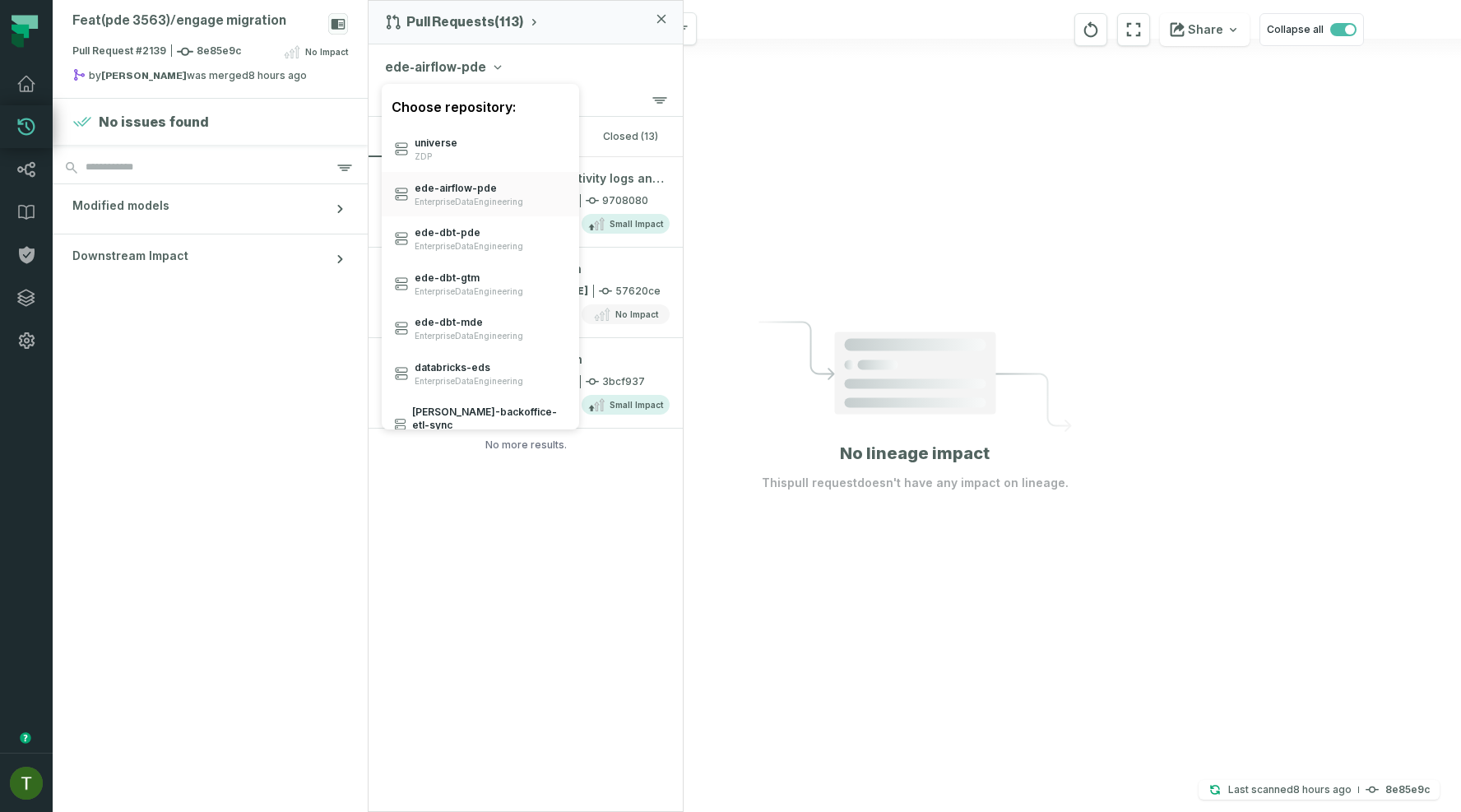
click at [820, 242] on div "Feat(pde 3563)/ engage migration Pull Request #2139 8e85e9c No Impact by andrii…" at bounding box center [757, 406] width 1408 height 812
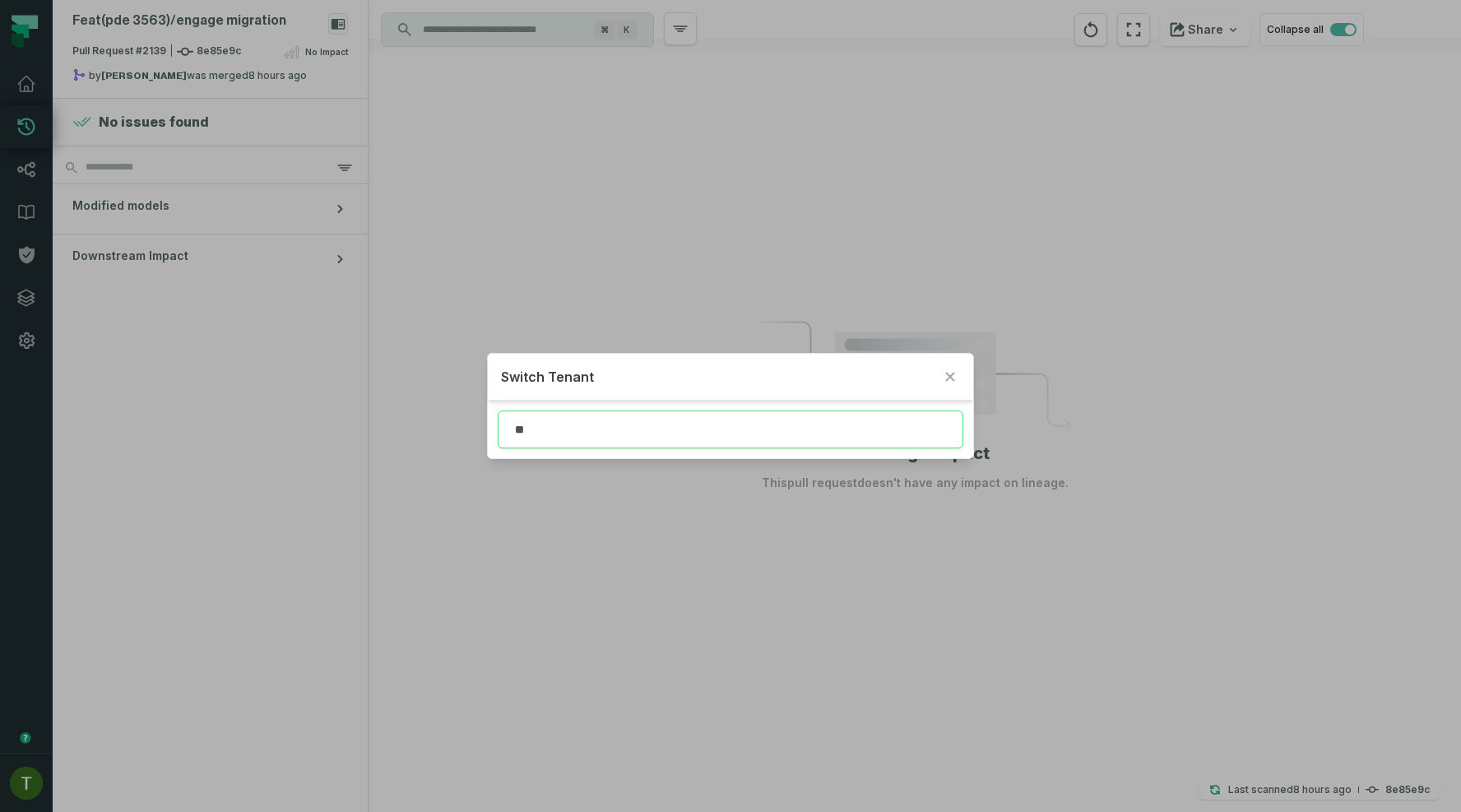
type input "*"
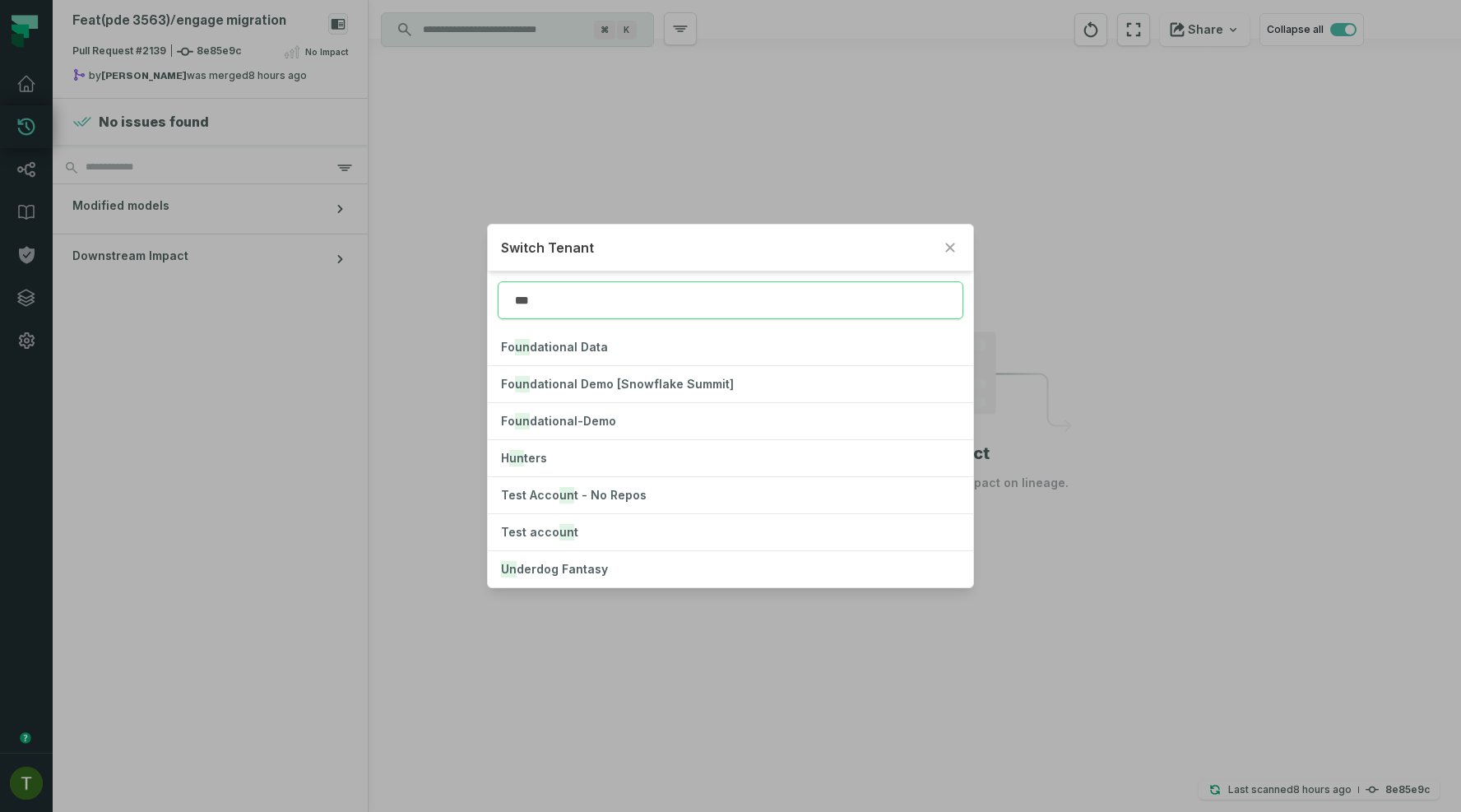
type input "***"
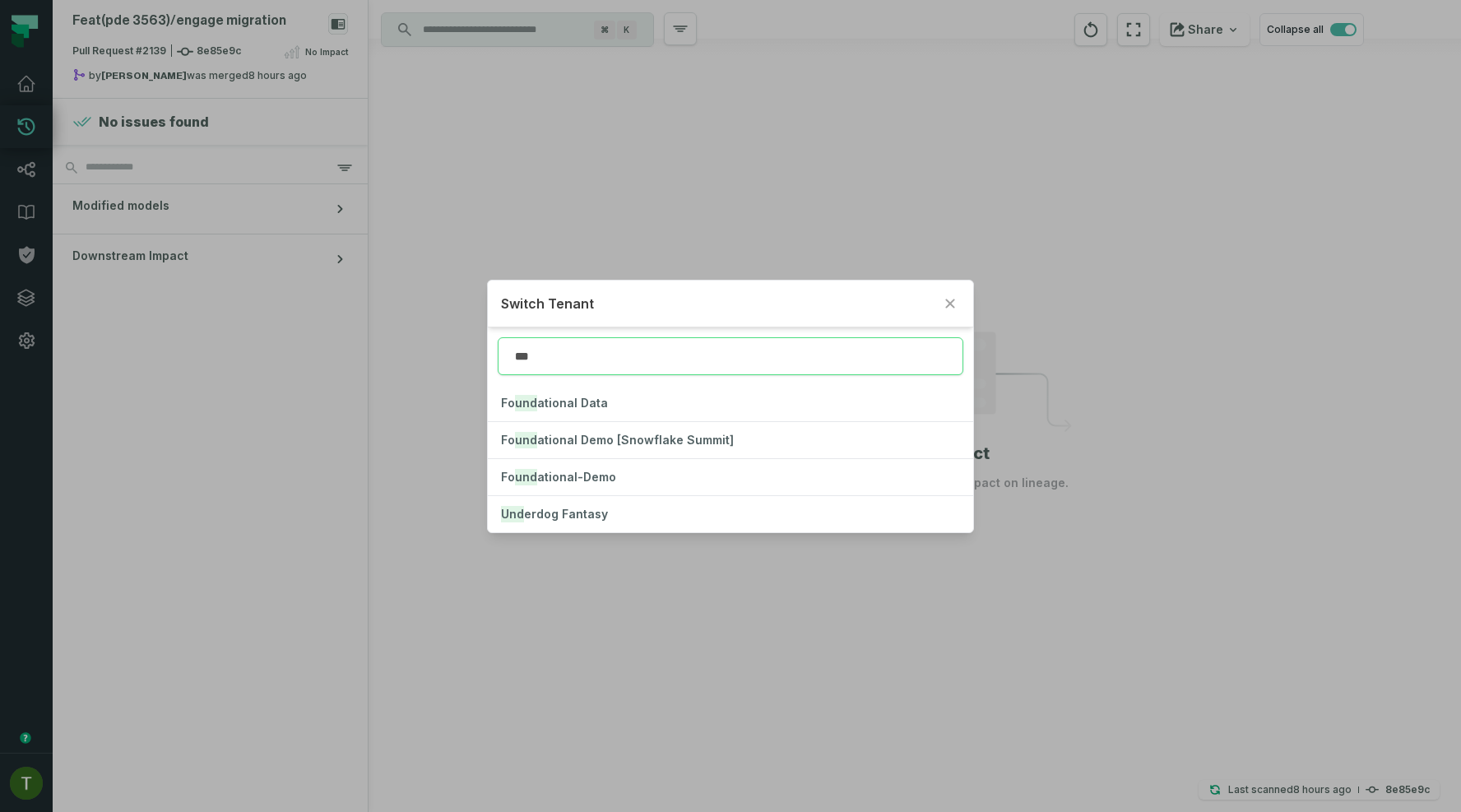
click button "Fo und ational Data" at bounding box center [730, 402] width 485 height 36
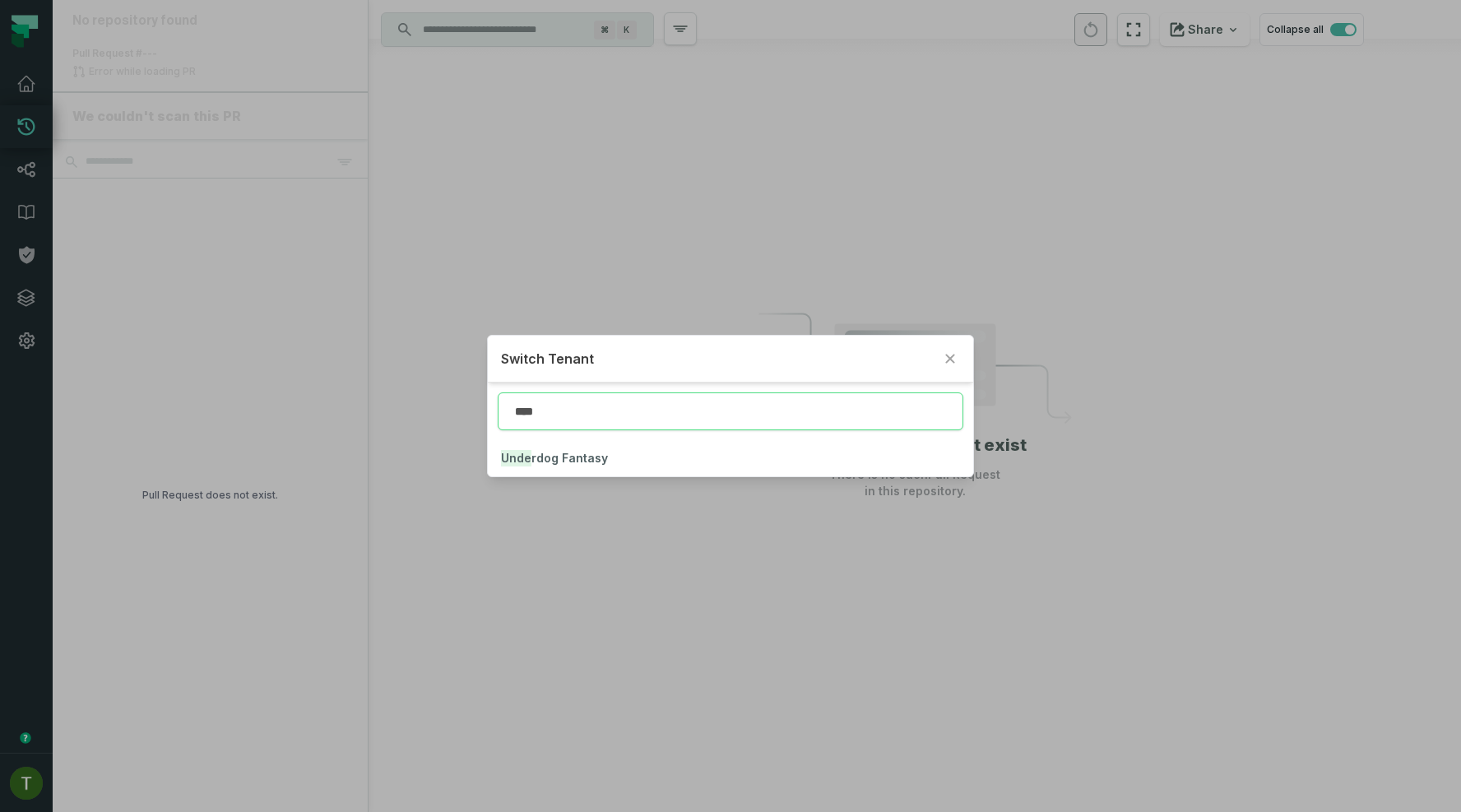
type input "****"
click button "Unde rdog Fantasy" at bounding box center [730, 458] width 485 height 36
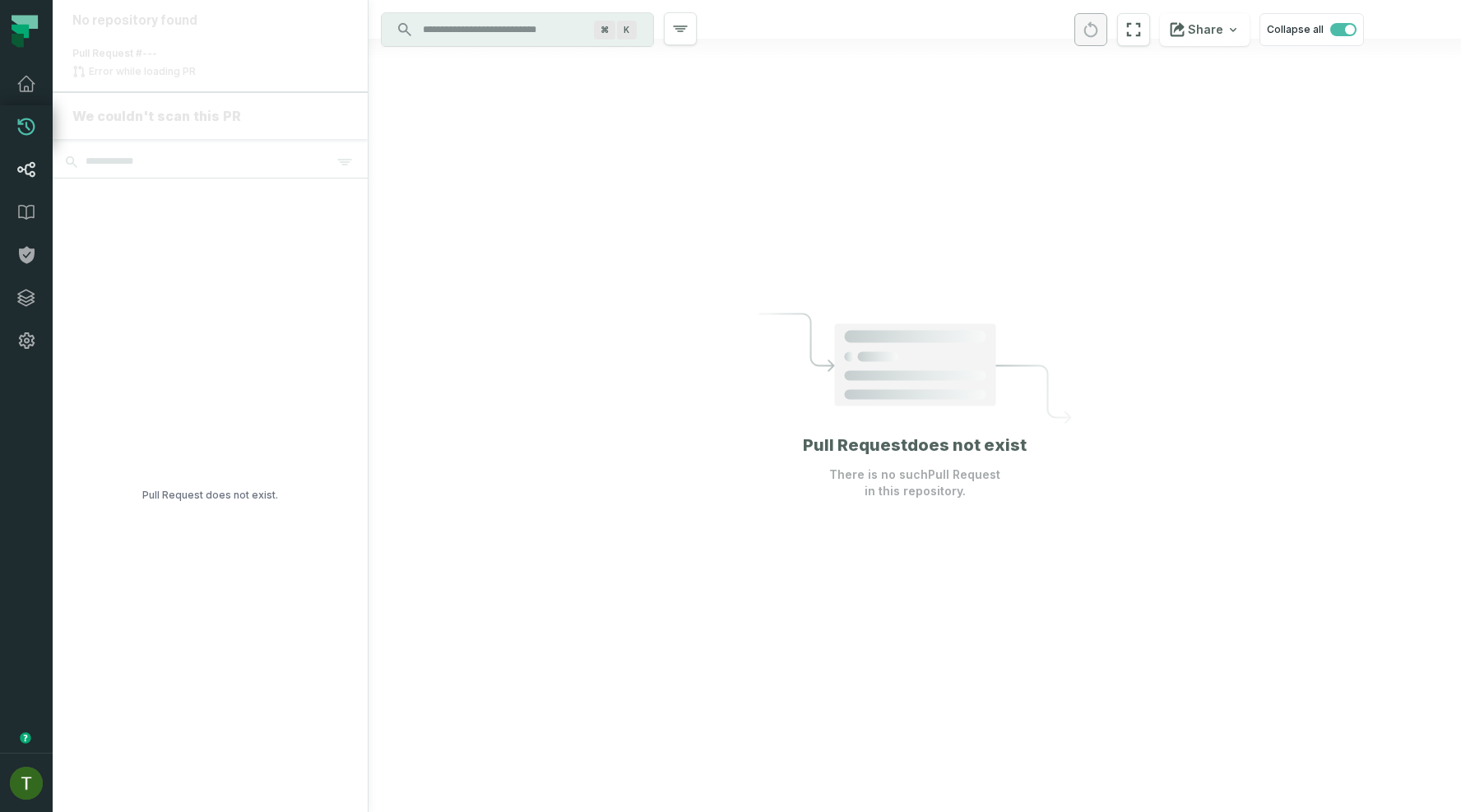
click at [26, 168] on icon at bounding box center [26, 169] width 20 height 20
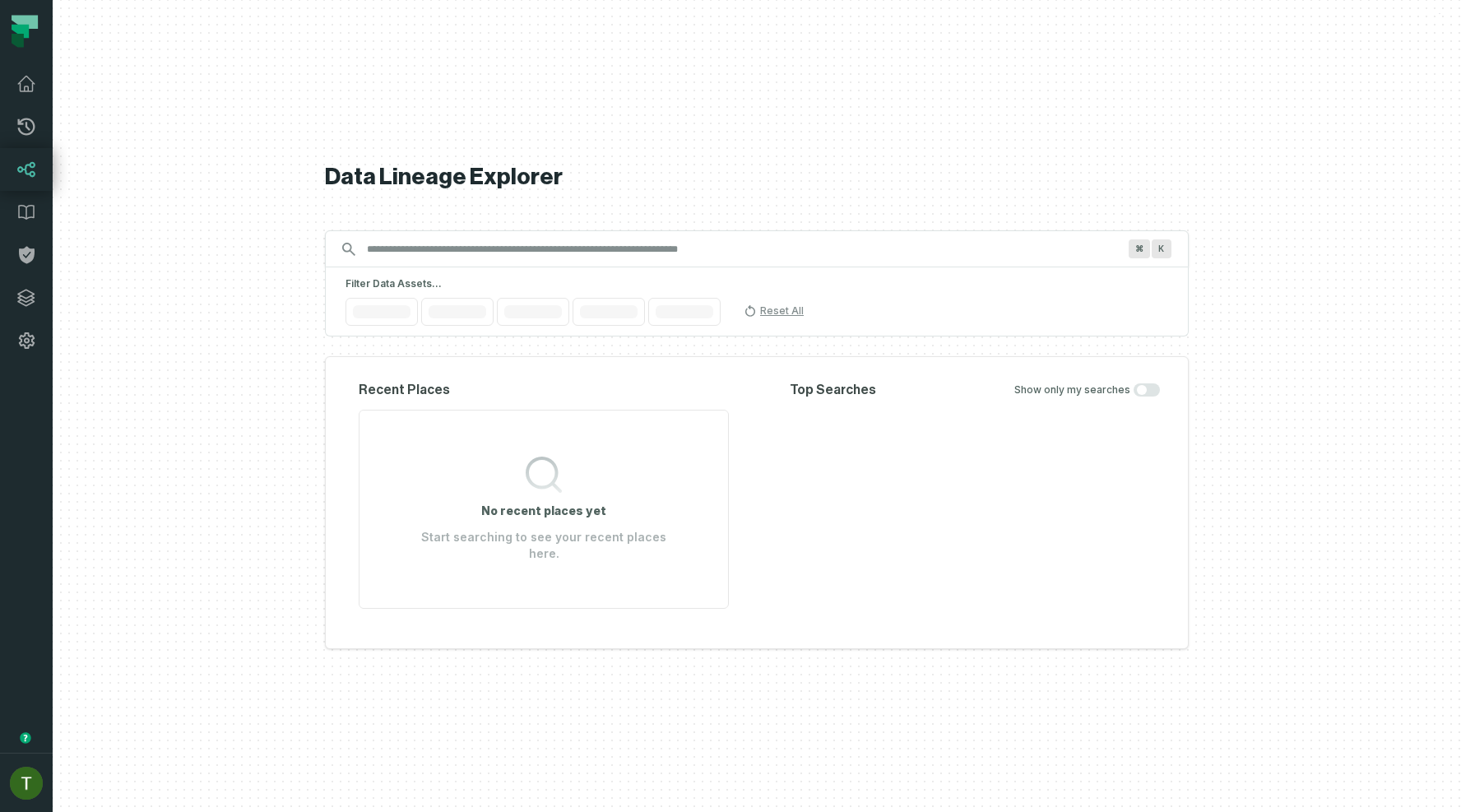
click at [26, 168] on icon at bounding box center [26, 169] width 20 height 20
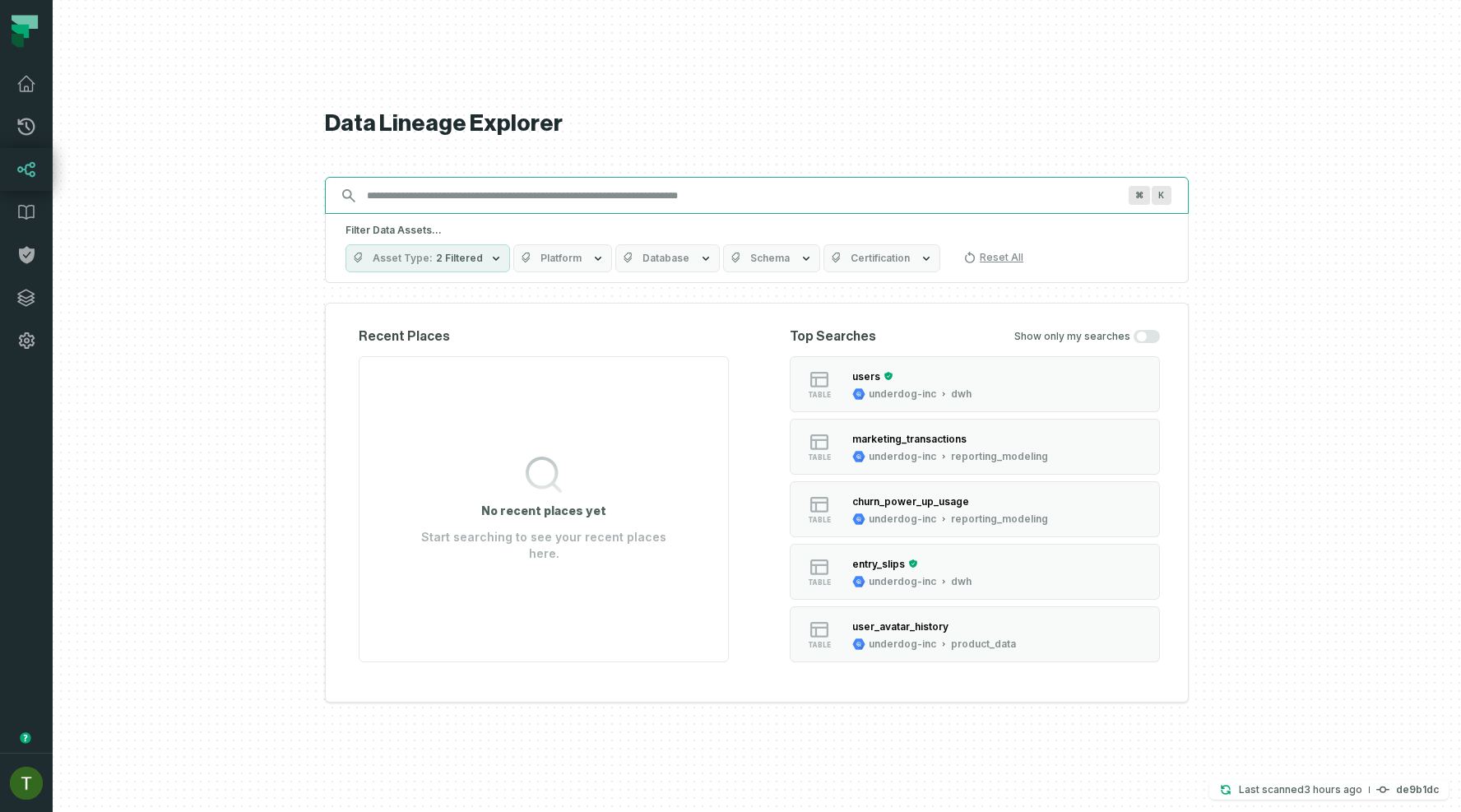
click at [527, 184] on input "Discovery Provider cmdk menu" at bounding box center [742, 196] width 770 height 26
paste input "**********"
type input "**********"
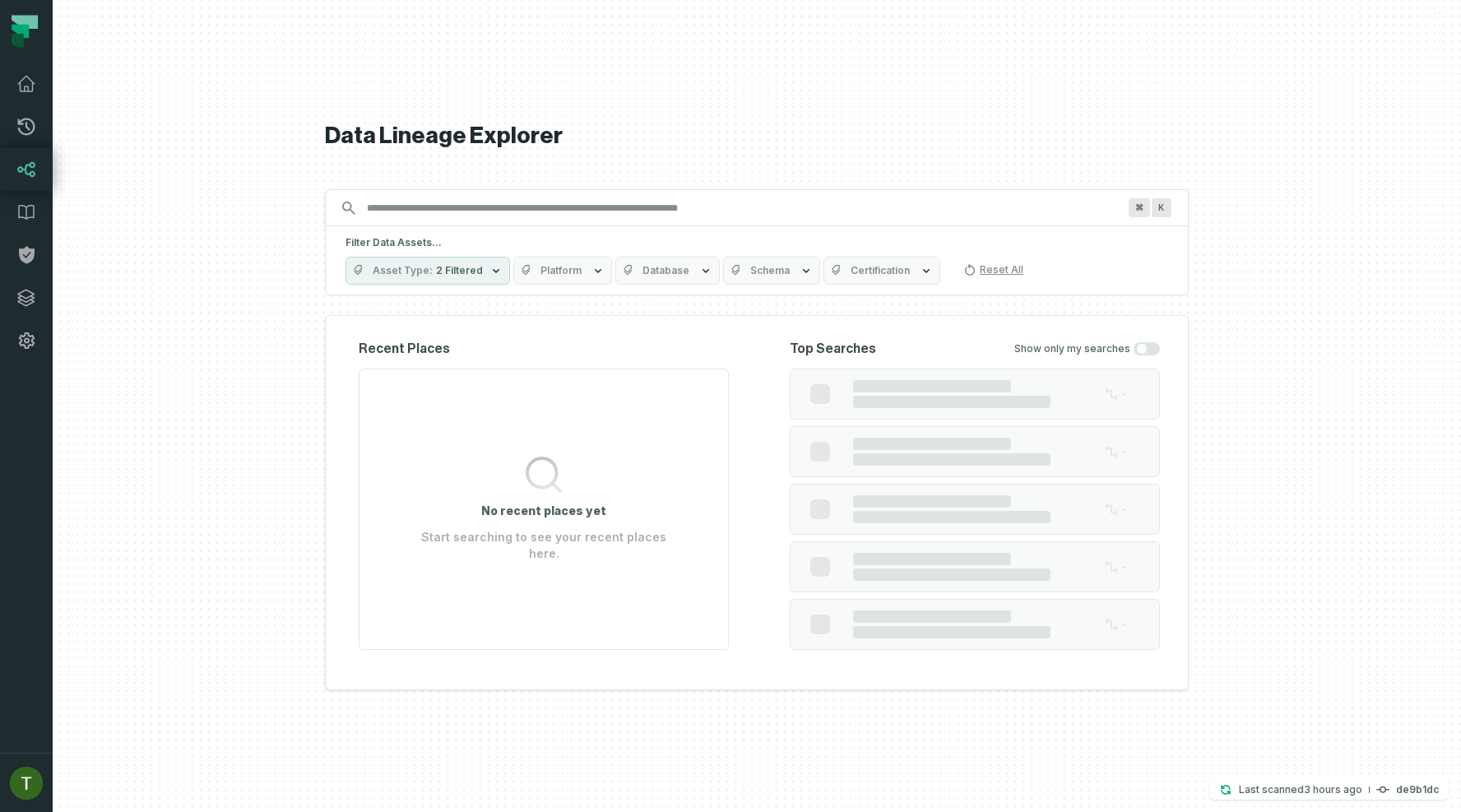
click at [545, 205] on input "Discovery Provider cmdk menu" at bounding box center [742, 208] width 770 height 26
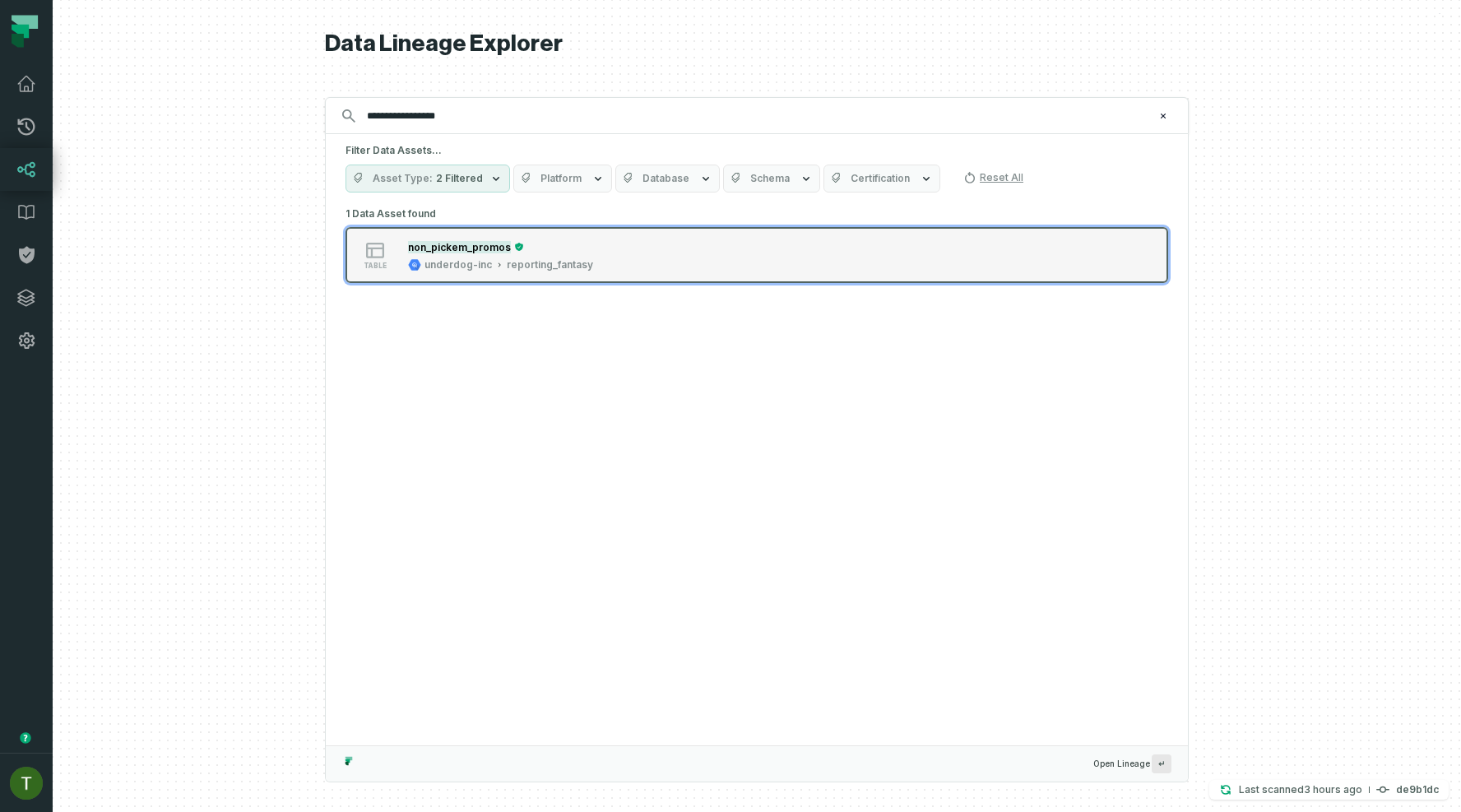
type input "**********"
click at [493, 241] on mark "non_pickem_promos" at bounding box center [459, 247] width 103 height 12
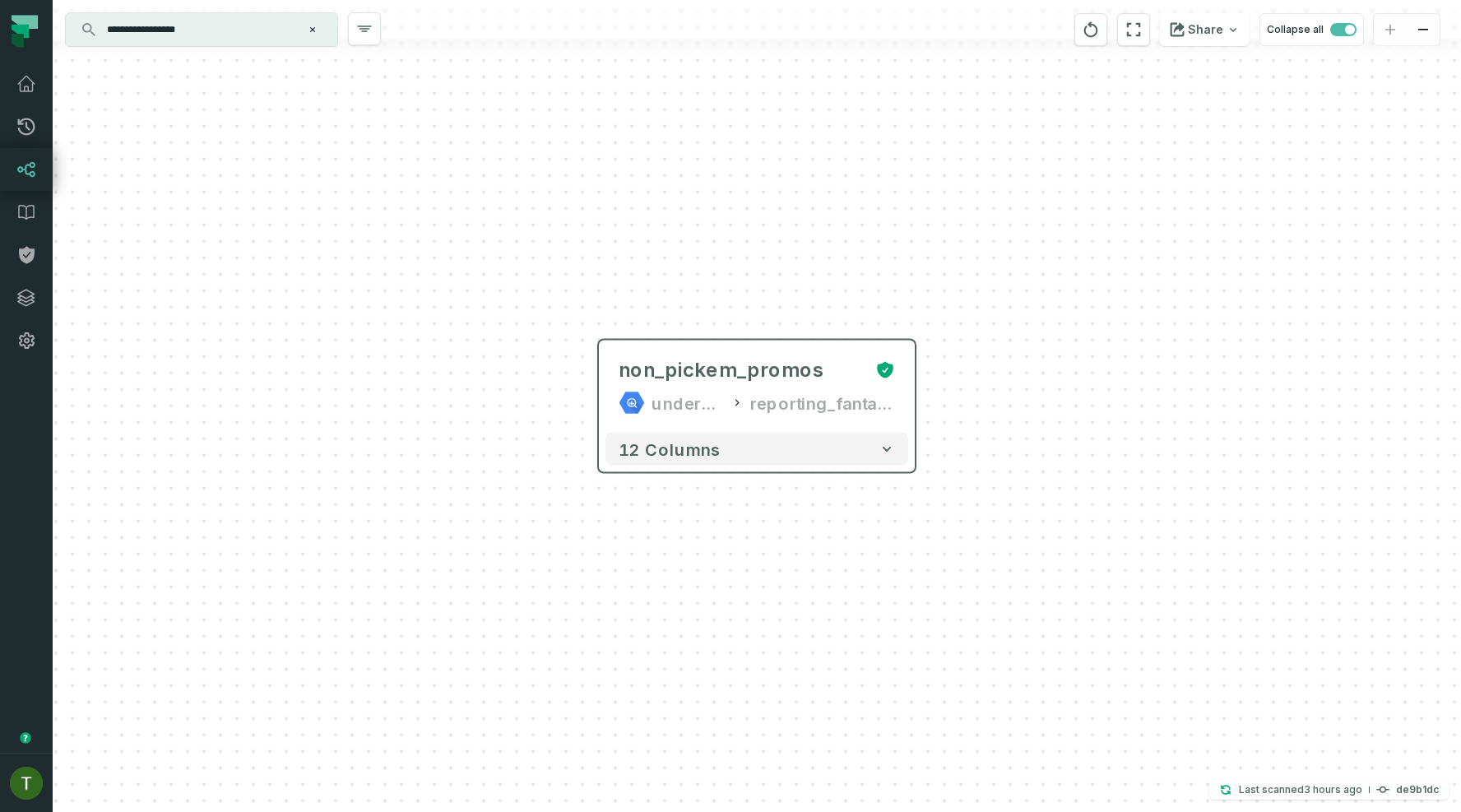
click at [747, 467] on div "12 columns" at bounding box center [757, 449] width 316 height 46
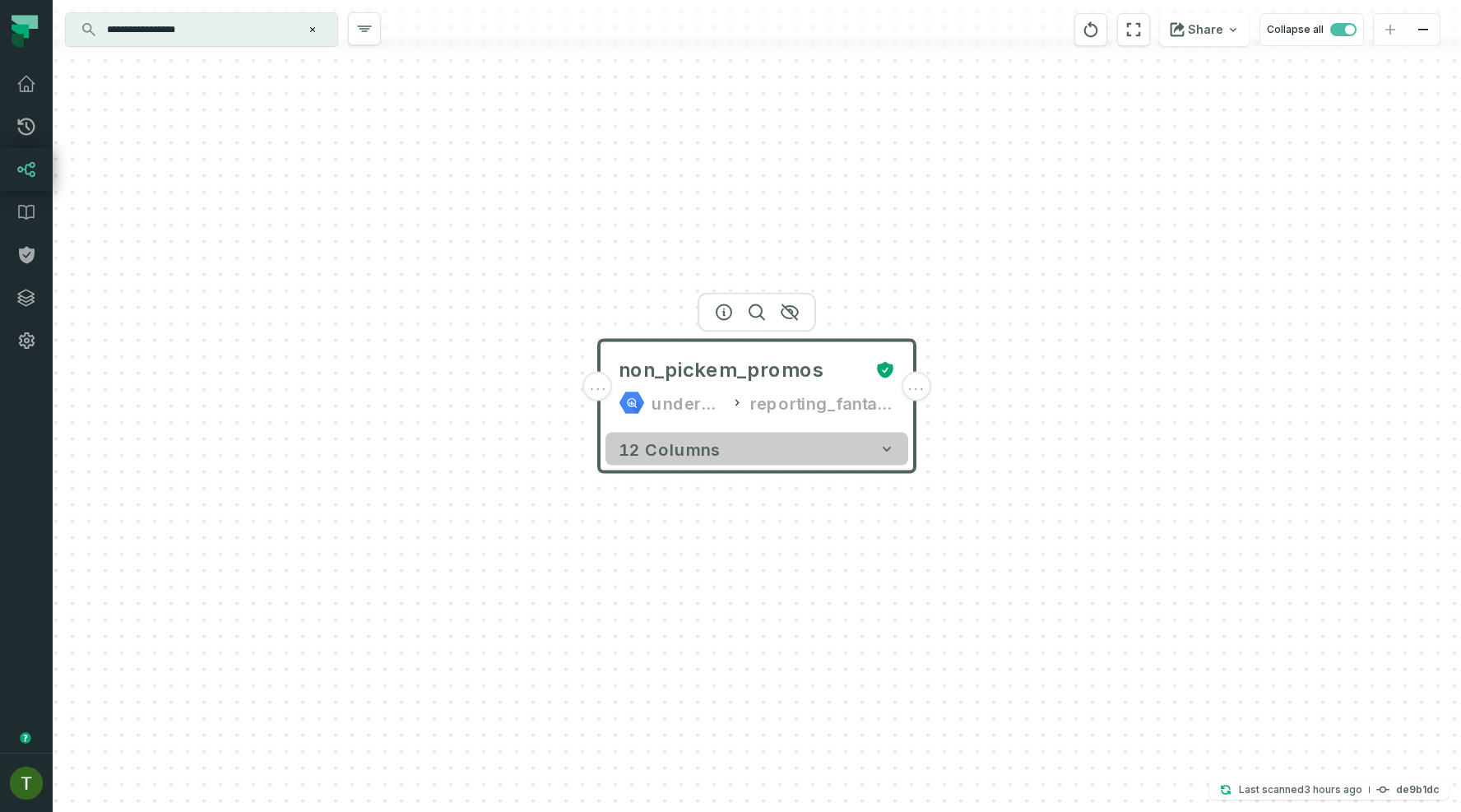
click at [752, 459] on button "12 columns" at bounding box center [756, 449] width 303 height 33
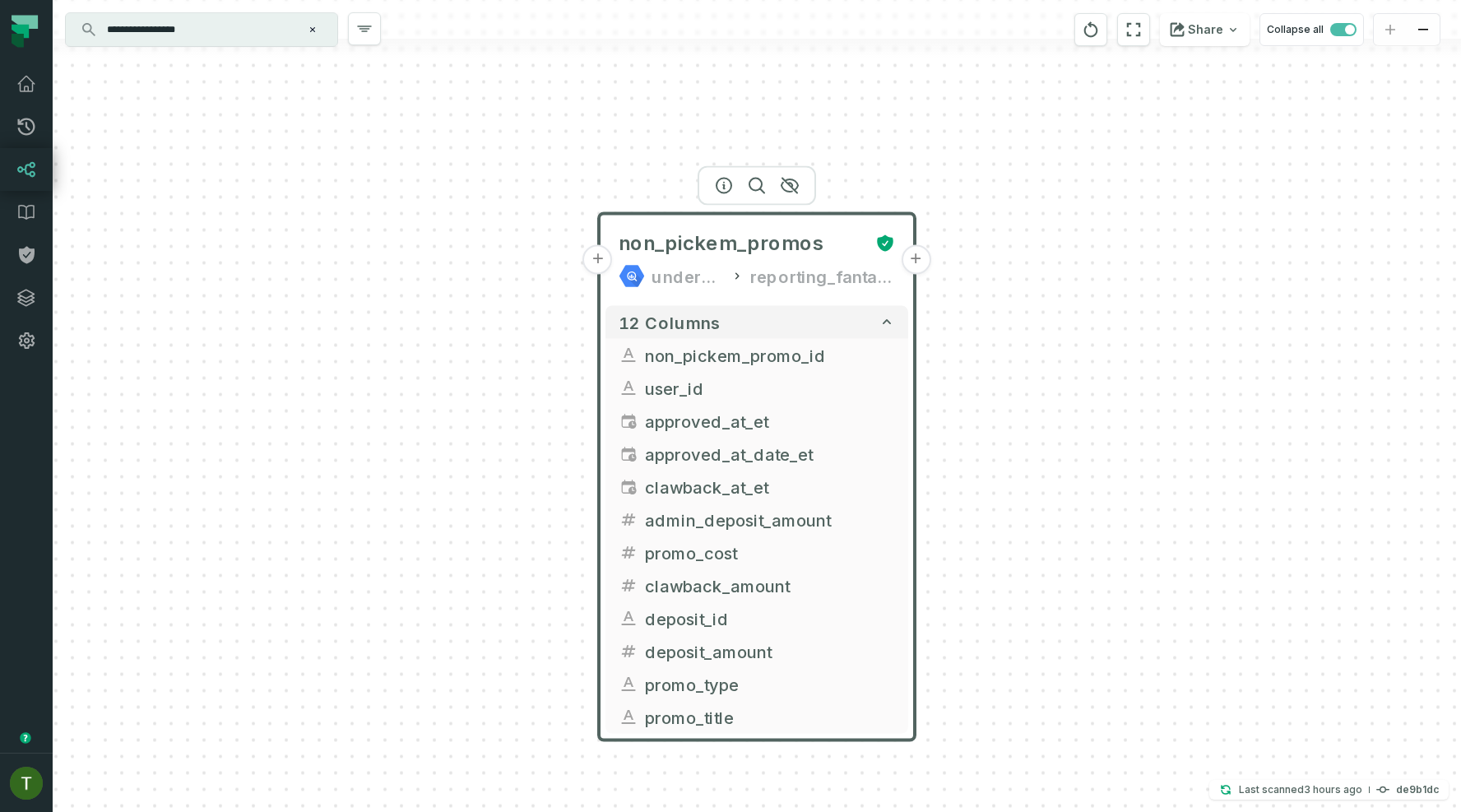
drag, startPoint x: 1024, startPoint y: 581, endPoint x: 1024, endPoint y: 453, distance: 128.0
click at [1024, 453] on div "+ non_pickem_promos underdog-inc reporting_fantasy + 12 columns + non_pickem_pr…" at bounding box center [757, 406] width 1408 height 812
click at [723, 180] on icon "button" at bounding box center [723, 184] width 15 height 15
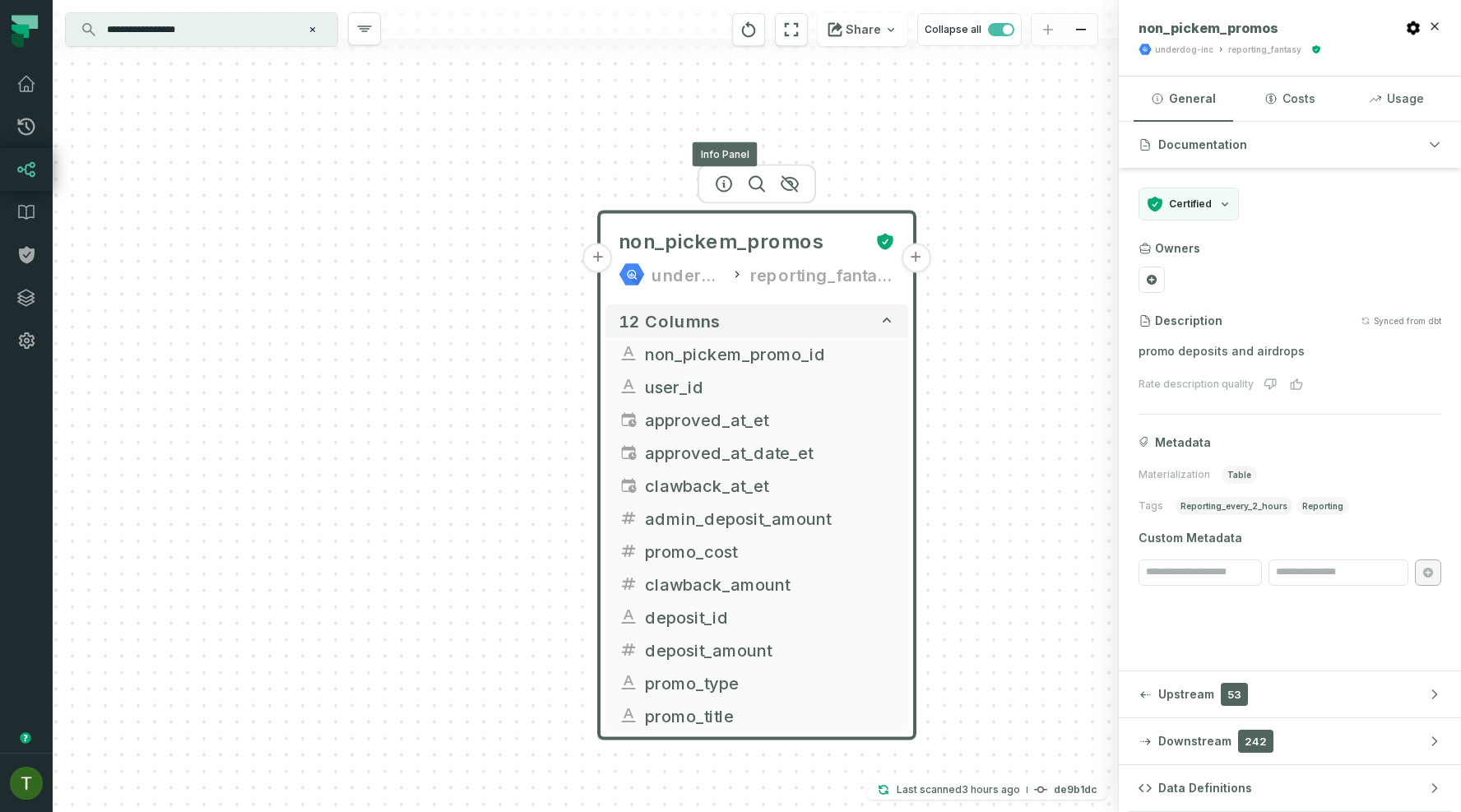
click at [1256, 46] on div "reporting_fantasy" at bounding box center [1264, 50] width 73 height 12
copy div "reporting_fantasy"
click at [1215, 32] on span "non_pickem_promos" at bounding box center [1208, 28] width 139 height 17
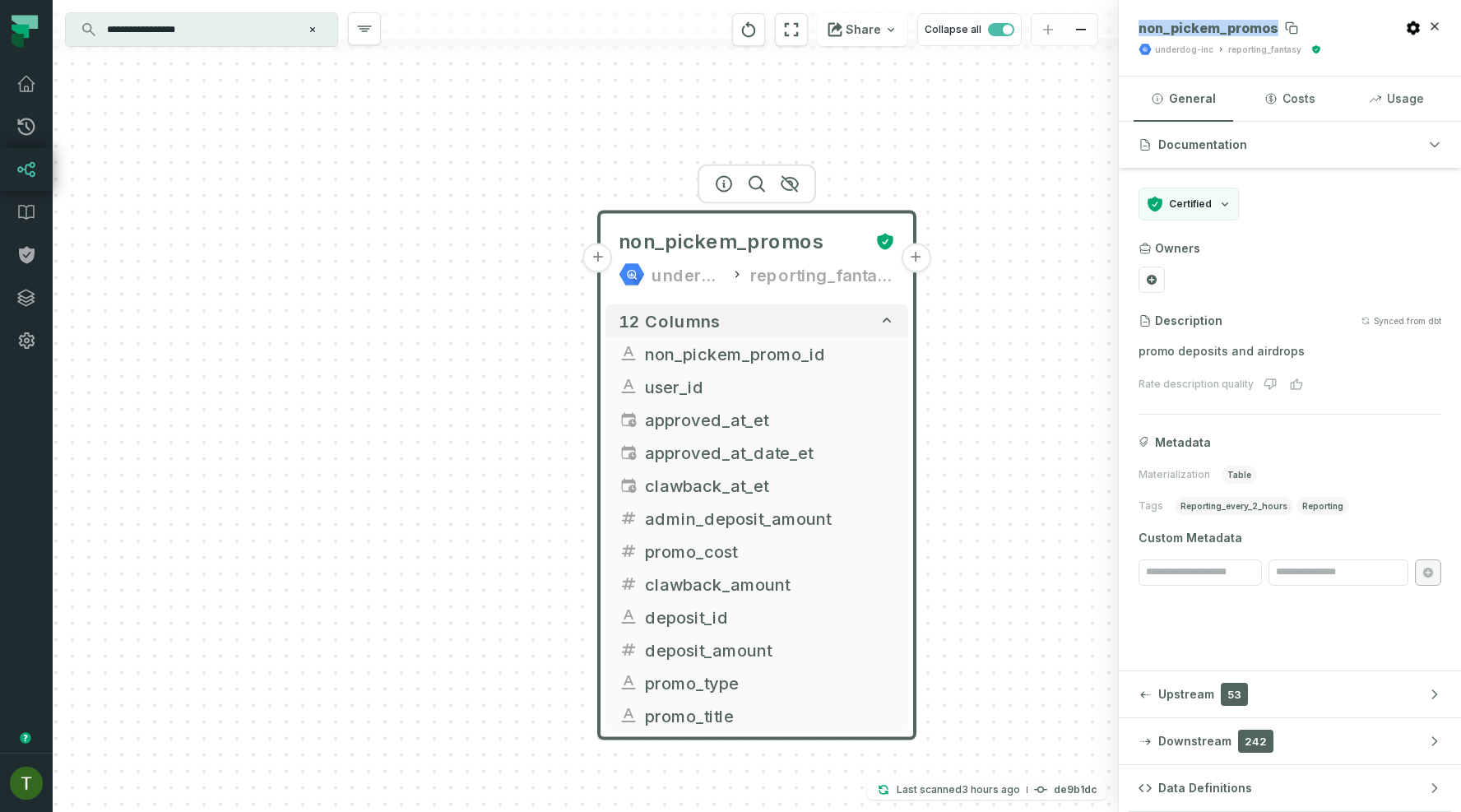
copy span "non_pickem_promos"
click at [1196, 17] on header "non_pickem_promos underdog-inc reporting_fantasy" at bounding box center [1289, 38] width 342 height 76
click at [239, 18] on input "**********" at bounding box center [200, 30] width 205 height 26
paste input "**********"
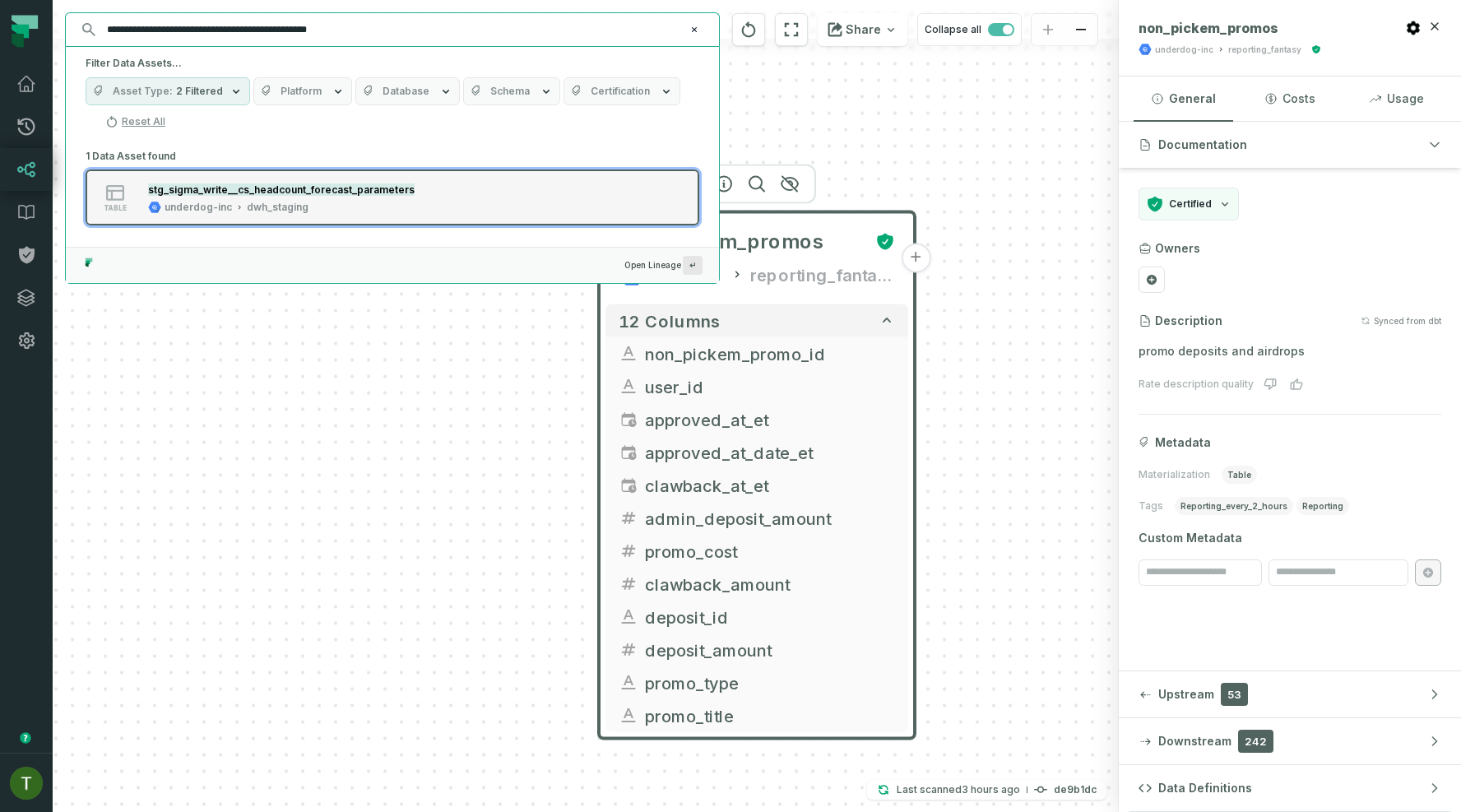
type input "**********"
click at [339, 184] on mark "stg_sigma_write__cs_headcount_forecast_parameters" at bounding box center [282, 189] width 267 height 12
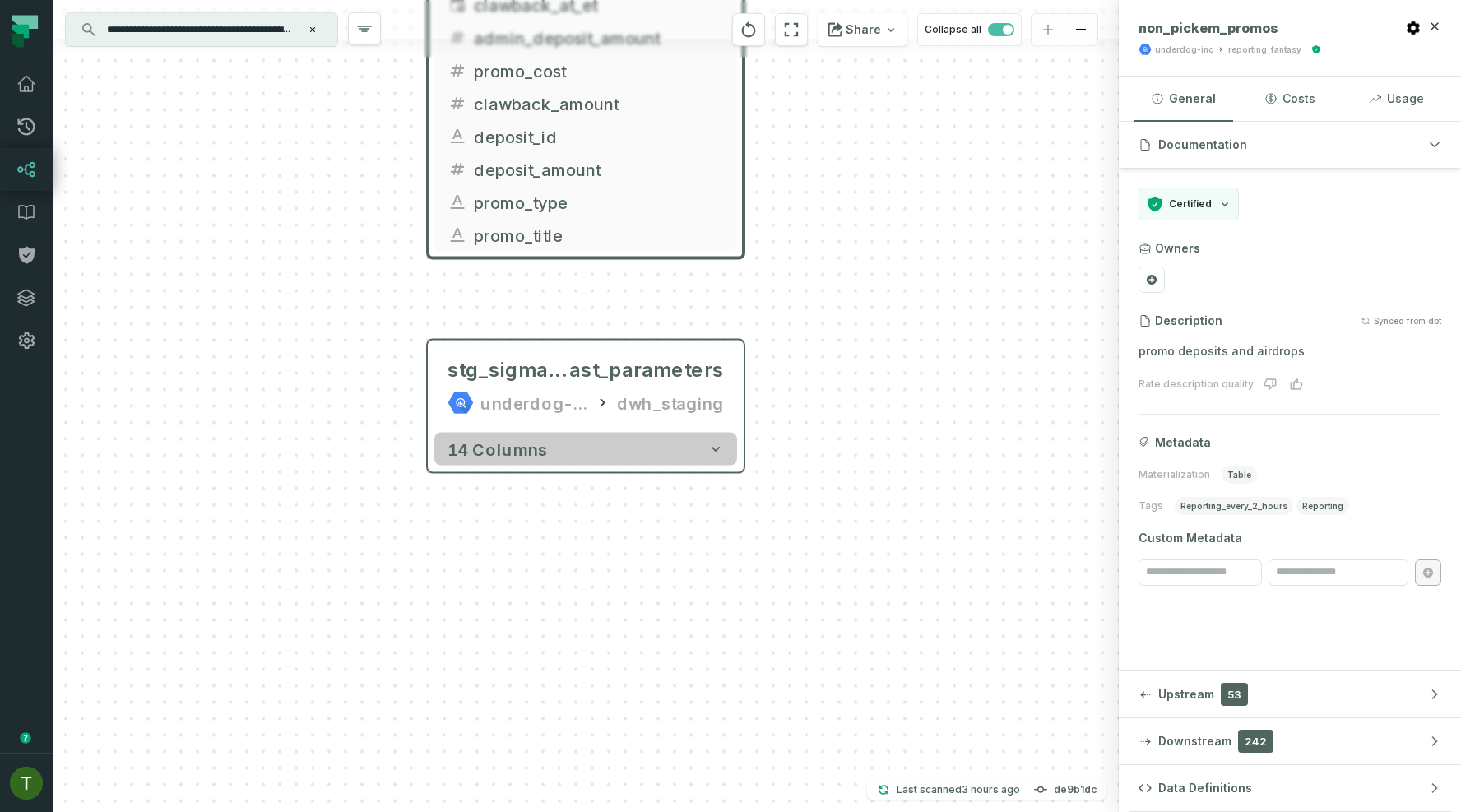
click at [709, 465] on button "14 columns" at bounding box center [585, 449] width 303 height 33
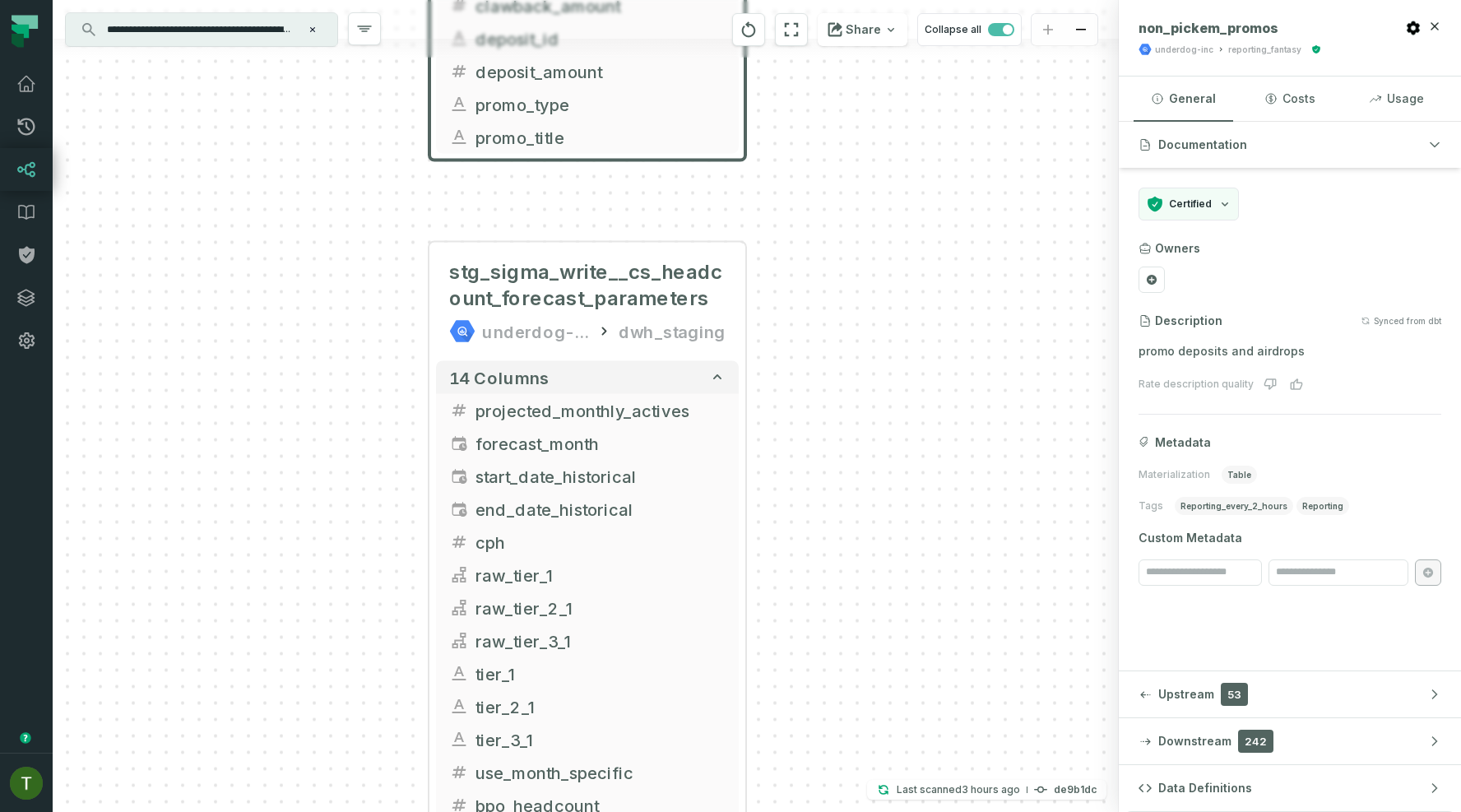
drag, startPoint x: 789, startPoint y: 573, endPoint x: 801, endPoint y: 439, distance: 134.5
click at [801, 440] on div "+ non_pickem_promos underdog-inc reporting_fantasy + 12 columns + non_pickem_pr…" at bounding box center [585, 406] width 1065 height 812
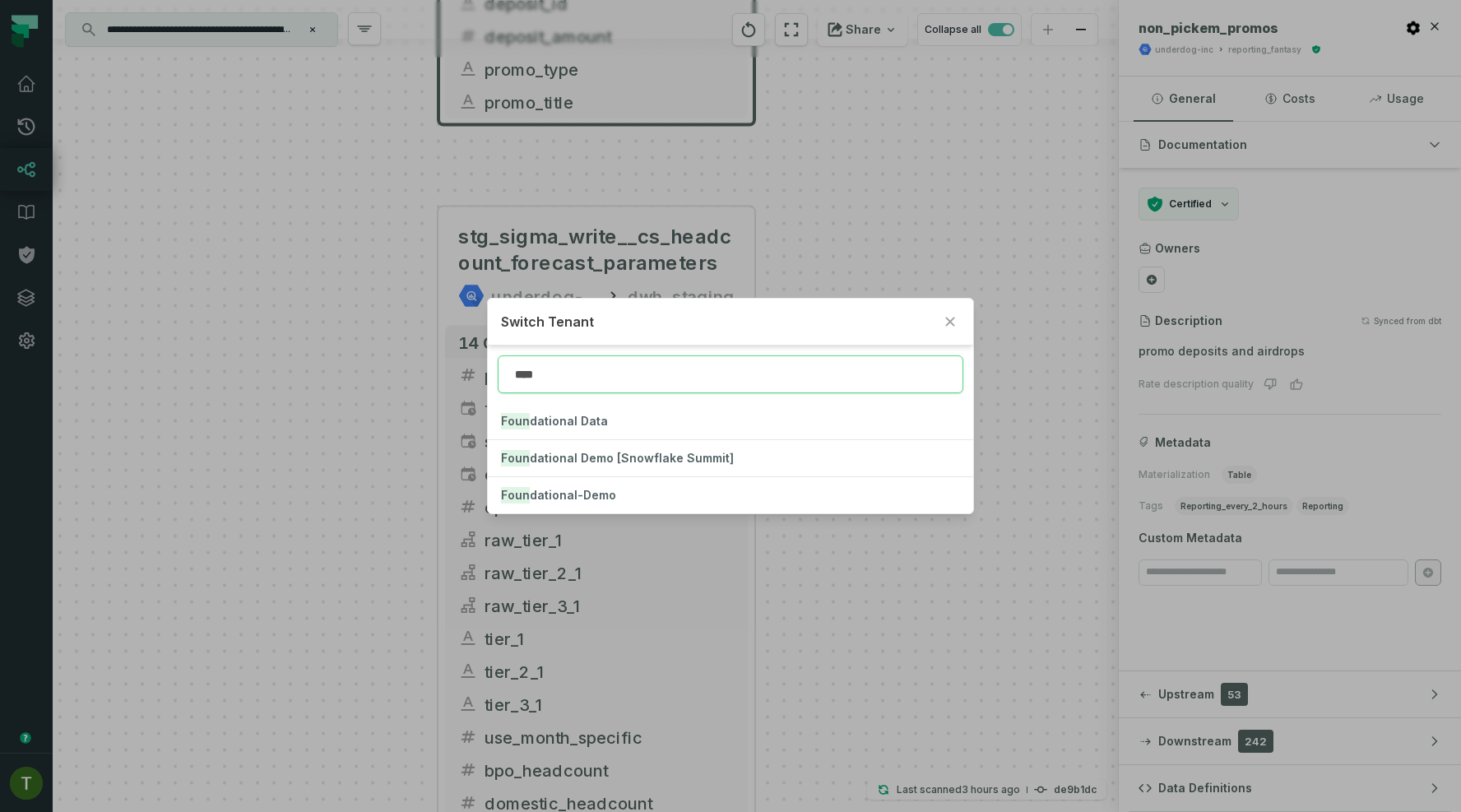
type input "****"
click button "Foun dational Data" at bounding box center [730, 421] width 485 height 36
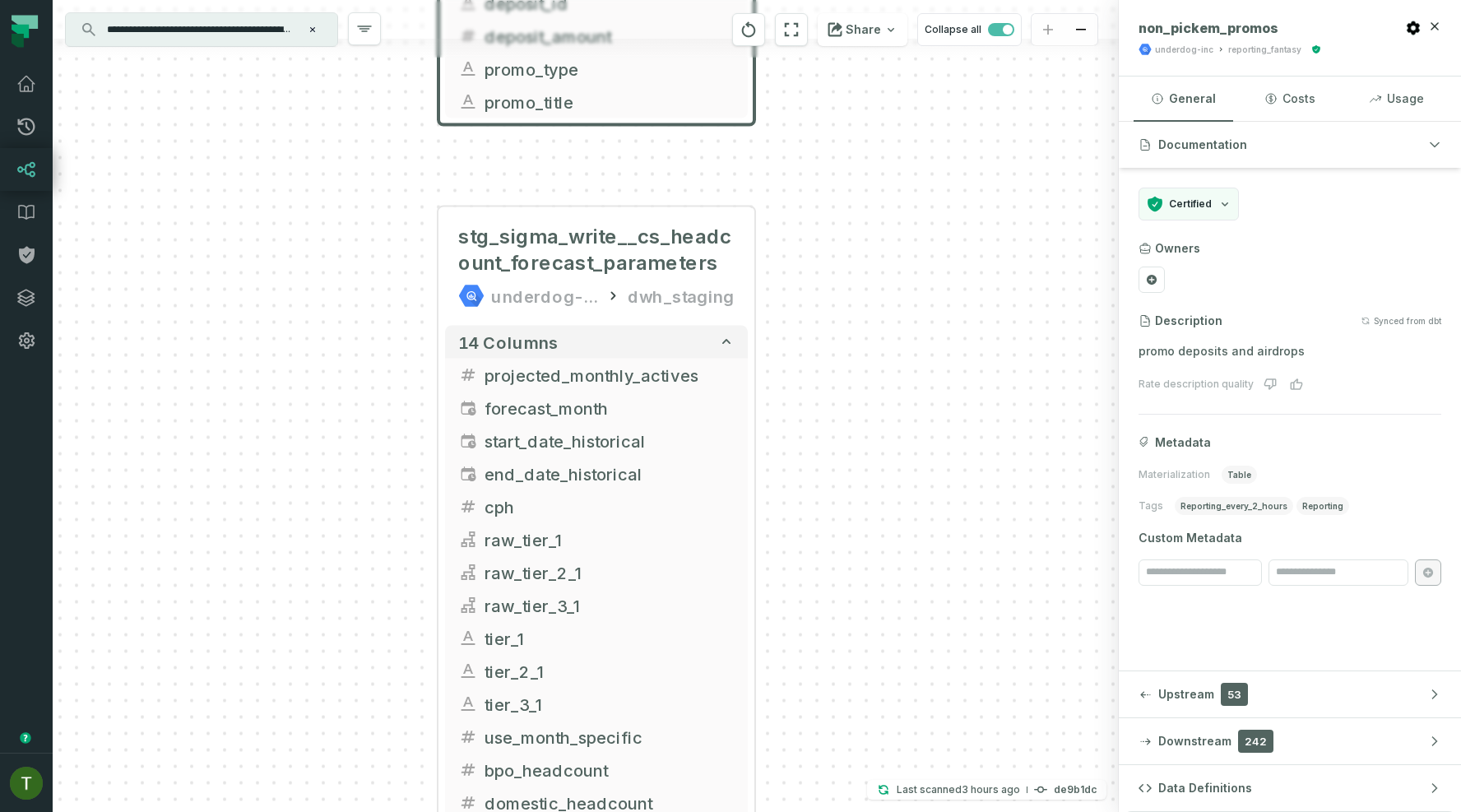
click at [30, 169] on icon at bounding box center [26, 169] width 20 height 20
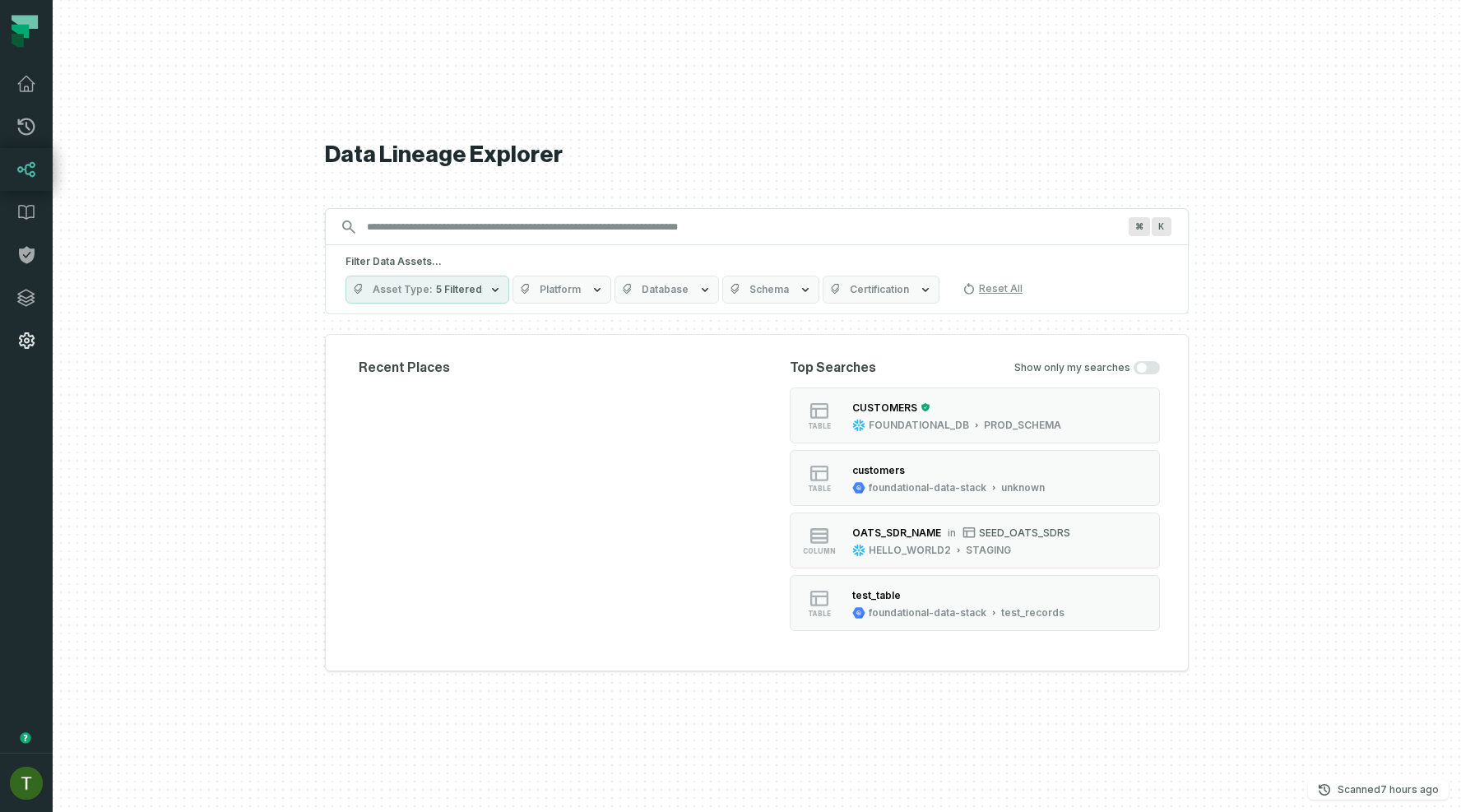
click at [34, 339] on icon at bounding box center [26, 340] width 20 height 20
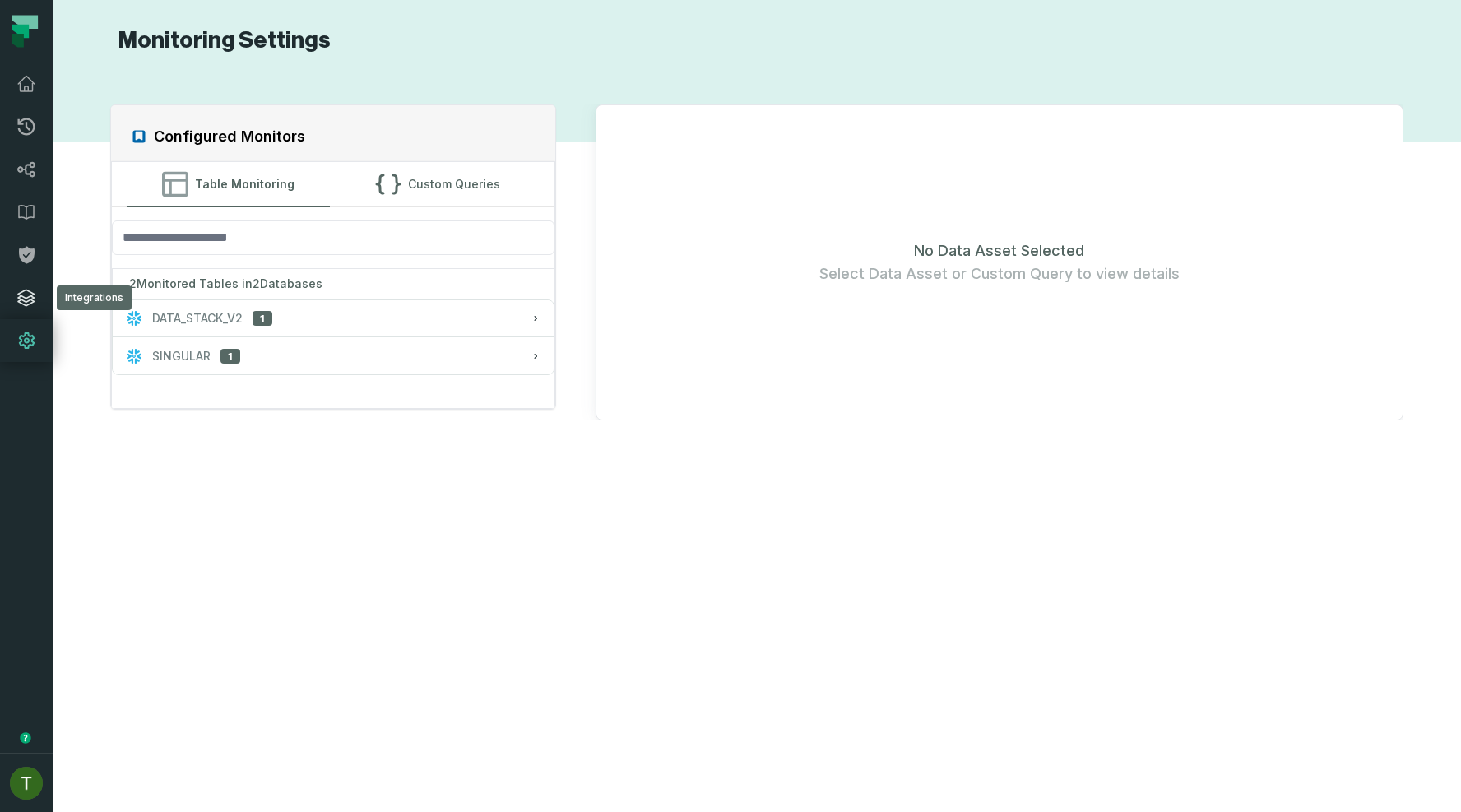
click at [32, 301] on icon at bounding box center [26, 297] width 17 height 17
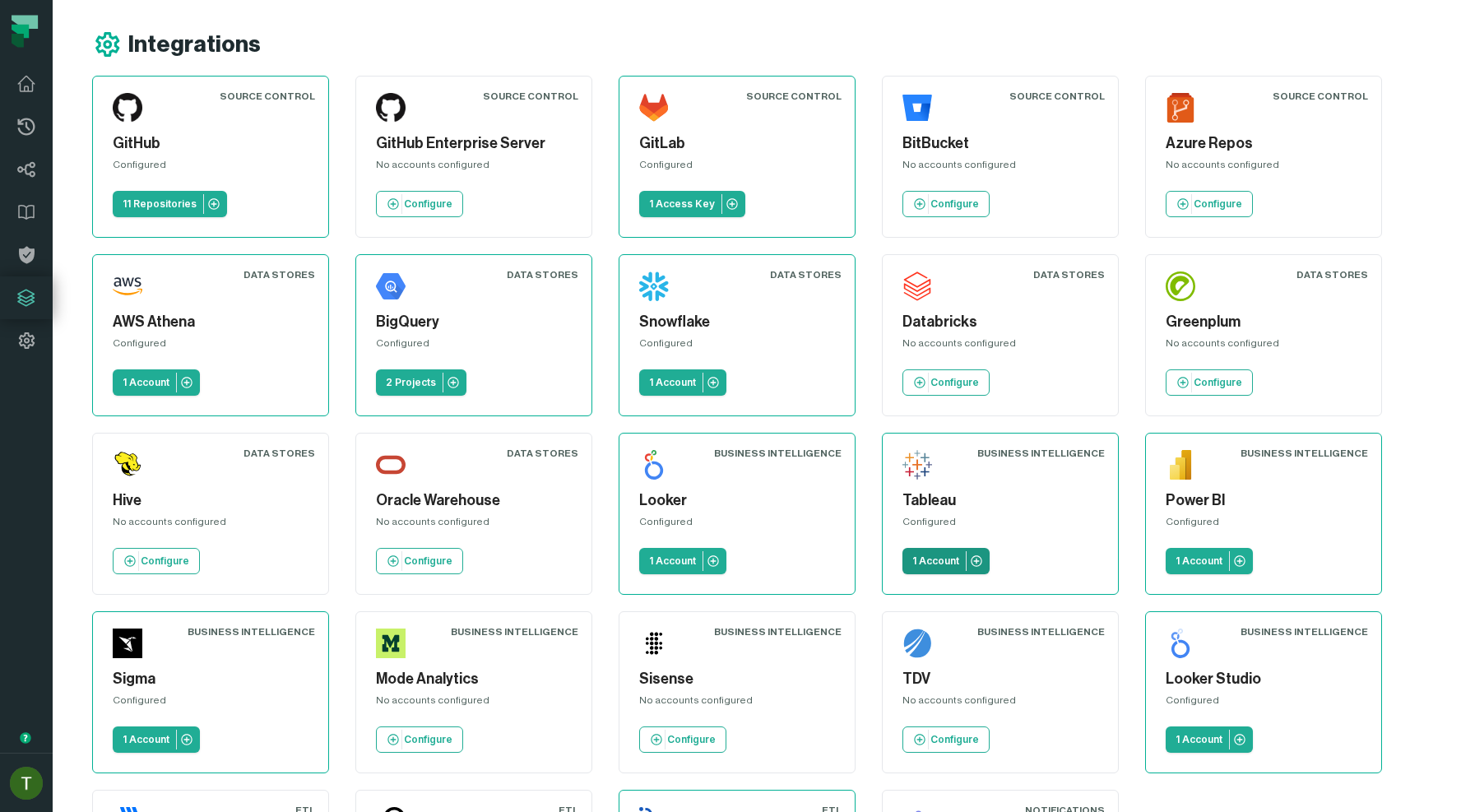
click at [928, 561] on p "1 Account" at bounding box center [935, 560] width 46 height 13
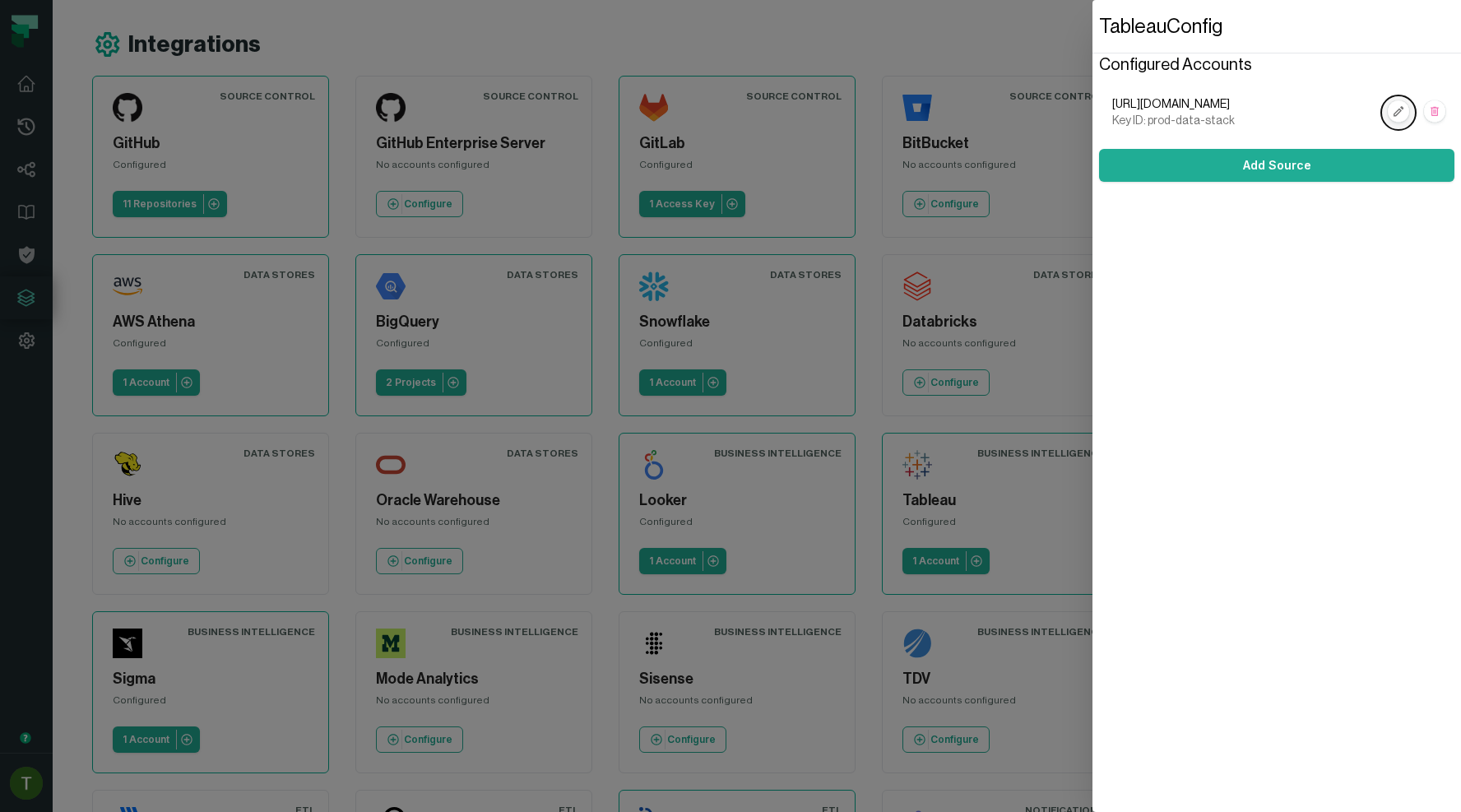
click at [1382, 113] on link at bounding box center [1399, 113] width 33 height 33
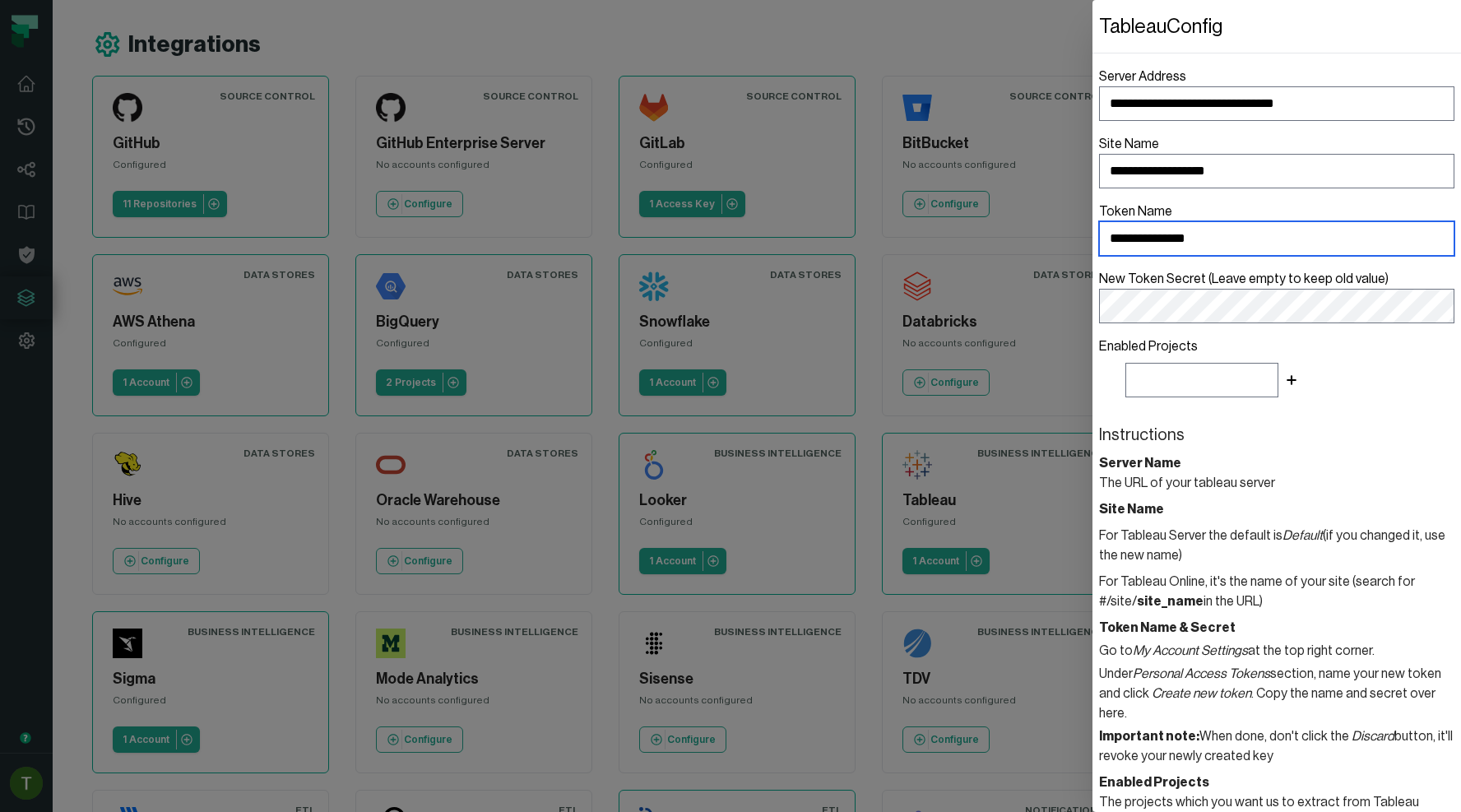
click at [1223, 247] on input "**********" at bounding box center [1276, 238] width 355 height 34
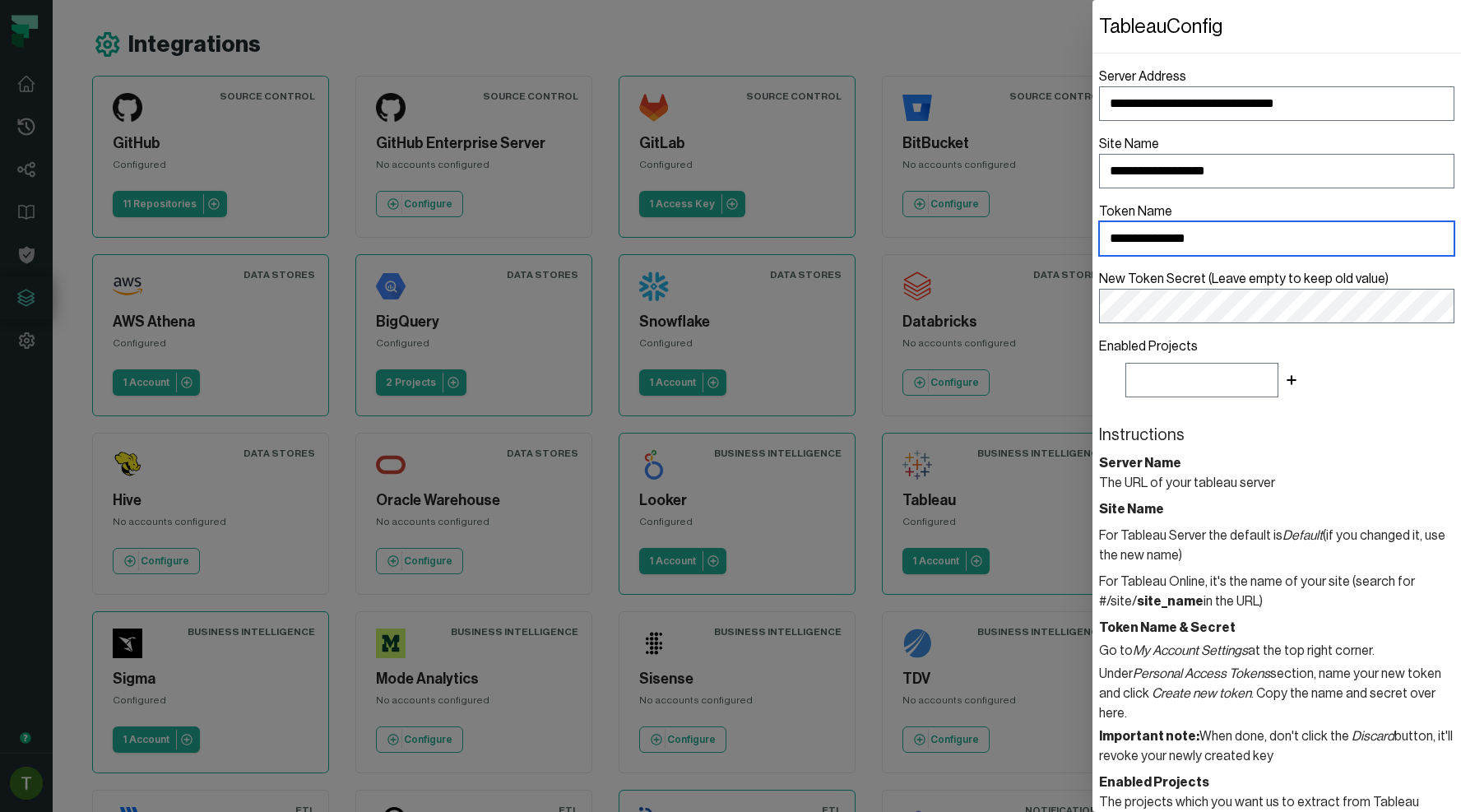
click at [1223, 247] on input "**********" at bounding box center [1276, 238] width 355 height 34
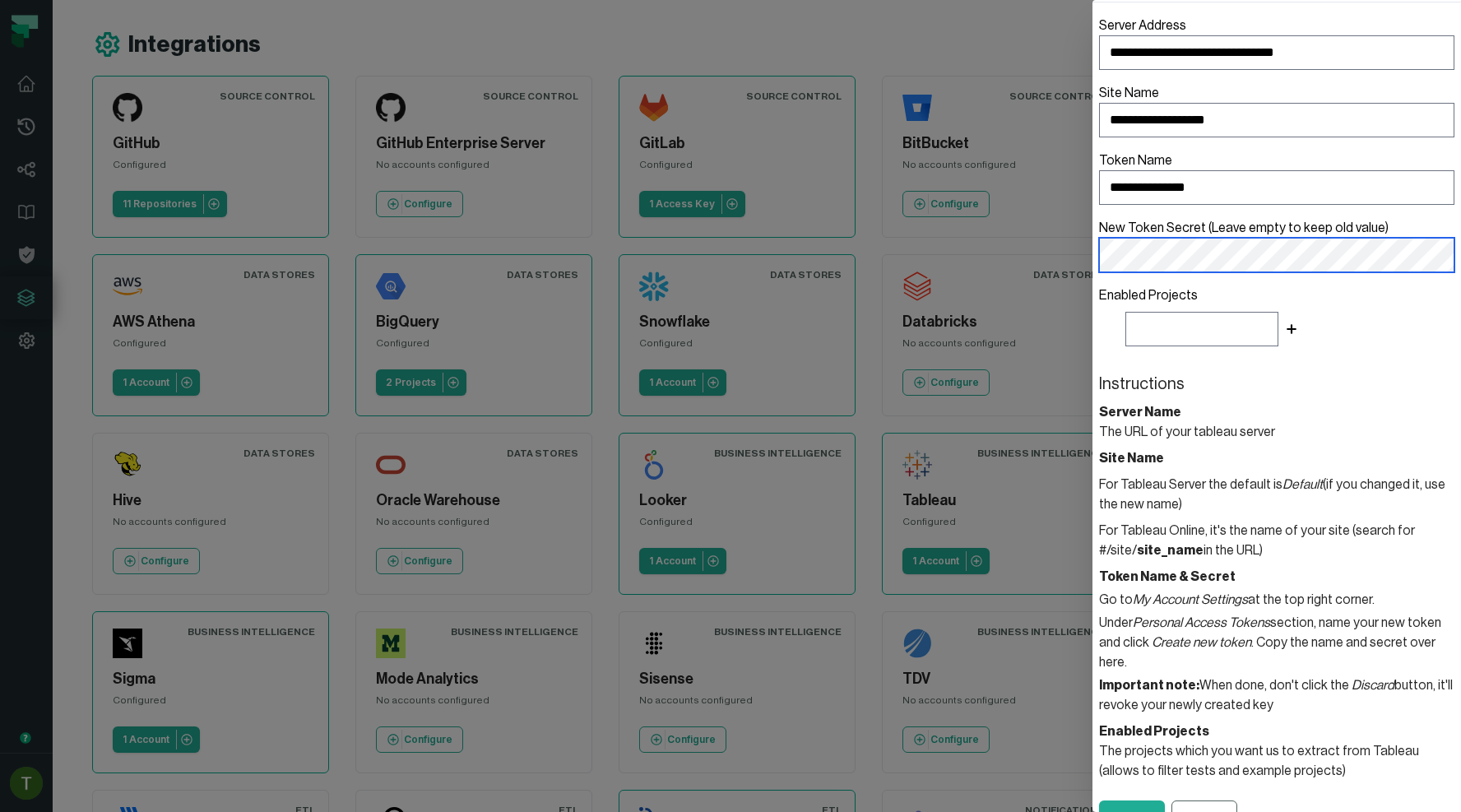
scroll to position [66, 0]
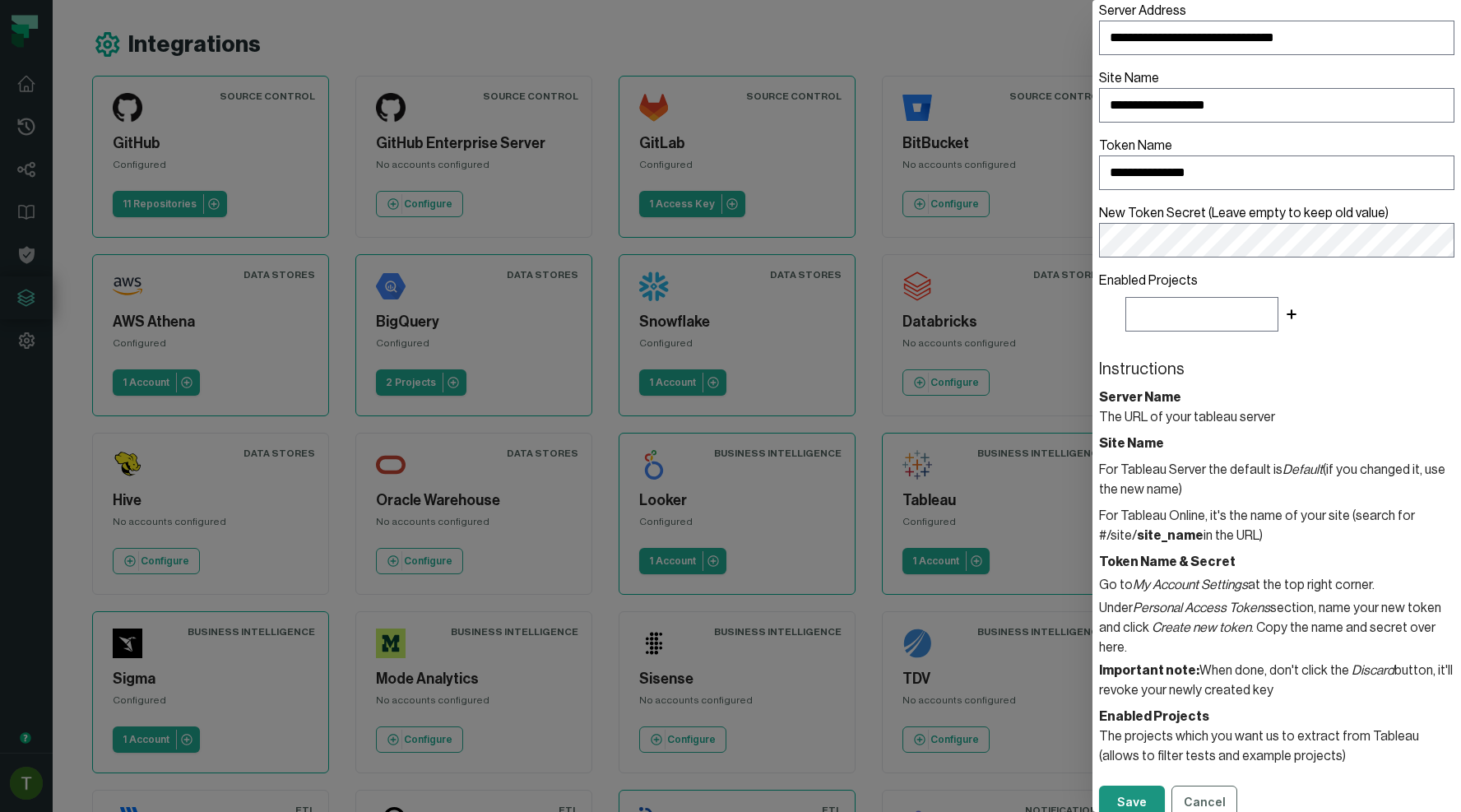
click at [1124, 787] on button "Save" at bounding box center [1131, 802] width 66 height 33
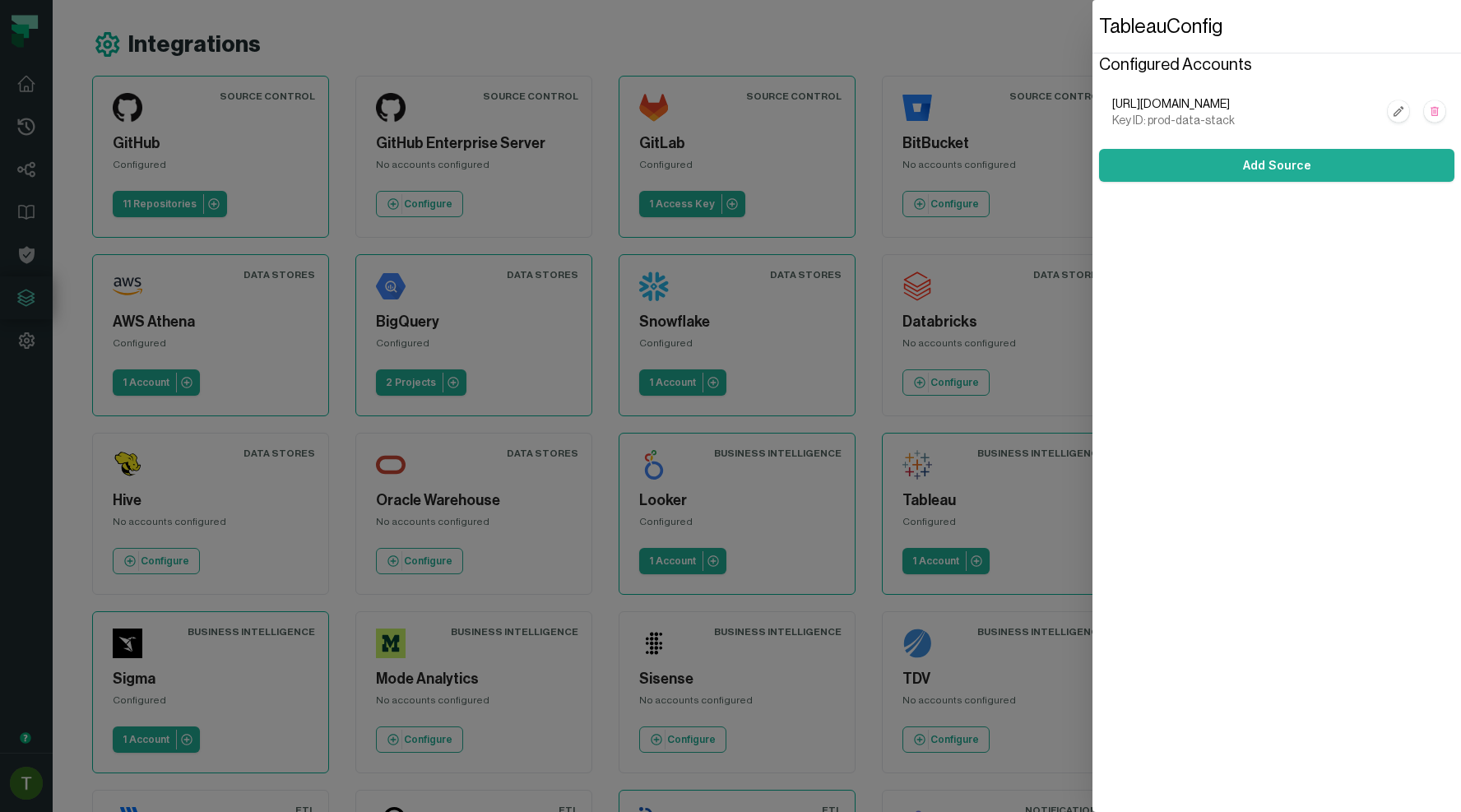
click at [1092, 68] on dialog "Tableau Config Configured Accounts https://dub01.online.tableau.com/,foundation…" at bounding box center [1276, 406] width 368 height 812
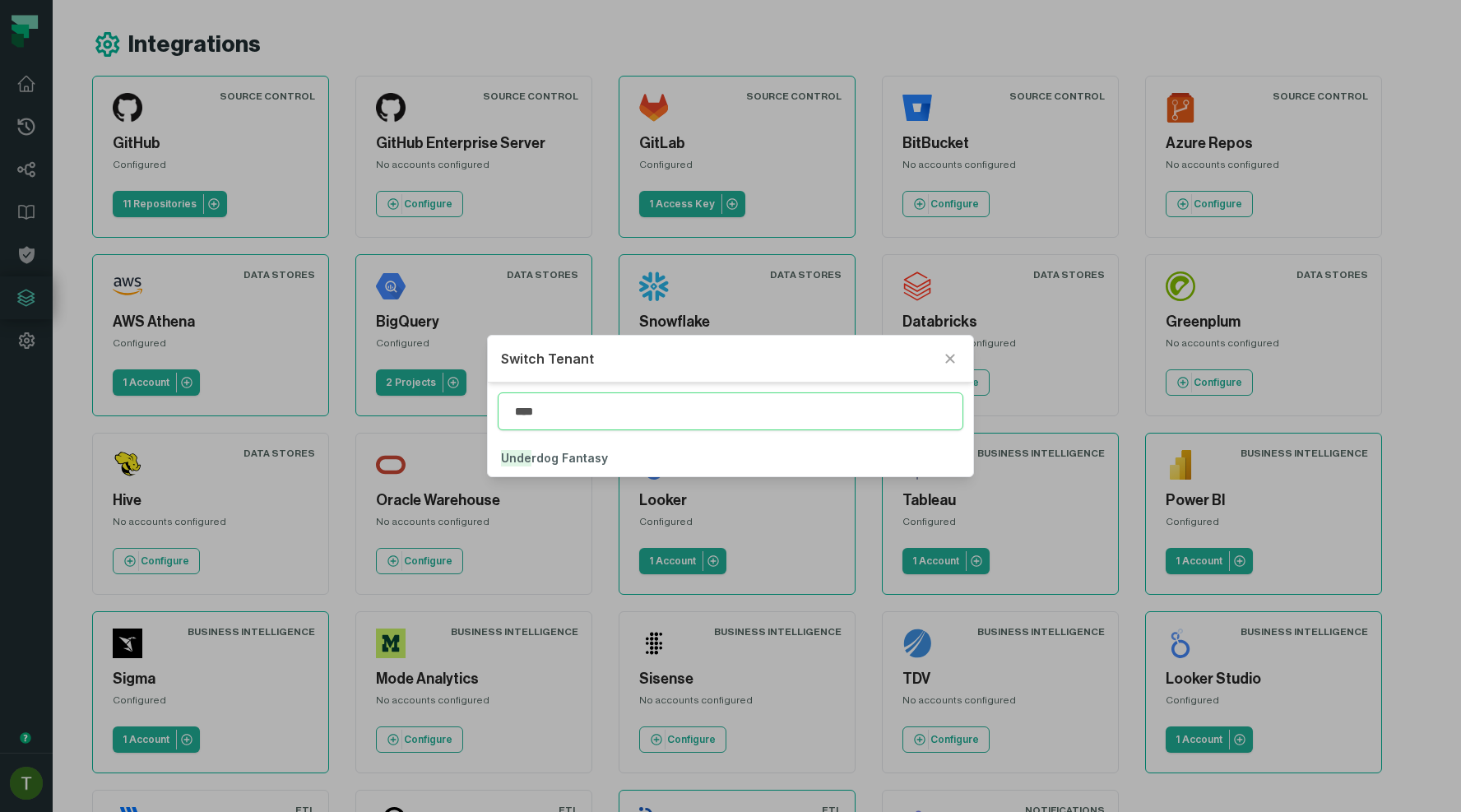
type input "****"
click button "Unde rdog Fantasy" at bounding box center [730, 458] width 485 height 36
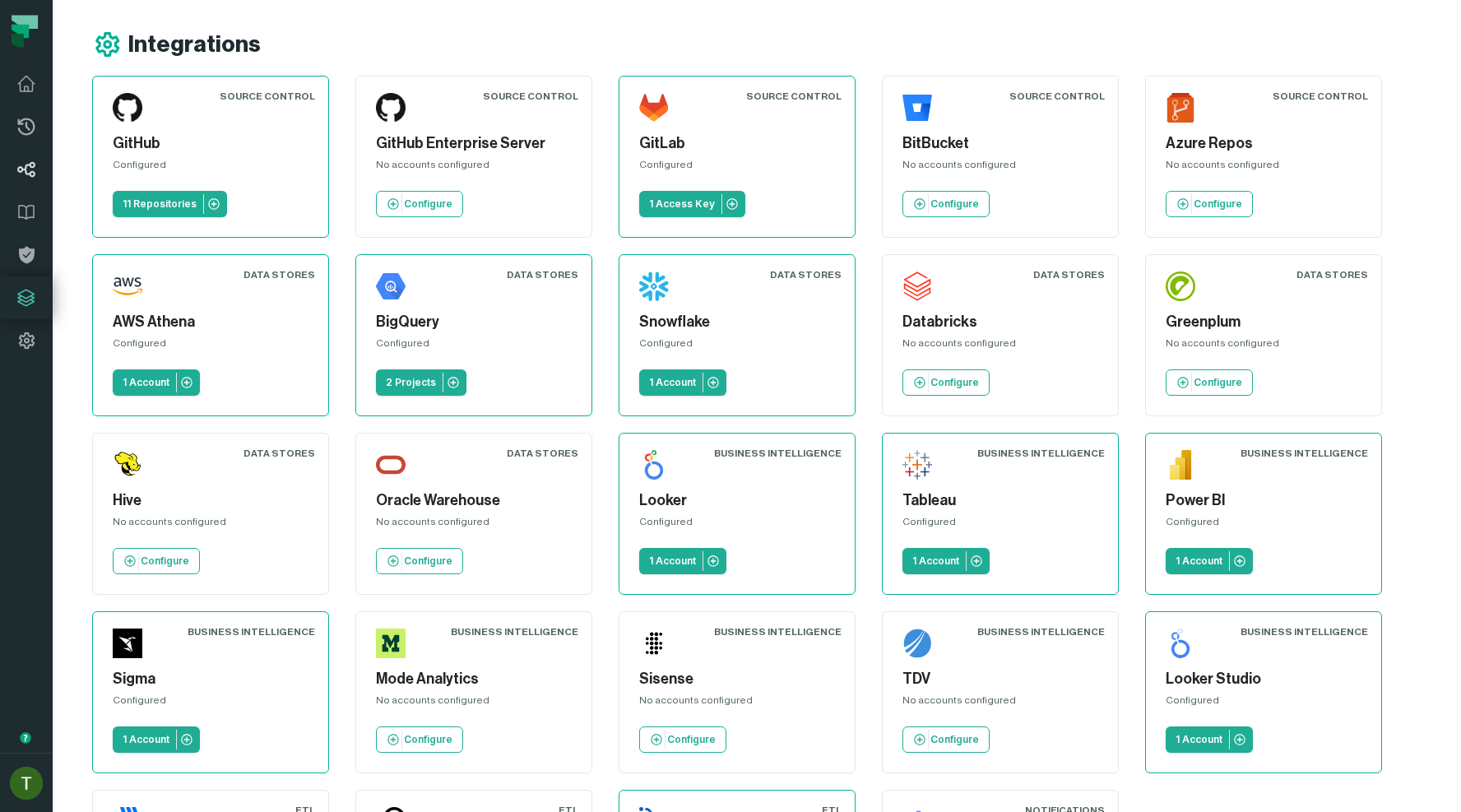
click at [33, 168] on icon at bounding box center [26, 169] width 20 height 20
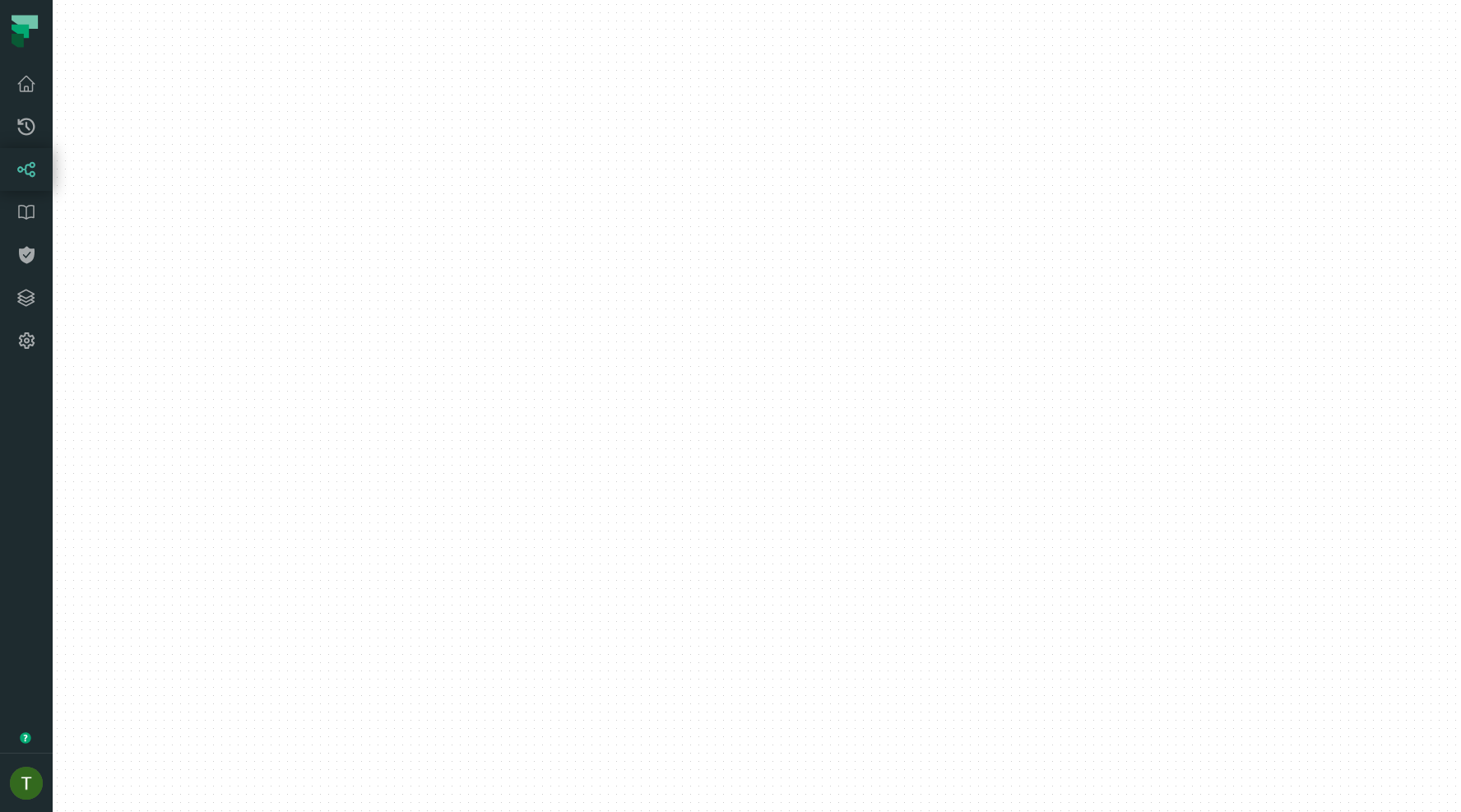
click at [33, 168] on icon at bounding box center [26, 169] width 20 height 20
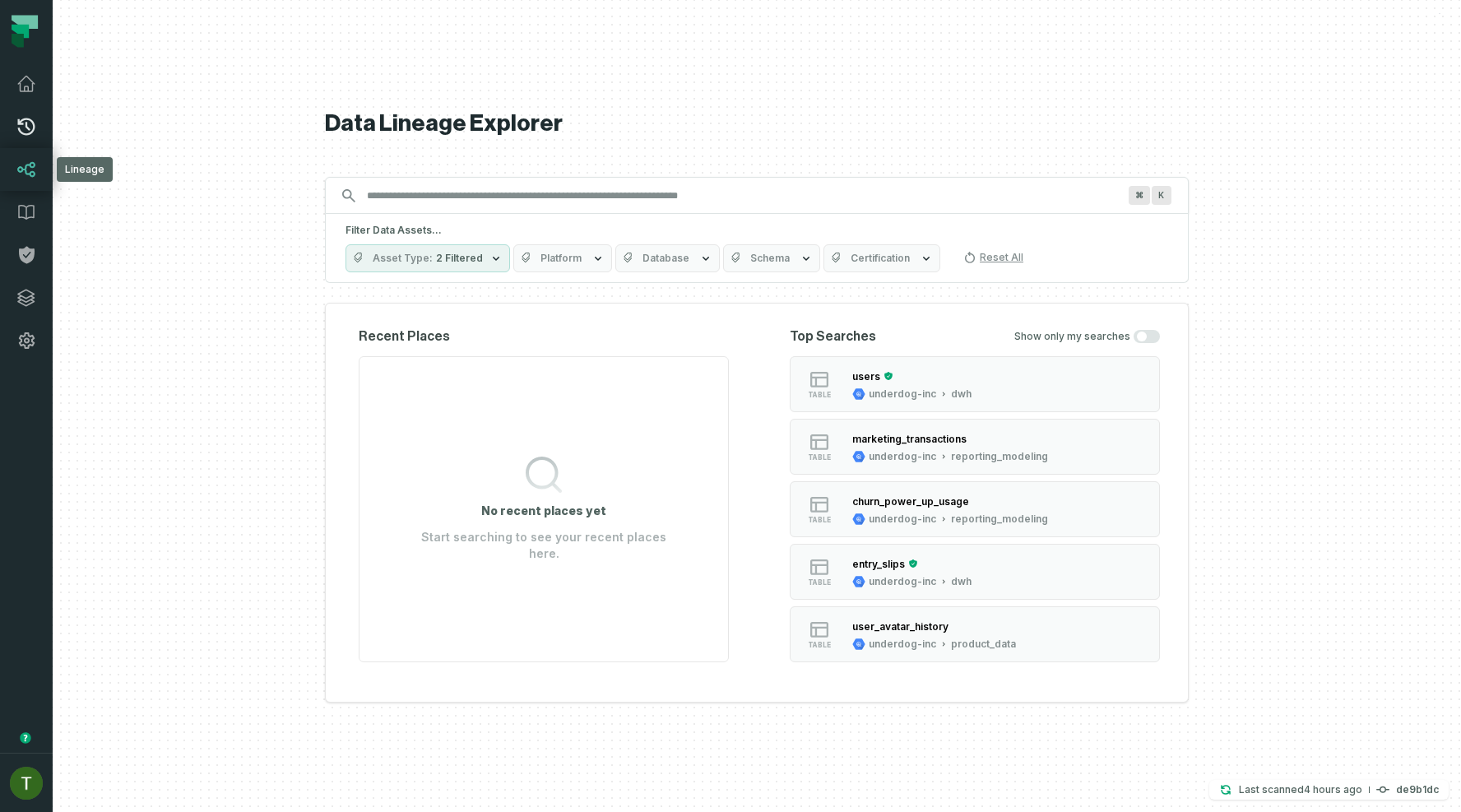
click at [16, 139] on link "Pull Requests" at bounding box center [26, 126] width 53 height 43
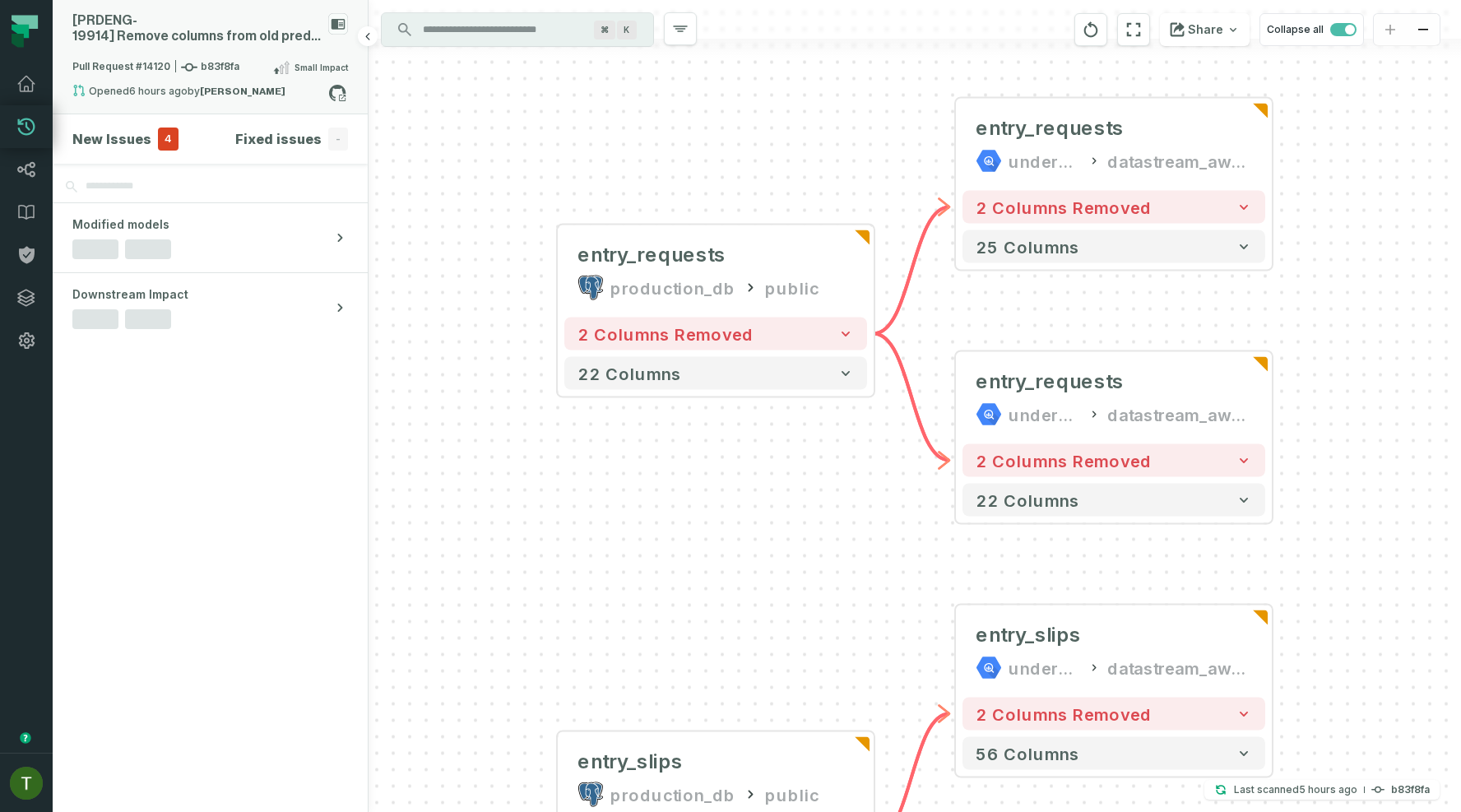
click at [227, 61] on span "Pull Request #14120 b83f8fa" at bounding box center [156, 68] width 167 height 17
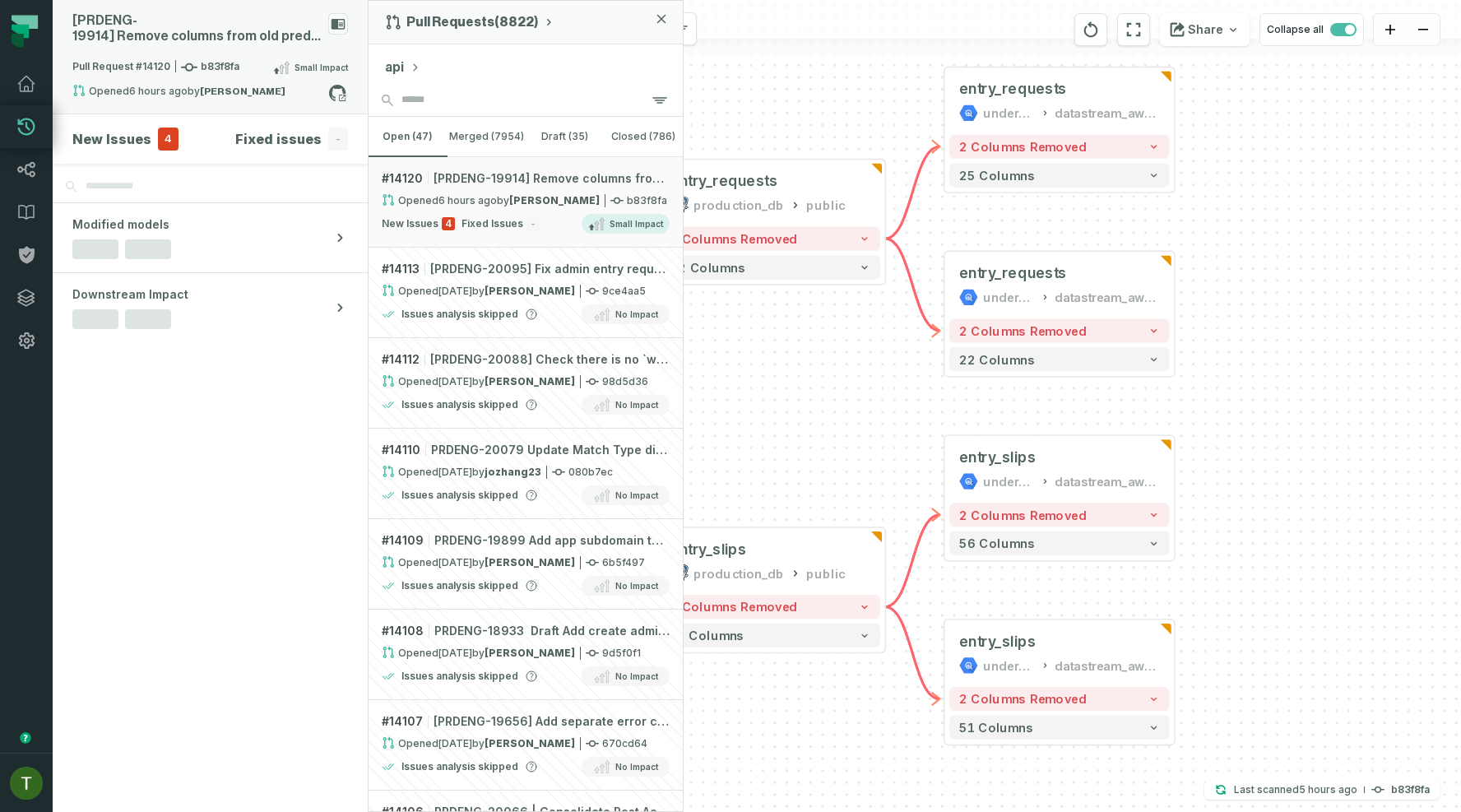
click at [207, 91] on strong "[PERSON_NAME]" at bounding box center [243, 90] width 86 height 10
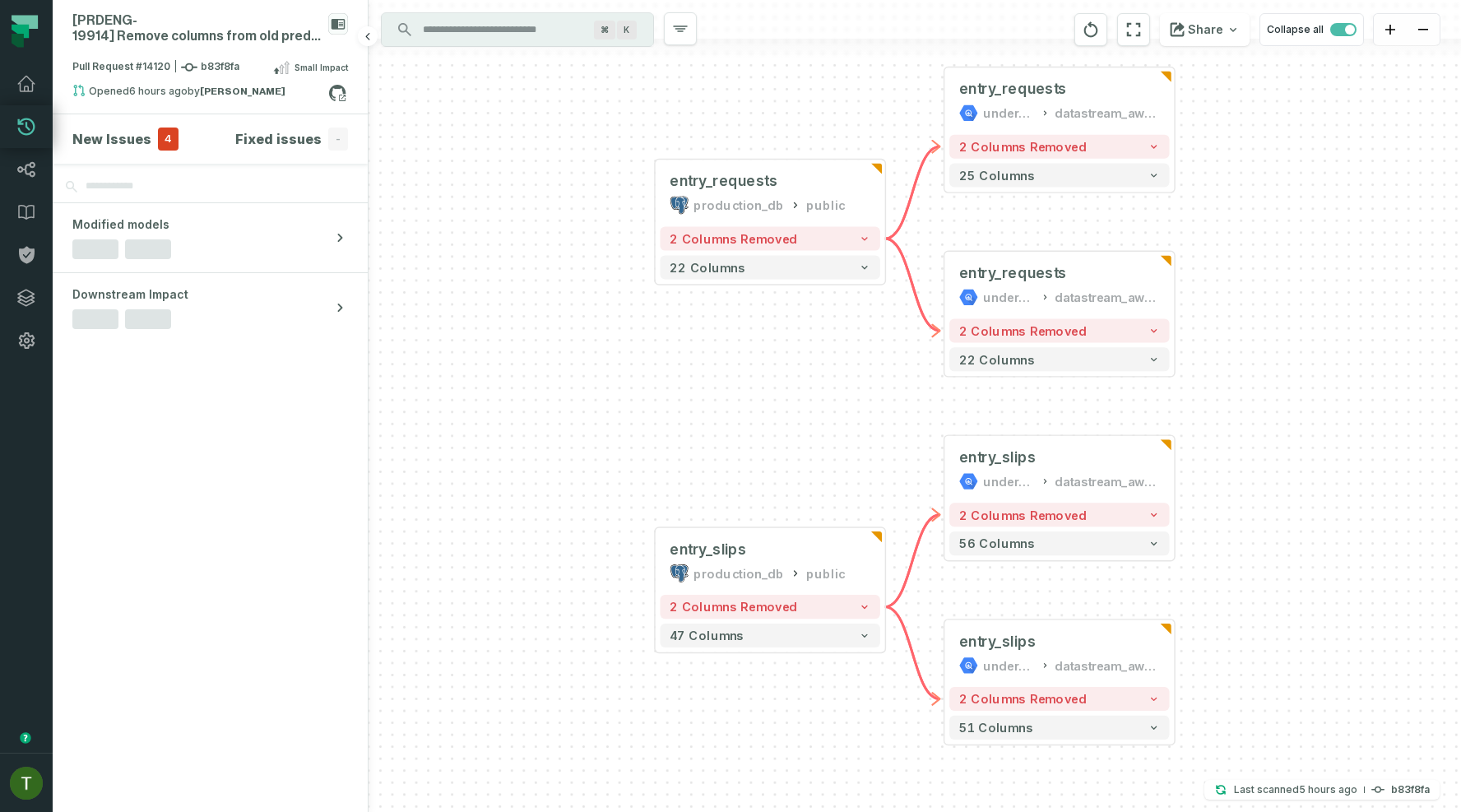
click at [172, 132] on span "4" at bounding box center [167, 139] width 20 height 23
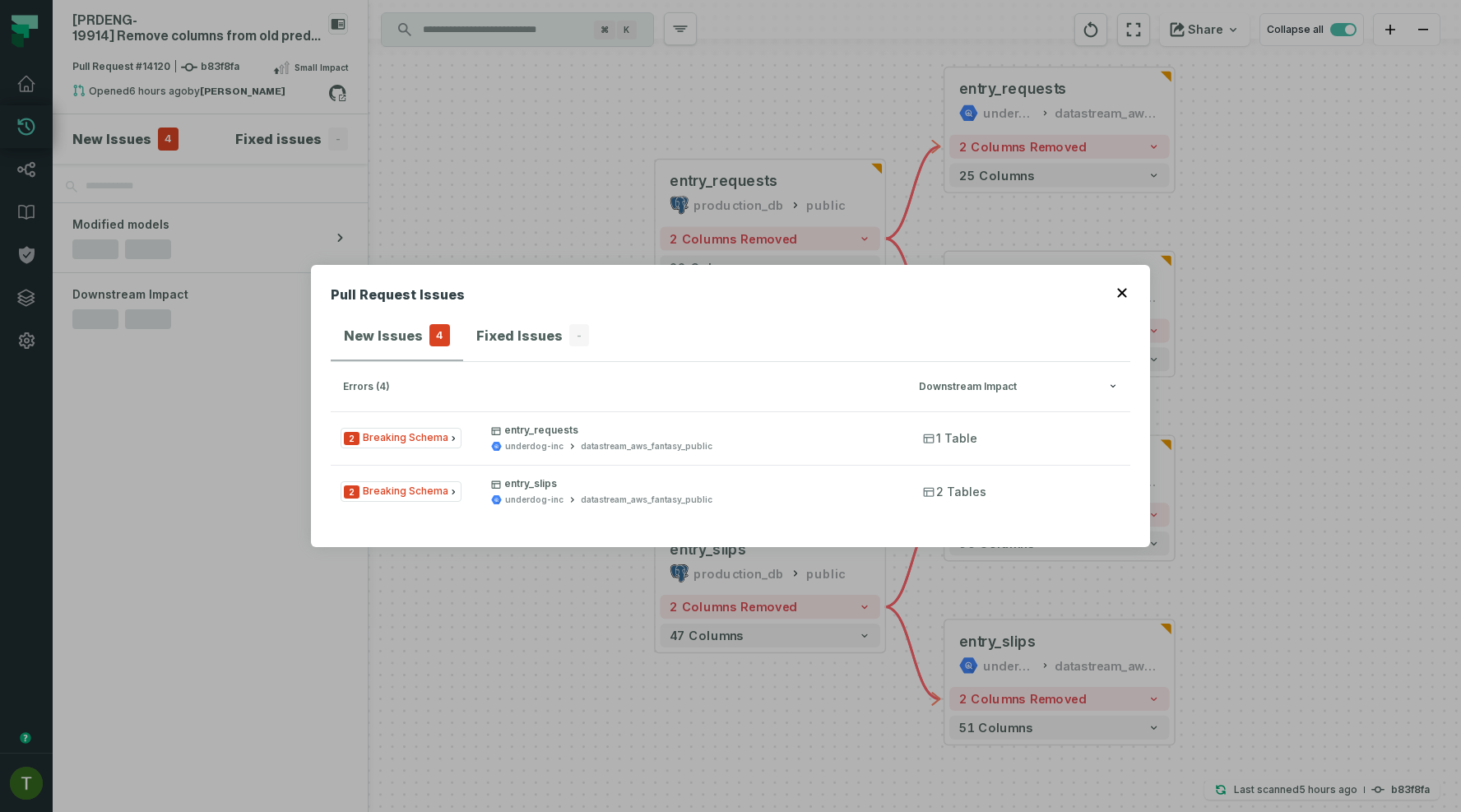
click at [419, 181] on div "Pull Request Issues New Issues 4 Fixed Issues - errors (4) Downstream Impact 2 …" at bounding box center [730, 406] width 1461 height 812
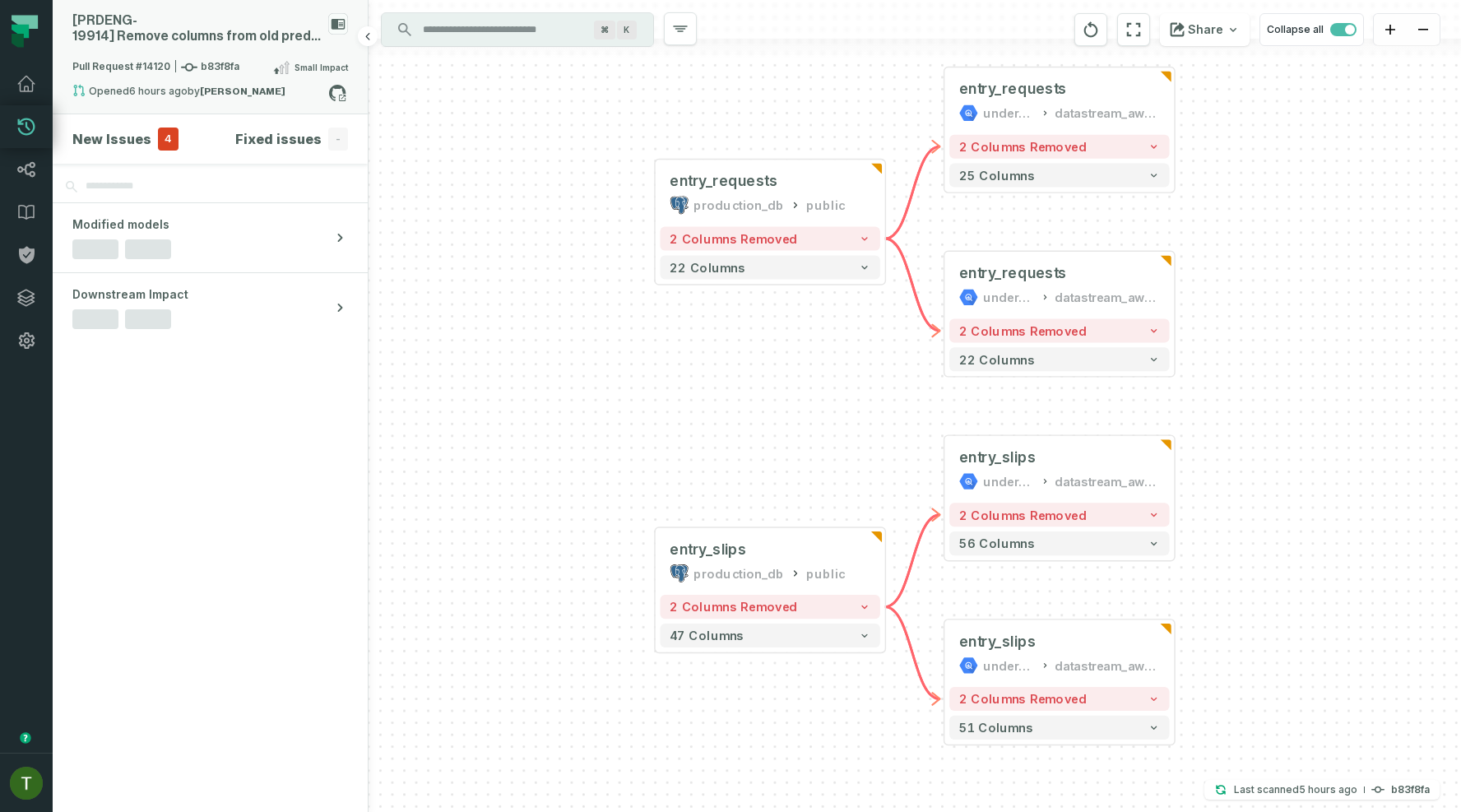
click at [218, 32] on div "[PRDENG- 19914] Remove columns from old prediction order association" at bounding box center [197, 29] width 249 height 32
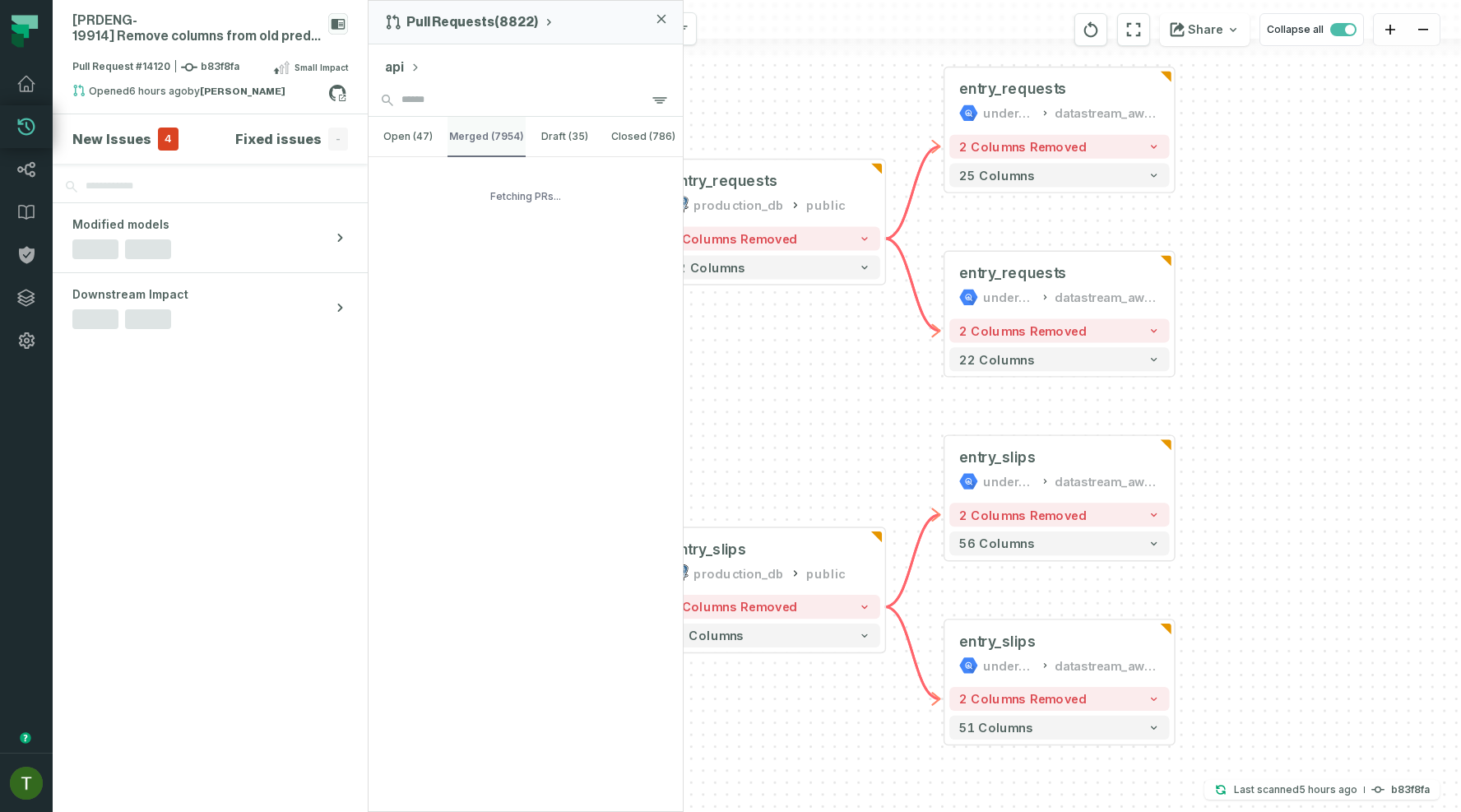
click at [509, 132] on button "merged (7954)" at bounding box center [487, 136] width 79 height 39
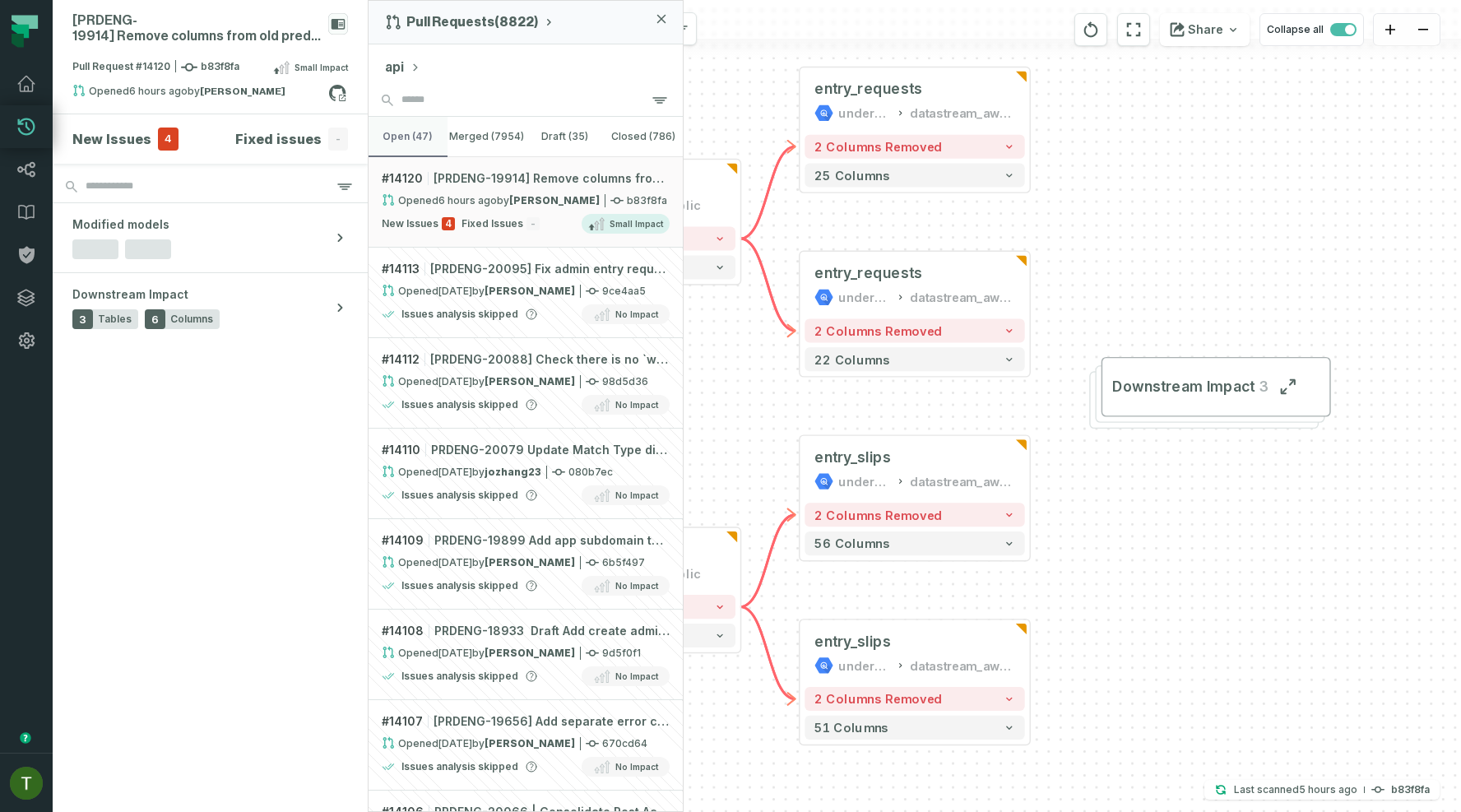
click at [407, 134] on button "open (47)" at bounding box center [408, 136] width 79 height 39
click at [467, 203] on relative-time "[DATE] 7:39:15 PM" at bounding box center [467, 200] width 59 height 12
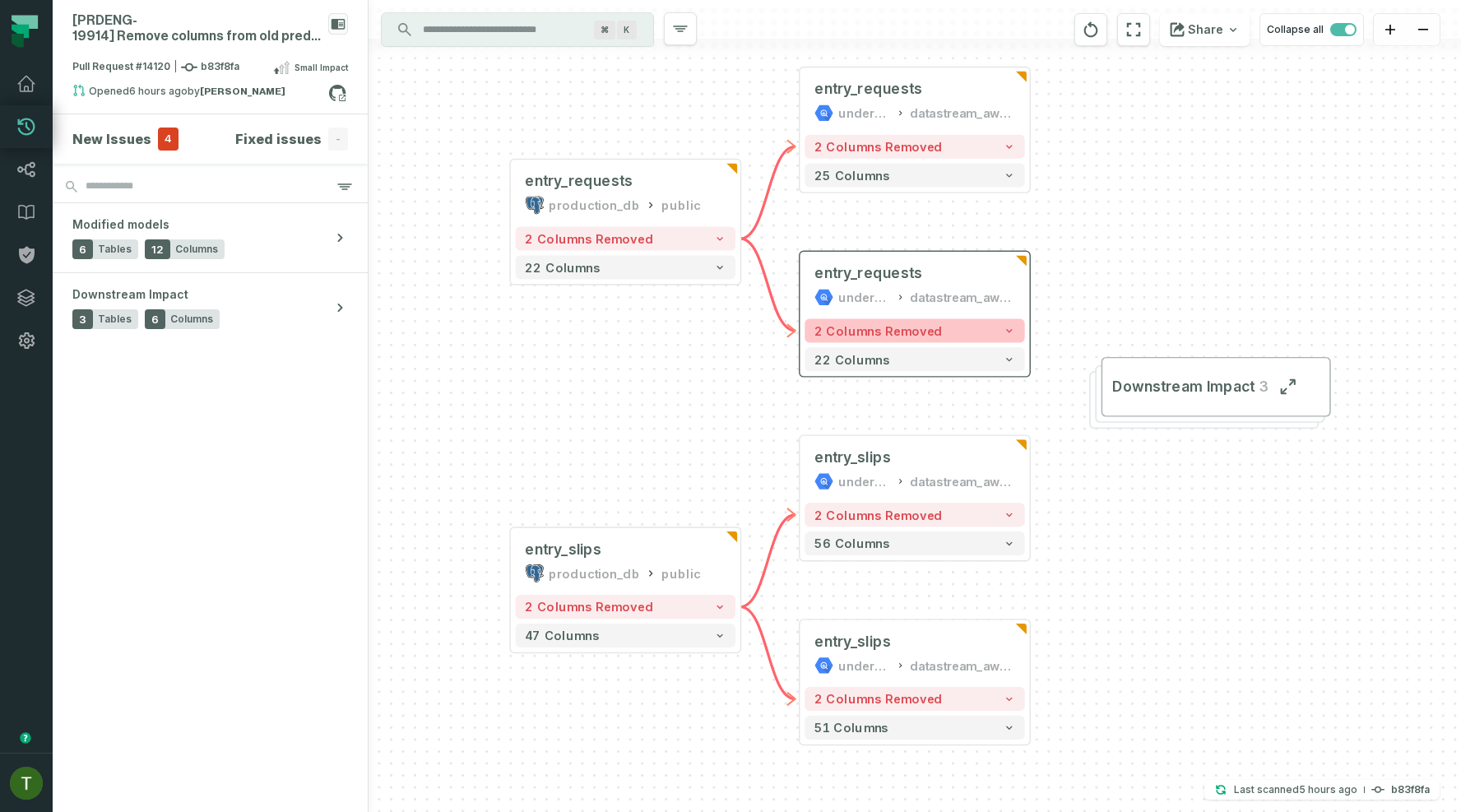
click at [880, 324] on span "2 columns removed" at bounding box center [877, 331] width 127 height 14
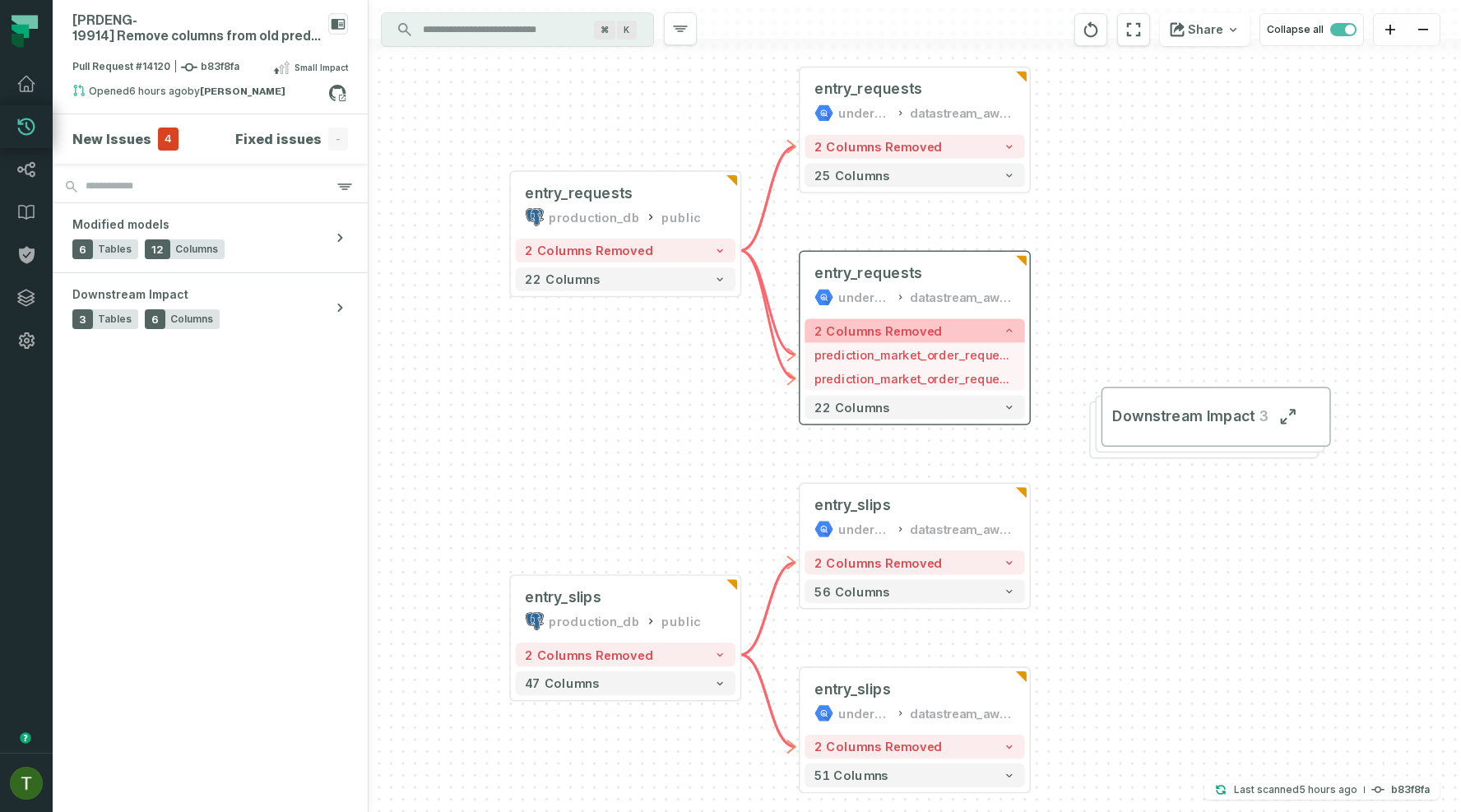
click at [880, 324] on span "2 columns removed" at bounding box center [877, 331] width 127 height 14
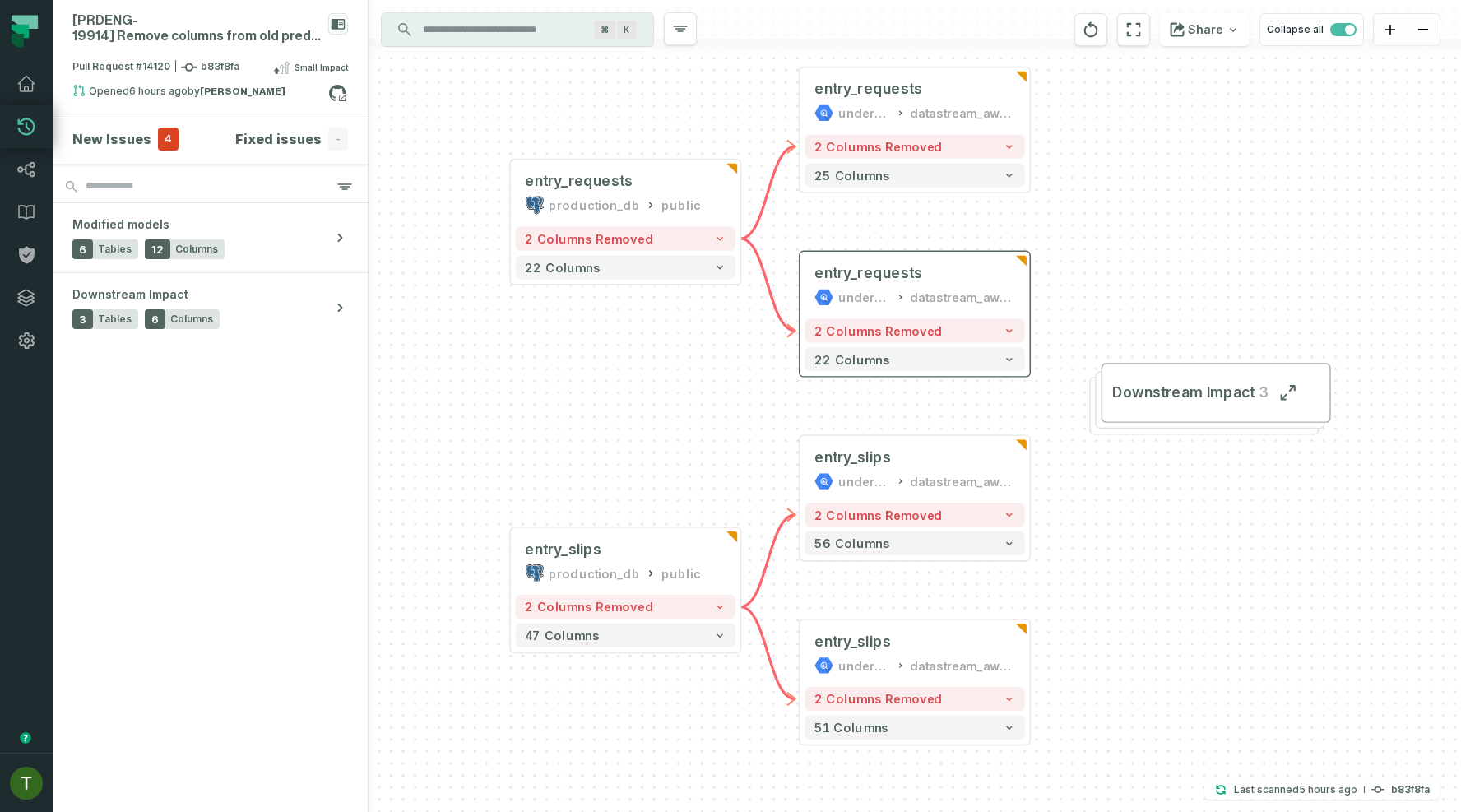
click at [842, 317] on div "2 columns removed 22 columns" at bounding box center [915, 345] width 230 height 62
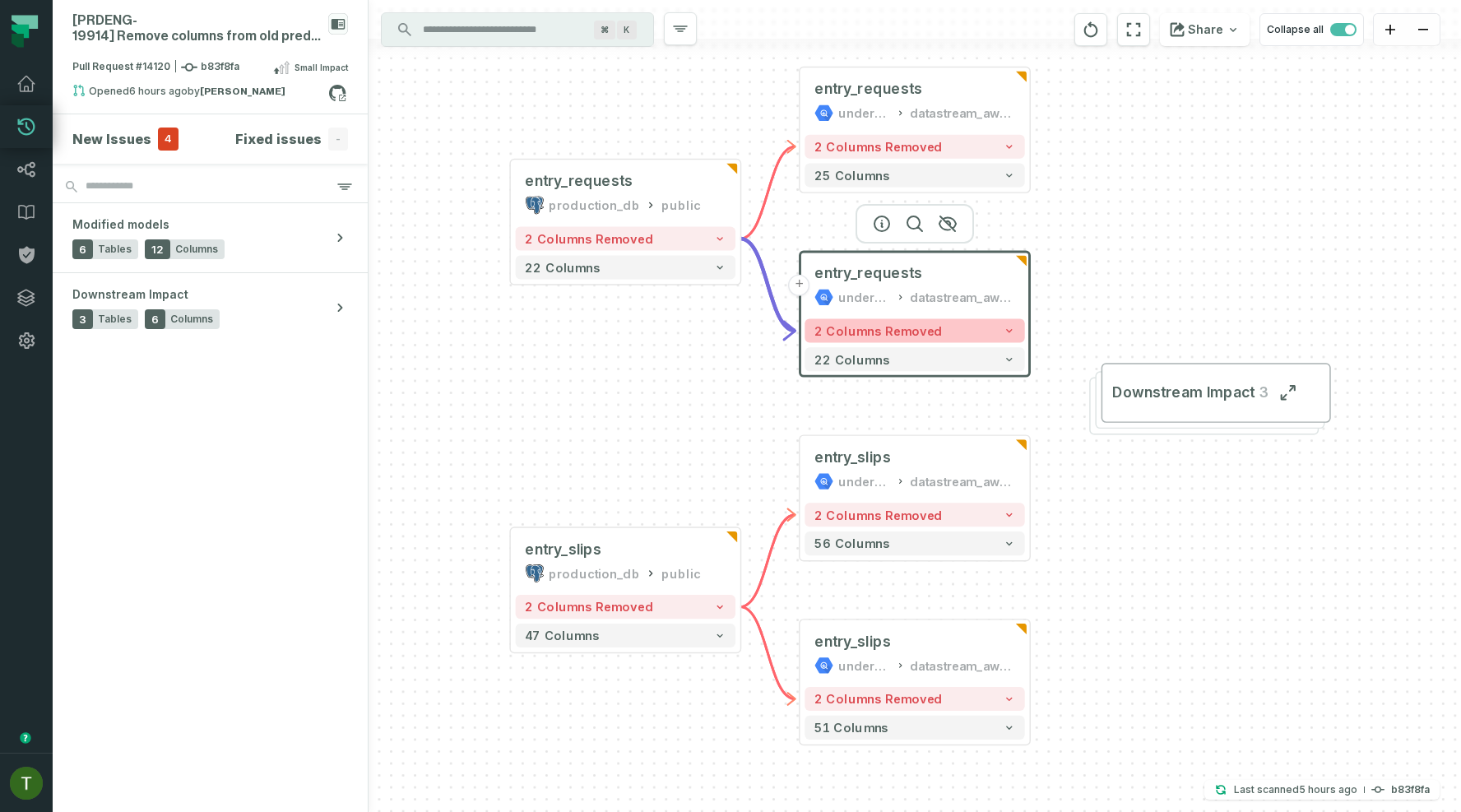
click at [842, 320] on button "2 columns removed" at bounding box center [914, 330] width 219 height 24
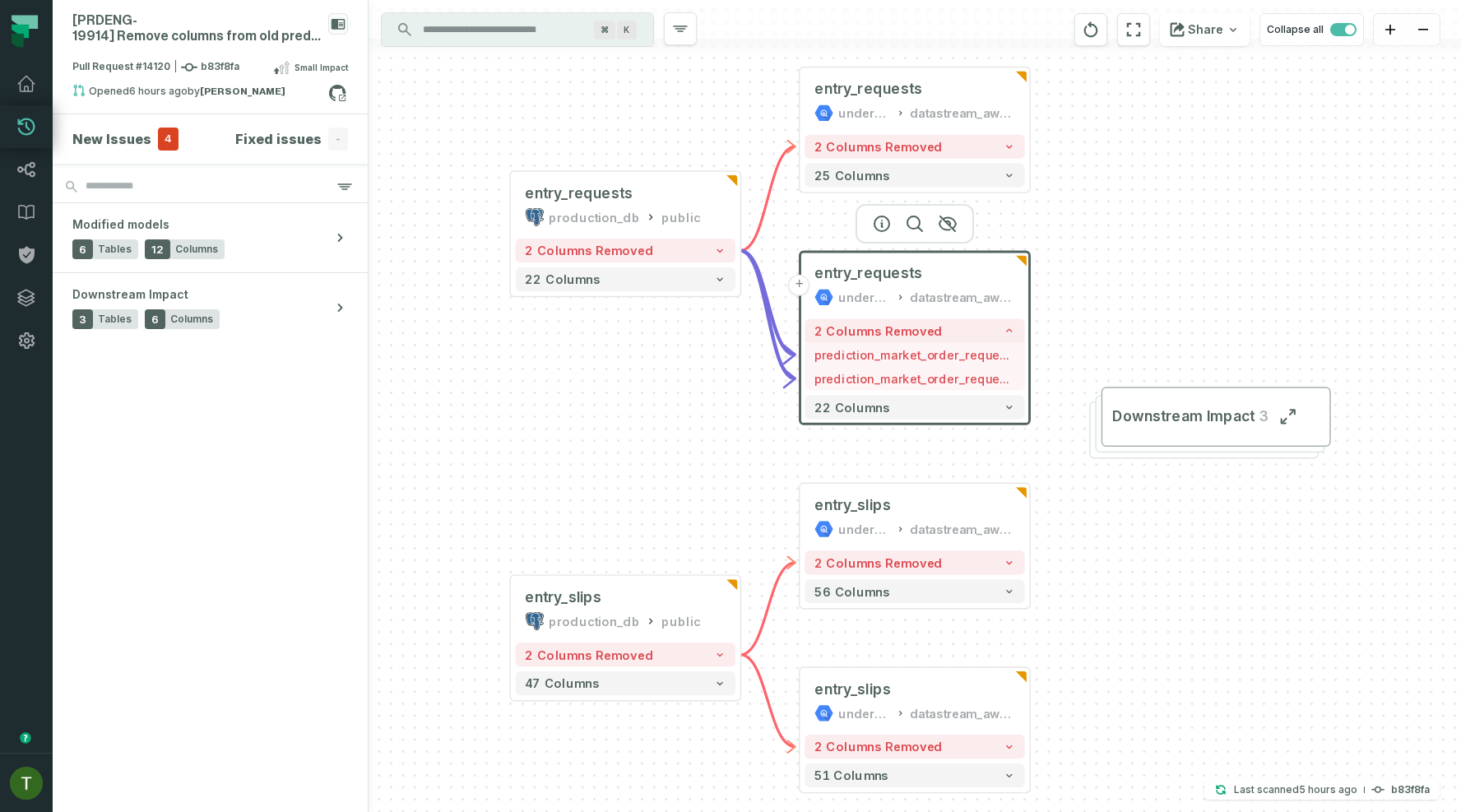
click at [846, 393] on div "2 columns removed - prediction_market_order_request_id - prediction_market_orde…" at bounding box center [915, 369] width 230 height 110
click at [846, 402] on span "22 columns" at bounding box center [852, 407] width 75 height 14
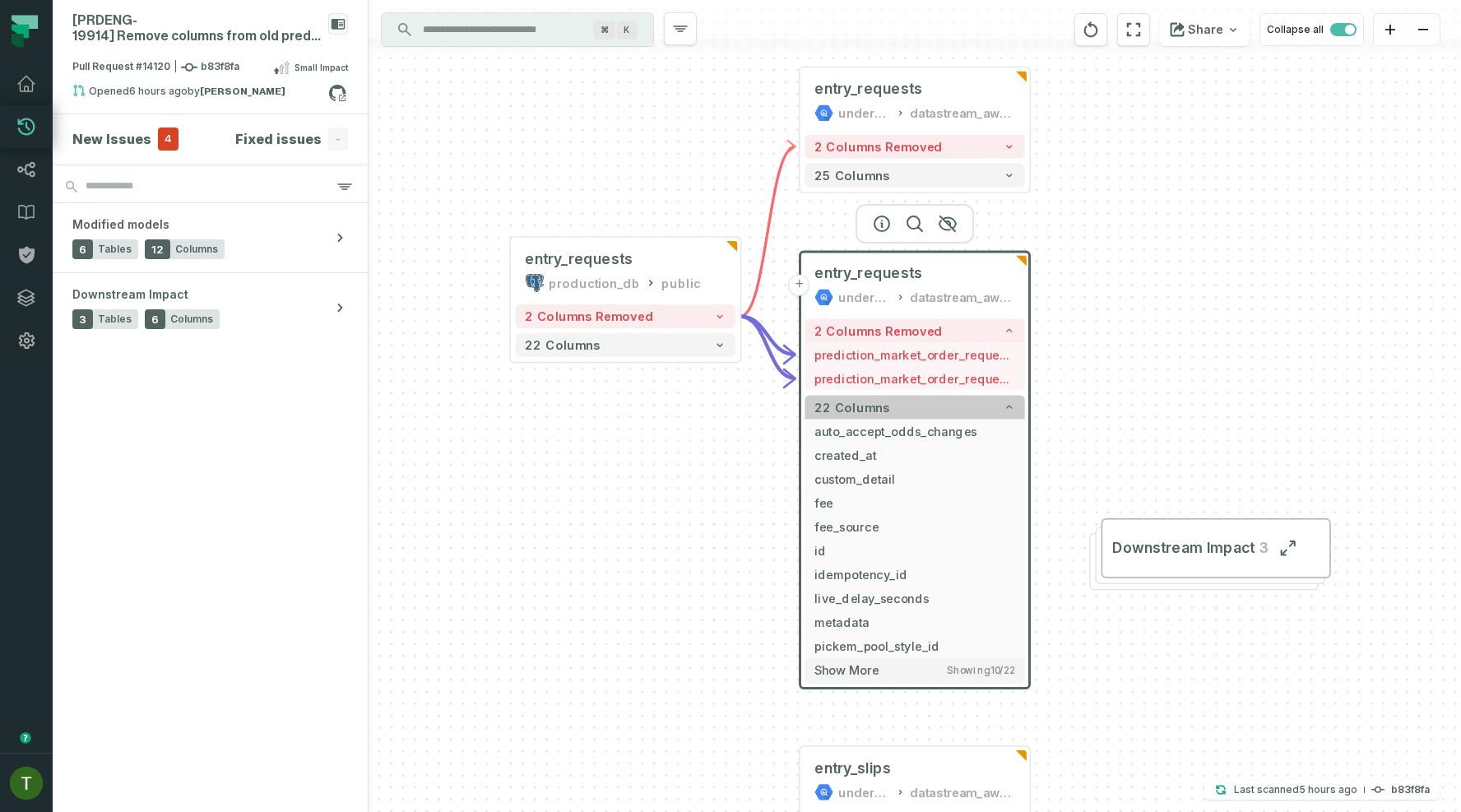
click at [846, 402] on span "22 columns" at bounding box center [852, 407] width 75 height 14
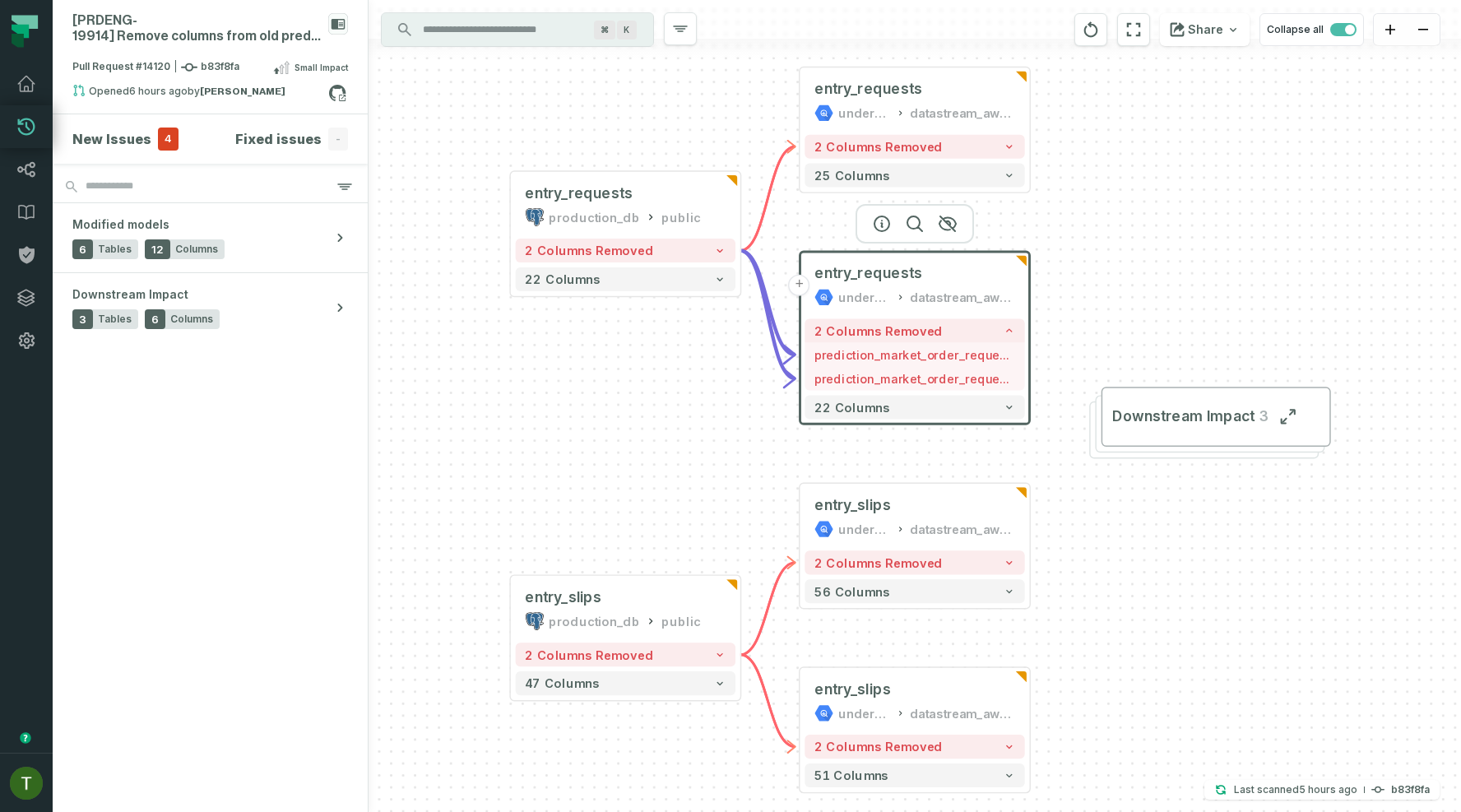
click at [888, 294] on div "underdog-inc" at bounding box center [865, 297] width 53 height 19
click at [892, 212] on button "button" at bounding box center [881, 224] width 26 height 26
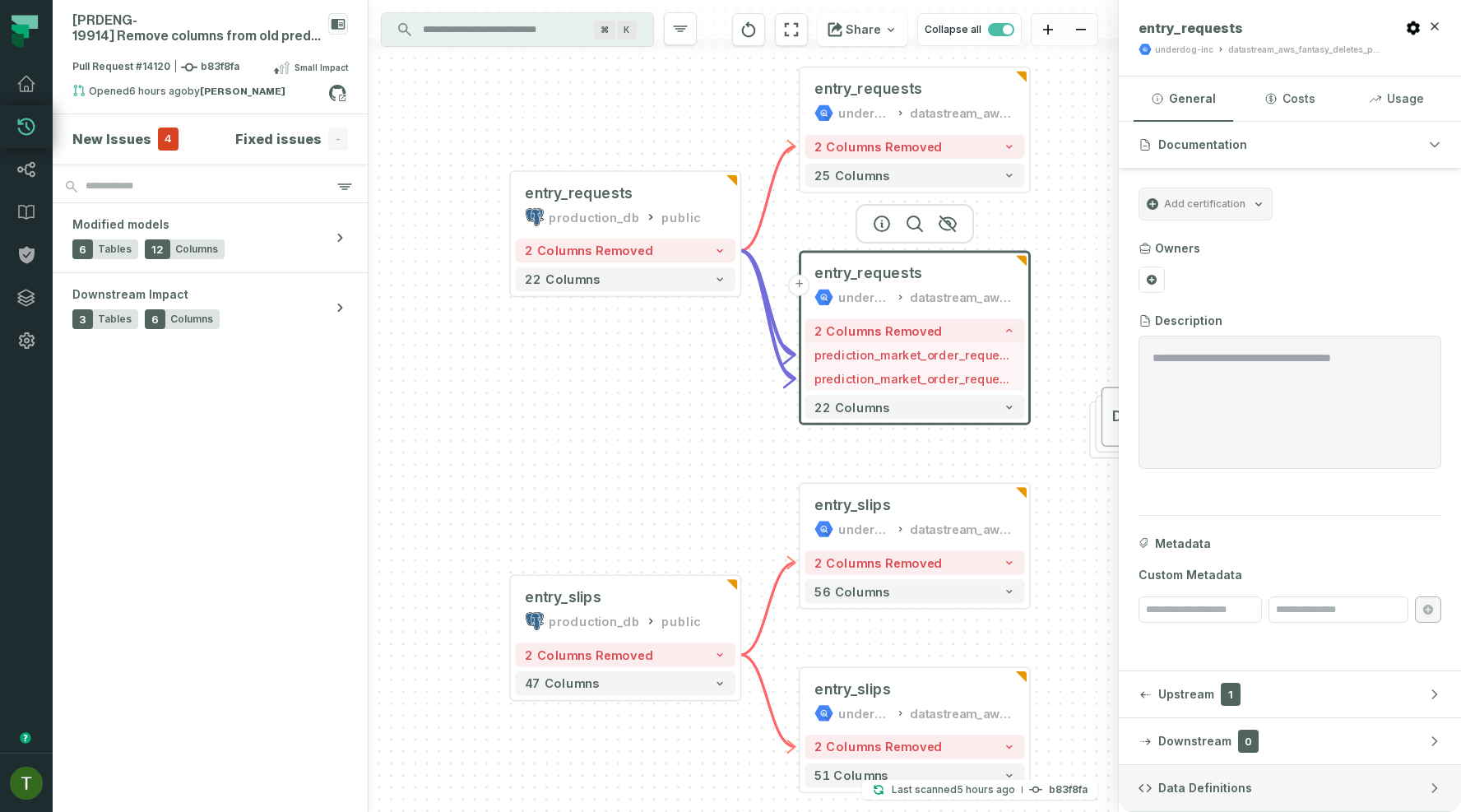
click at [1242, 794] on span "Data Definitions" at bounding box center [1204, 787] width 94 height 17
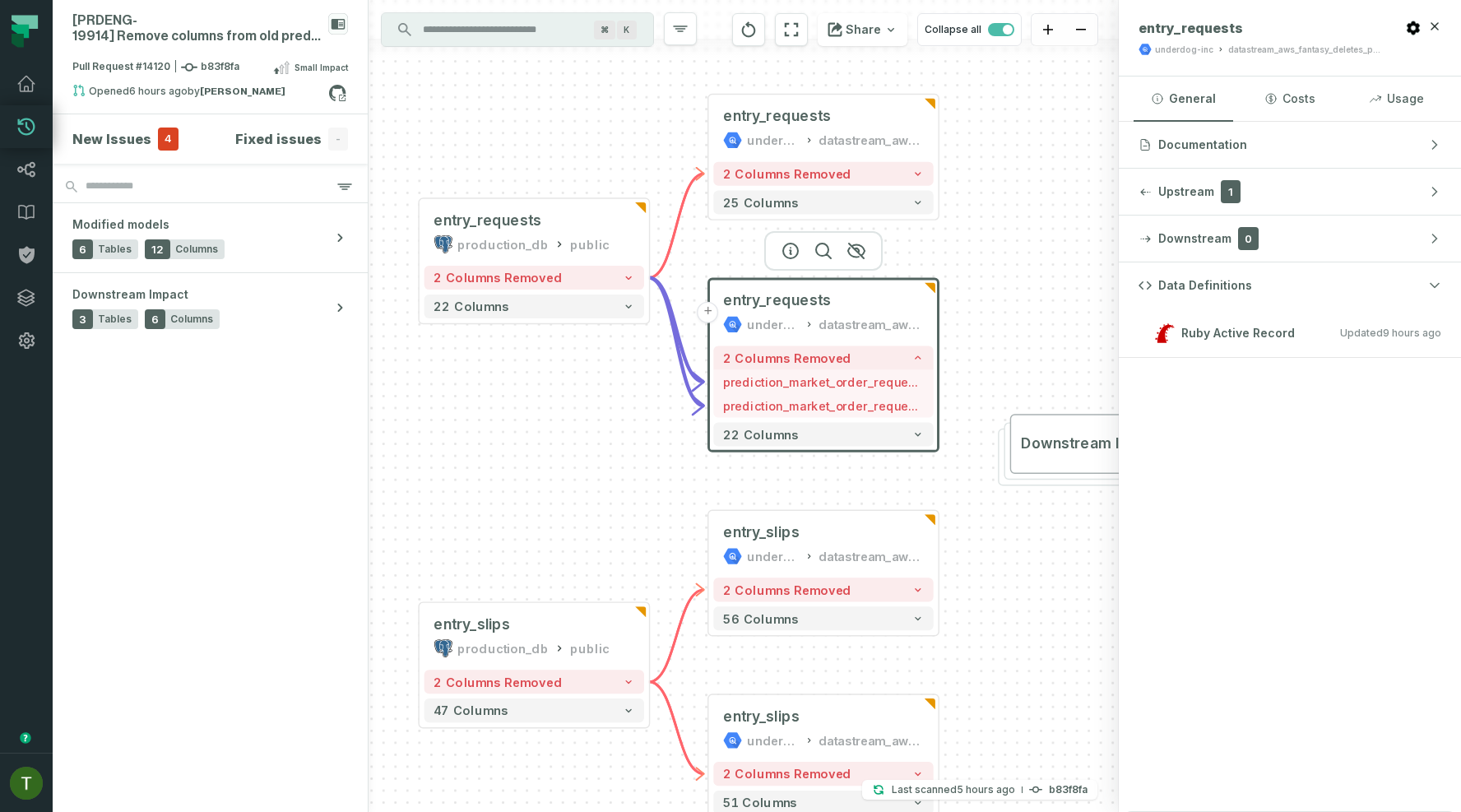
drag, startPoint x: 1070, startPoint y: 244, endPoint x: 968, endPoint y: 277, distance: 107.2
click at [968, 277] on div "entry_requests production_db public + 2 columns removed 22 columns + entry_requ…" at bounding box center [743, 406] width 750 height 812
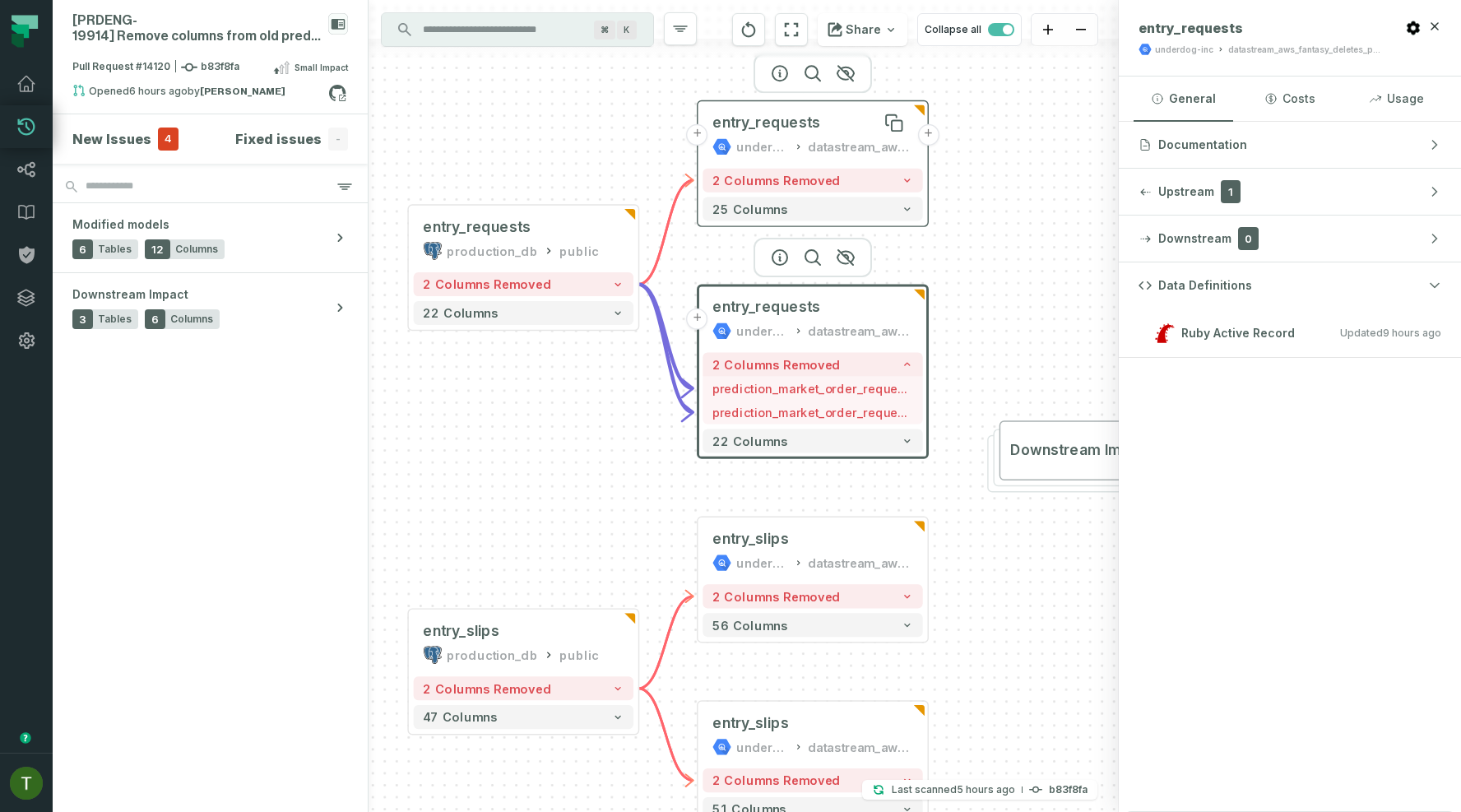
click at [831, 131] on div "entry_requests" at bounding box center [812, 123] width 201 height 19
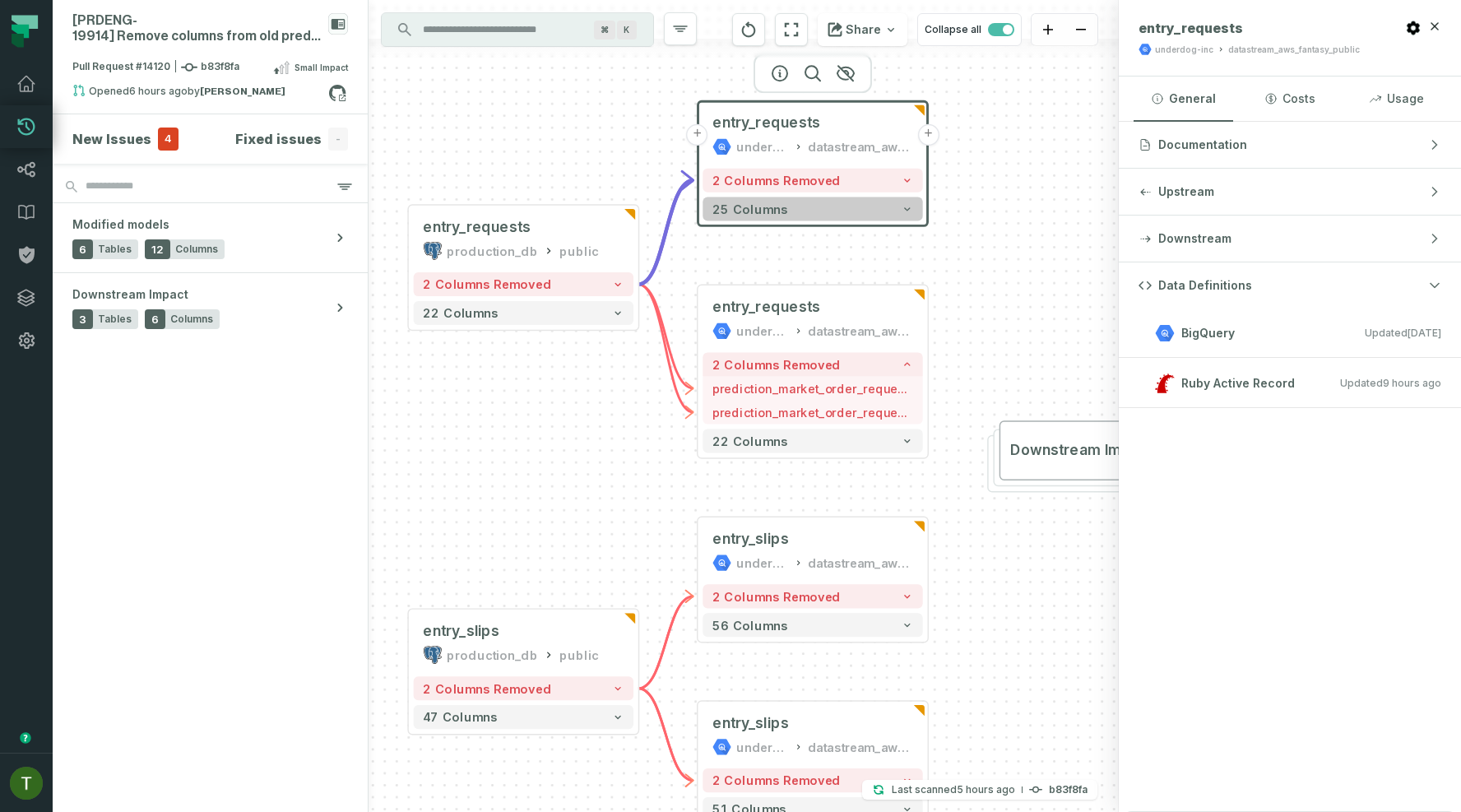
click at [878, 207] on button "25 columns" at bounding box center [812, 209] width 219 height 24
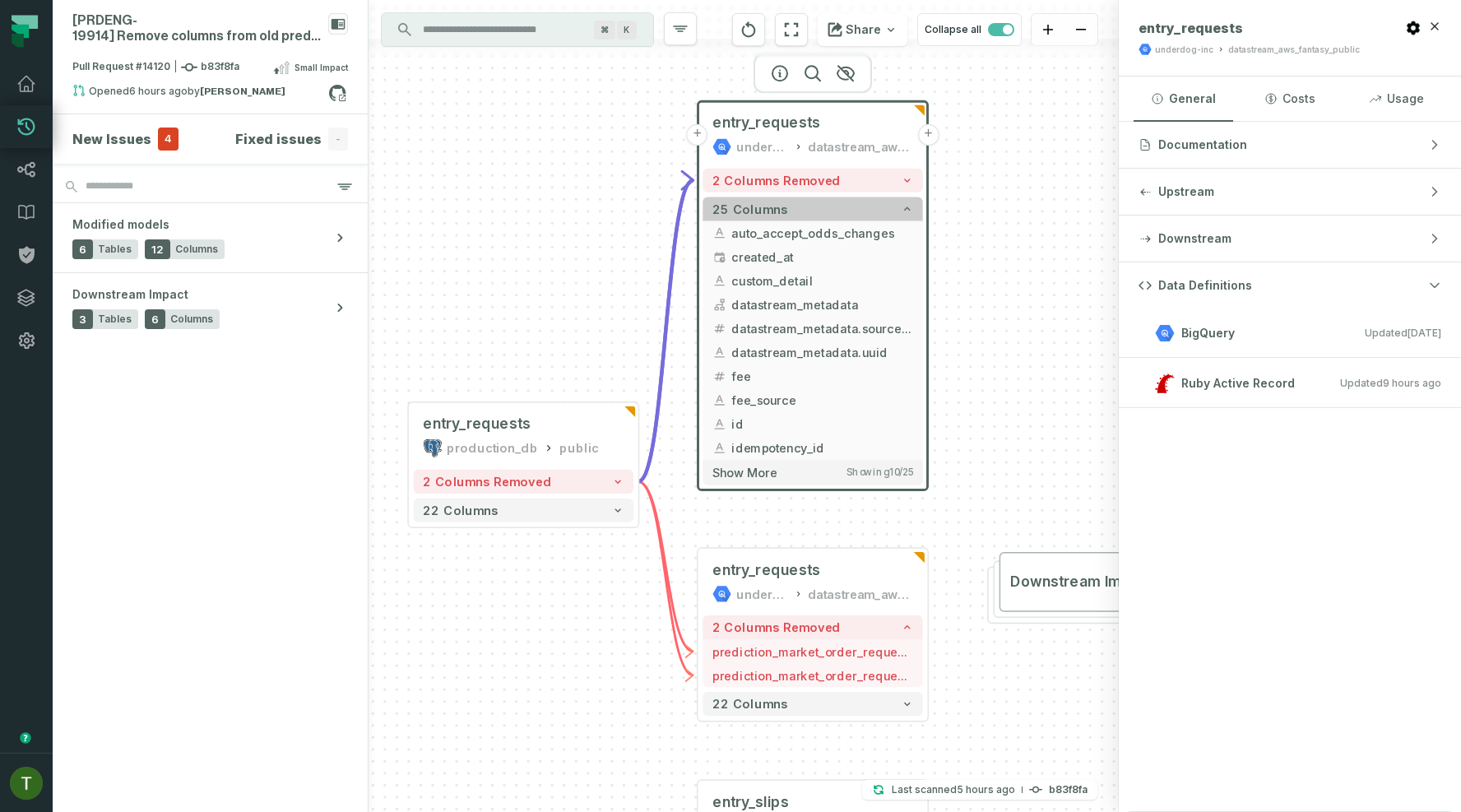
click at [869, 208] on button "25 columns" at bounding box center [812, 209] width 219 height 24
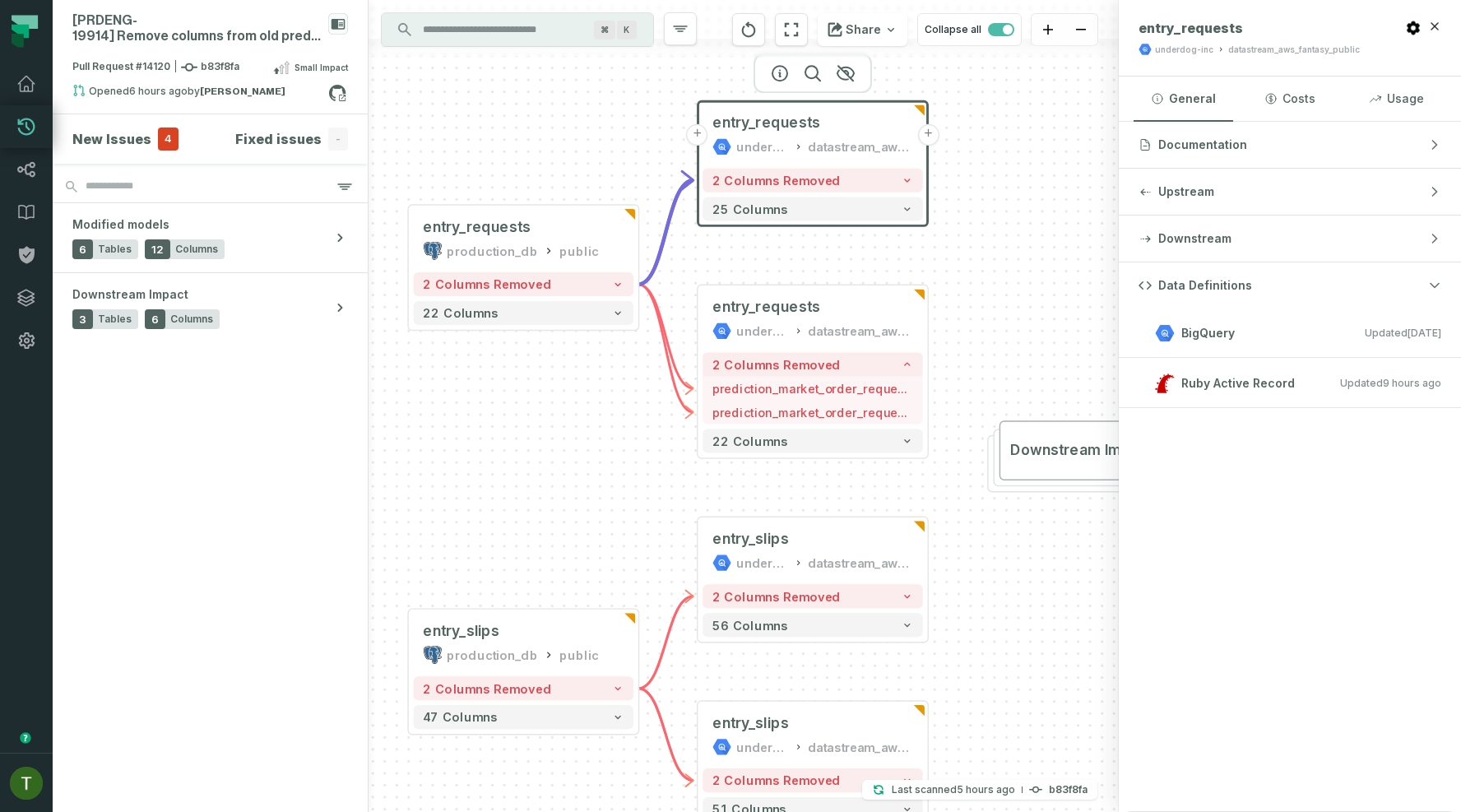
click at [888, 195] on div "2 columns removed 25 columns" at bounding box center [812, 195] width 230 height 62
click at [888, 188] on button "2 columns removed" at bounding box center [812, 180] width 219 height 24
click at [888, 188] on button "2 columns removed" at bounding box center [812, 179] width 219 height 24
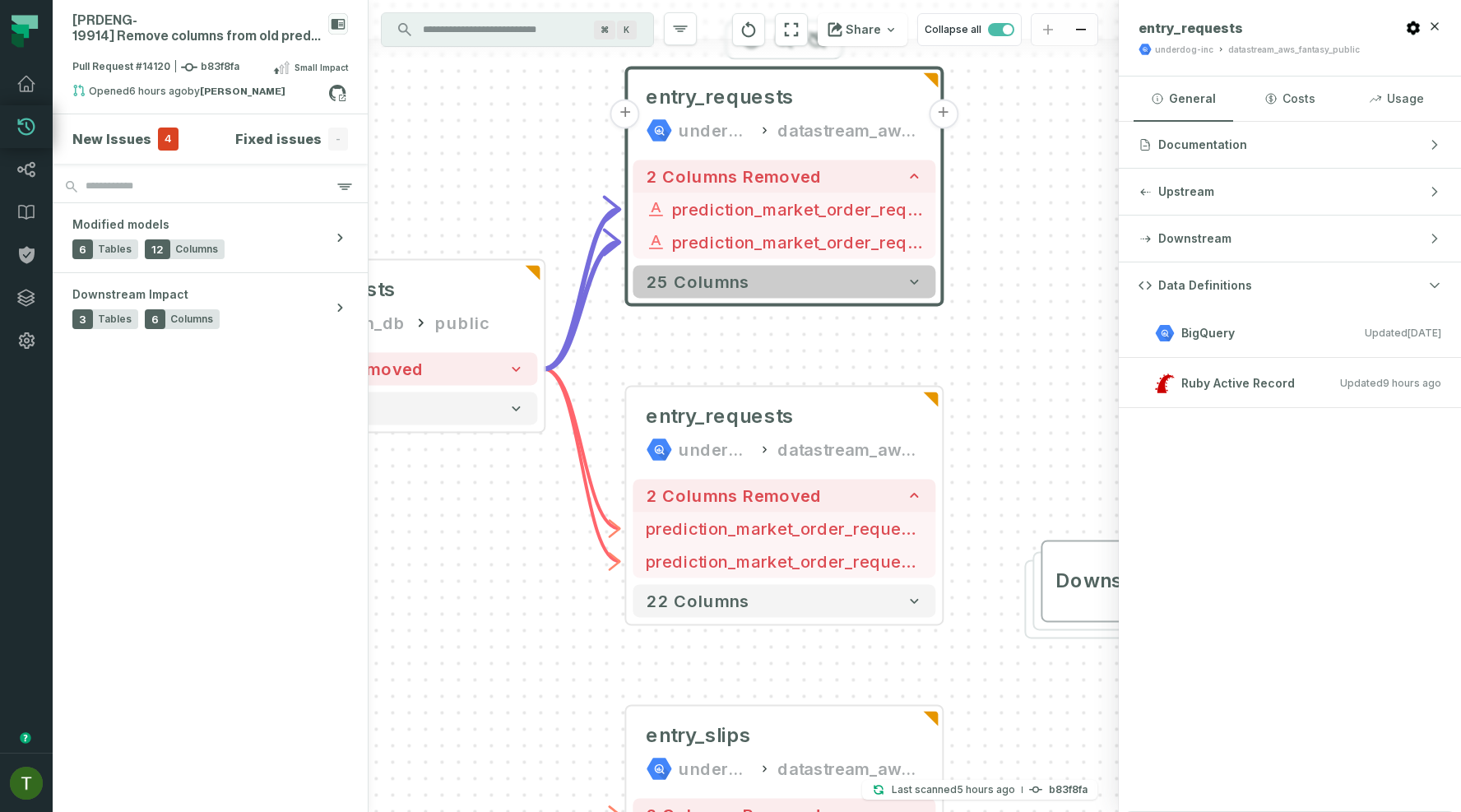
click at [867, 271] on button "25 columns" at bounding box center [783, 281] width 303 height 33
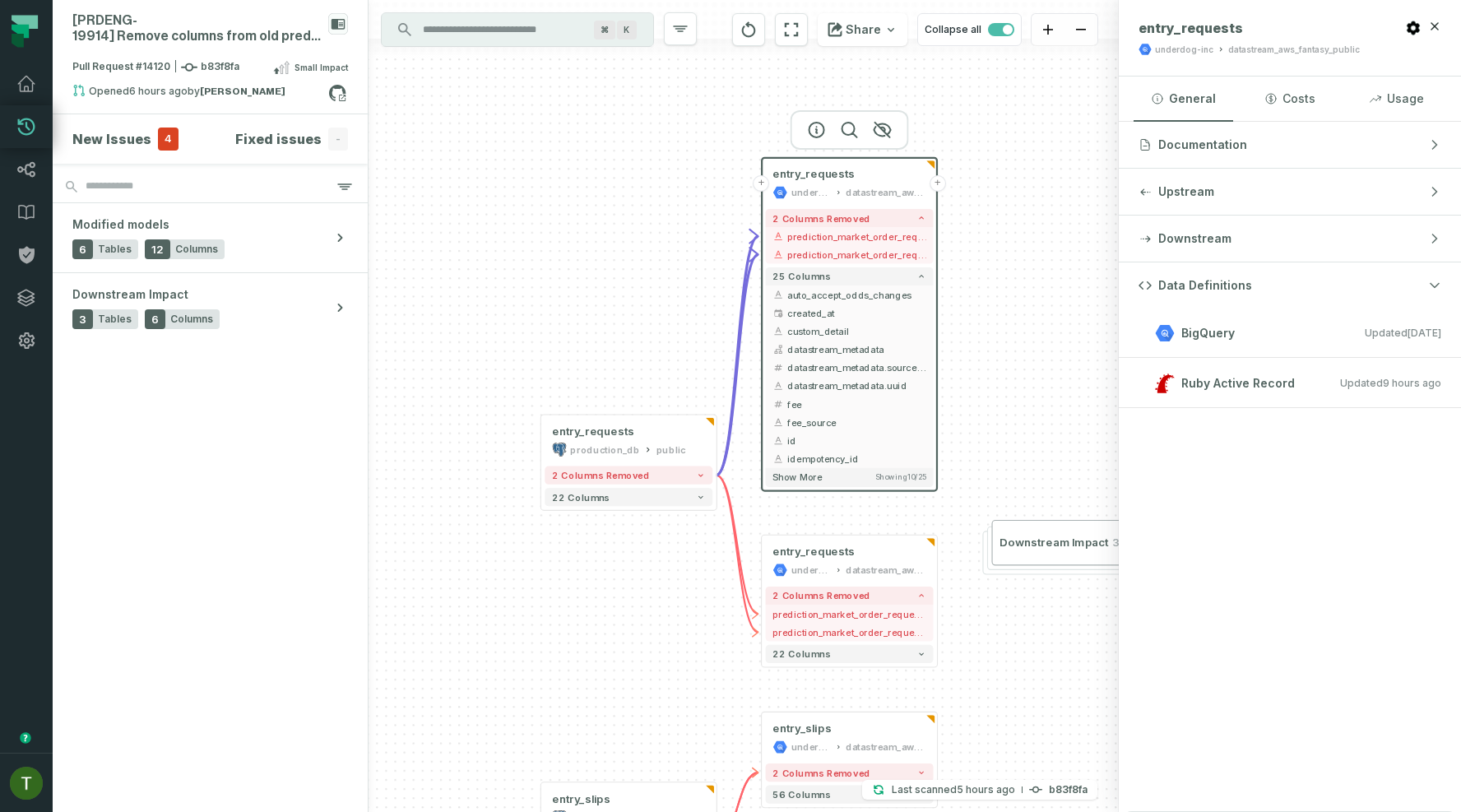
click at [931, 189] on button "+" at bounding box center [937, 183] width 17 height 17
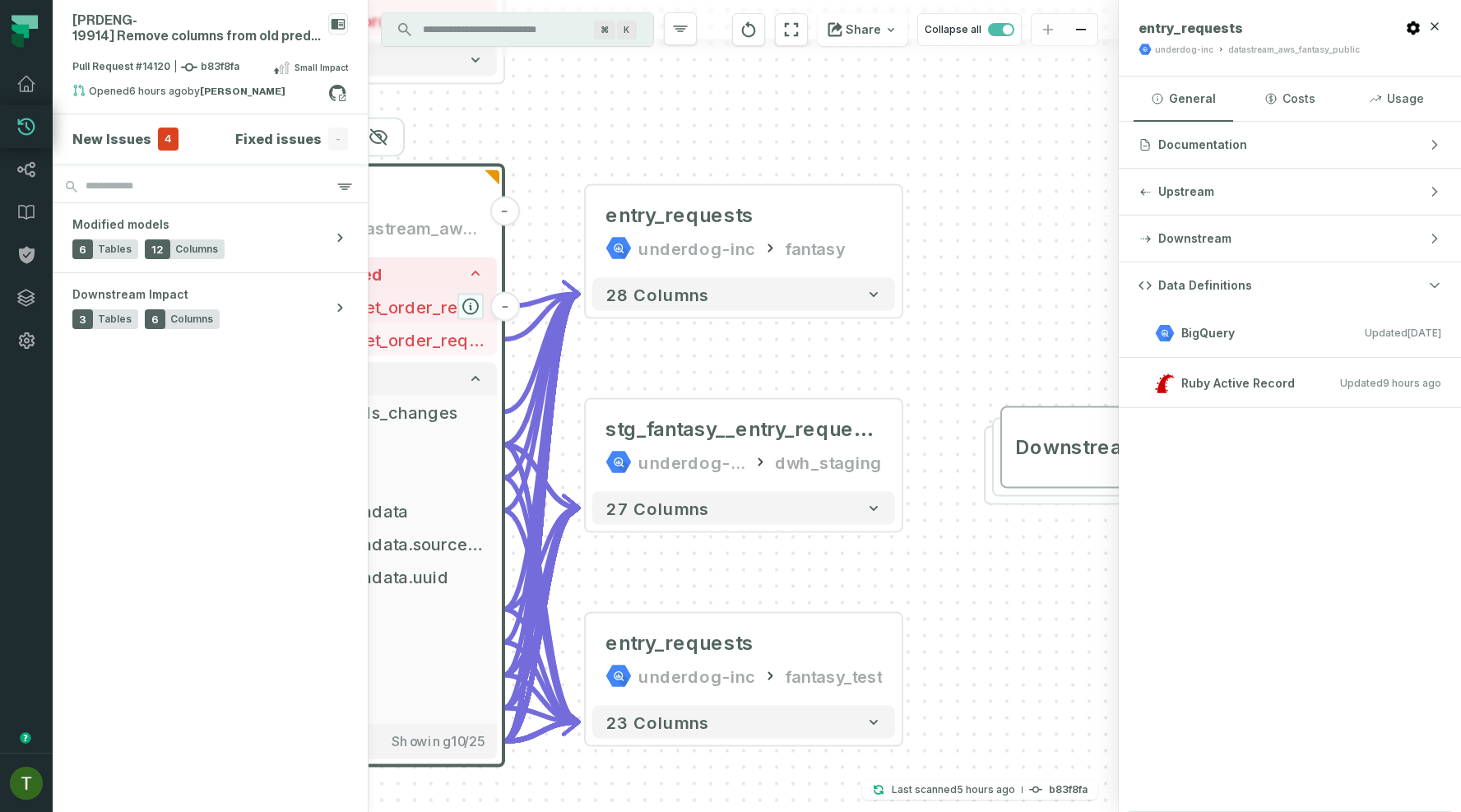
click at [474, 303] on icon "button" at bounding box center [470, 306] width 15 height 15
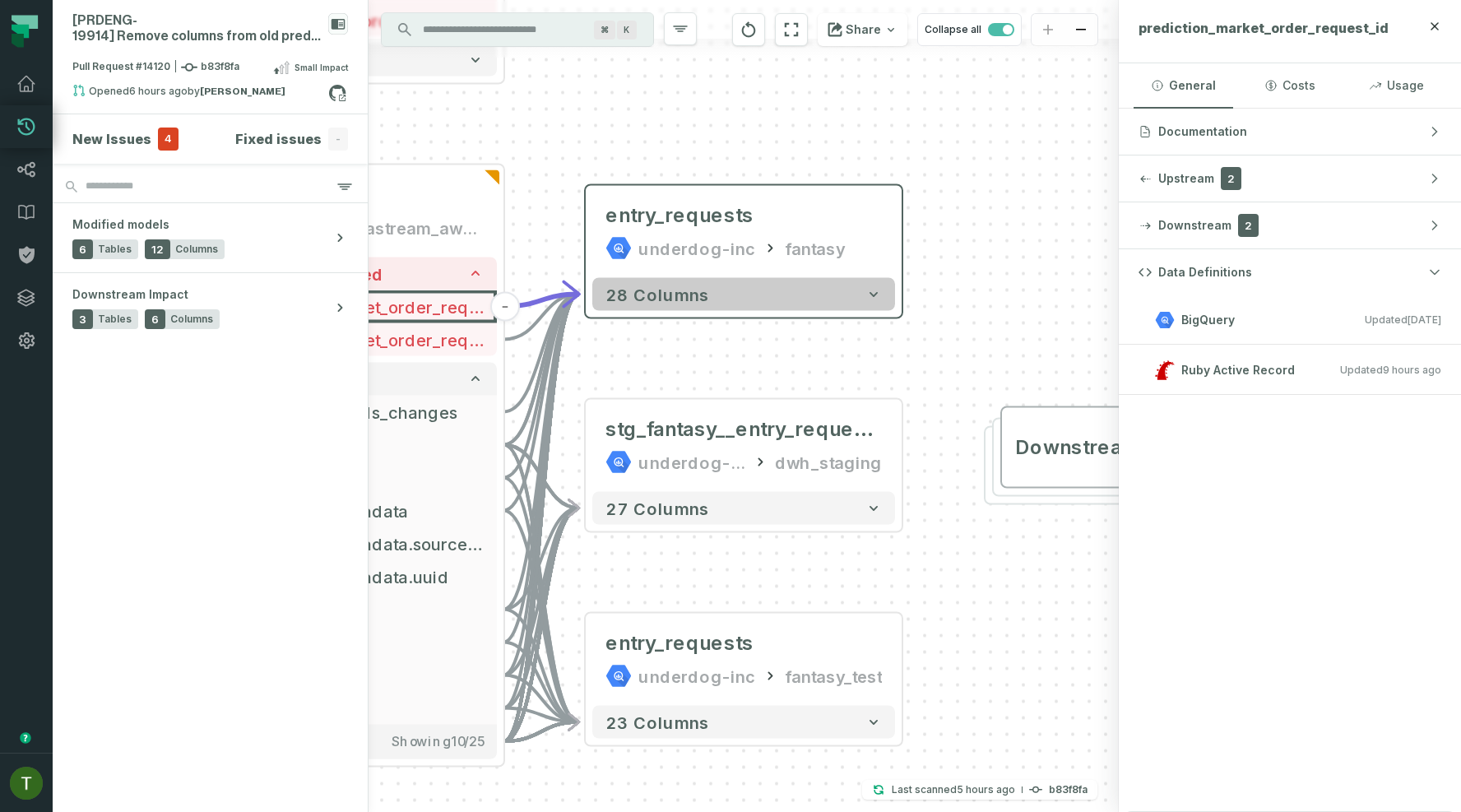
click at [640, 297] on span "28 columns" at bounding box center [657, 294] width 103 height 20
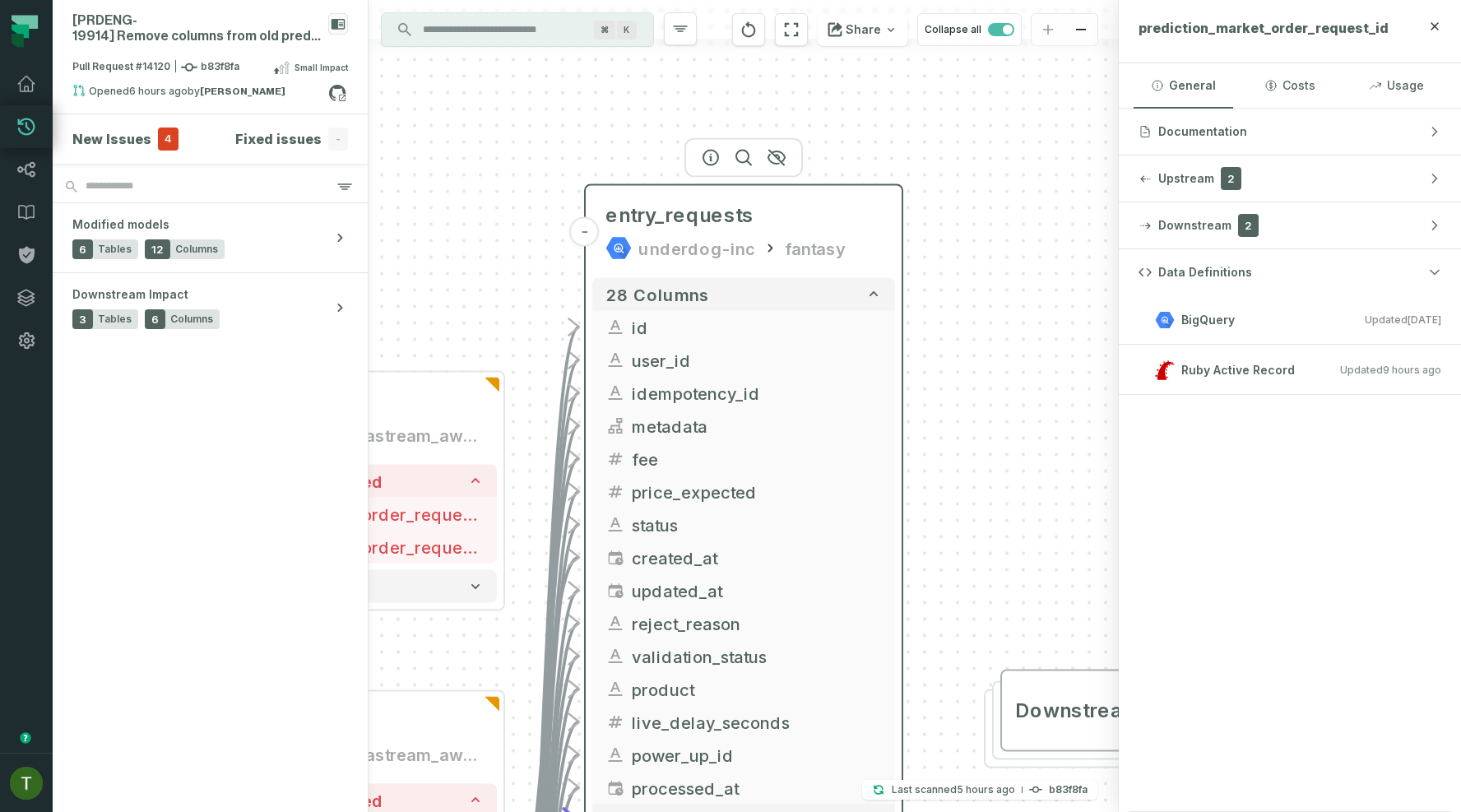
click at [678, 240] on div "underdog-inc" at bounding box center [696, 248] width 117 height 26
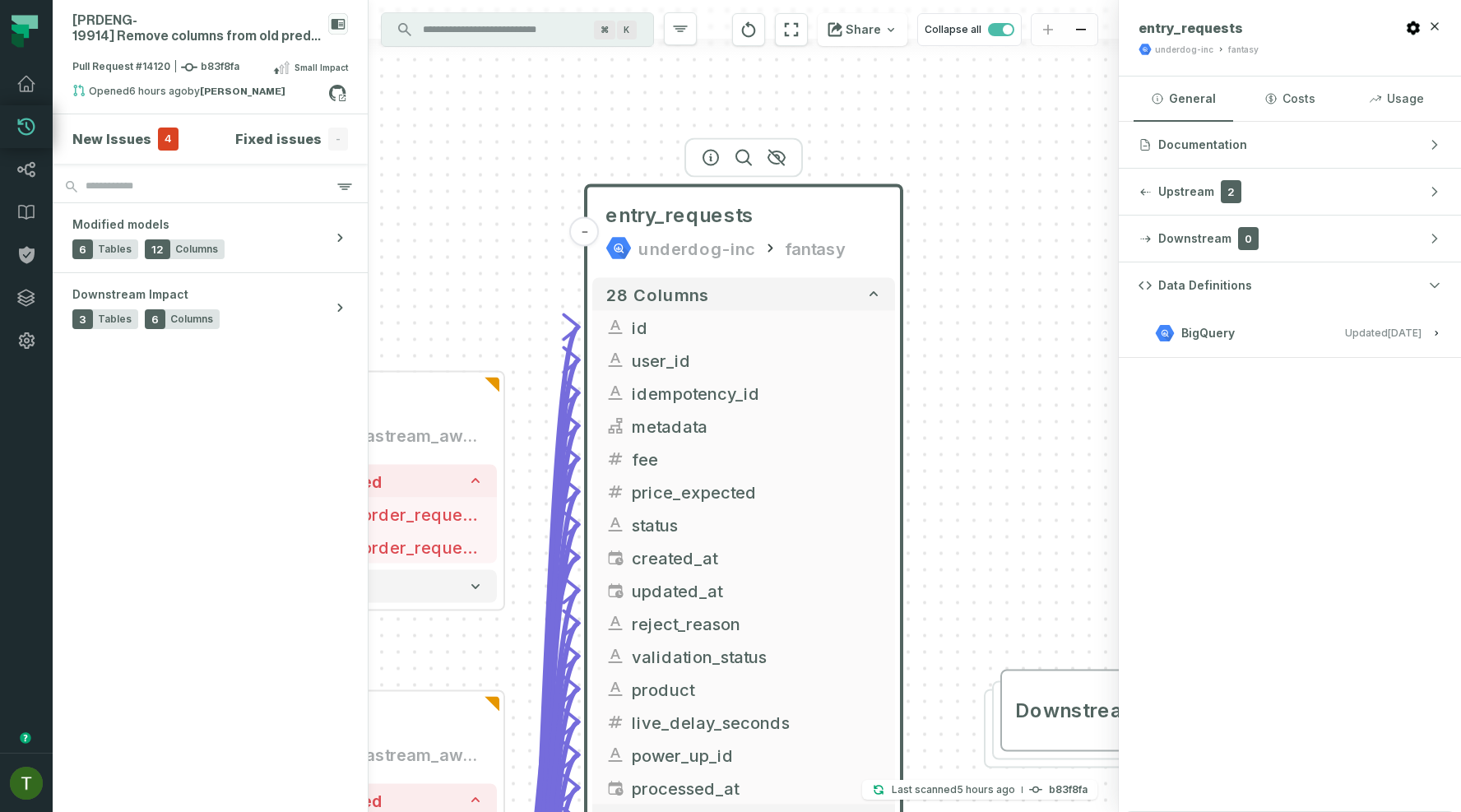
click at [1230, 338] on span "BigQuery" at bounding box center [1208, 332] width 53 height 17
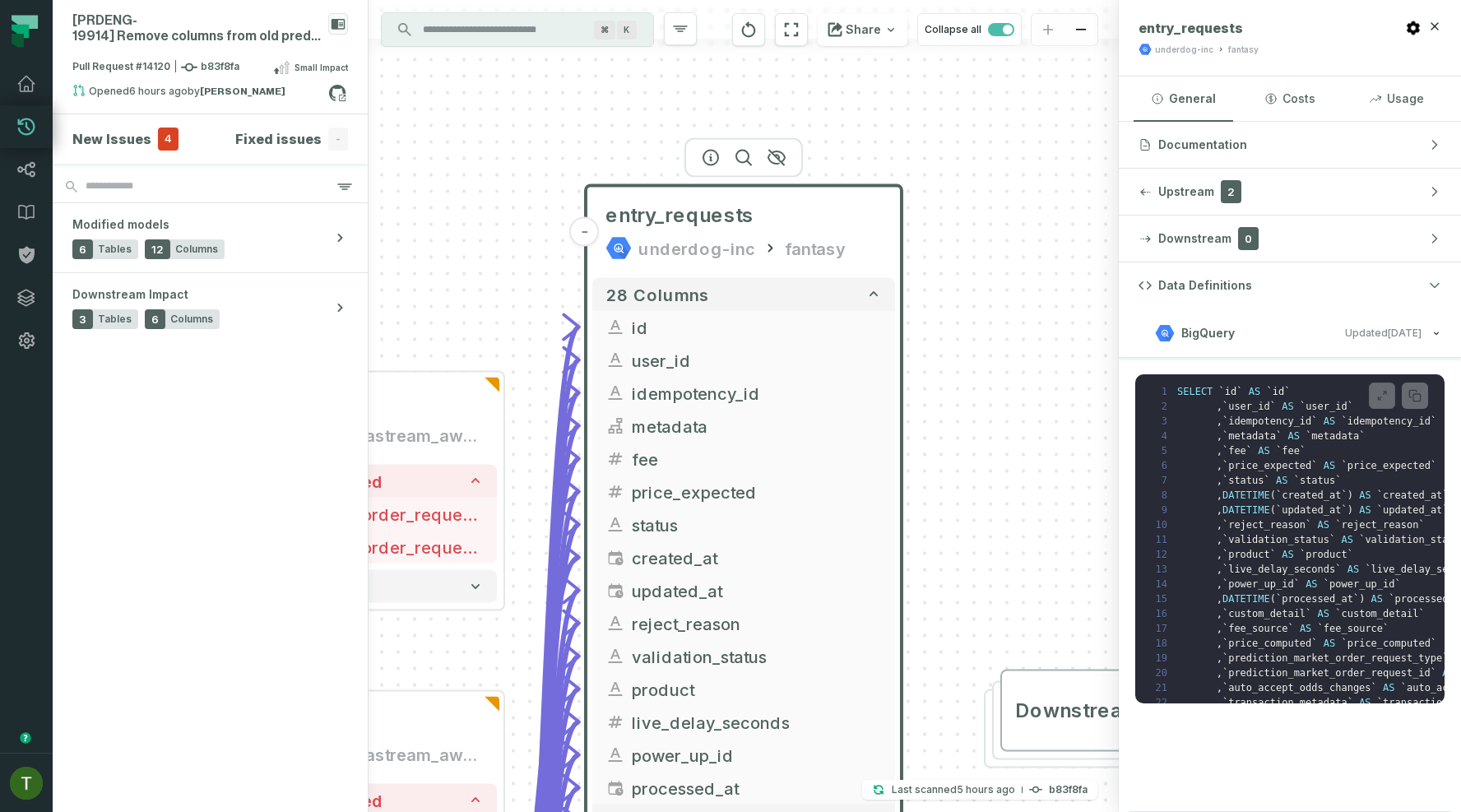
click at [1230, 338] on span "BigQuery" at bounding box center [1208, 332] width 53 height 17
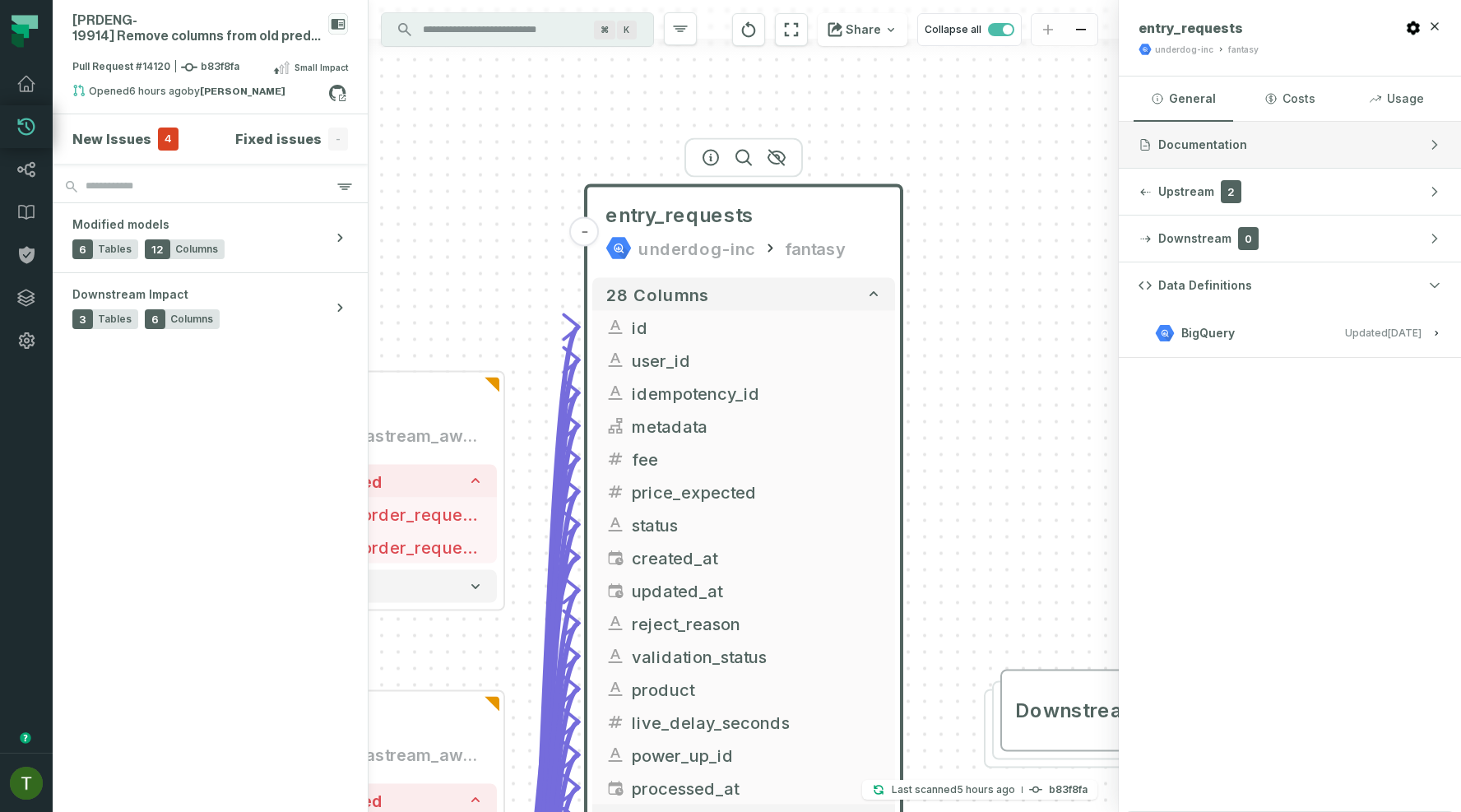
click at [1222, 141] on span "Documentation" at bounding box center [1201, 145] width 89 height 17
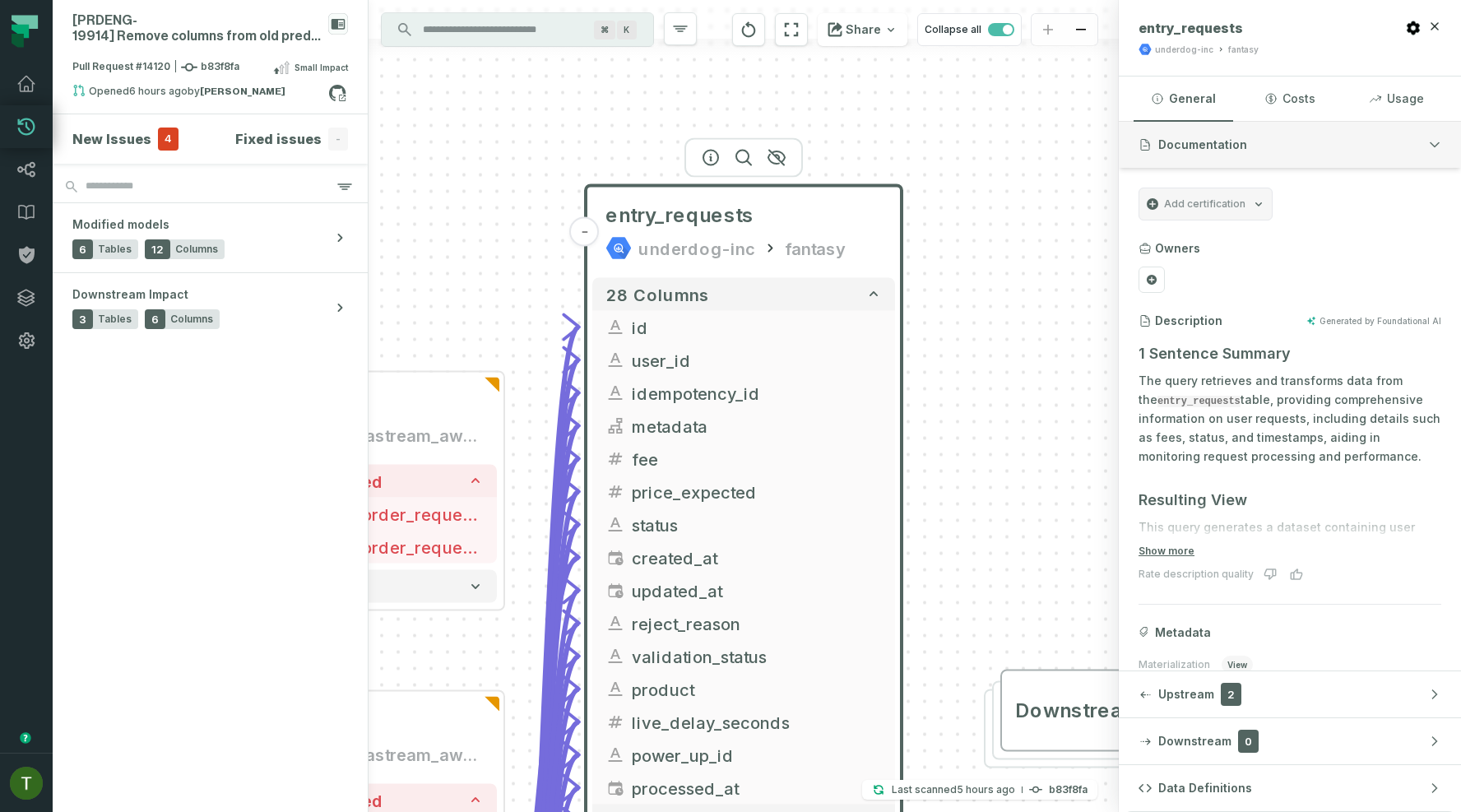
click at [1222, 141] on span "Documentation" at bounding box center [1201, 145] width 89 height 17
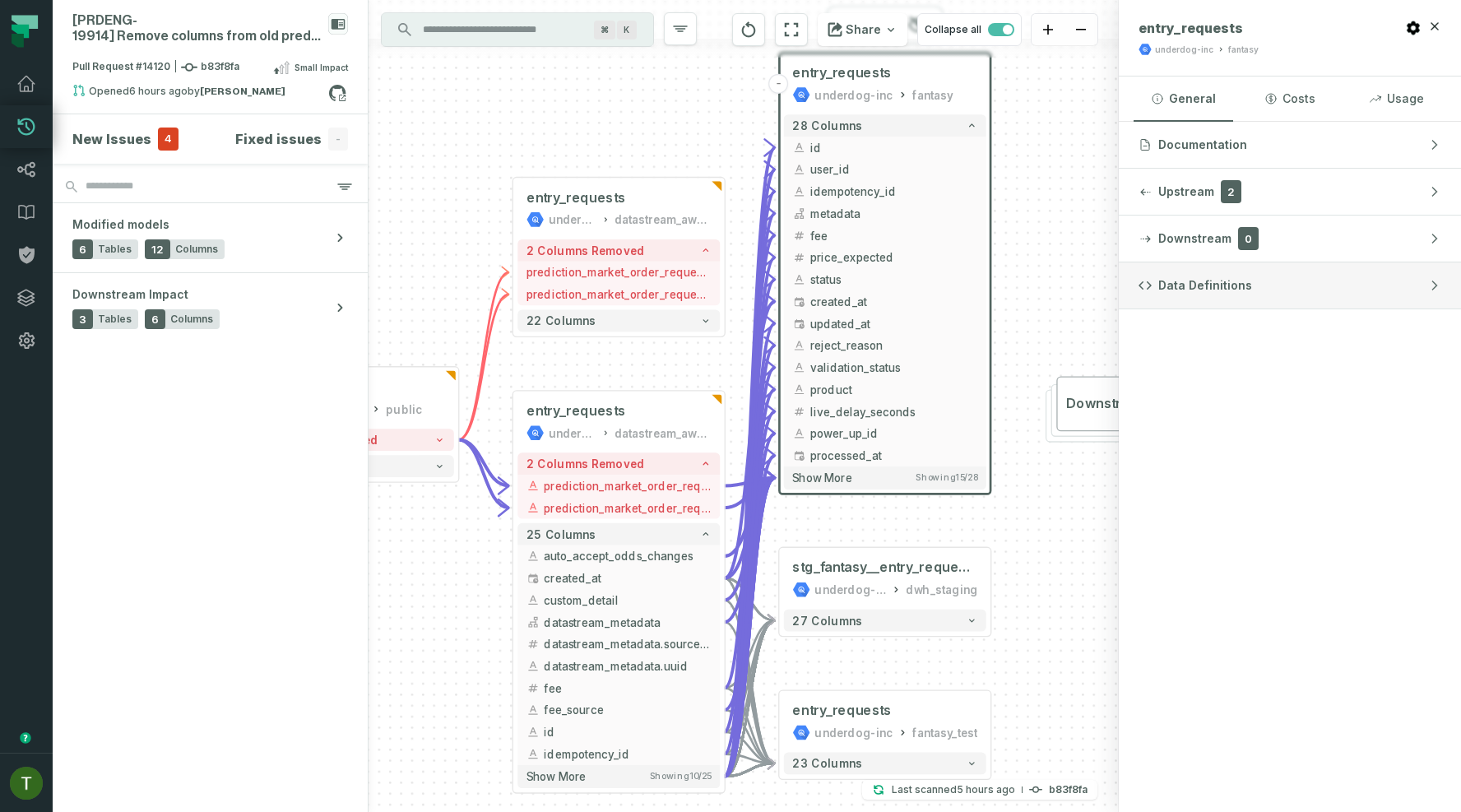
click at [1201, 281] on span "Data Definitions" at bounding box center [1204, 285] width 94 height 17
click at [1214, 322] on button "BigQuery Updated [DATE] 1:10:38 AM" at bounding box center [1289, 332] width 303 height 22
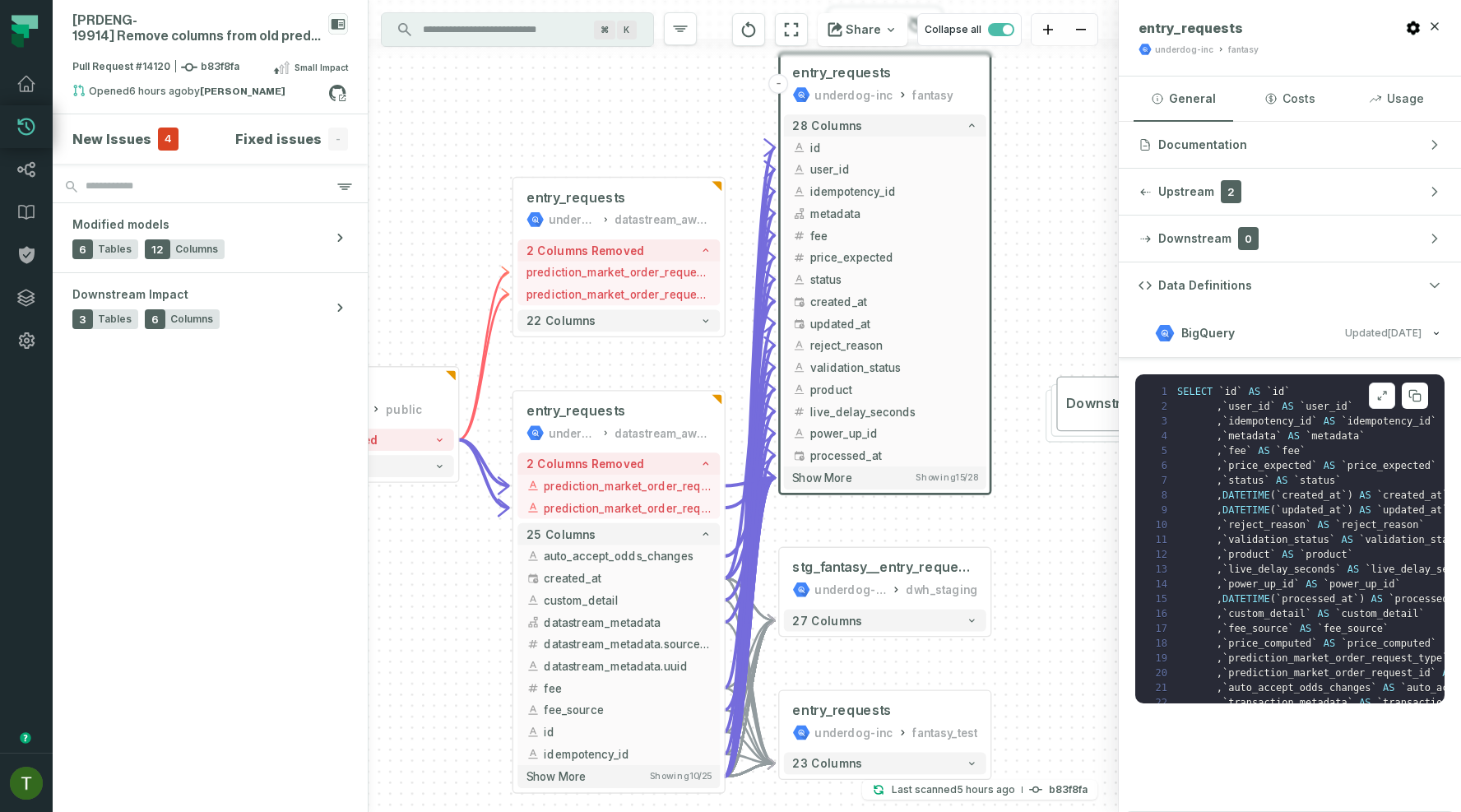
scroll to position [120, 0]
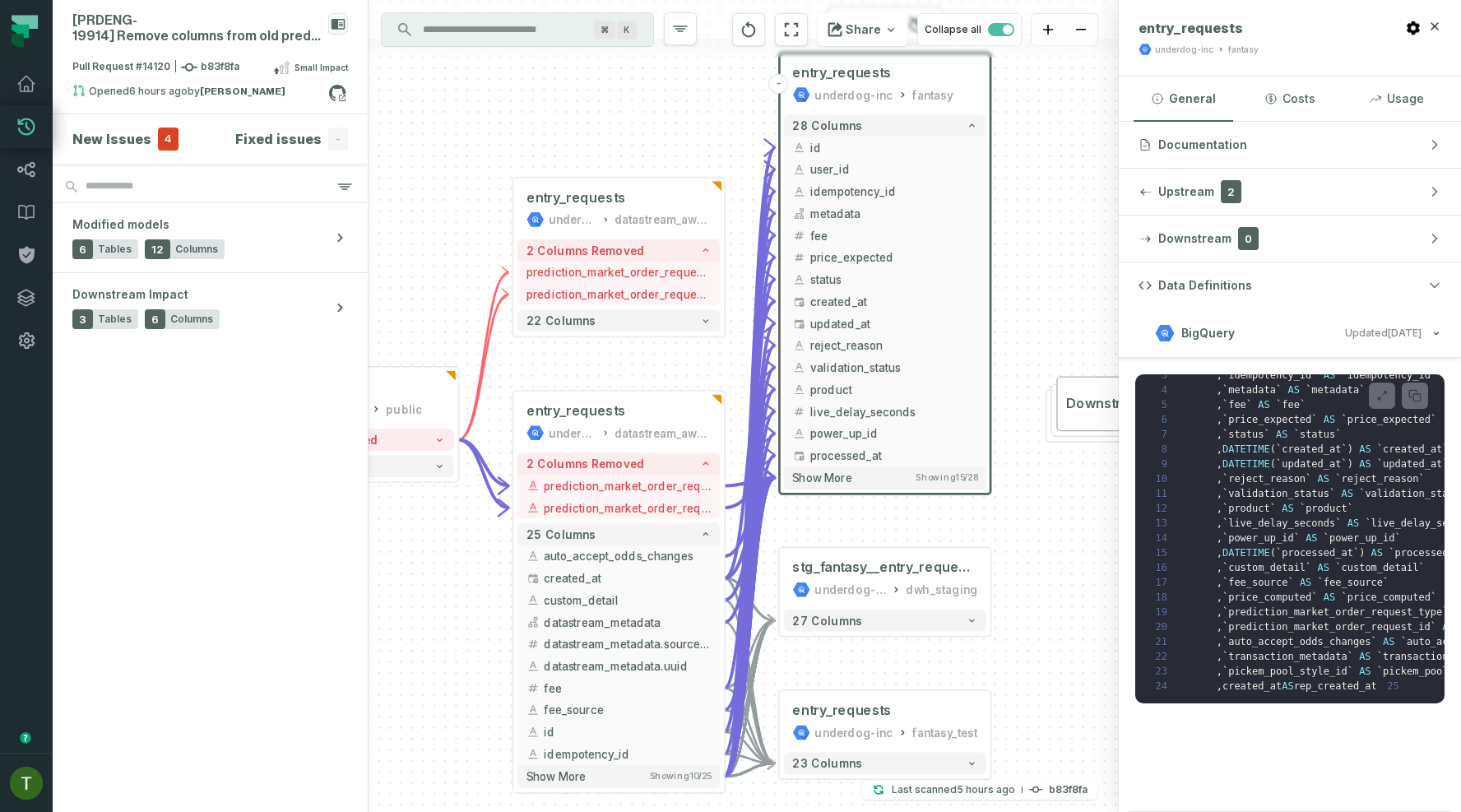
click at [994, 466] on div "- entry_requests underdog-inc fantasy 28 columns - id - user_id - idempotency_i…" at bounding box center [743, 406] width 750 height 812
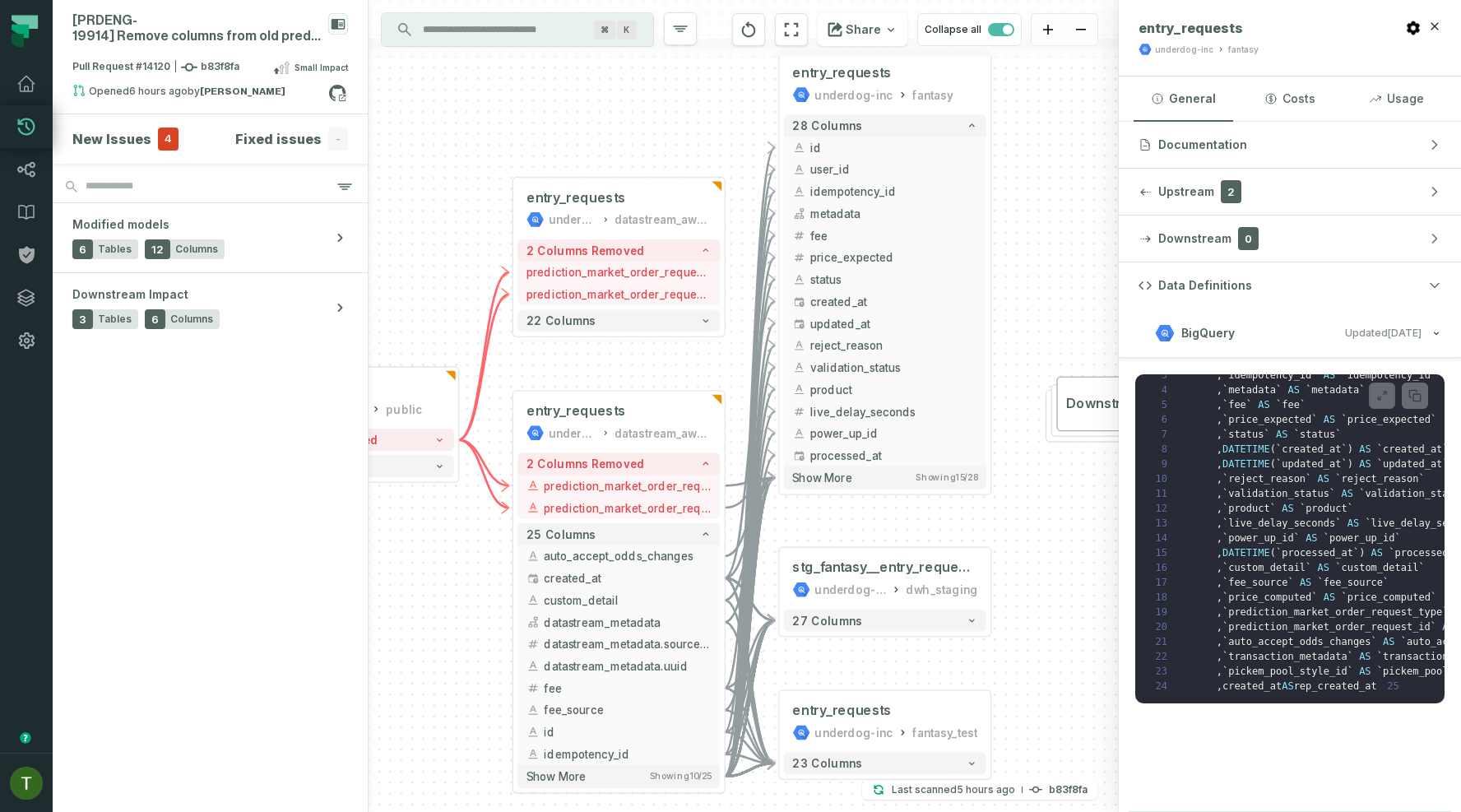
click at [1028, 511] on div "- entry_requests underdog-inc fantasy 28 columns - id - user_id - idempotency_i…" at bounding box center [743, 406] width 750 height 812
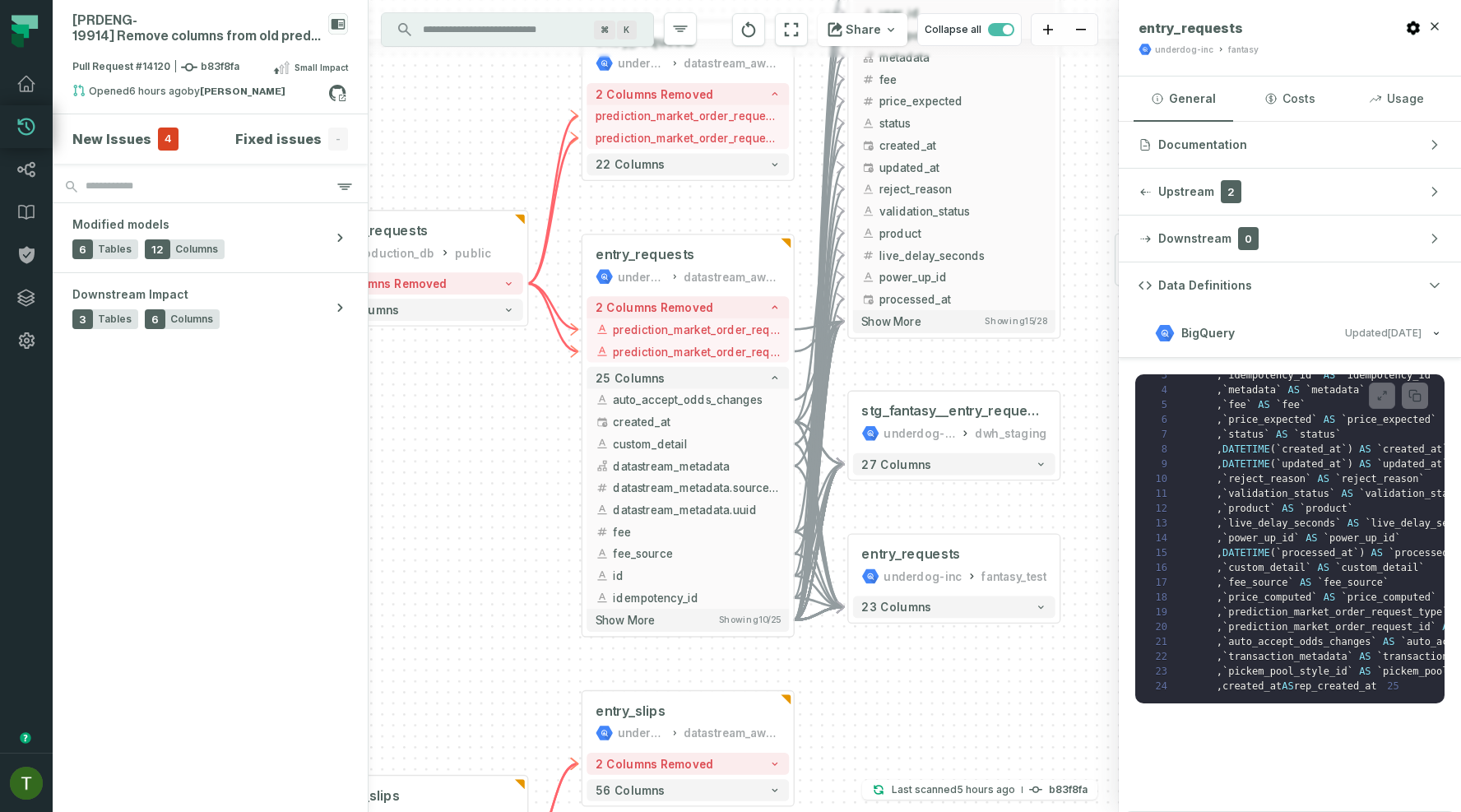
drag, startPoint x: 1030, startPoint y: 508, endPoint x: 1100, endPoint y: 351, distance: 171.9
click at [1100, 351] on div "- entry_requests underdog-inc fantasy 28 columns - id - user_id - idempotency_i…" at bounding box center [743, 406] width 750 height 812
drag, startPoint x: 1100, startPoint y: 351, endPoint x: 1116, endPoint y: 336, distance: 21.9
click at [1116, 336] on div "- entry_requests underdog-inc fantasy 28 columns - id - user_id - idempotency_i…" at bounding box center [743, 406] width 750 height 812
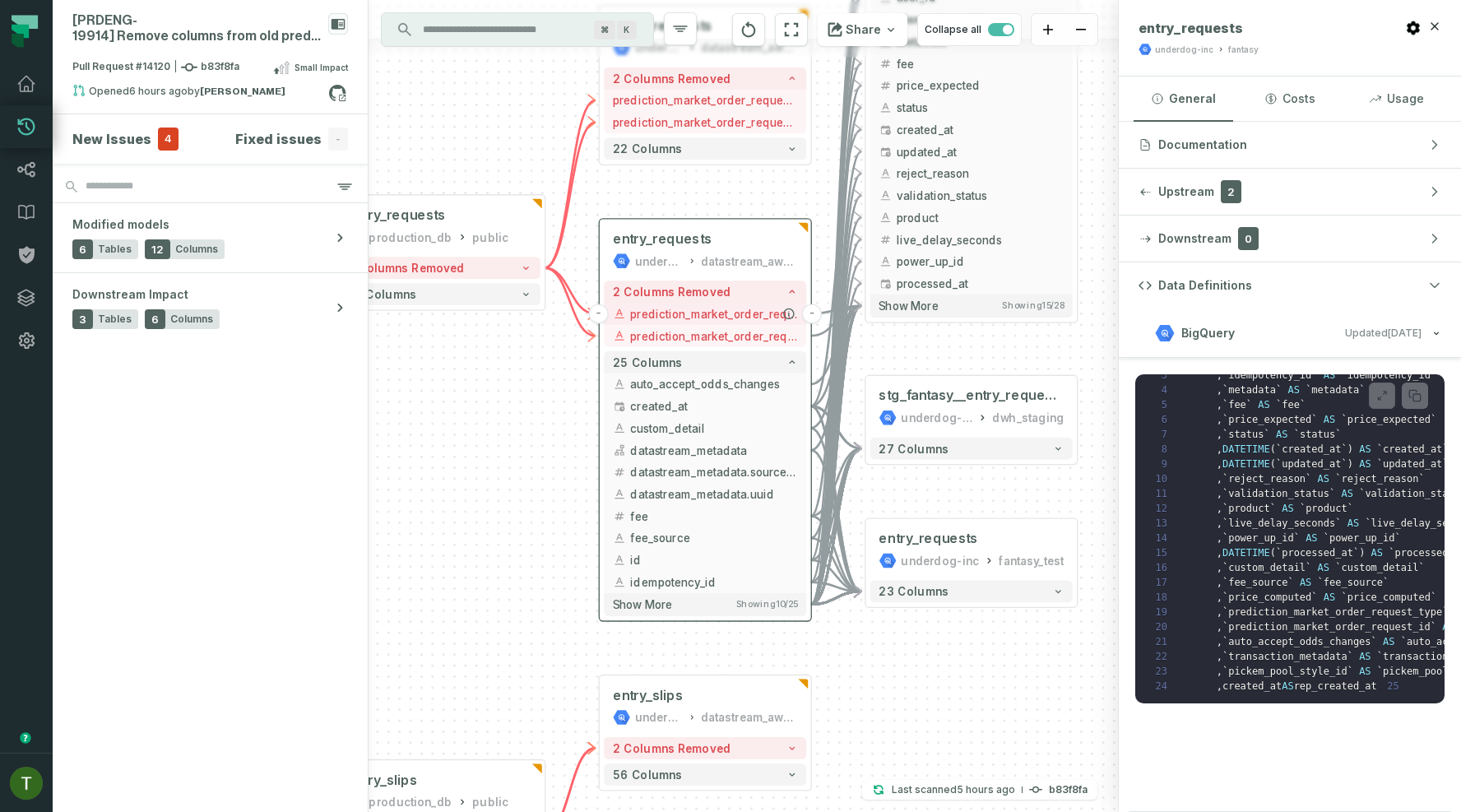
click at [656, 323] on button "prediction_market_order_request_id" at bounding box center [704, 313] width 203 height 22
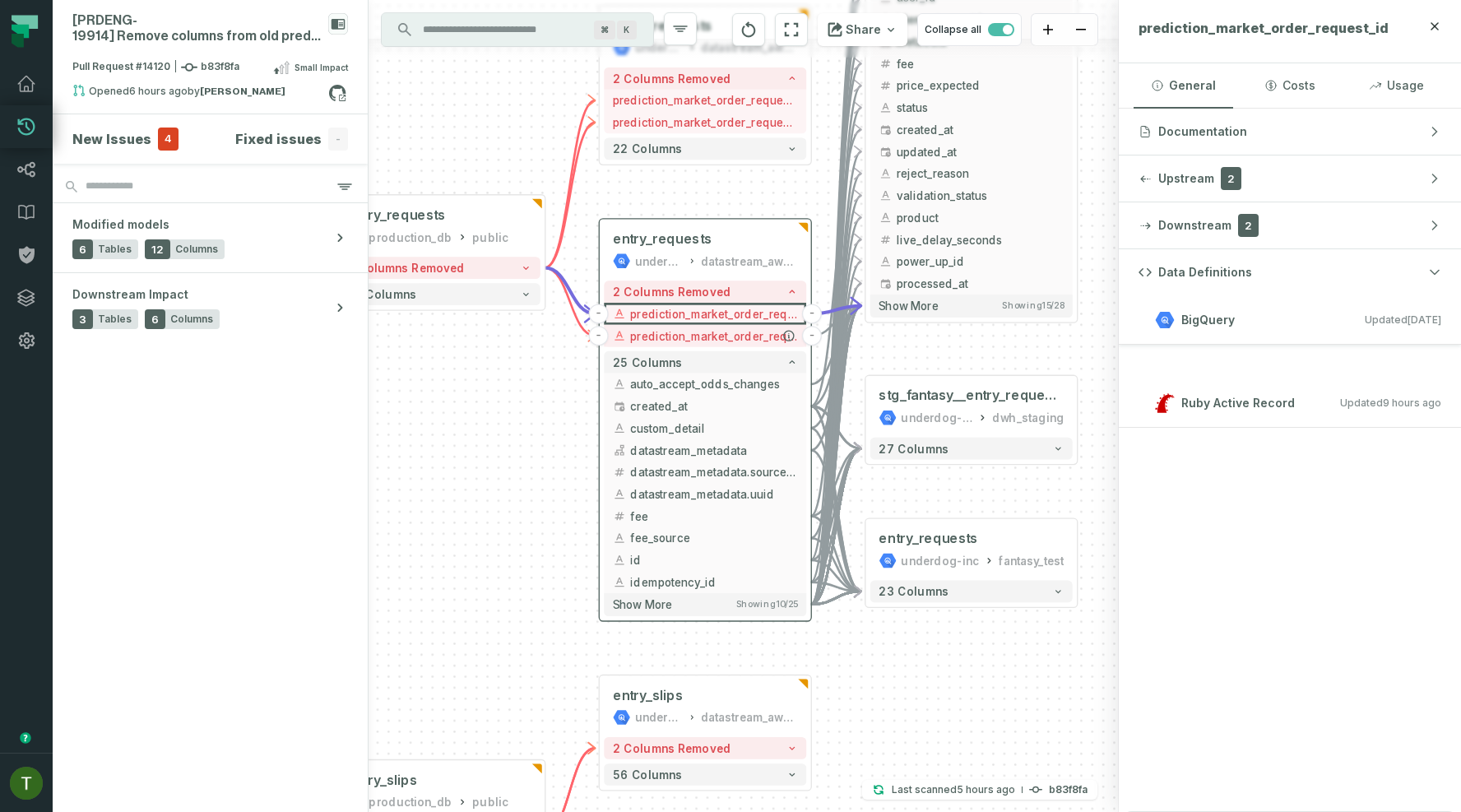
click at [691, 337] on span "prediction_market_order_request_type" at bounding box center [713, 335] width 167 height 17
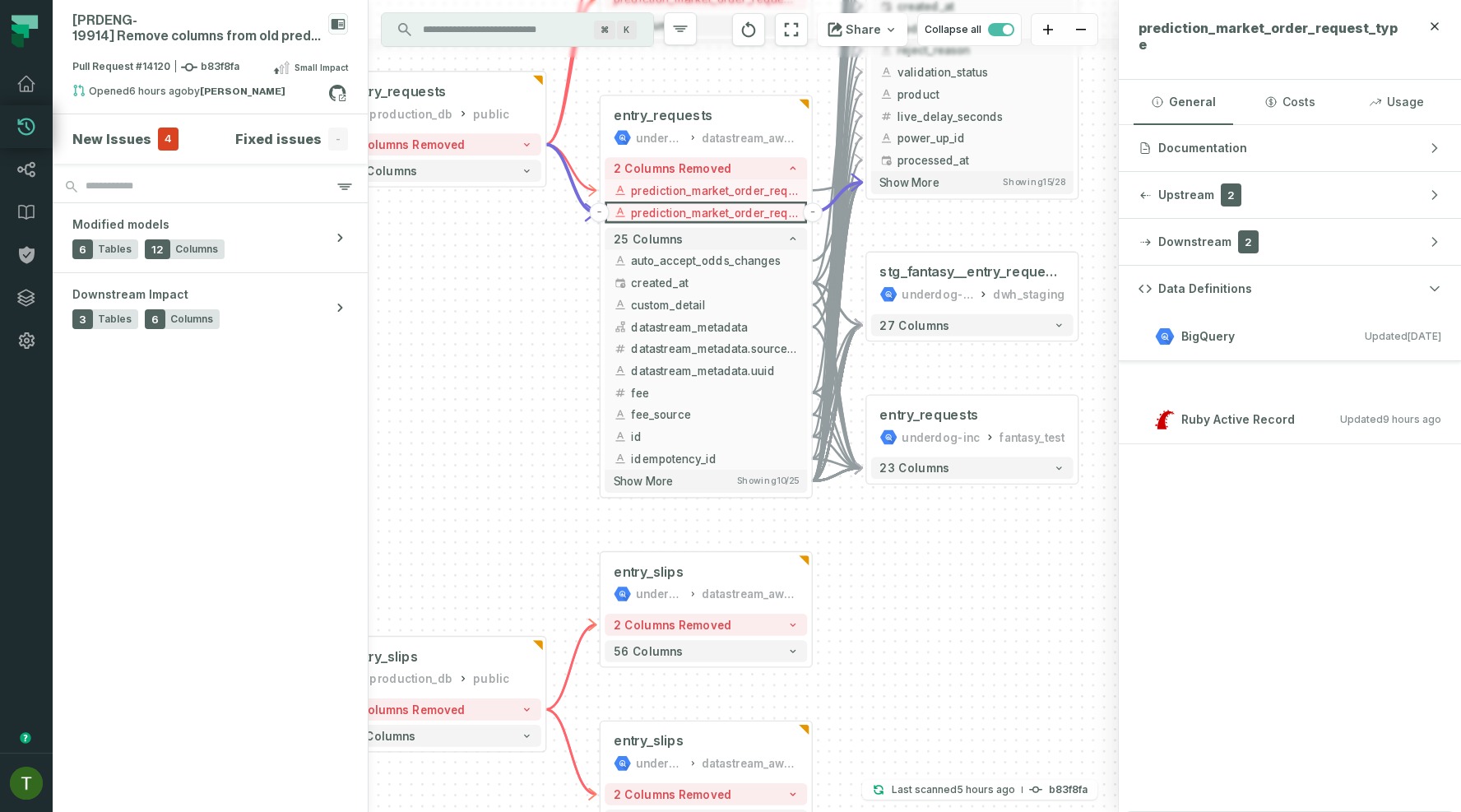
drag, startPoint x: 523, startPoint y: 391, endPoint x: 660, endPoint y: 11, distance: 403.9
click at [660, 11] on div "- entry_requests underdog-inc fantasy 28 columns - id - user_id - idempotency_i…" at bounding box center [743, 406] width 750 height 812
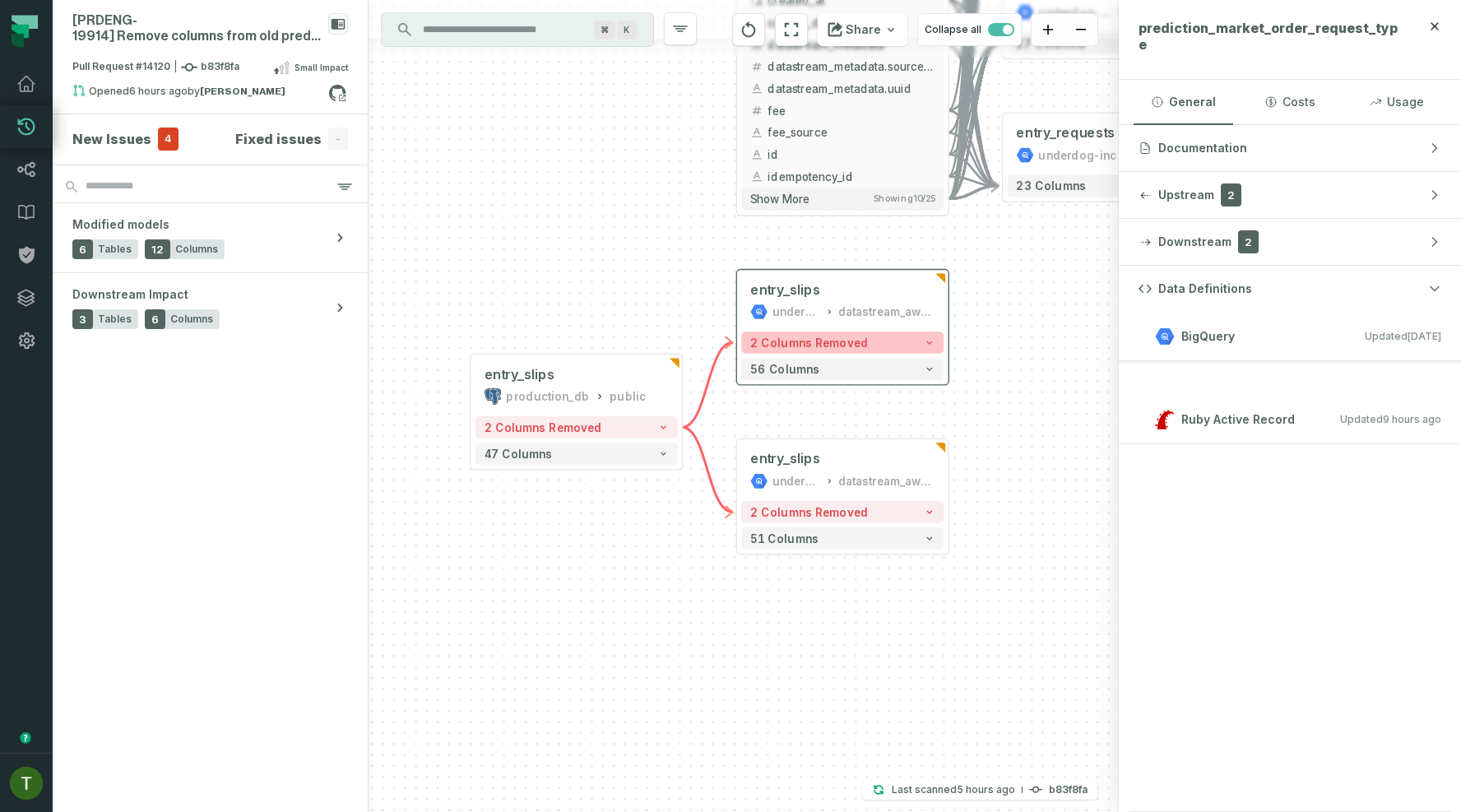
click at [901, 346] on button "2 columns removed" at bounding box center [842, 342] width 203 height 22
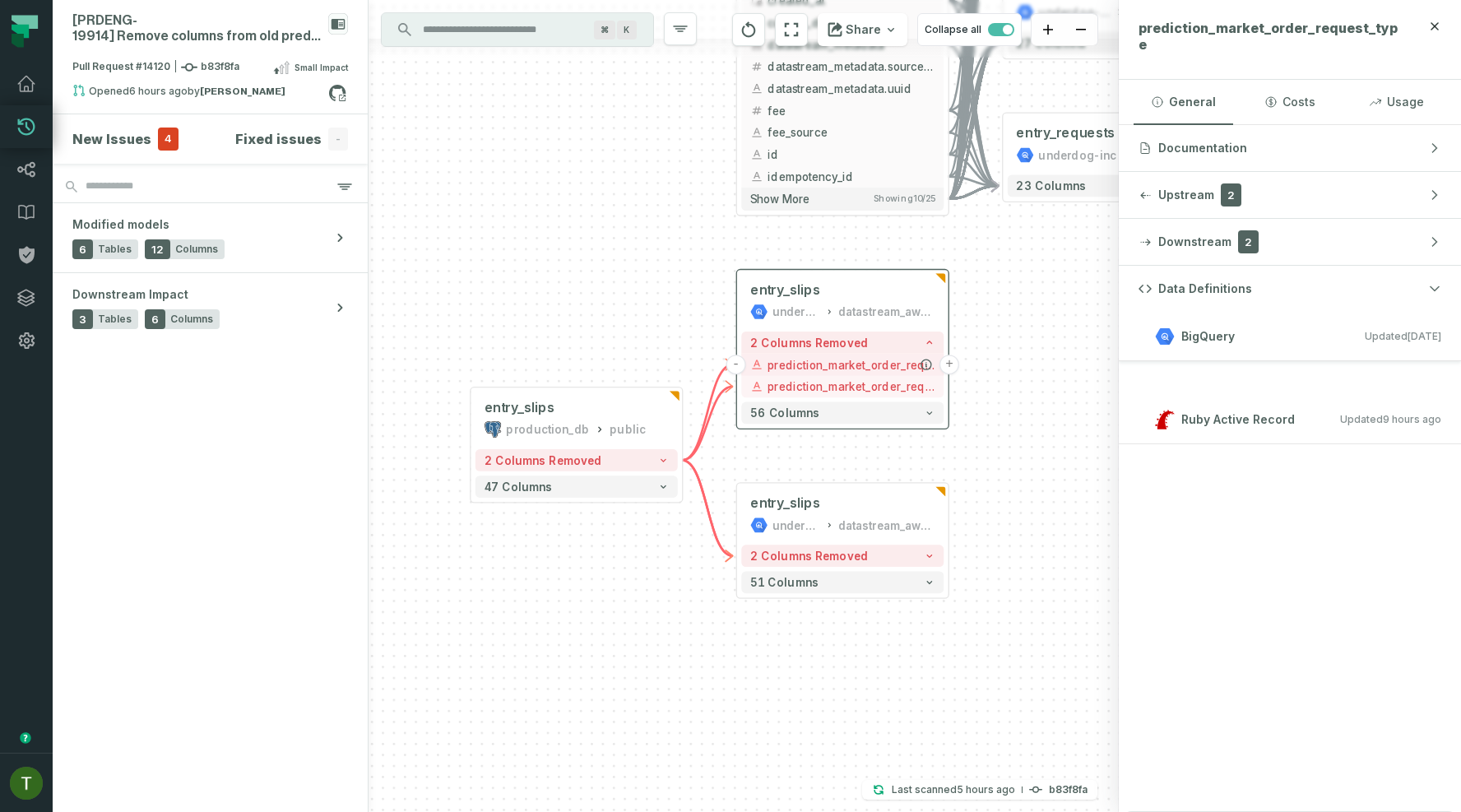
click at [912, 367] on span "prediction_market_order_request_id" at bounding box center [851, 364] width 167 height 17
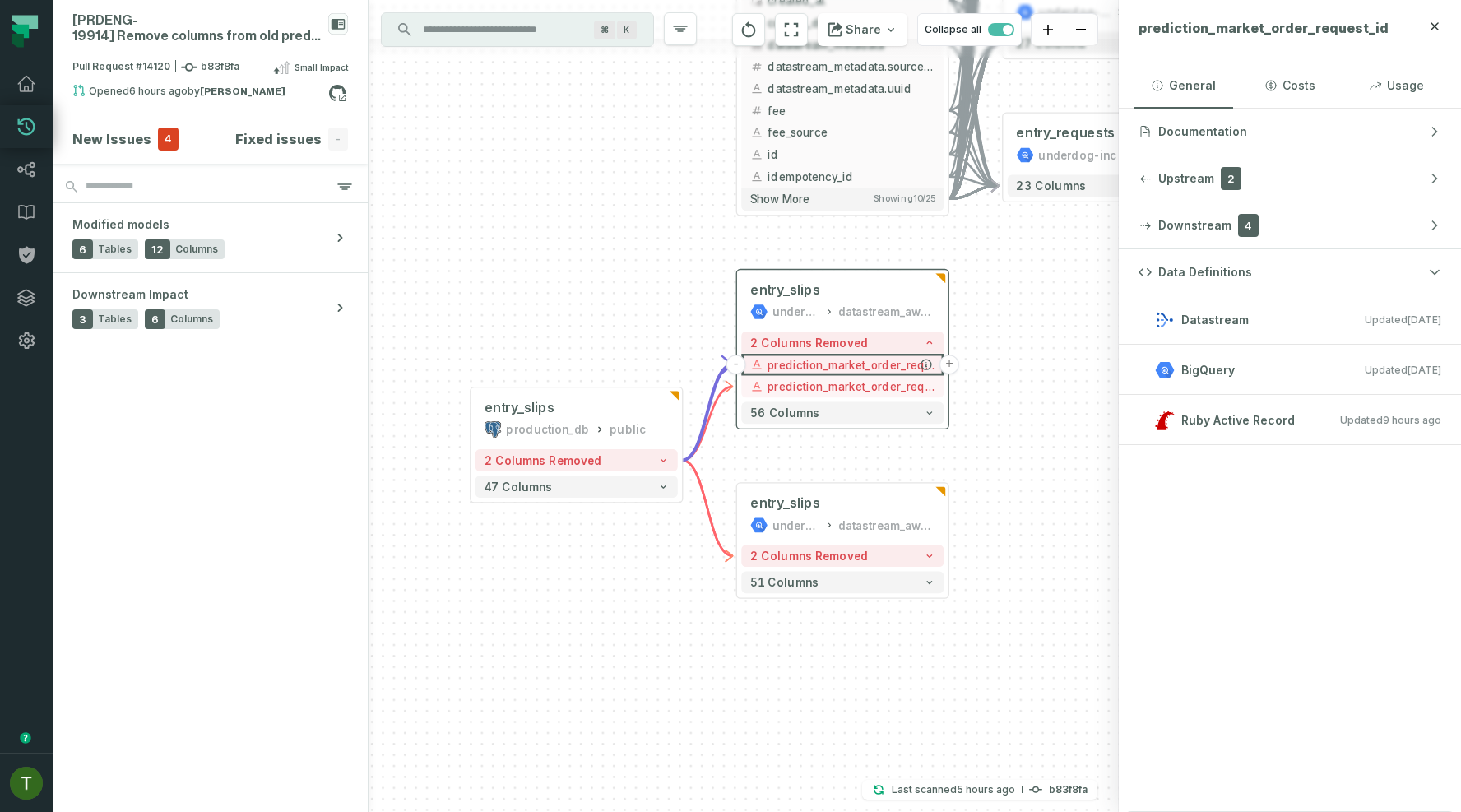
click at [947, 364] on button "+" at bounding box center [949, 364] width 20 height 20
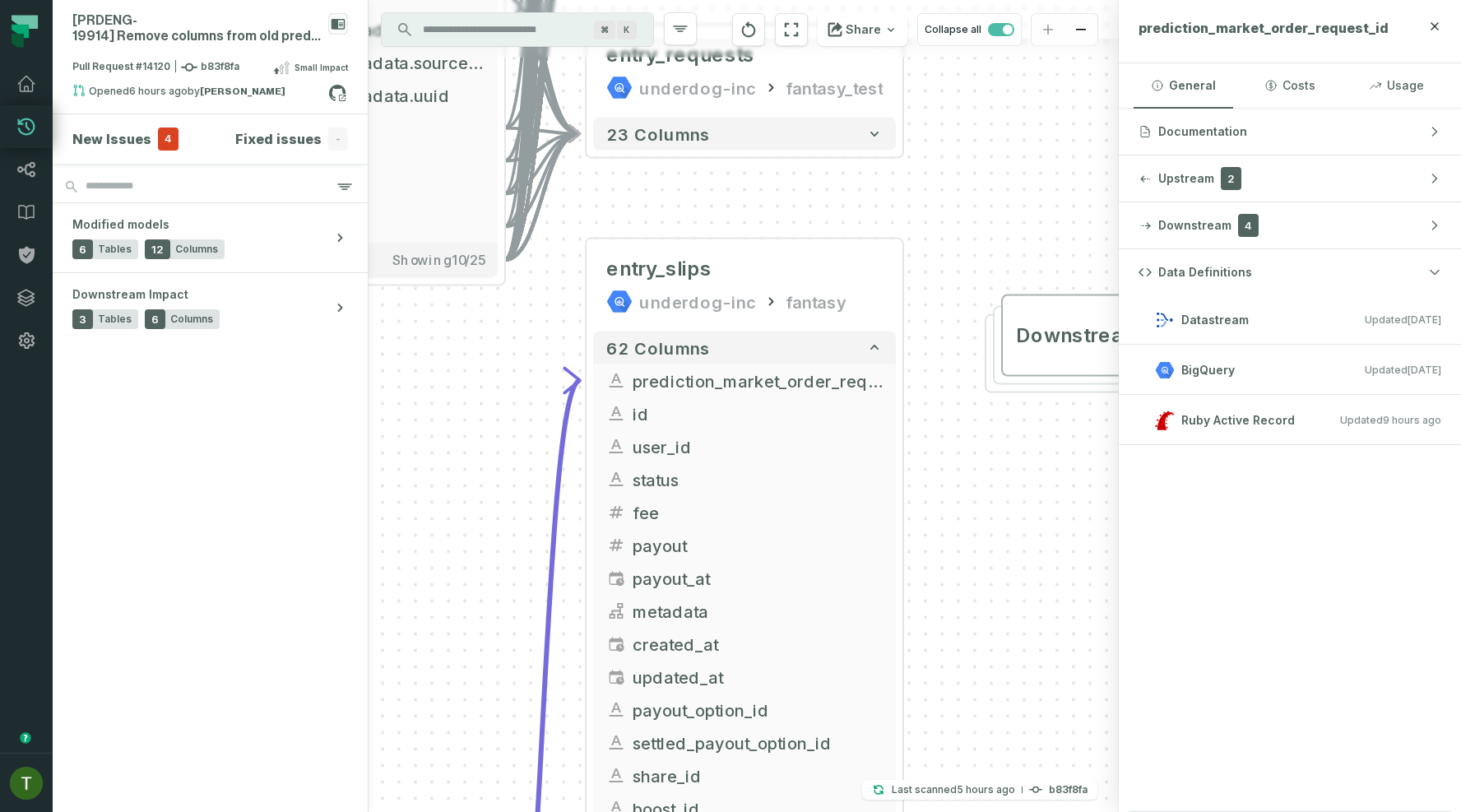
drag, startPoint x: 932, startPoint y: 547, endPoint x: 979, endPoint y: 320, distance: 231.8
click at [979, 320] on div "+ entry_slips underdog-inc fantasy + 62 columns - prediction_market_order_reque…" at bounding box center [743, 406] width 750 height 812
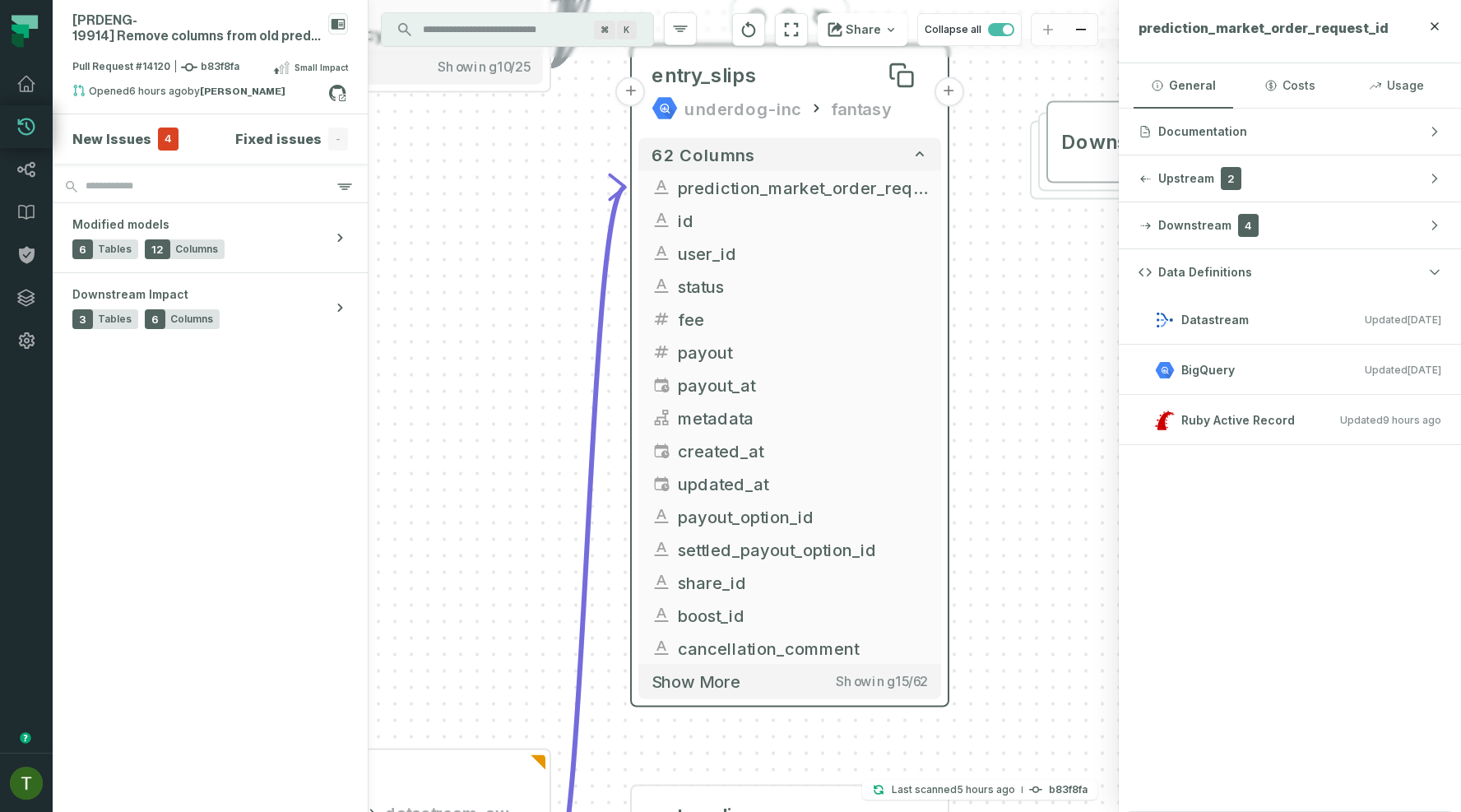
click at [829, 81] on div "entry_slips" at bounding box center [789, 75] width 276 height 26
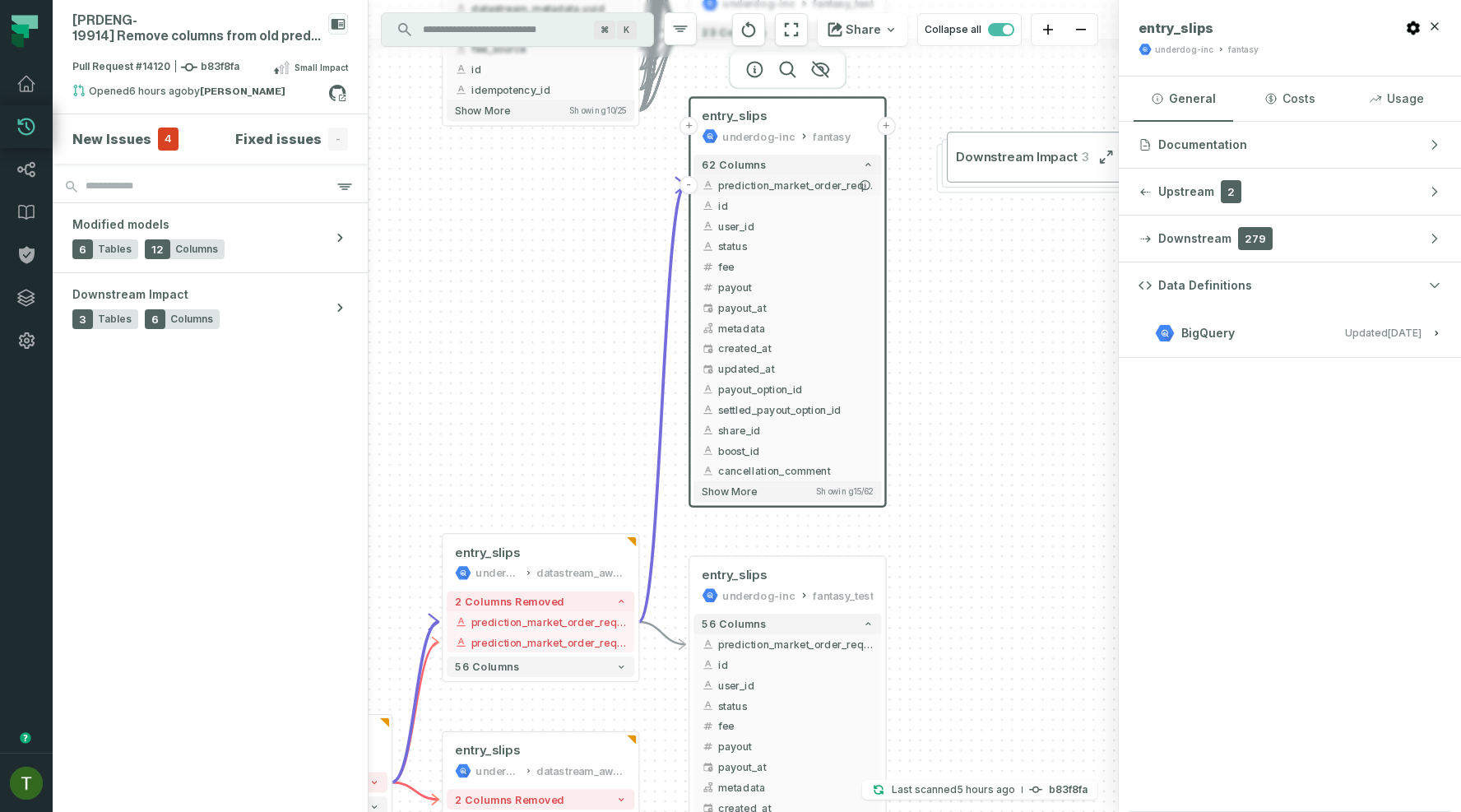
click at [829, 186] on span "prediction_market_order_request_id" at bounding box center [795, 186] width 155 height 16
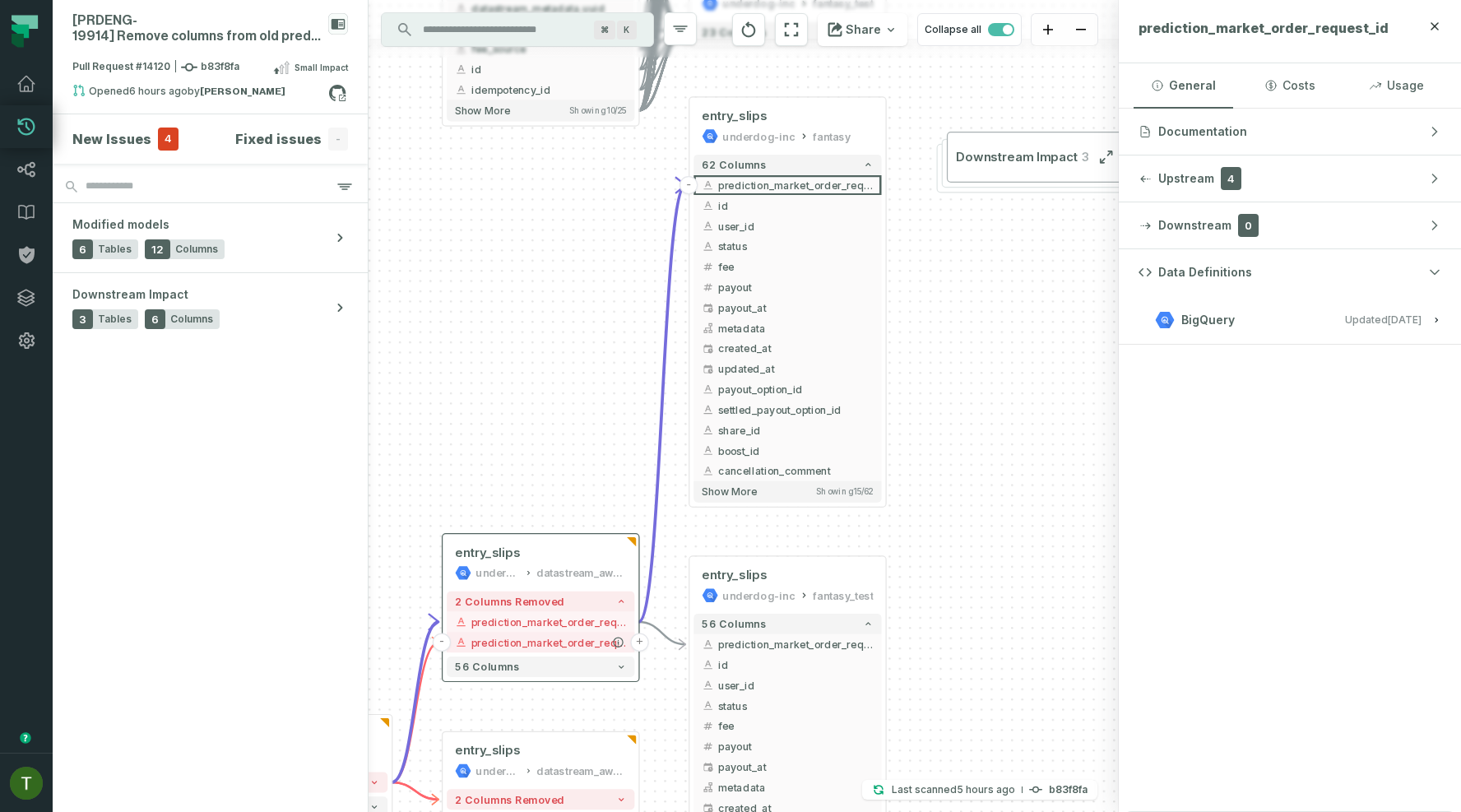
click at [636, 642] on button "+" at bounding box center [638, 642] width 18 height 18
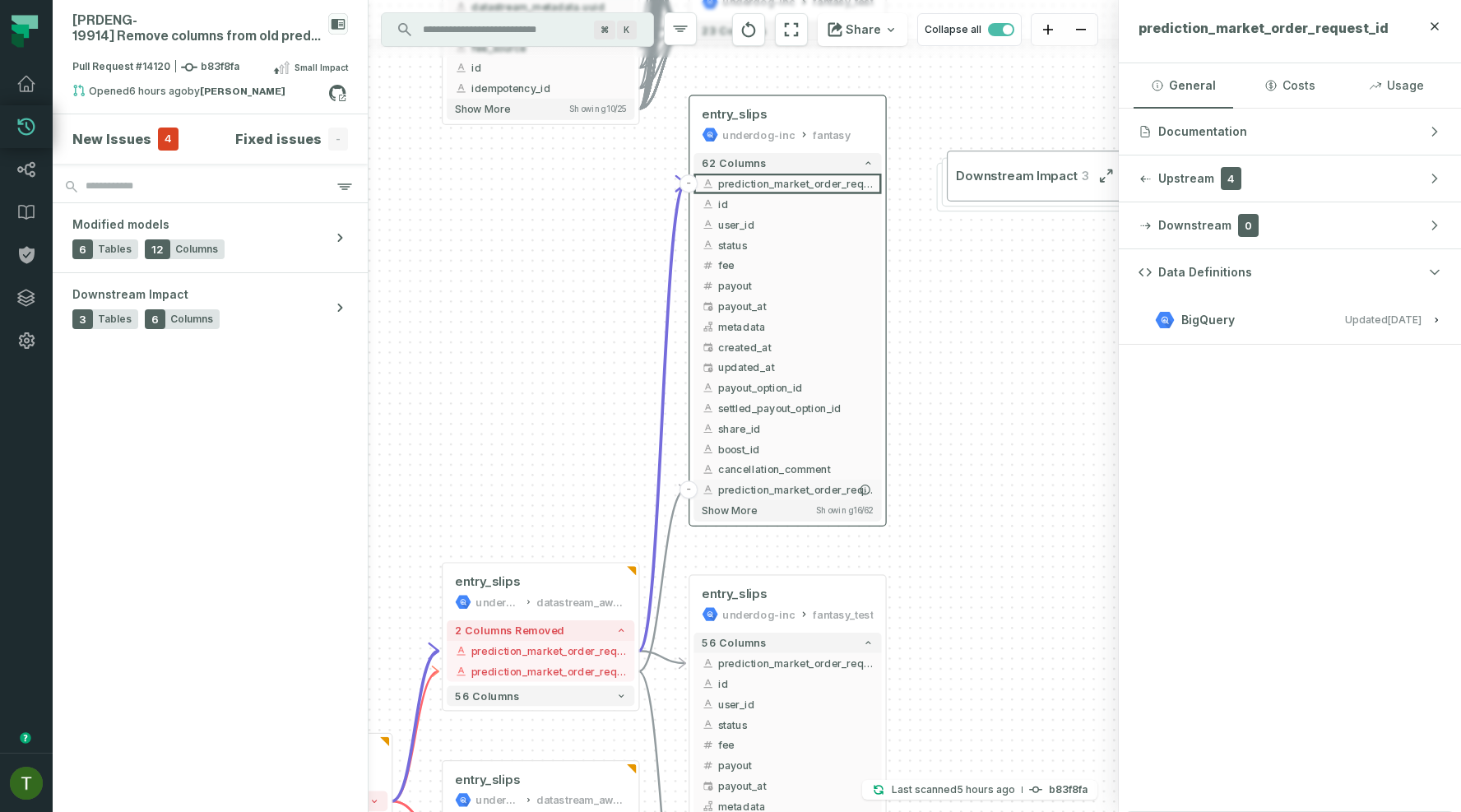
click at [772, 495] on span "prediction_market_order_request_type" at bounding box center [795, 490] width 155 height 16
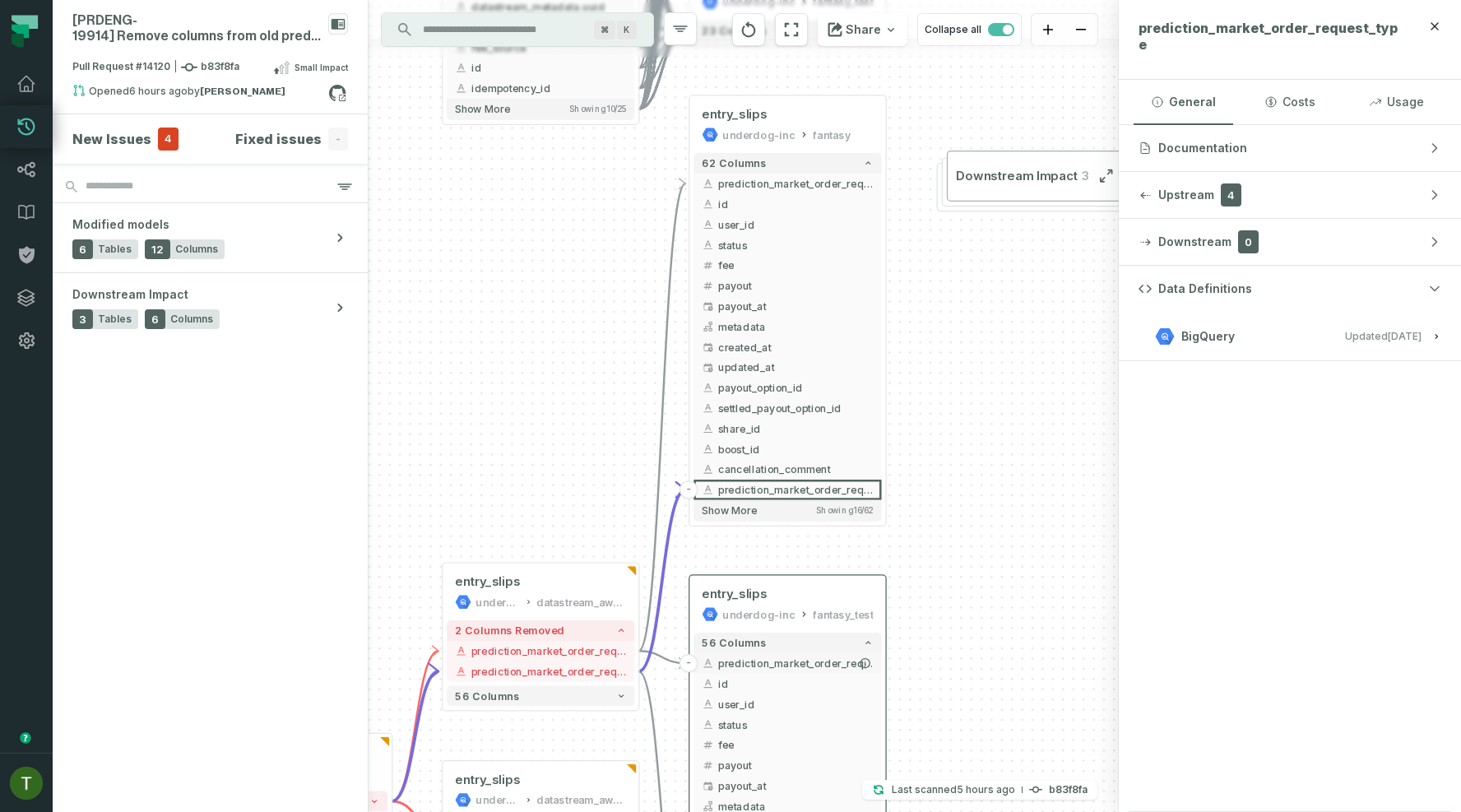
click at [782, 666] on span "prediction_market_order_request_id" at bounding box center [795, 663] width 155 height 16
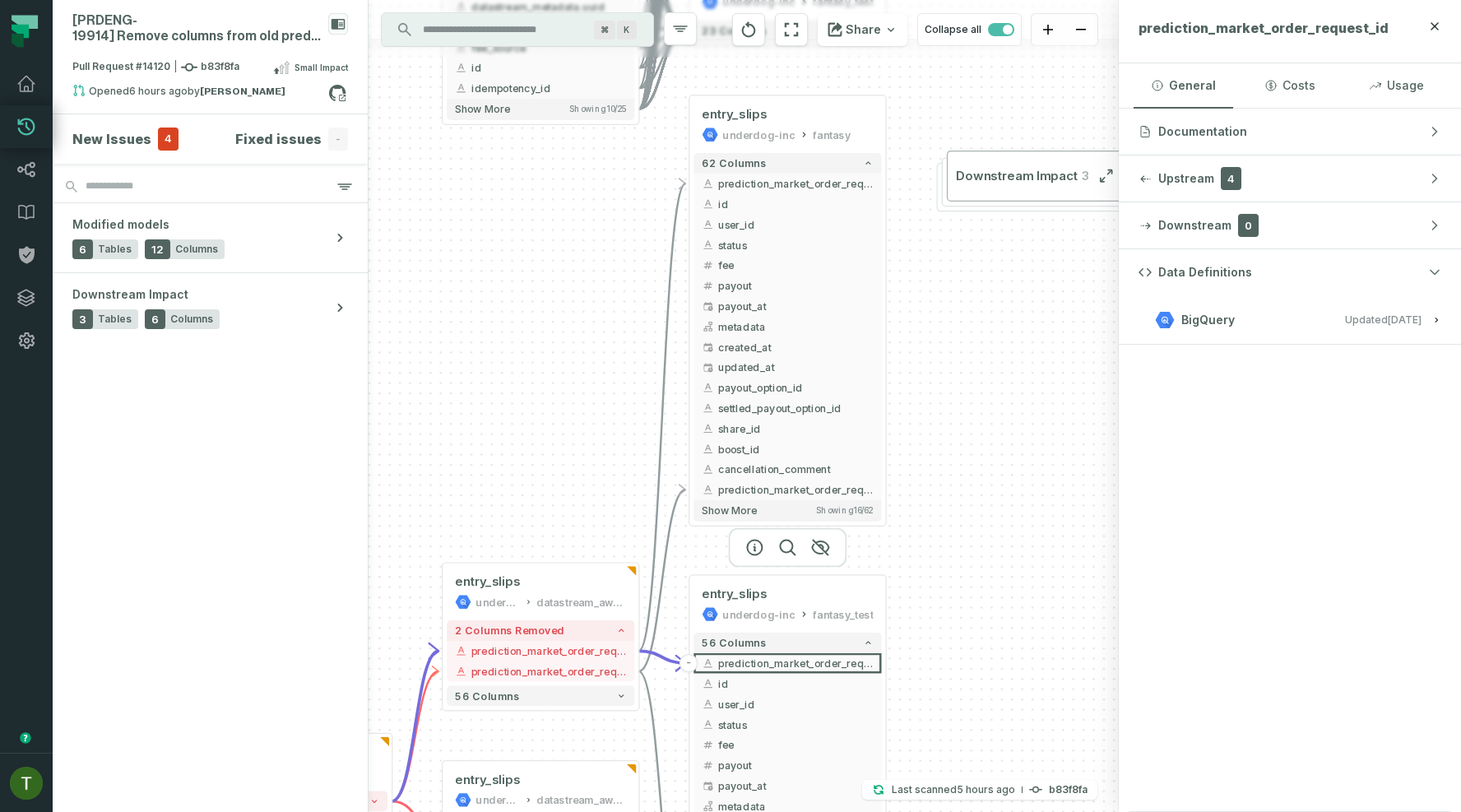
click at [778, 567] on div at bounding box center [787, 547] width 118 height 39
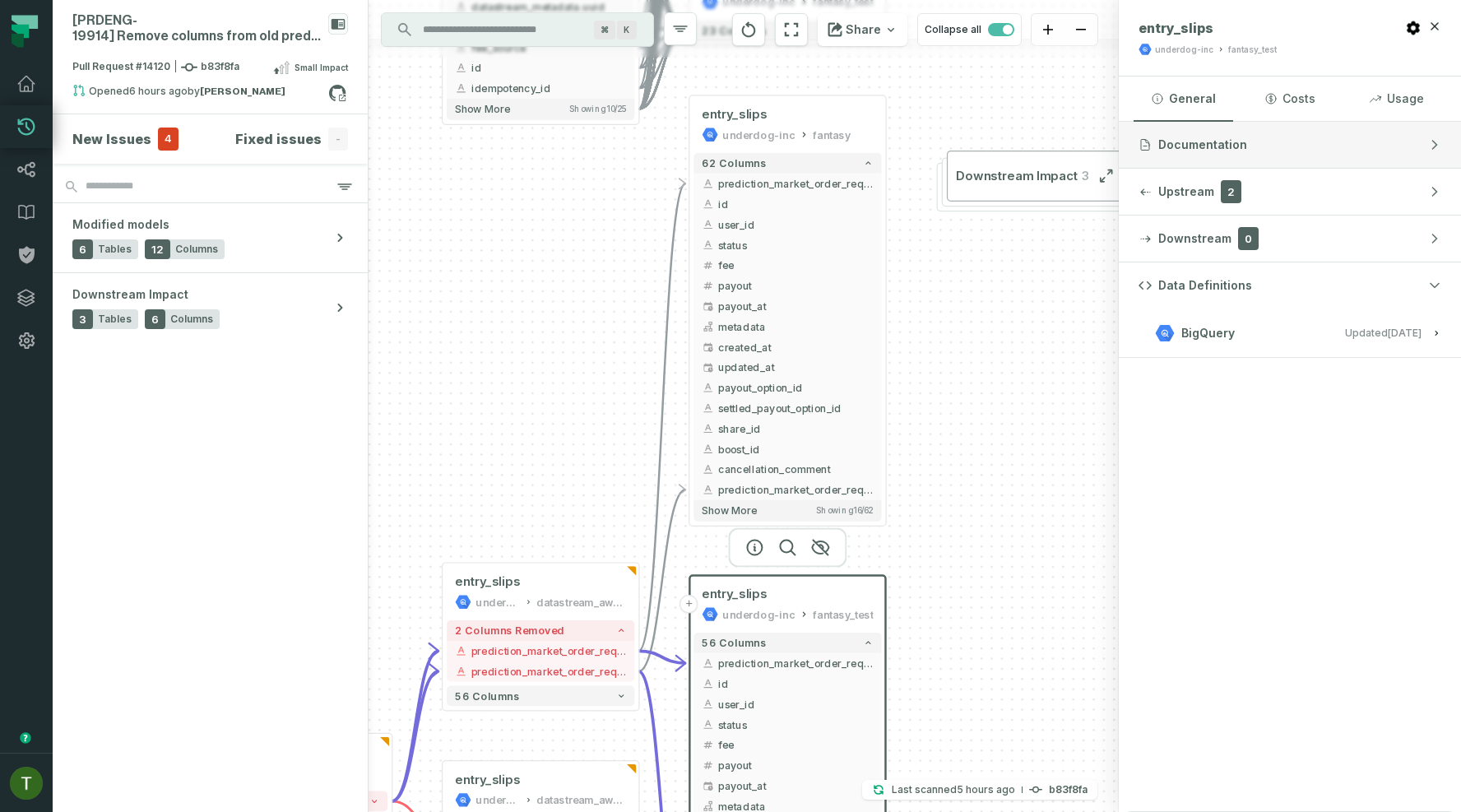
click at [1237, 144] on span "Documentation" at bounding box center [1201, 145] width 89 height 17
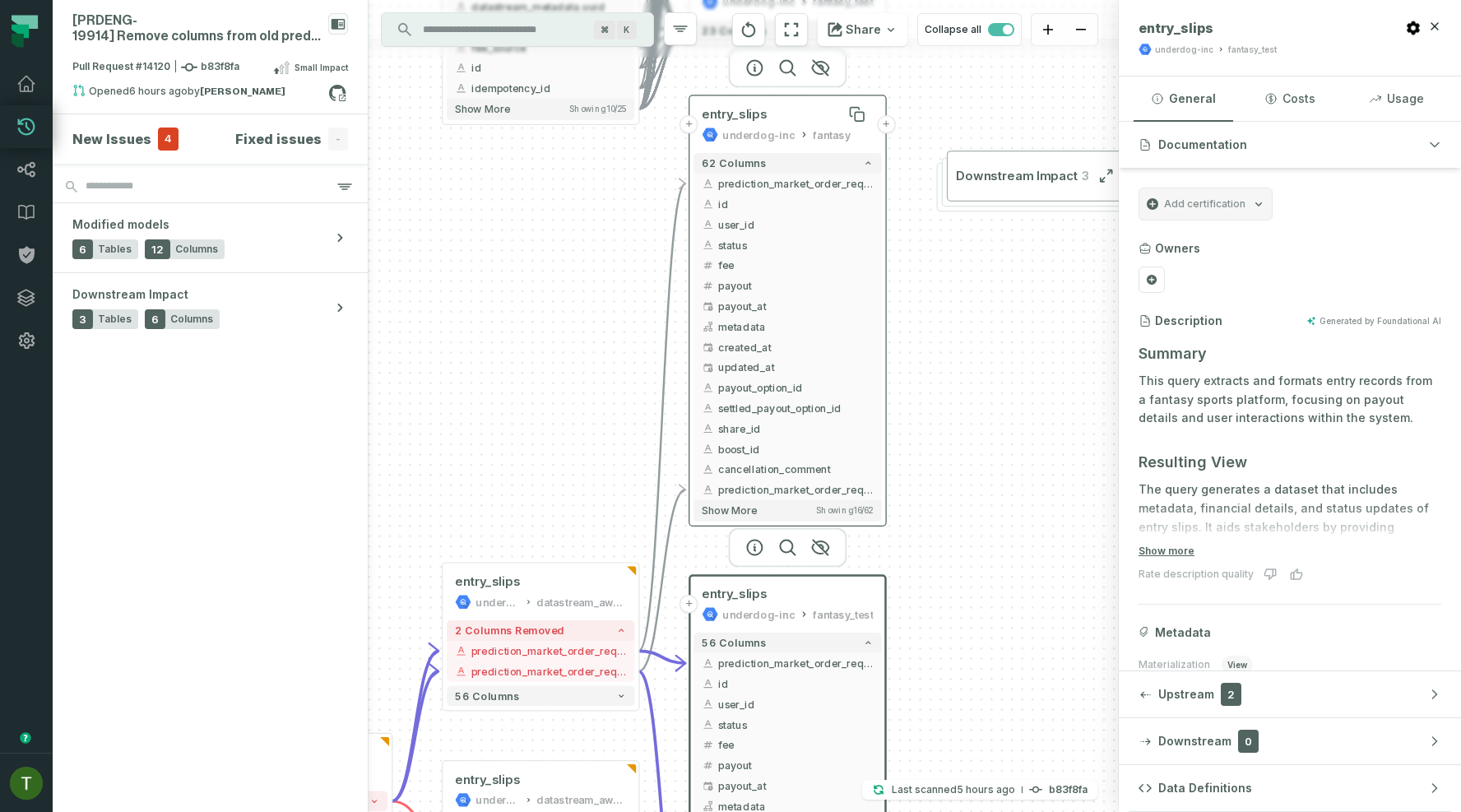
click at [828, 119] on div "entry_slips" at bounding box center [787, 114] width 171 height 17
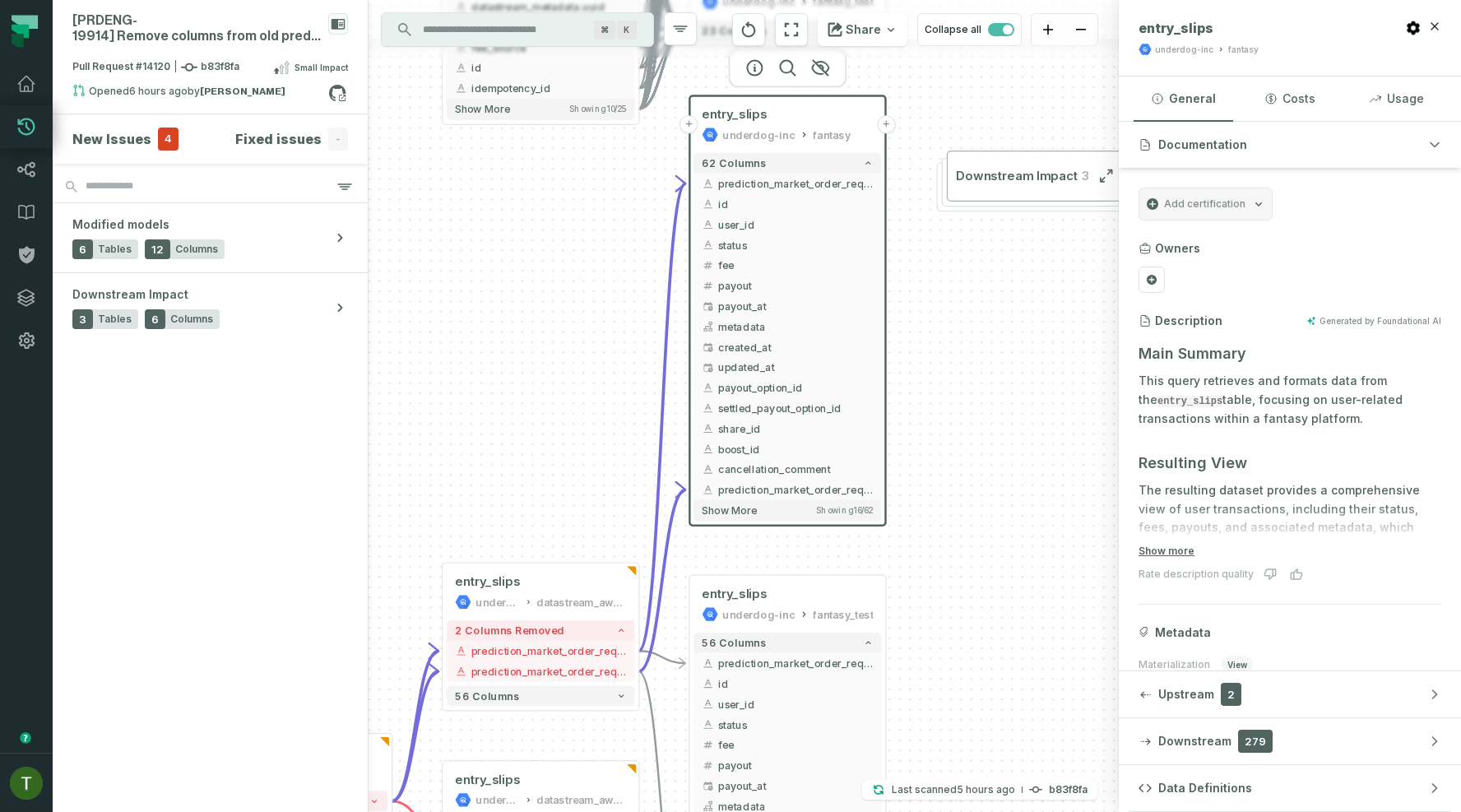
click at [887, 129] on button "+" at bounding box center [886, 124] width 18 height 18
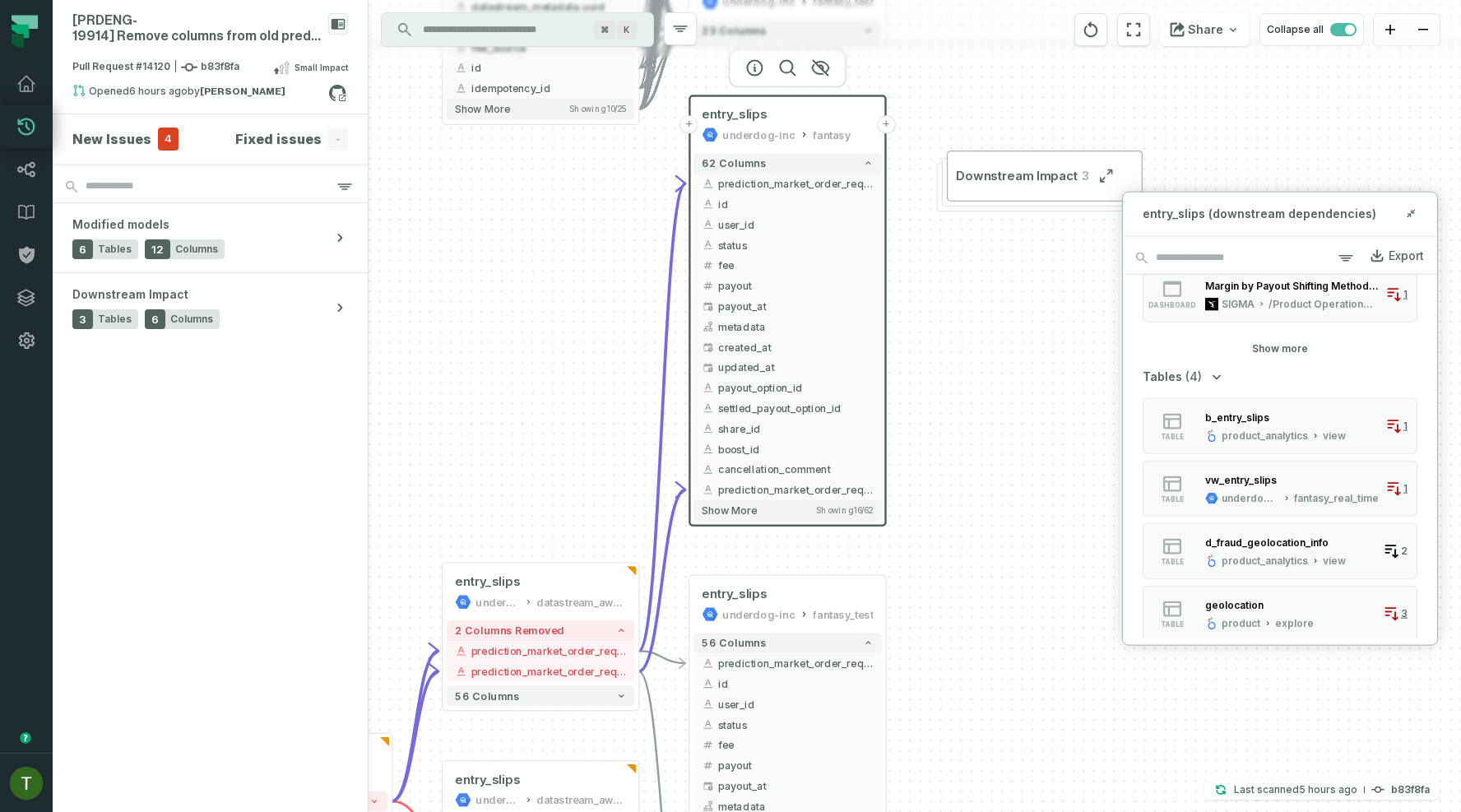
scroll to position [922, 0]
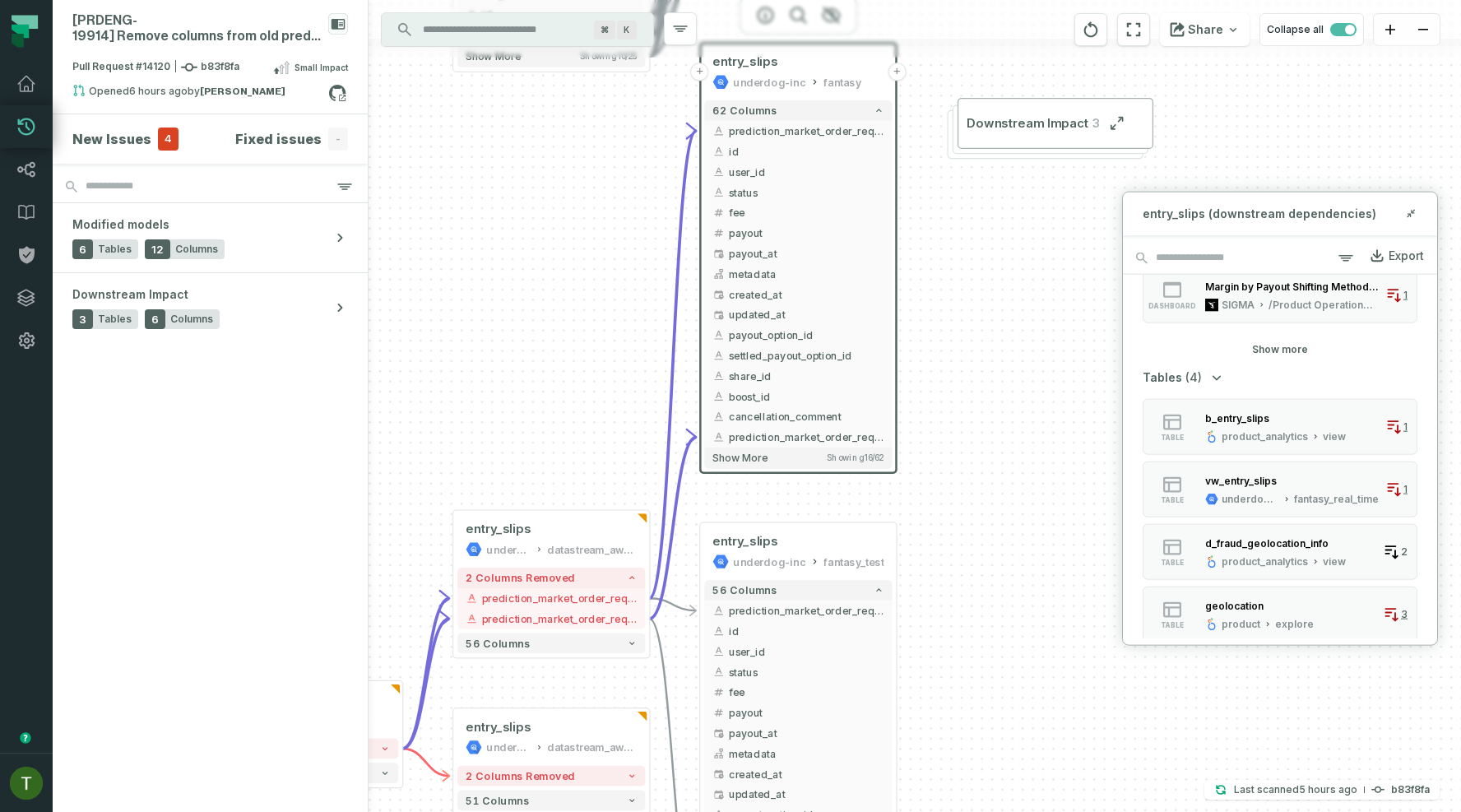
drag, startPoint x: 569, startPoint y: 302, endPoint x: 676, endPoint y: 193, distance: 152.7
click at [676, 193] on div "+ entry_slips underdog-inc fantasy + 62 columns - prediction_market_order_reque…" at bounding box center [914, 406] width 1092 height 812
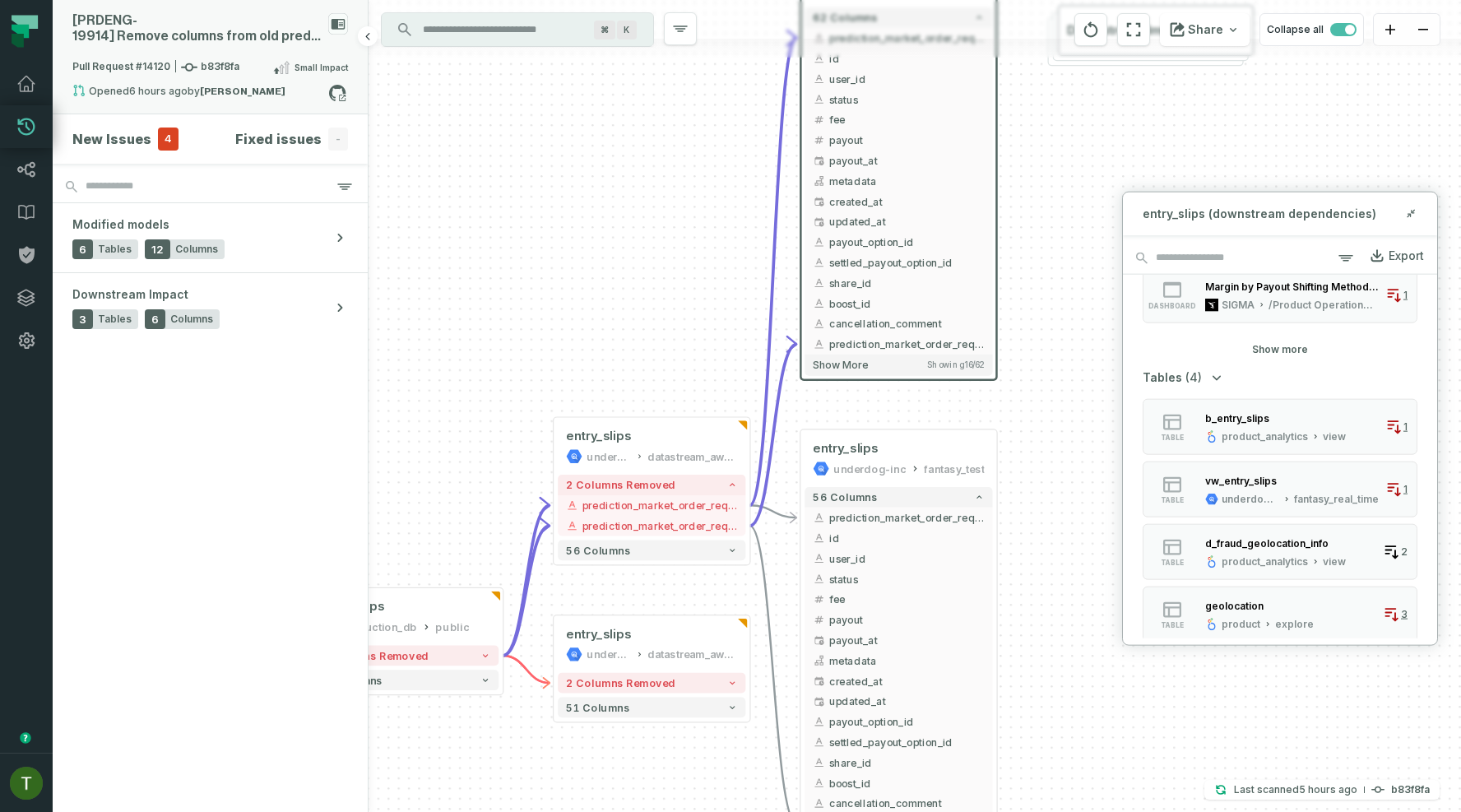
click at [201, 94] on div "Opened 8/10/2025, 7:39:15 PM by Chris Tat" at bounding box center [201, 94] width 256 height 20
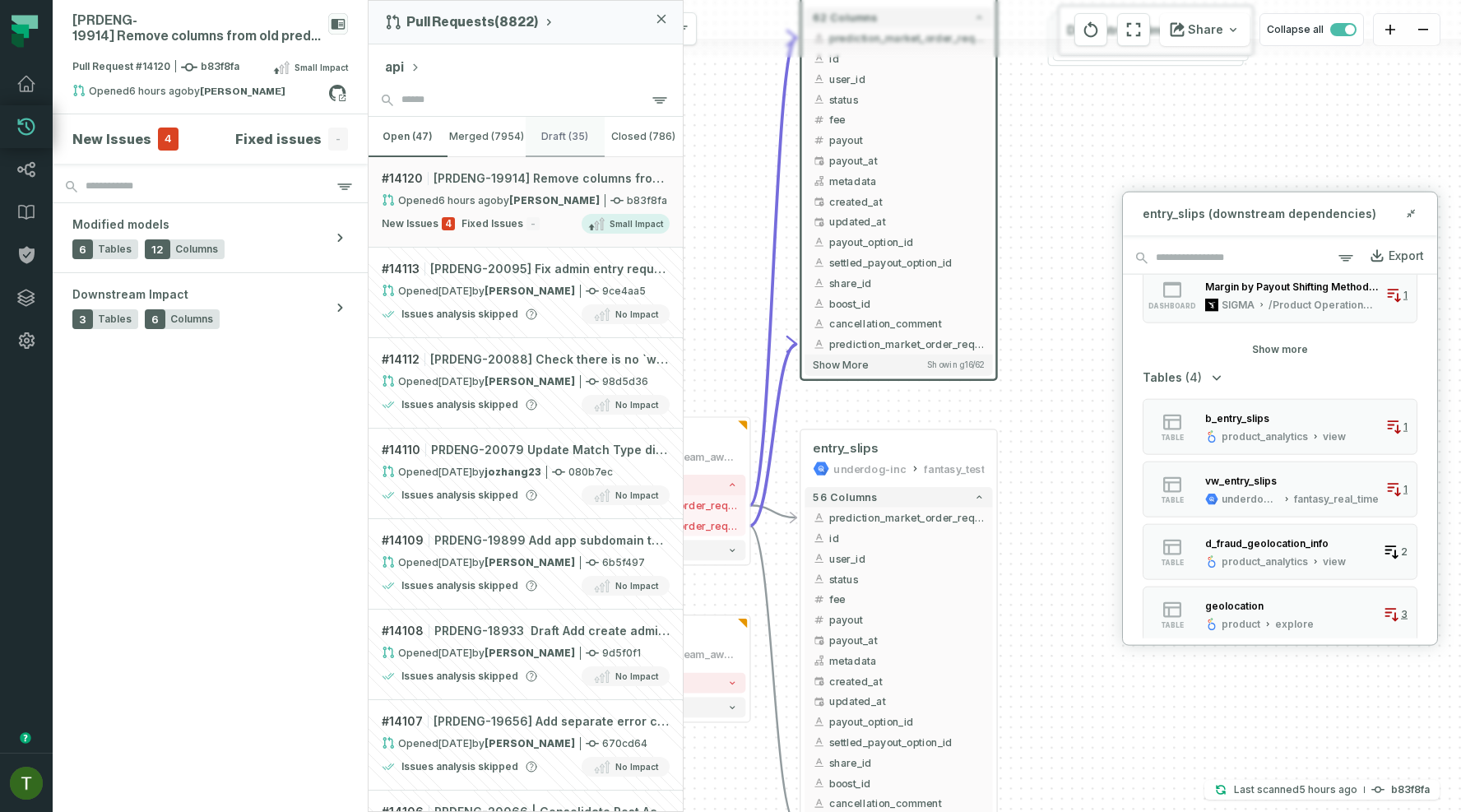
click at [541, 138] on button "draft (35)" at bounding box center [565, 136] width 79 height 39
click at [417, 120] on button "open (47)" at bounding box center [408, 136] width 79 height 39
click at [742, 229] on div "+ entry_slips underdog-inc fantasy + 62 columns - prediction_market_order_reque…" at bounding box center [914, 406] width 1092 height 812
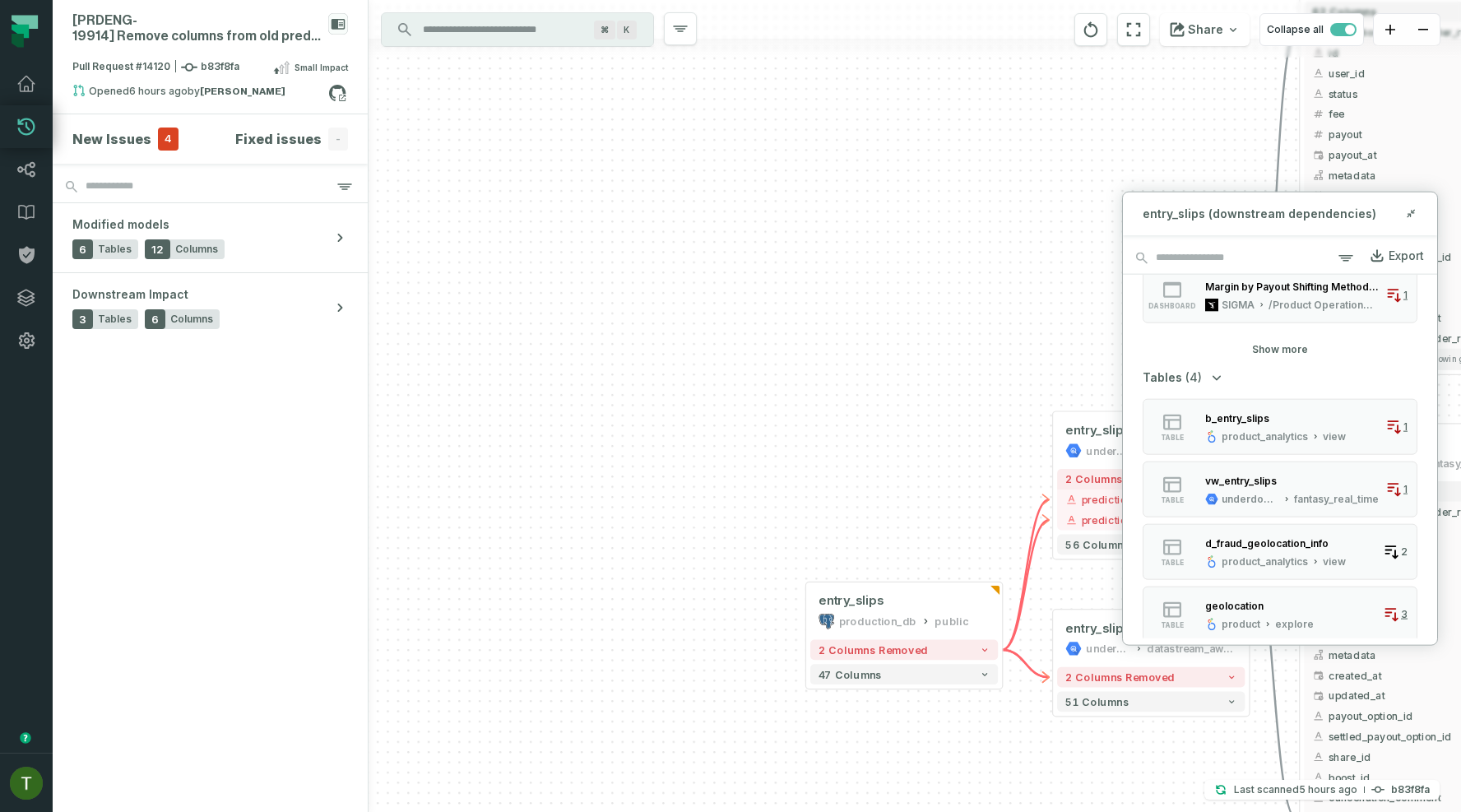
drag, startPoint x: 769, startPoint y: 185, endPoint x: 1097, endPoint y: 179, distance: 328.1
click at [1097, 179] on div "+ entry_slips underdog-inc fantasy + 62 columns - prediction_market_order_reque…" at bounding box center [914, 406] width 1092 height 812
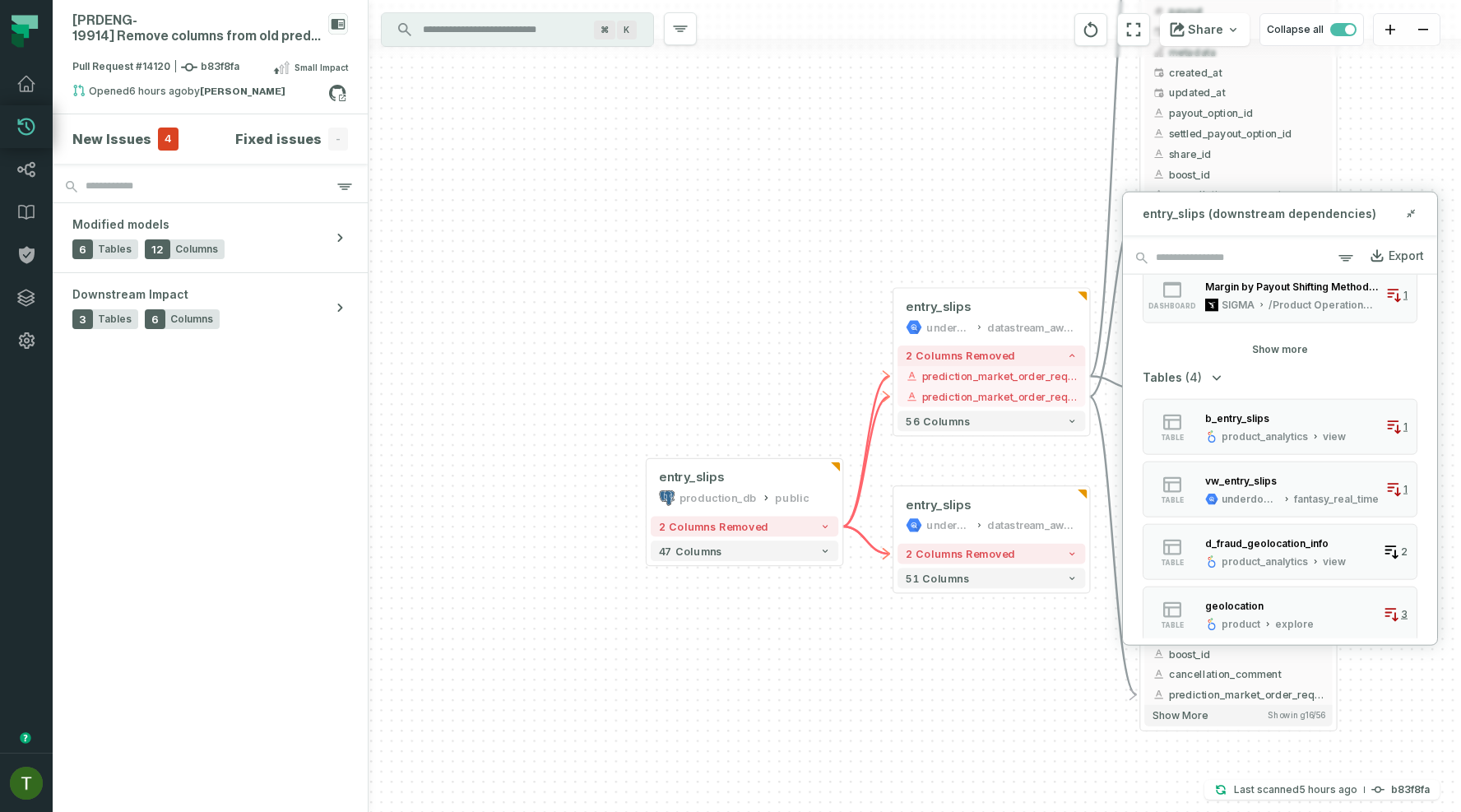
drag, startPoint x: 828, startPoint y: 251, endPoint x: 629, endPoint y: 125, distance: 235.5
click at [629, 125] on div "+ entry_slips underdog-inc fantasy + 62 columns - prediction_market_order_reque…" at bounding box center [914, 406] width 1092 height 812
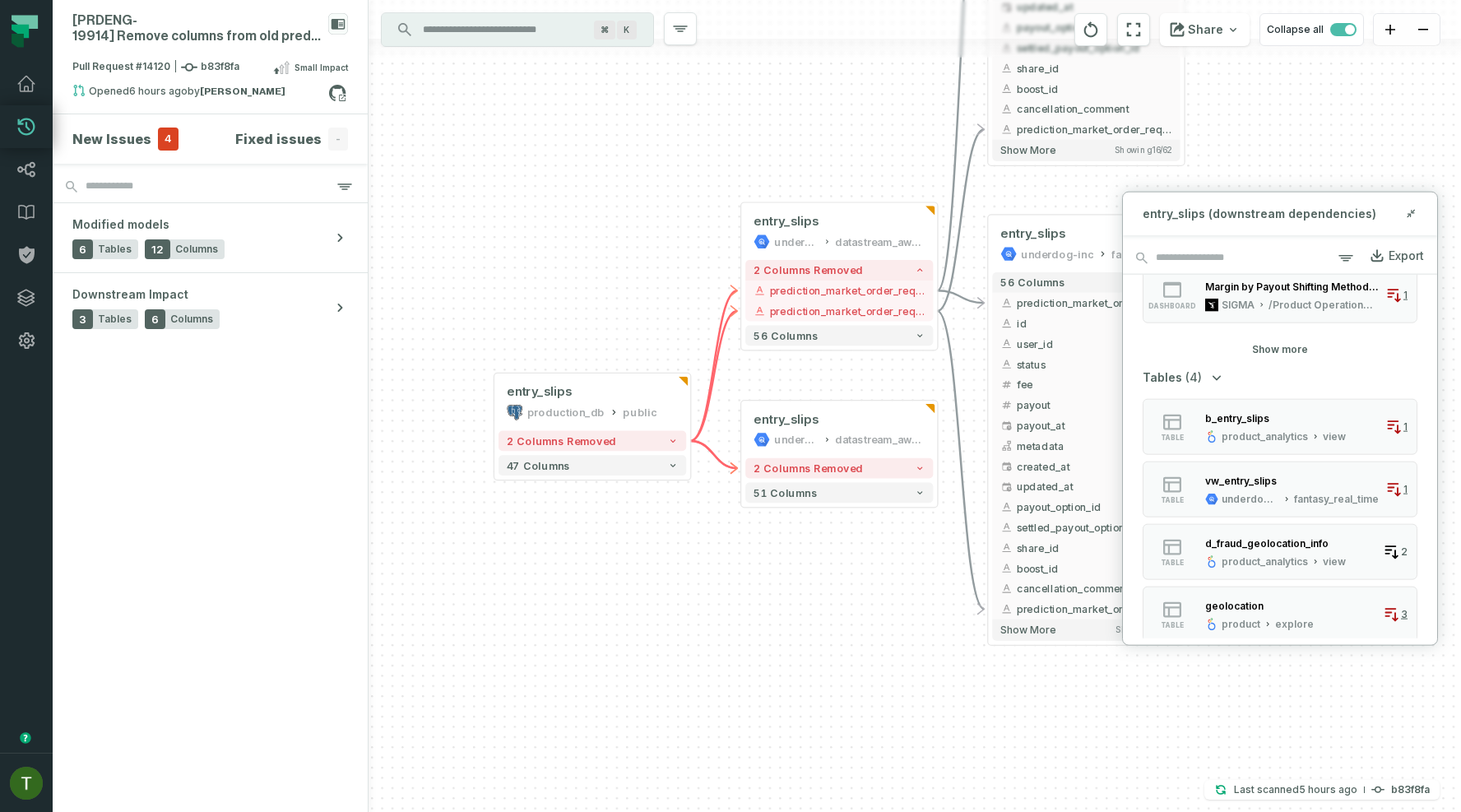
drag, startPoint x: 516, startPoint y: 112, endPoint x: 417, endPoint y: 31, distance: 127.9
click at [415, 29] on div "+ entry_slips underdog-inc fantasy + 62 columns - prediction_market_order_reque…" at bounding box center [914, 406] width 1092 height 812
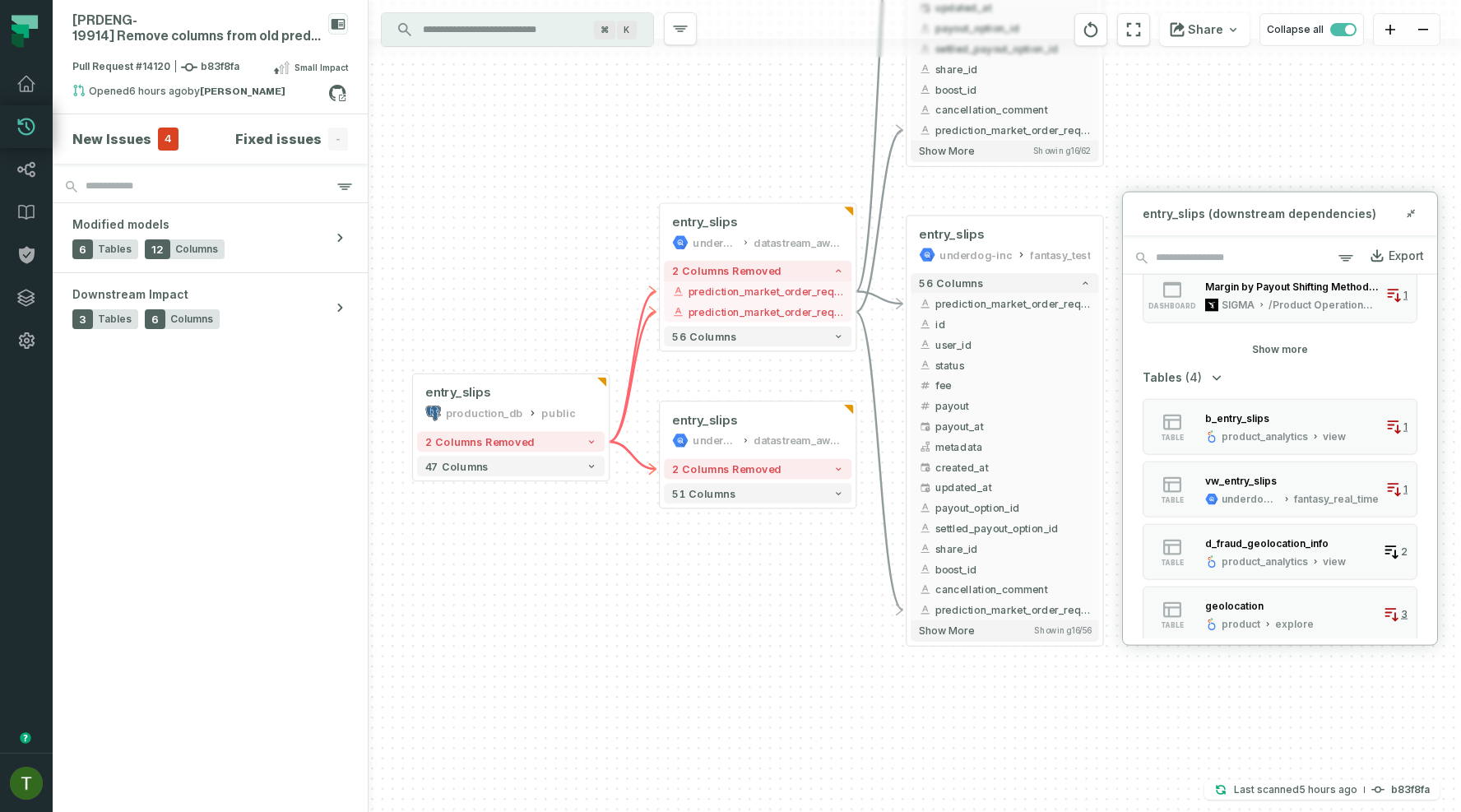
drag, startPoint x: 645, startPoint y: 257, endPoint x: 540, endPoint y: 256, distance: 105.0
click at [540, 256] on div "+ entry_slips underdog-inc fantasy + 62 columns - prediction_market_order_reque…" at bounding box center [914, 406] width 1092 height 812
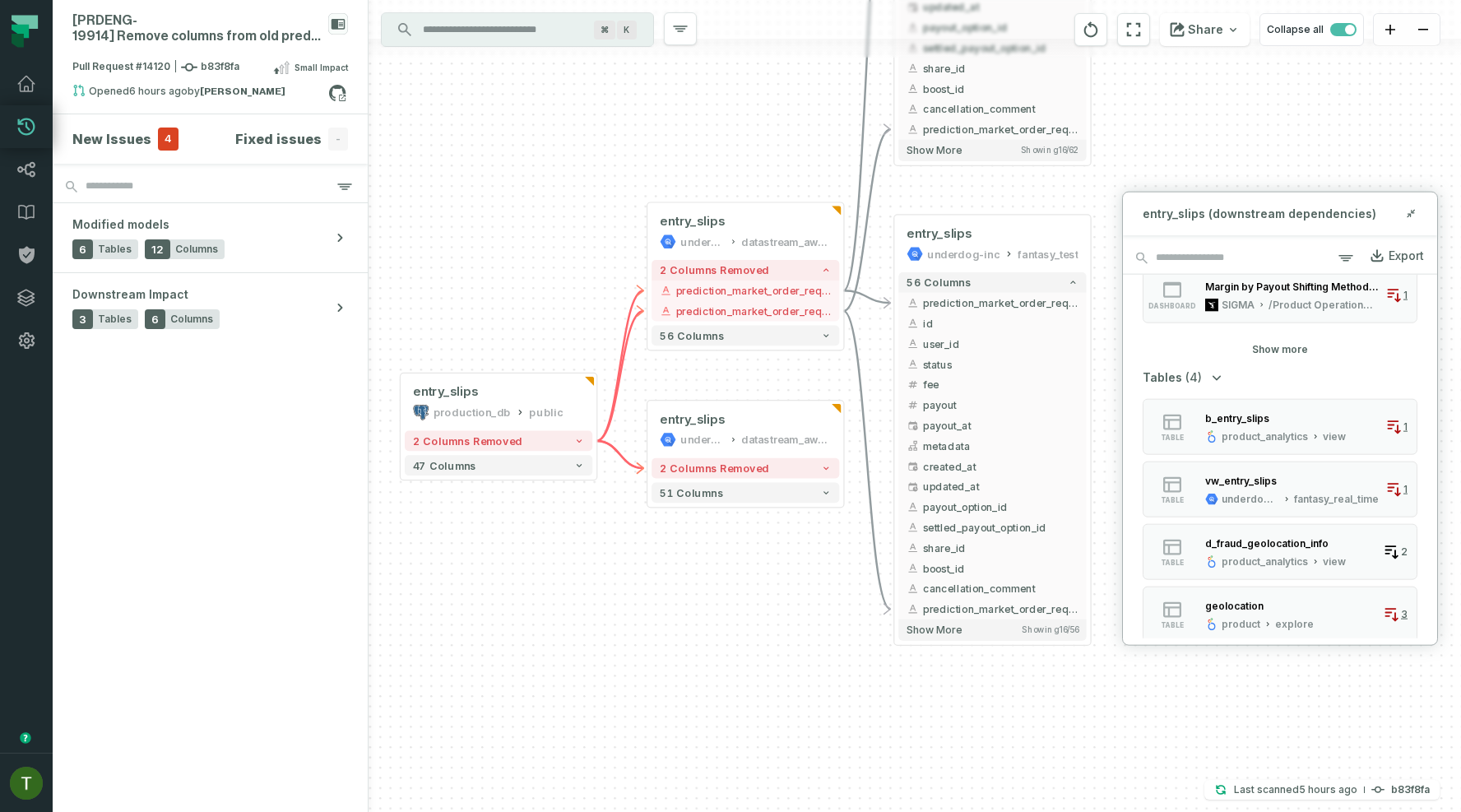
click at [522, 253] on div "+ entry_slips underdog-inc fantasy + 62 columns - prediction_market_order_reque…" at bounding box center [914, 406] width 1092 height 812
click at [596, 231] on div "+ entry_slips underdog-inc fantasy + 62 columns - prediction_market_order_reque…" at bounding box center [914, 406] width 1092 height 812
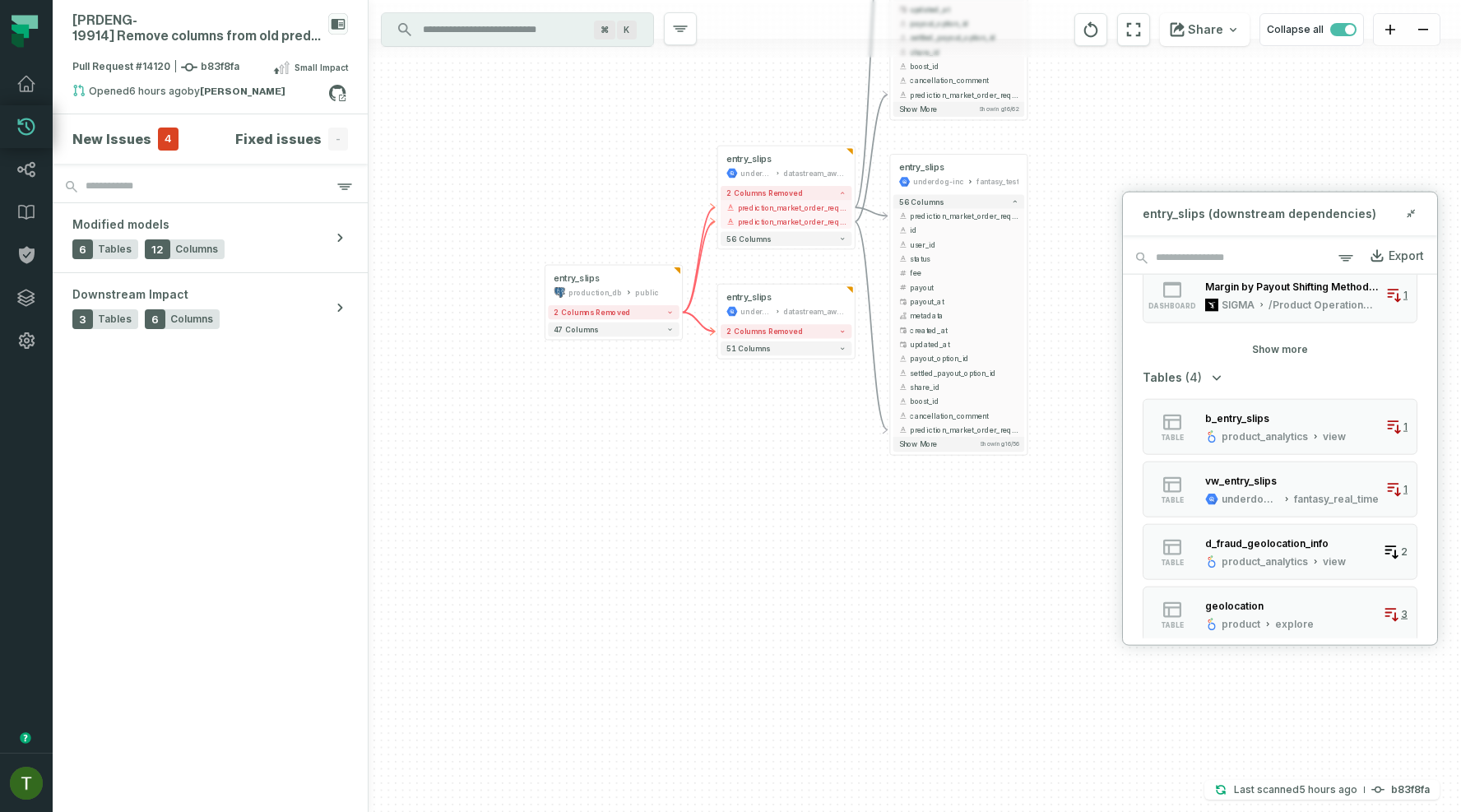
drag, startPoint x: 531, startPoint y: 242, endPoint x: 618, endPoint y: 180, distance: 106.8
click at [618, 180] on div "+ entry_slips underdog-inc fantasy + 62 columns - prediction_market_order_reque…" at bounding box center [914, 406] width 1092 height 812
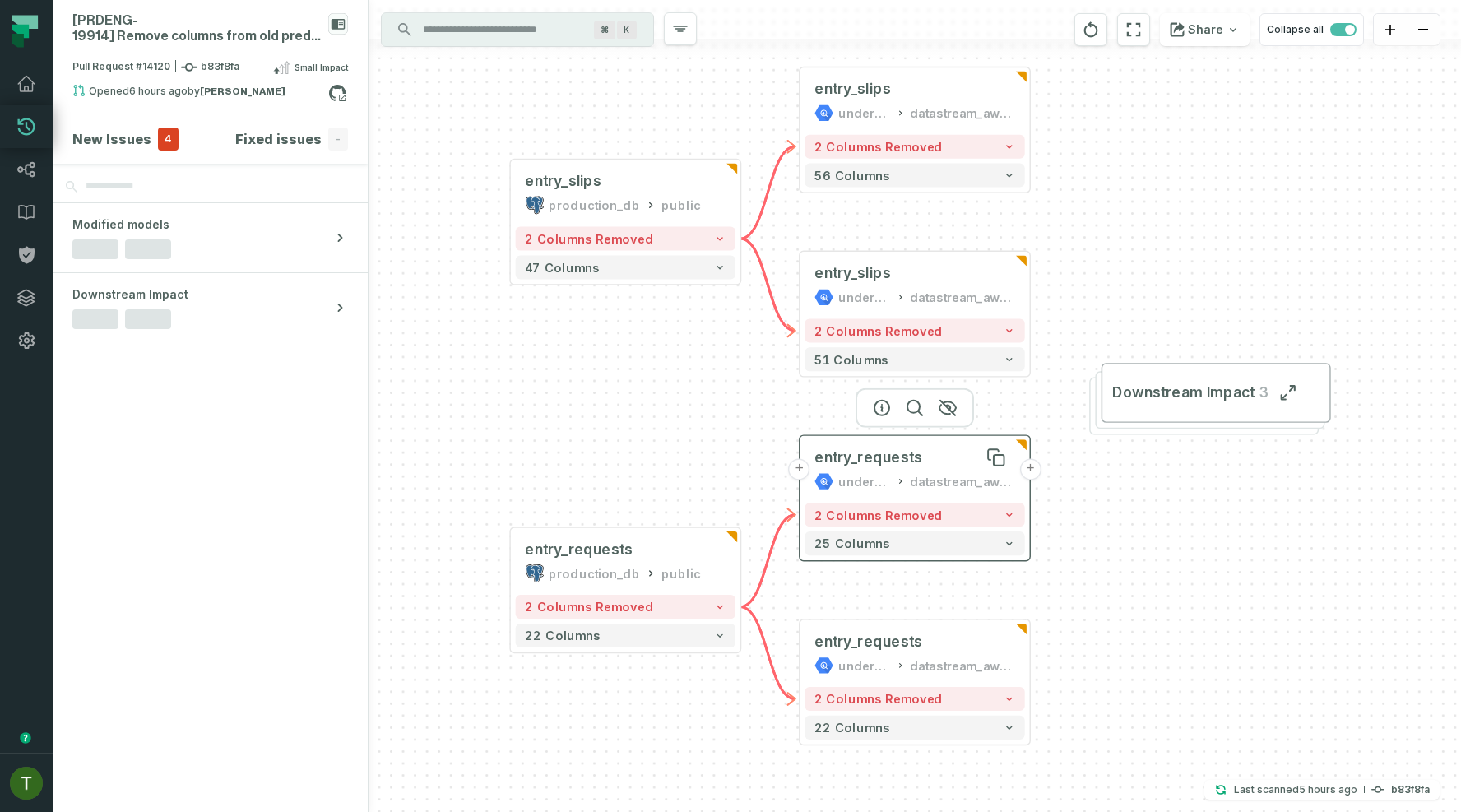
click at [889, 458] on div "entry_requests" at bounding box center [867, 457] width 108 height 19
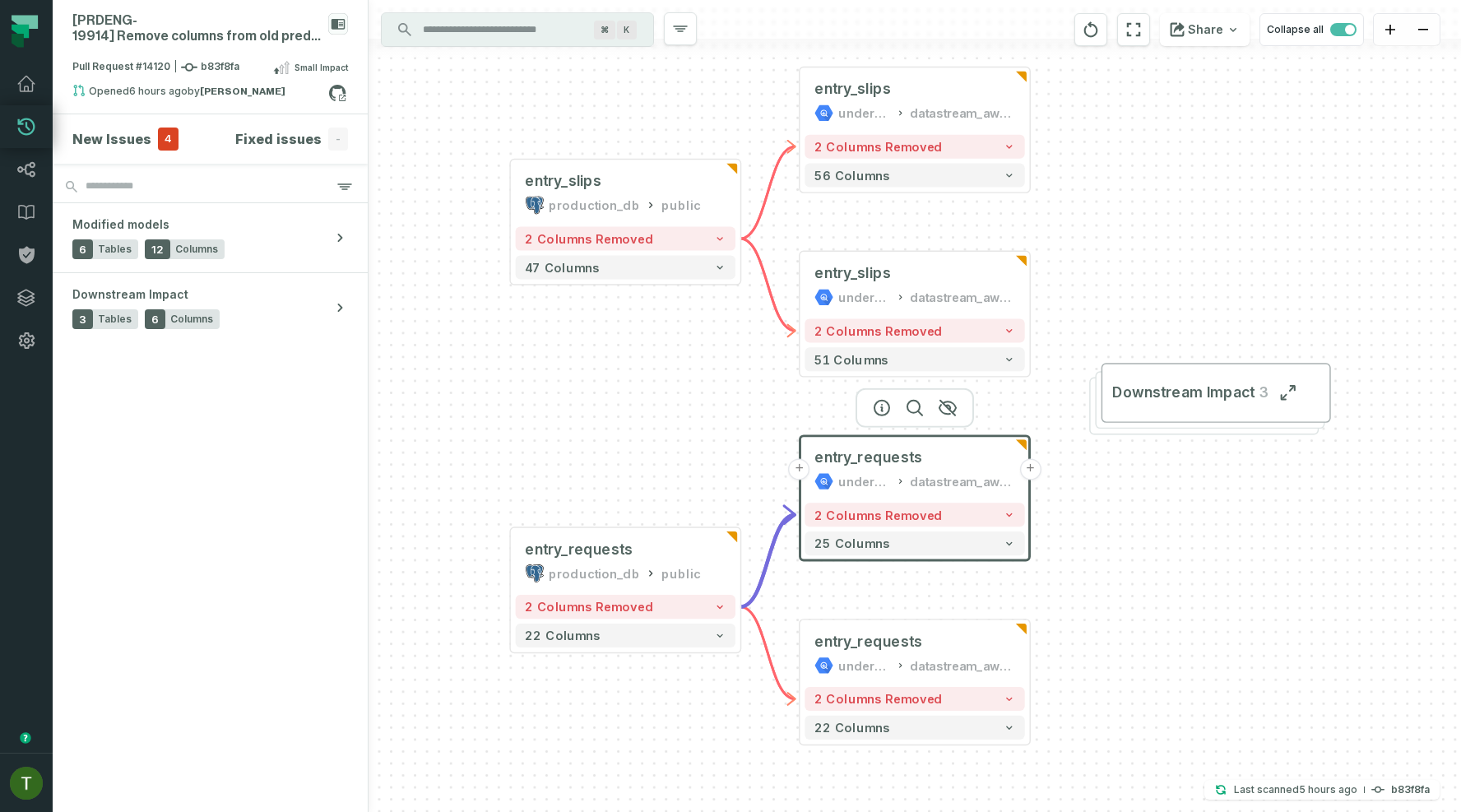
click at [987, 473] on div "datastream_aws_fantasy_public" at bounding box center [962, 481] width 105 height 19
click at [868, 389] on div at bounding box center [914, 408] width 118 height 39
click at [1011, 526] on div "2 columns removed 25 columns" at bounding box center [915, 528] width 230 height 62
click at [1011, 524] on button "2 columns removed" at bounding box center [914, 514] width 219 height 24
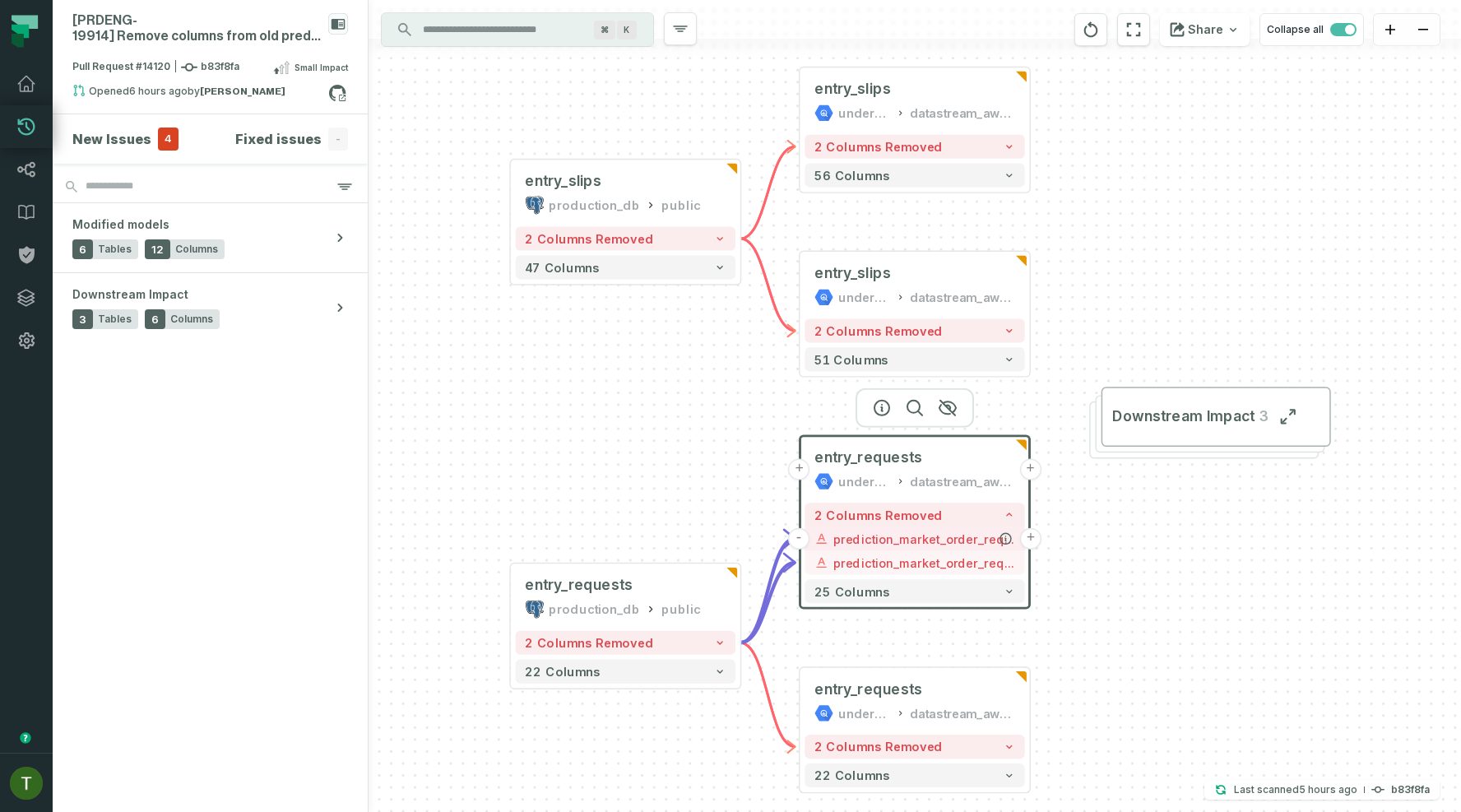
click at [1034, 541] on button "+" at bounding box center [1030, 538] width 21 height 21
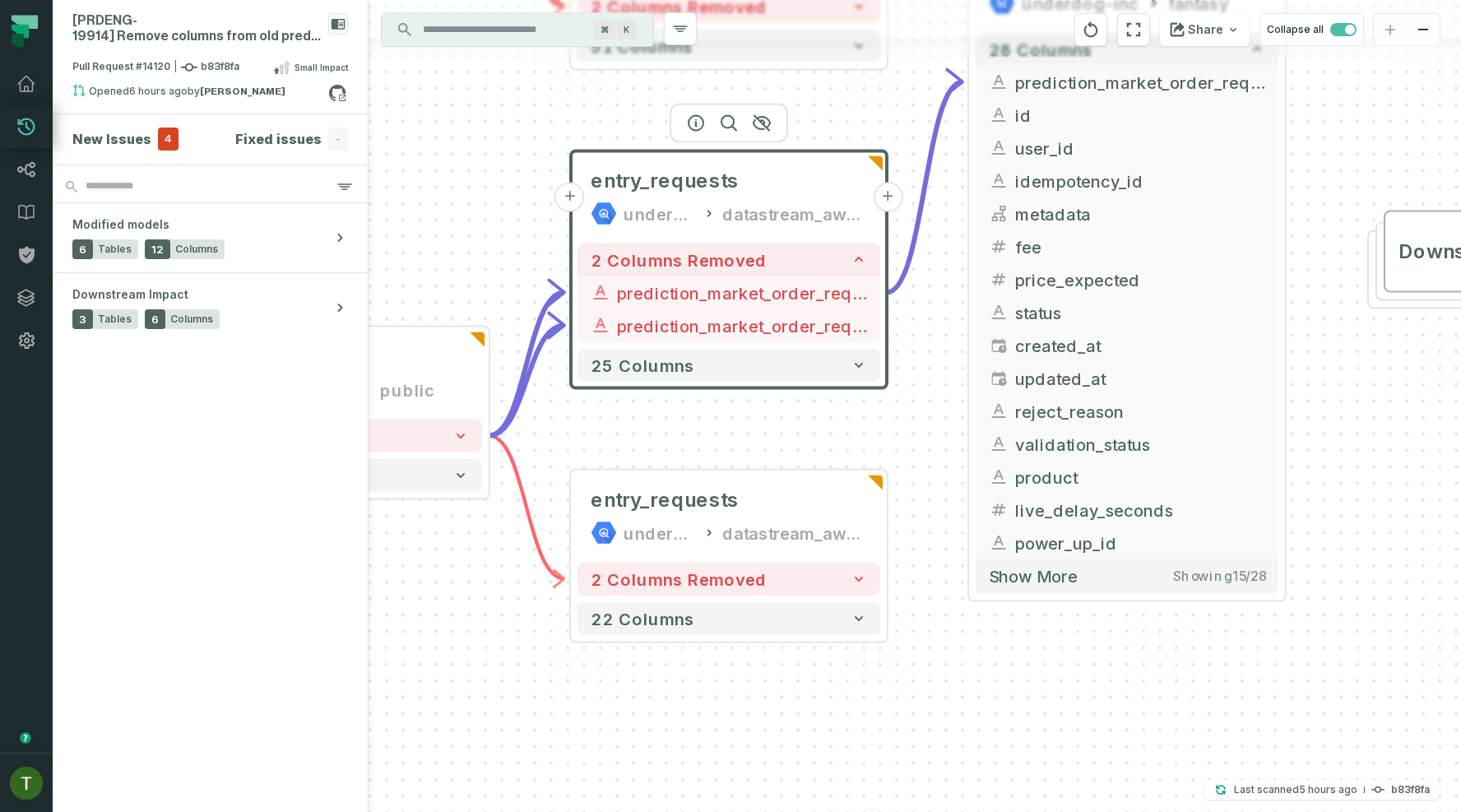
drag, startPoint x: 675, startPoint y: 468, endPoint x: 894, endPoint y: 21, distance: 497.8
click at [894, 22] on div "+ entry_requests underdog-inc fantasy 28 columns - prediction_market_order_requ…" at bounding box center [914, 406] width 1092 height 812
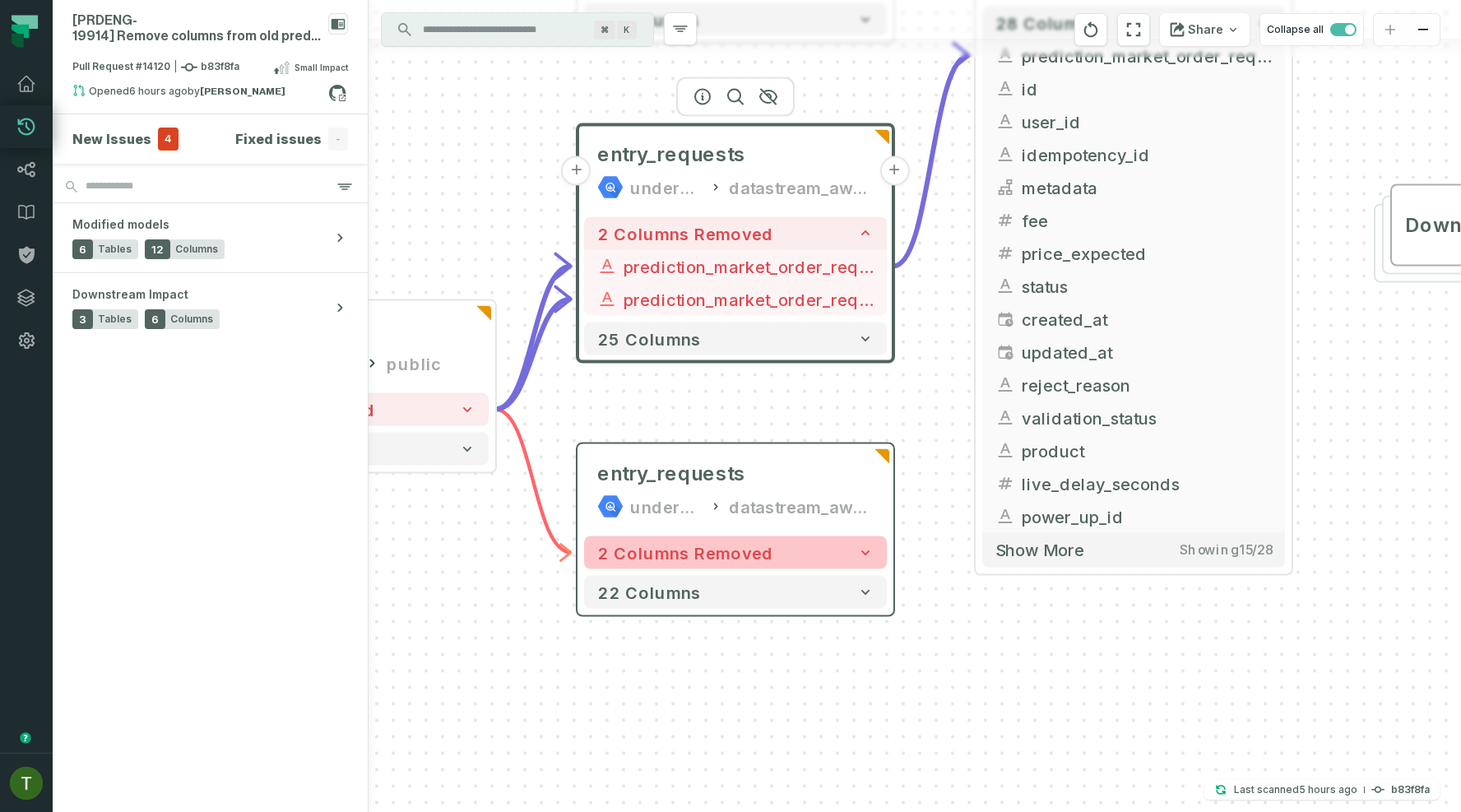
click at [863, 559] on icon "button" at bounding box center [865, 552] width 17 height 17
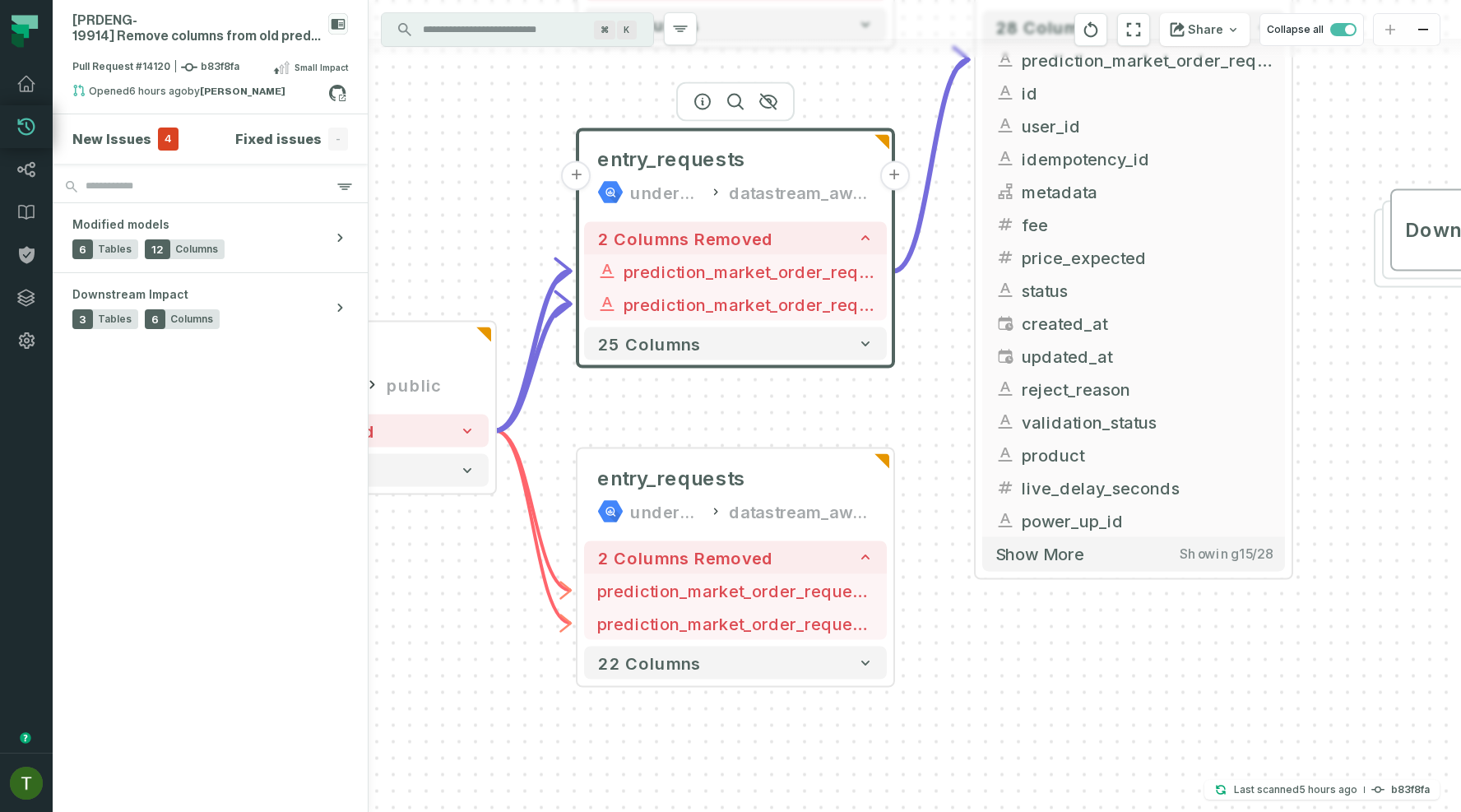
drag, startPoint x: 717, startPoint y: 372, endPoint x: 717, endPoint y: 474, distance: 102.0
click at [717, 472] on div "+ entry_requests underdog-inc fantasy 28 columns - prediction_market_order_requ…" at bounding box center [914, 406] width 1092 height 812
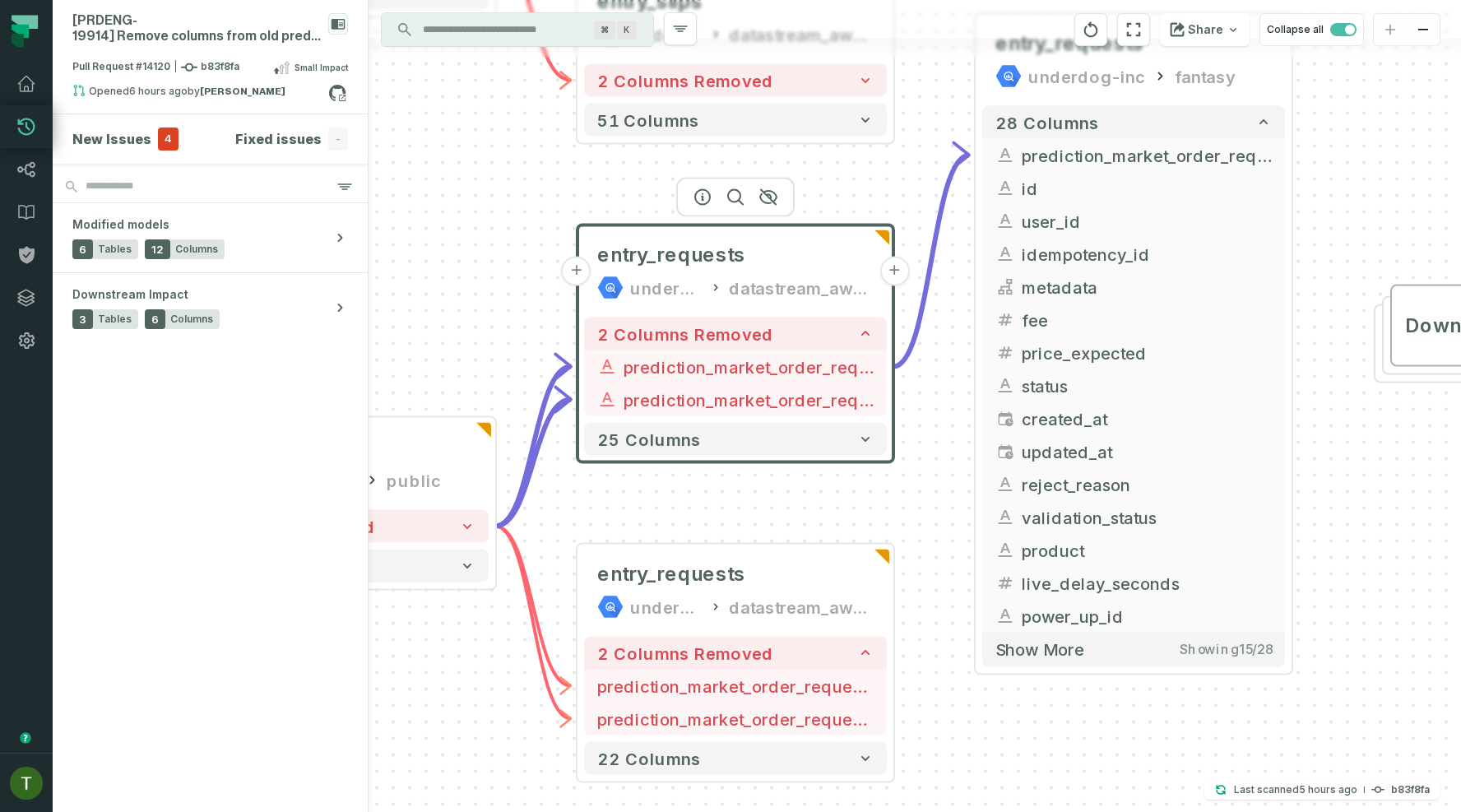
click at [705, 205] on div at bounding box center [735, 197] width 118 height 39
click at [704, 196] on icon "button" at bounding box center [702, 197] width 20 height 20
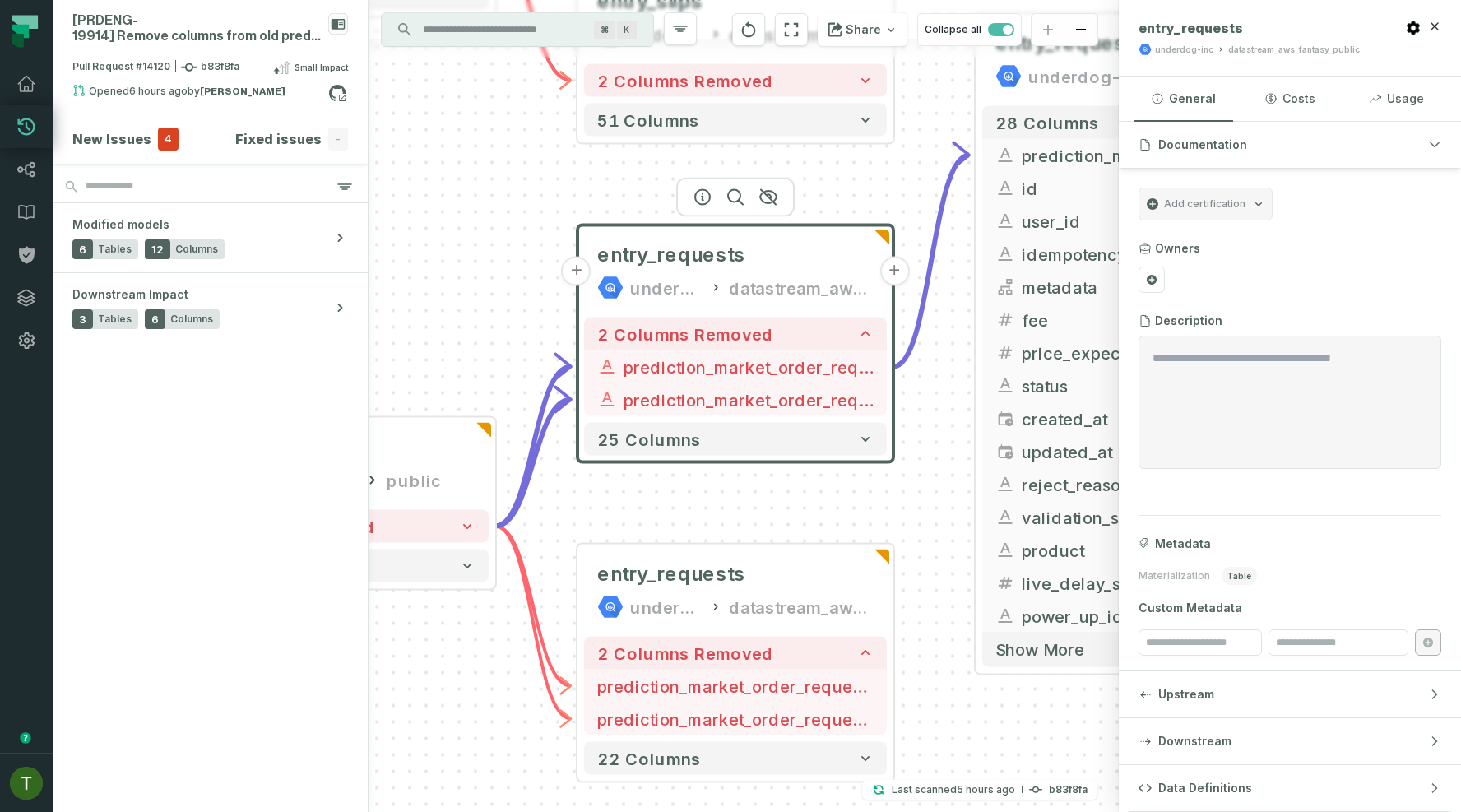
click at [899, 286] on div "+ entry_requests underdog-inc fantasy 28 columns - prediction_market_order_requ…" at bounding box center [743, 406] width 750 height 812
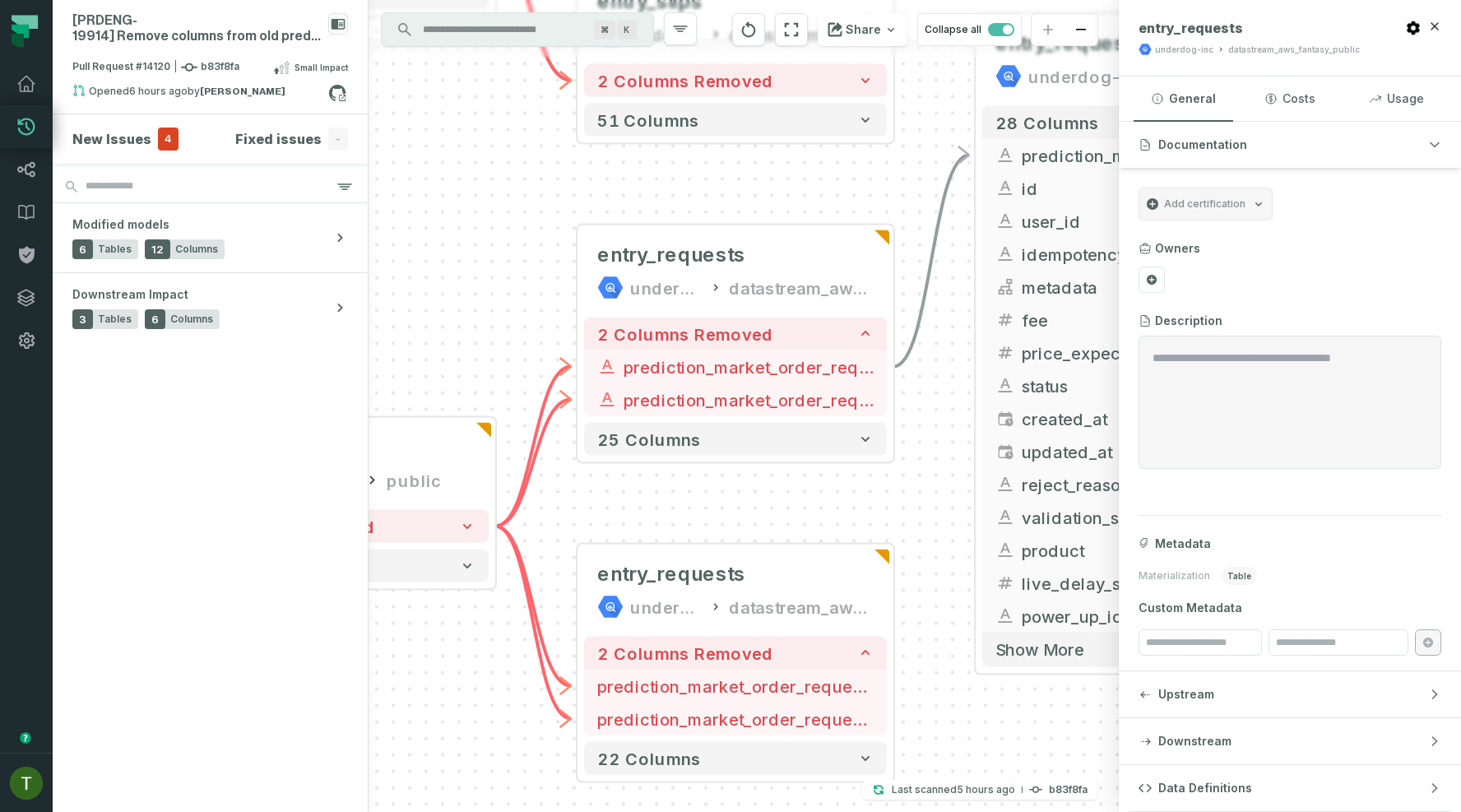
click at [895, 278] on div "+ entry_requests underdog-inc fantasy 28 columns - prediction_market_order_requ…" at bounding box center [743, 406] width 750 height 812
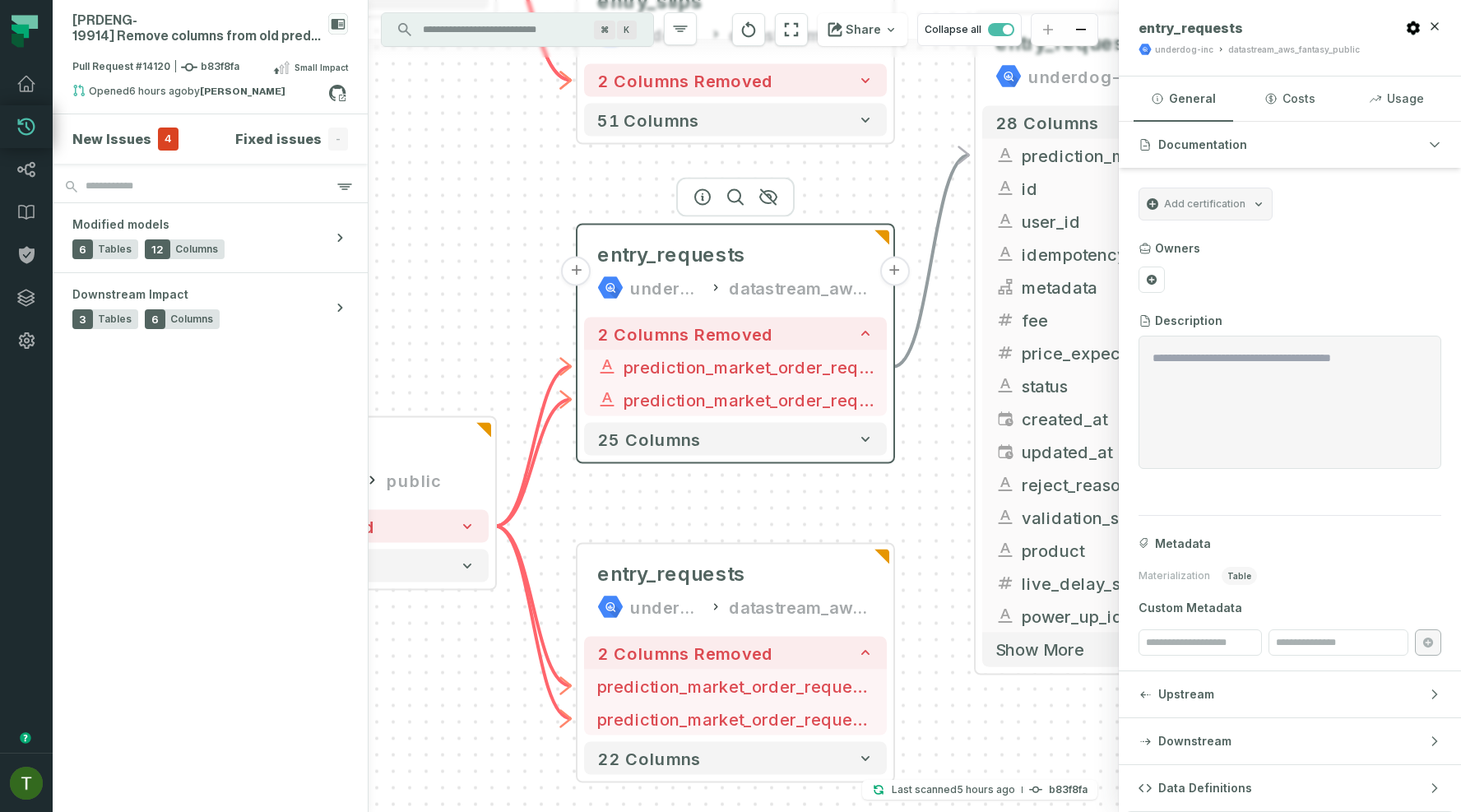
click at [887, 278] on button "+" at bounding box center [894, 272] width 30 height 30
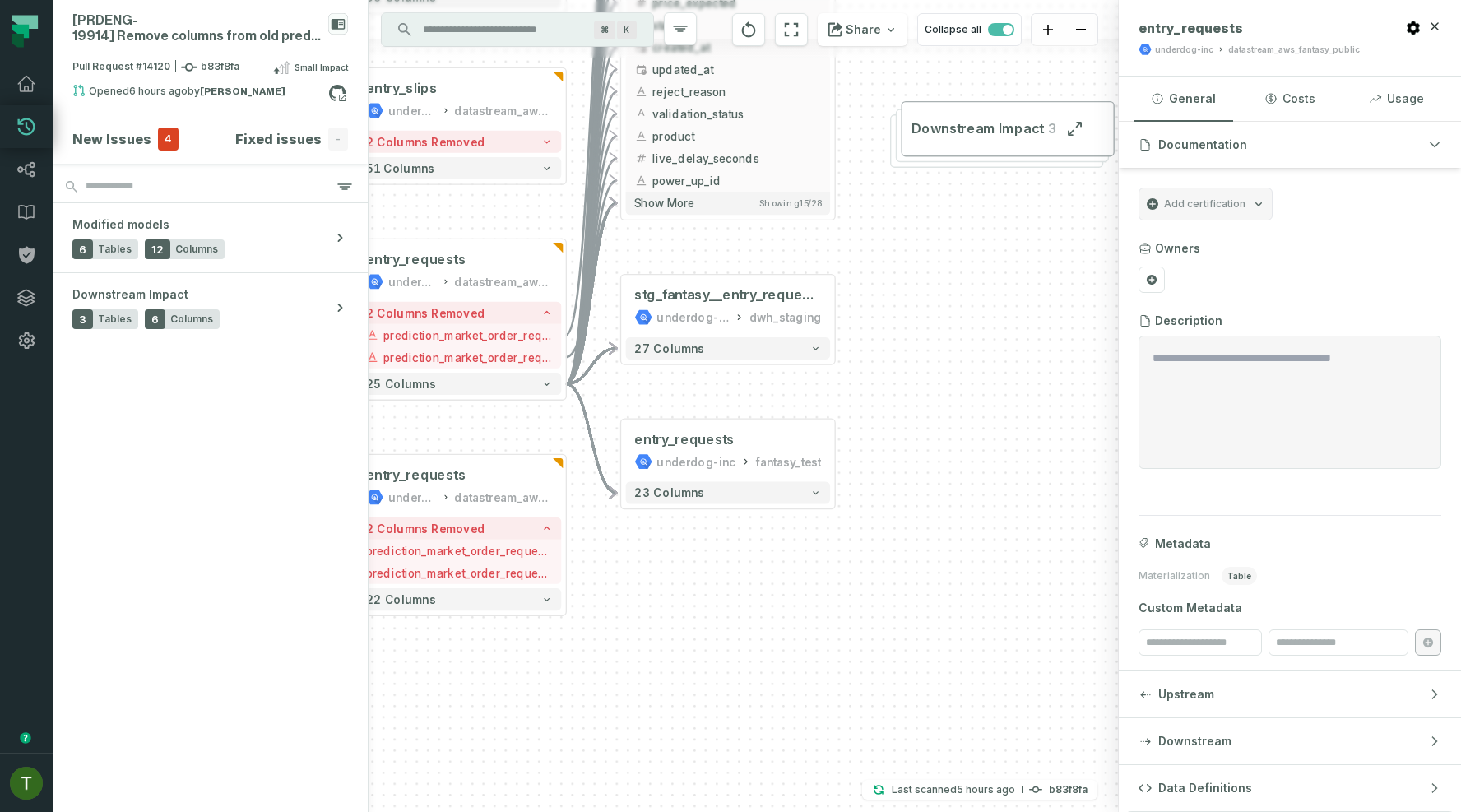
drag, startPoint x: 596, startPoint y: 271, endPoint x: 866, endPoint y: 487, distance: 345.8
click at [866, 487] on div "+ stg_fantasy__entry_requests underdog-inc dwh_staging + 27 columns - entry_req…" at bounding box center [743, 406] width 750 height 812
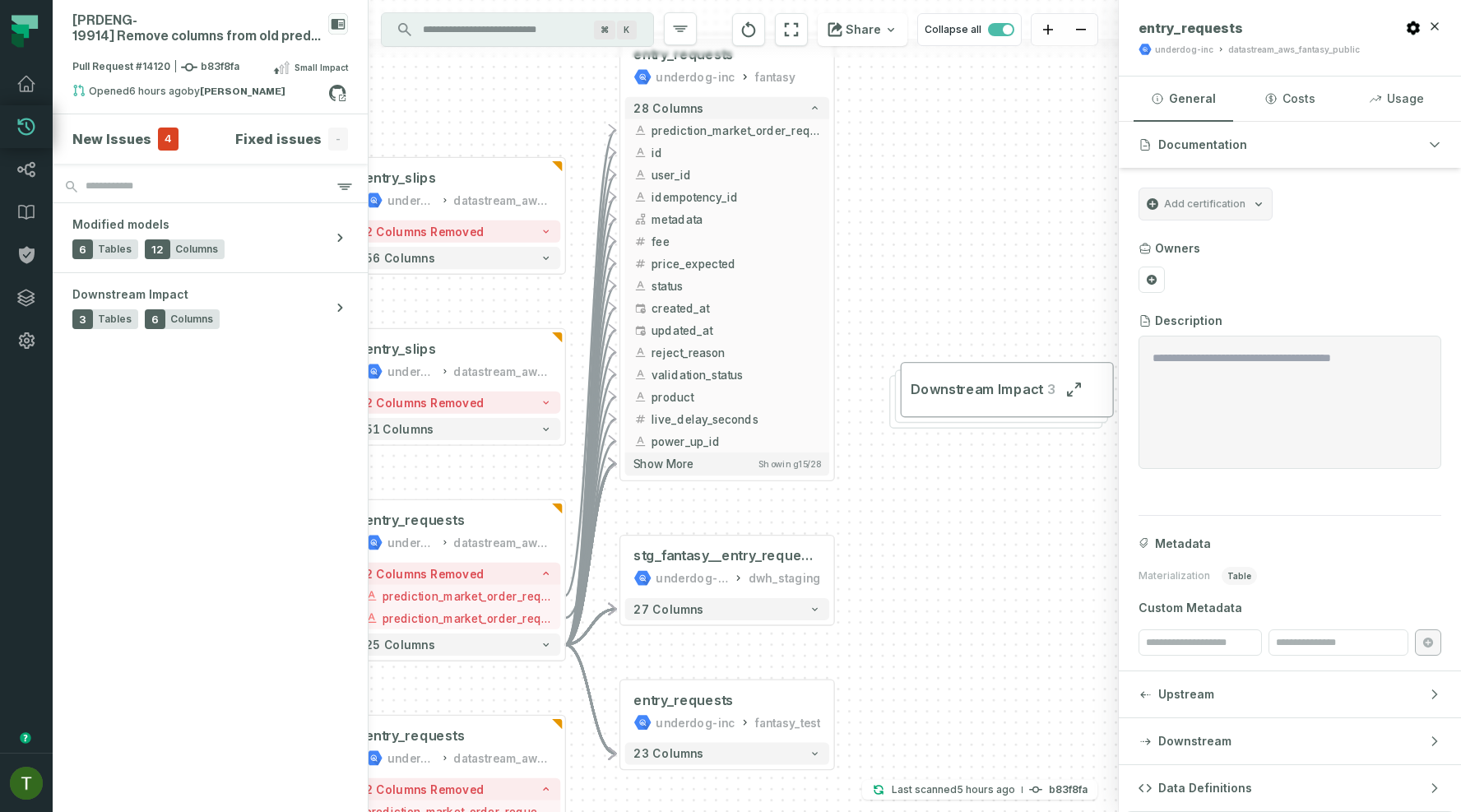
drag, startPoint x: 918, startPoint y: 376, endPoint x: 916, endPoint y: 709, distance: 333.0
click at [916, 709] on div "+ stg_fantasy__entry_requests underdog-inc dwh_staging + 27 columns - entry_req…" at bounding box center [743, 406] width 750 height 812
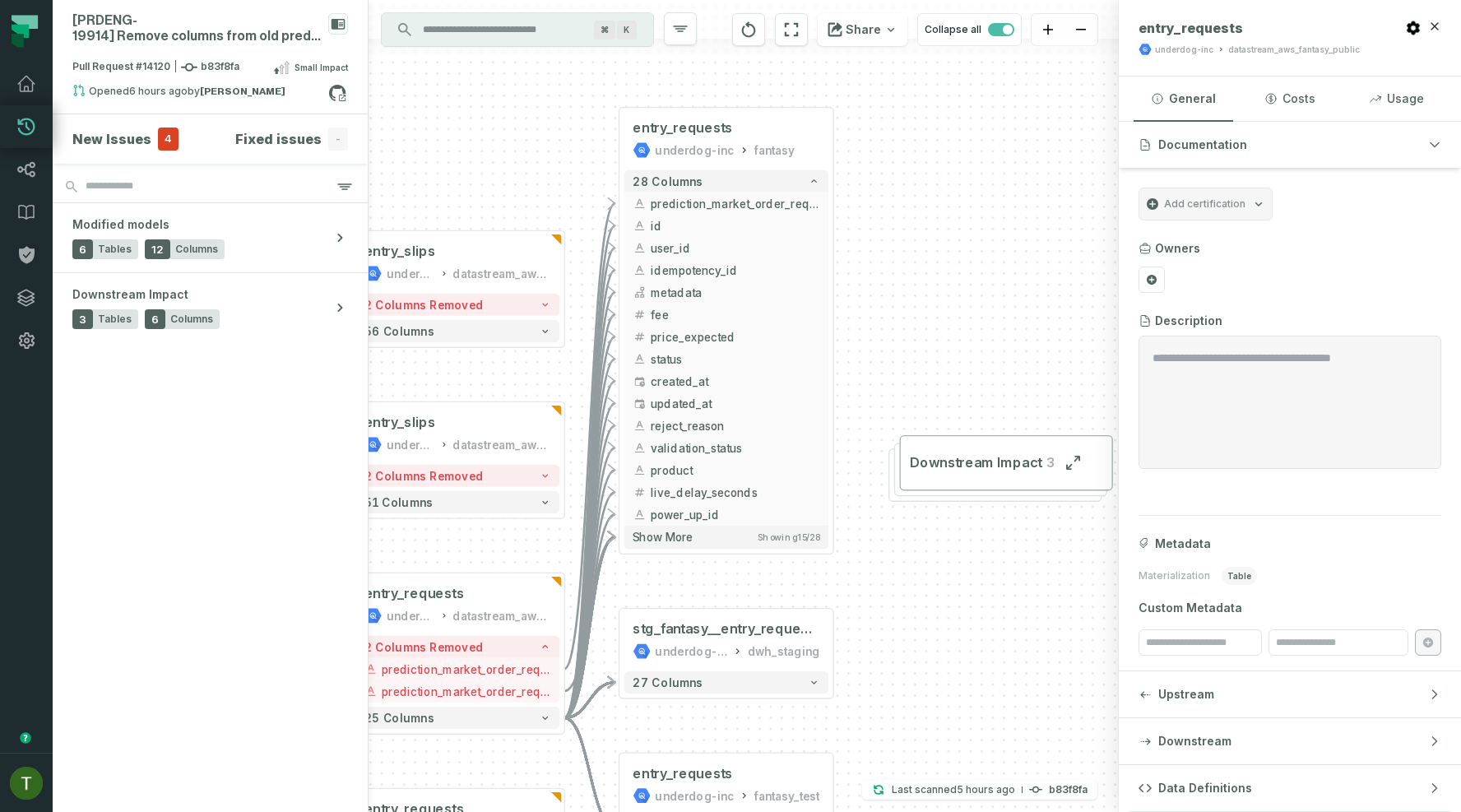
click at [917, 705] on div "+ stg_fantasy__entry_requests underdog-inc dwh_staging + 27 columns - entry_req…" at bounding box center [743, 406] width 750 height 812
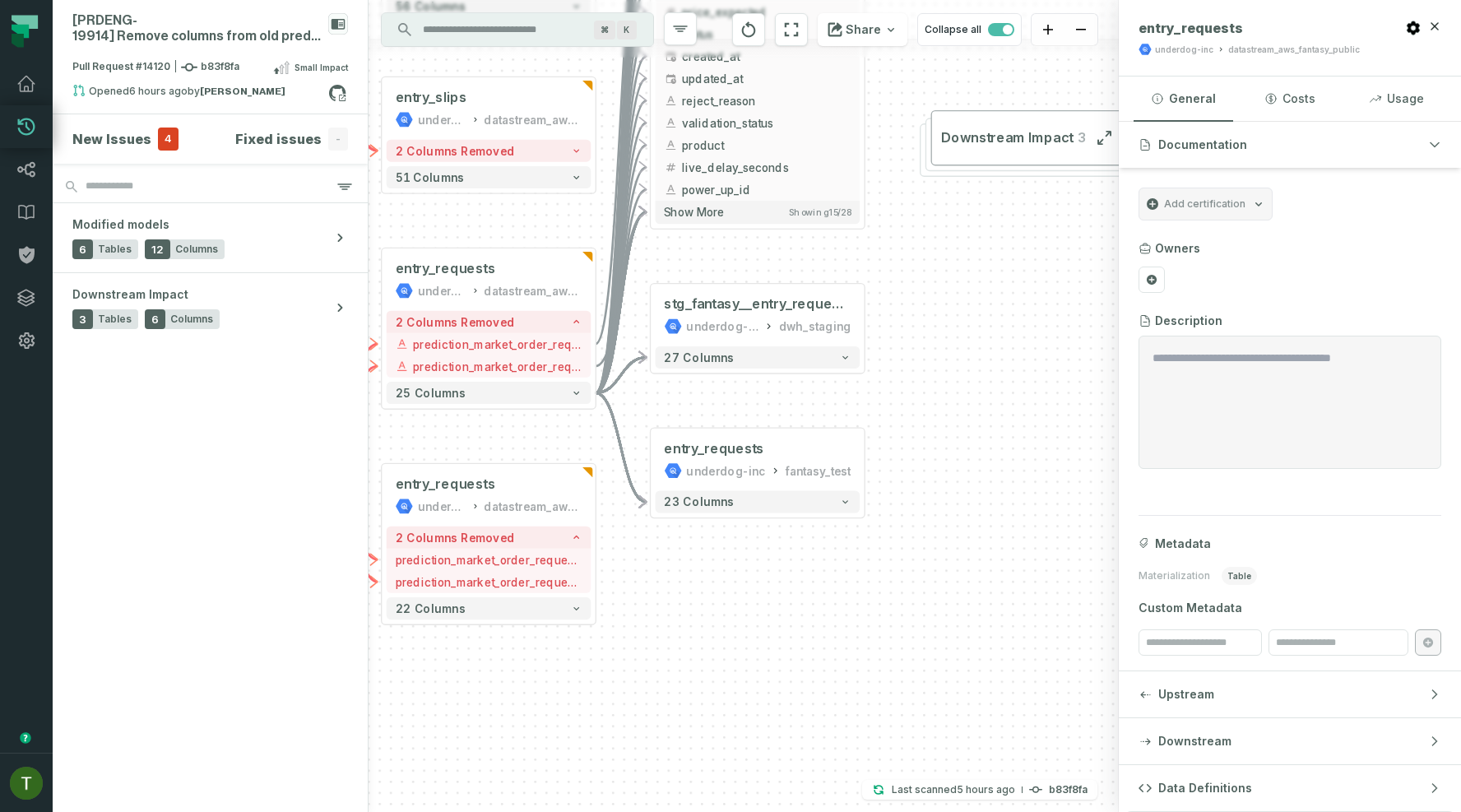
drag, startPoint x: 853, startPoint y: 592, endPoint x: 887, endPoint y: 255, distance: 338.7
click at [887, 255] on div "+ stg_fantasy__entry_requests underdog-inc dwh_staging + 27 columns - entry_req…" at bounding box center [743, 406] width 750 height 812
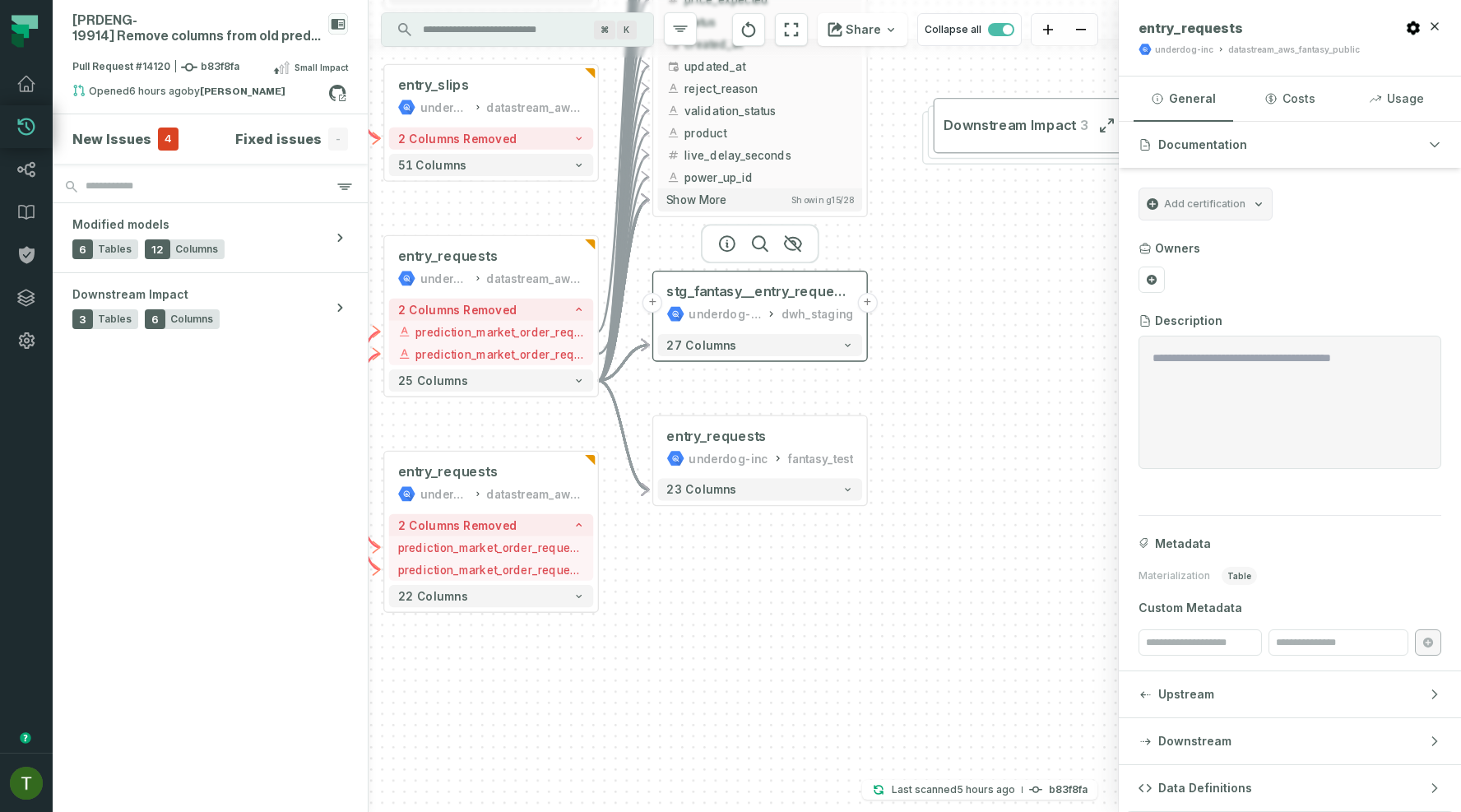
click at [869, 310] on button "+" at bounding box center [866, 303] width 20 height 20
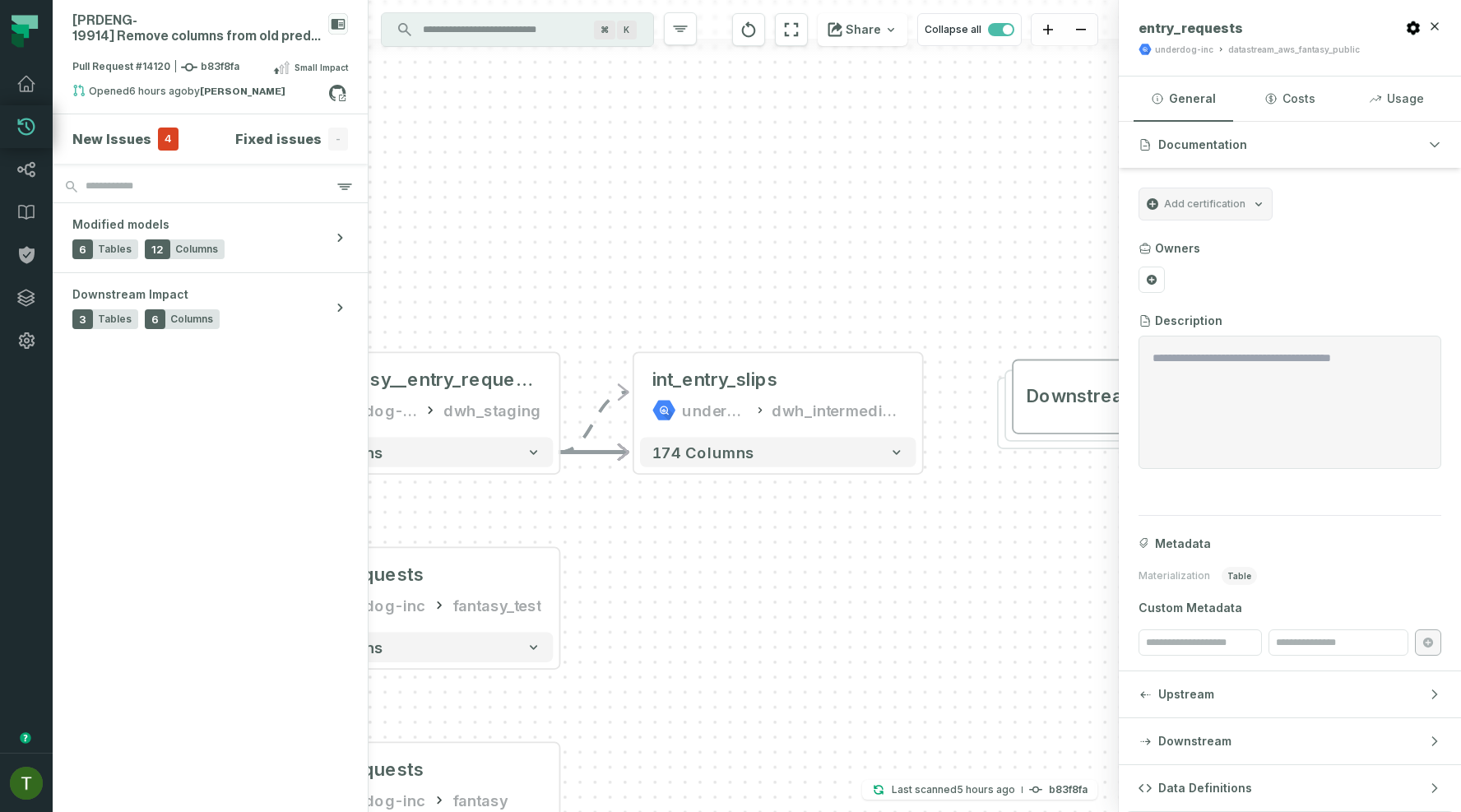
click at [845, 486] on div "+ int_entry_slips underdog-inc dwh_intermediate + 174 columns + stg_fantasy__en…" at bounding box center [743, 406] width 750 height 812
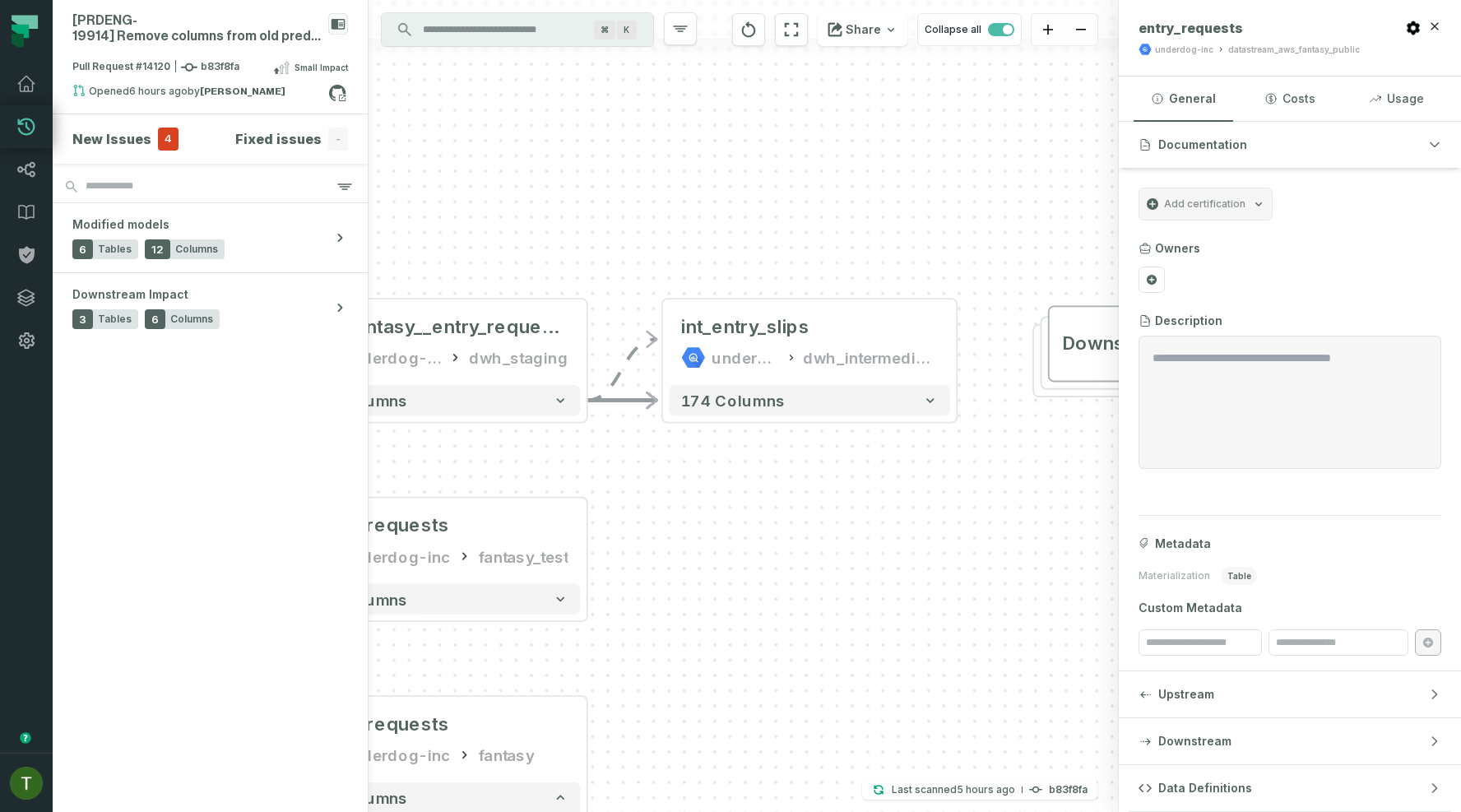
drag, startPoint x: 802, startPoint y: 584, endPoint x: 1062, endPoint y: 484, distance: 278.6
click at [1062, 484] on div "+ int_entry_slips underdog-inc dwh_intermediate + 174 columns + stg_fantasy__en…" at bounding box center [743, 406] width 750 height 812
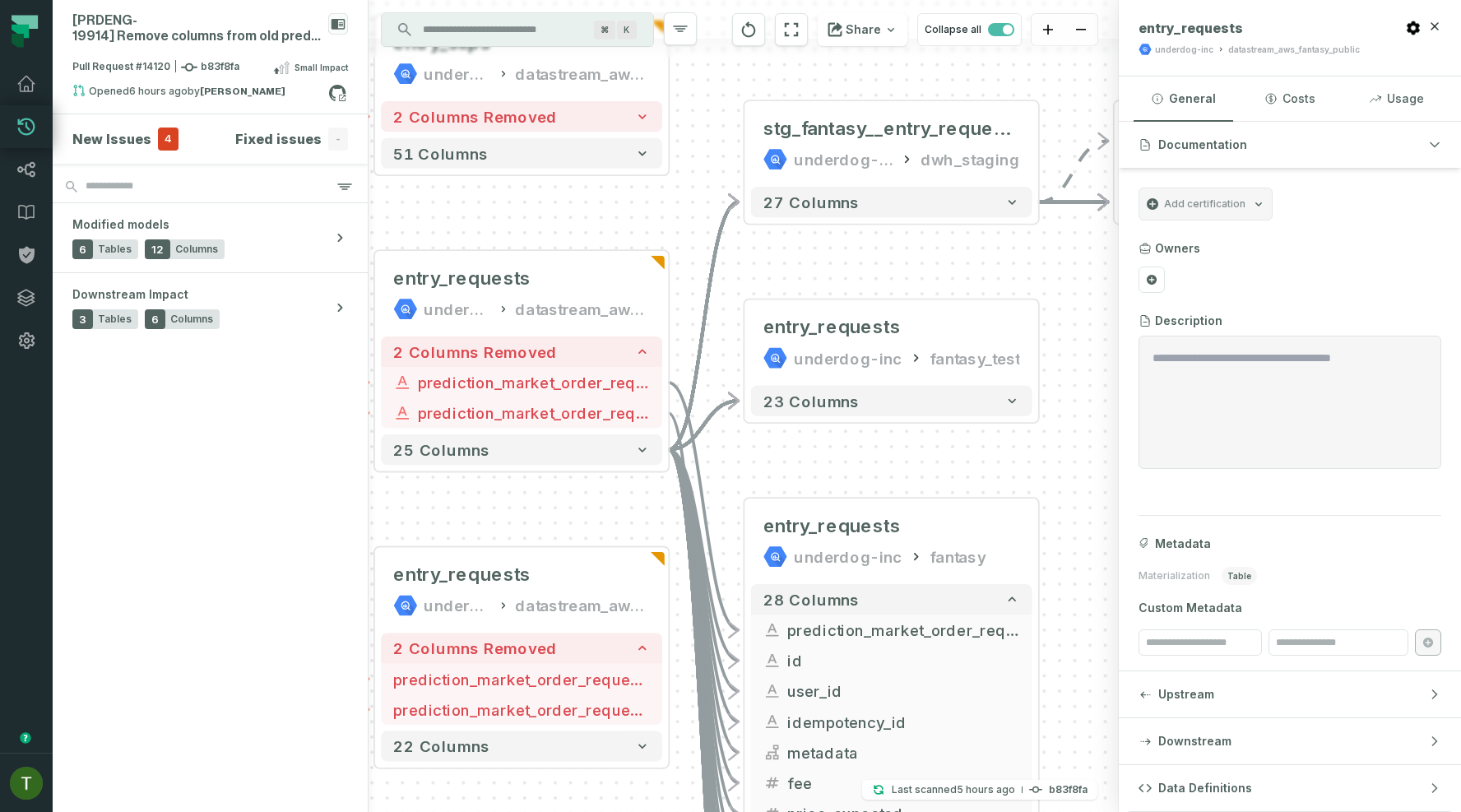
drag, startPoint x: 900, startPoint y: 510, endPoint x: 1180, endPoint y: 251, distance: 381.4
click at [1180, 251] on div "[PRDENG- 19914] Remove columns from old prediction order association Pull Reque…" at bounding box center [757, 406] width 1408 height 812
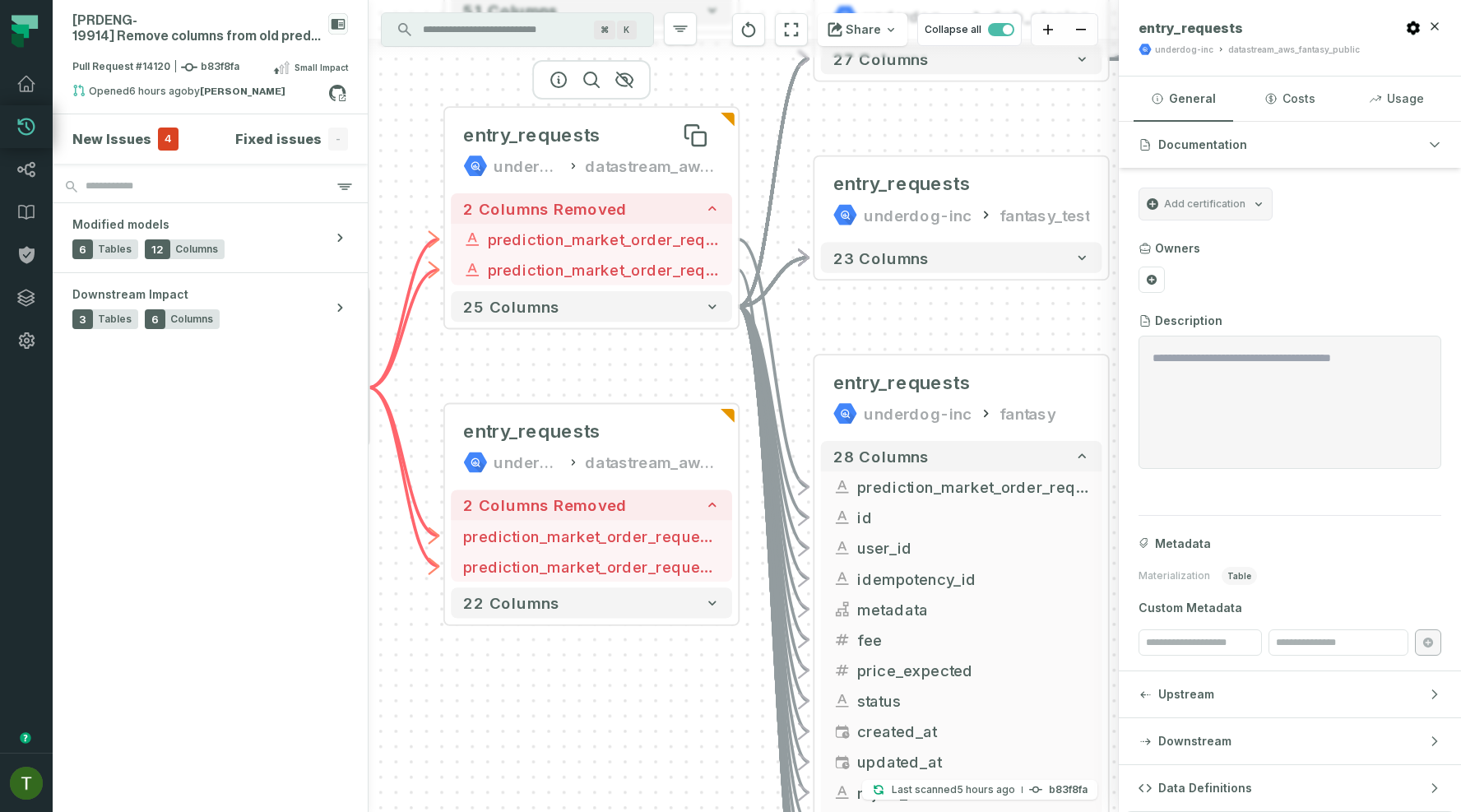
click at [597, 139] on div "entry_requests" at bounding box center [591, 136] width 257 height 25
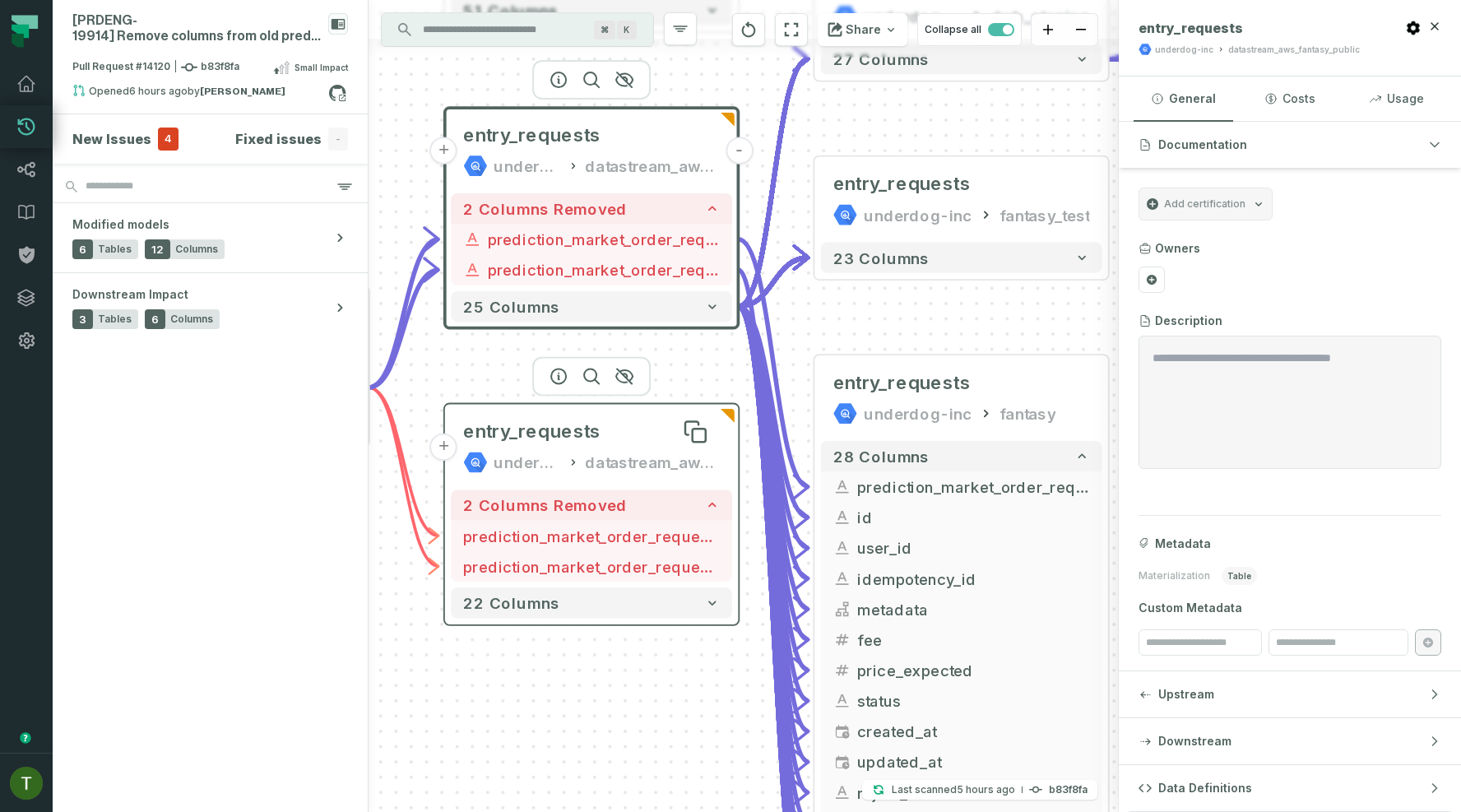
click at [528, 425] on span "entry_requests" at bounding box center [531, 431] width 138 height 25
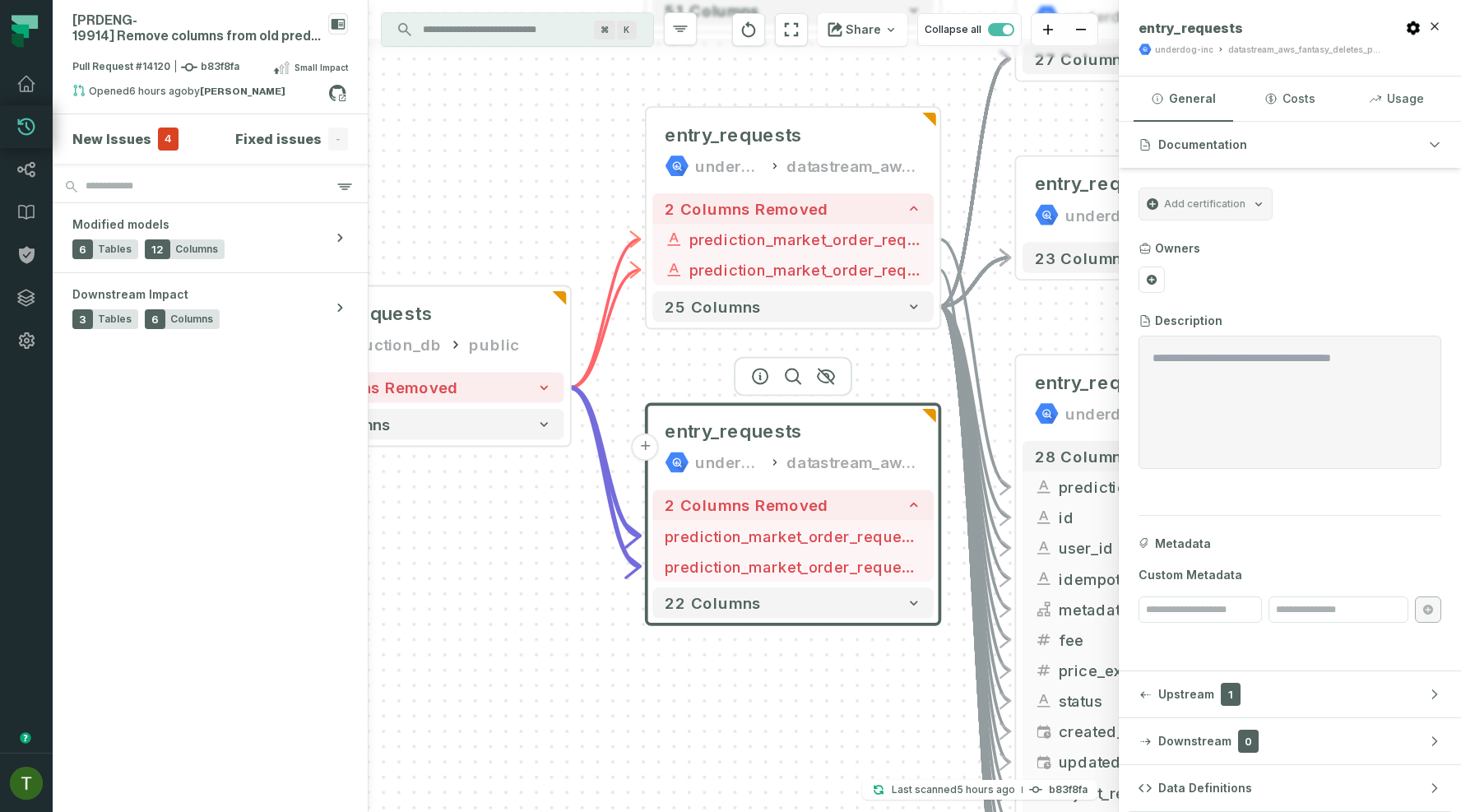
drag, startPoint x: 489, startPoint y: 392, endPoint x: 740, endPoint y: 389, distance: 251.0
click at [740, 403] on header "+ entry_requests underdog-inc datastream_aws_fantasy_deletes_public" at bounding box center [793, 443] width 294 height 80
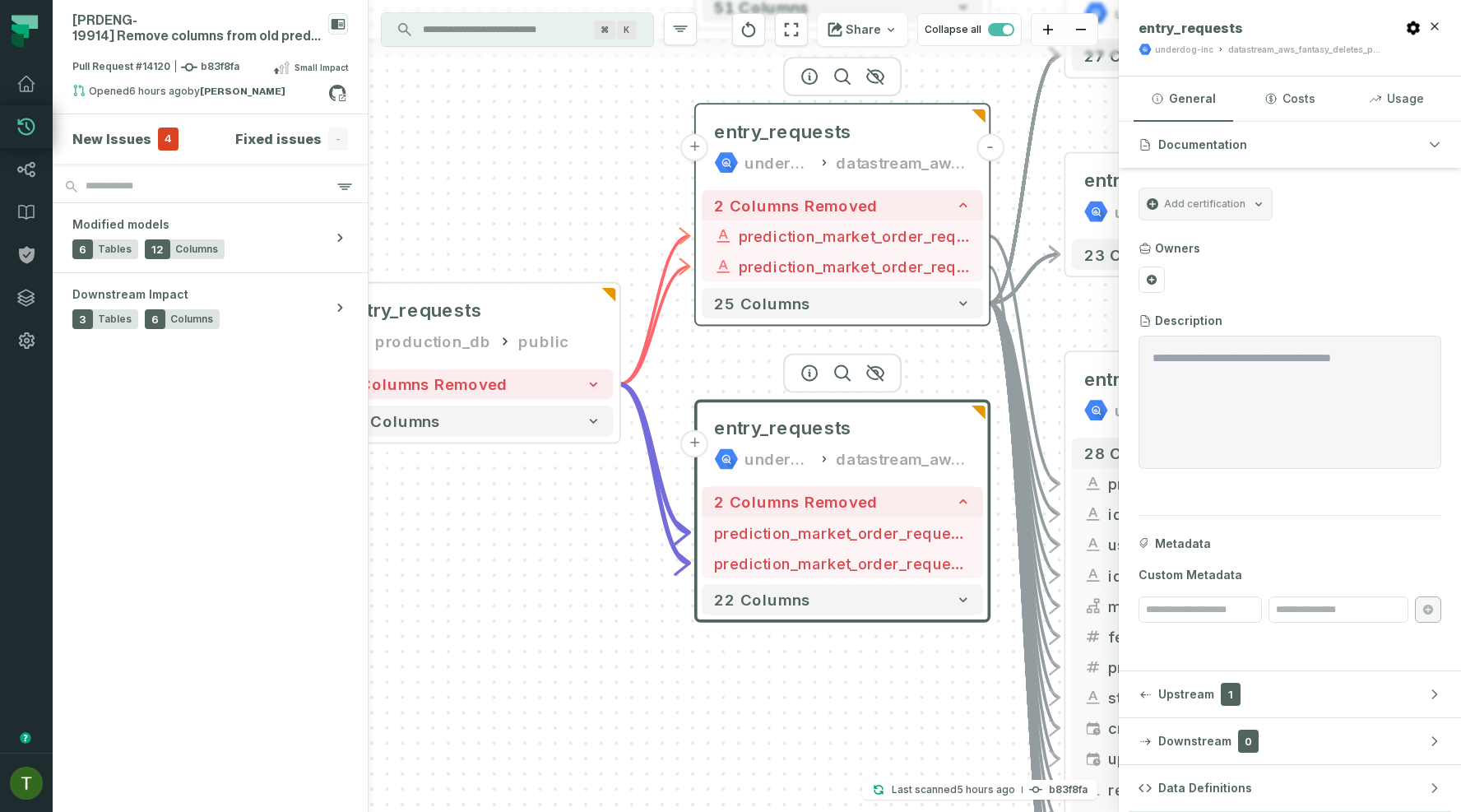
click at [799, 154] on div "underdog-inc" at bounding box center [778, 163] width 68 height 25
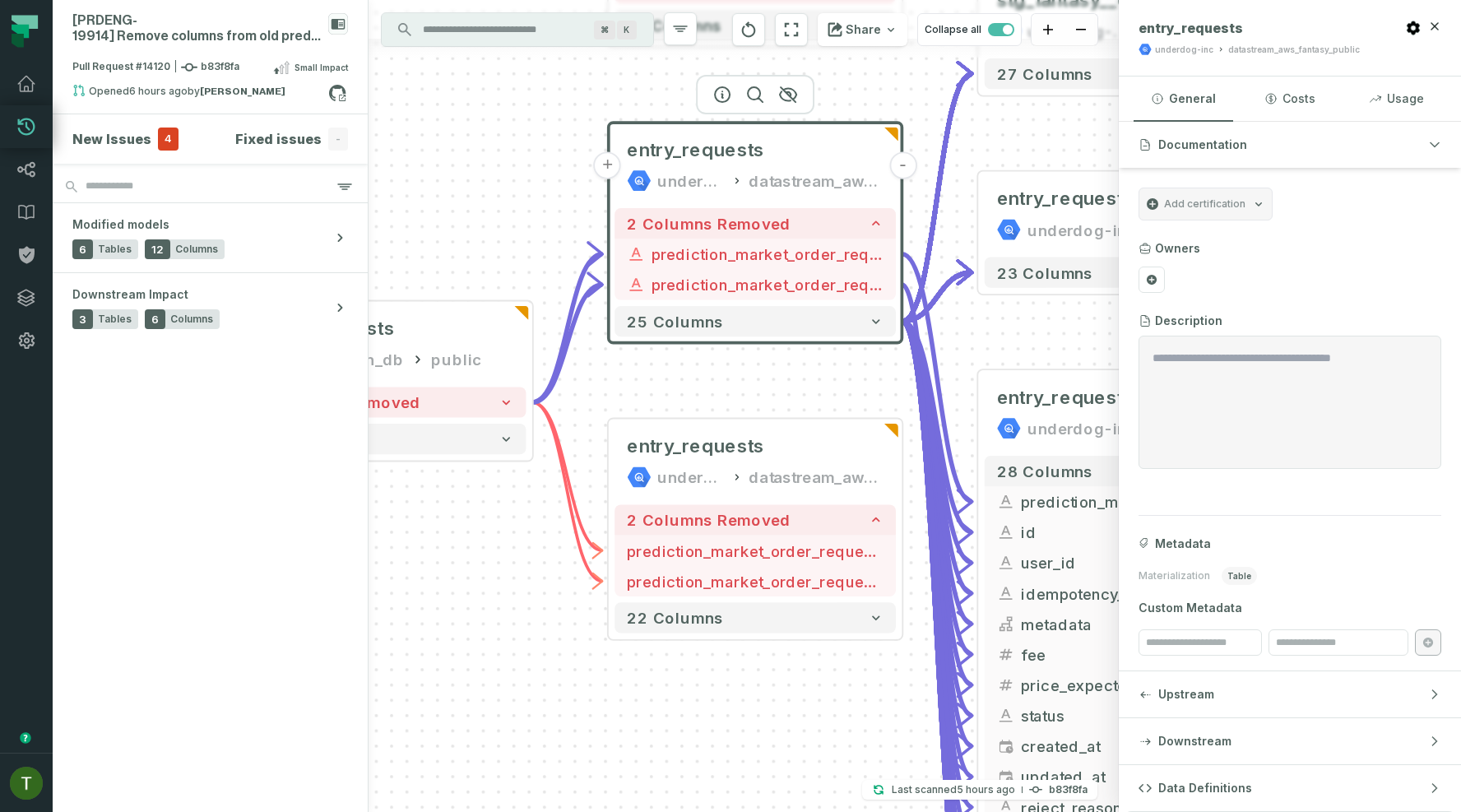
drag, startPoint x: 950, startPoint y: 374, endPoint x: 853, endPoint y: 426, distance: 110.1
click at [853, 426] on div "+ int_entry_slips underdog-inc dwh_intermediate + 174 columns + stg_fantasy__en…" at bounding box center [743, 406] width 750 height 812
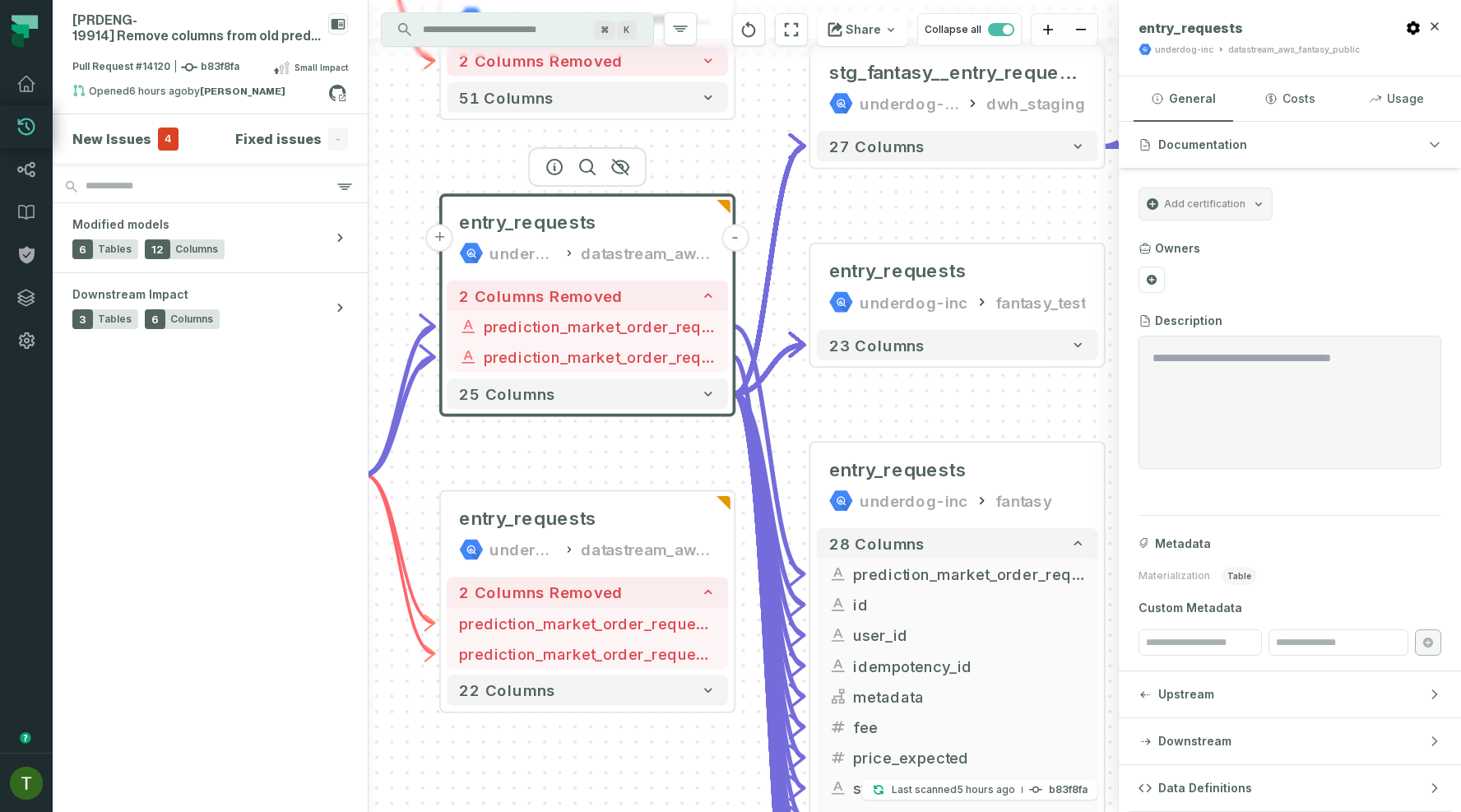
drag, startPoint x: 853, startPoint y: 426, endPoint x: 695, endPoint y: 464, distance: 162.5
click at [695, 464] on div "+ int_entry_slips underdog-inc dwh_intermediate + 174 columns + stg_fantasy__en…" at bounding box center [743, 406] width 750 height 812
click at [901, 416] on div at bounding box center [957, 414] width 118 height 39
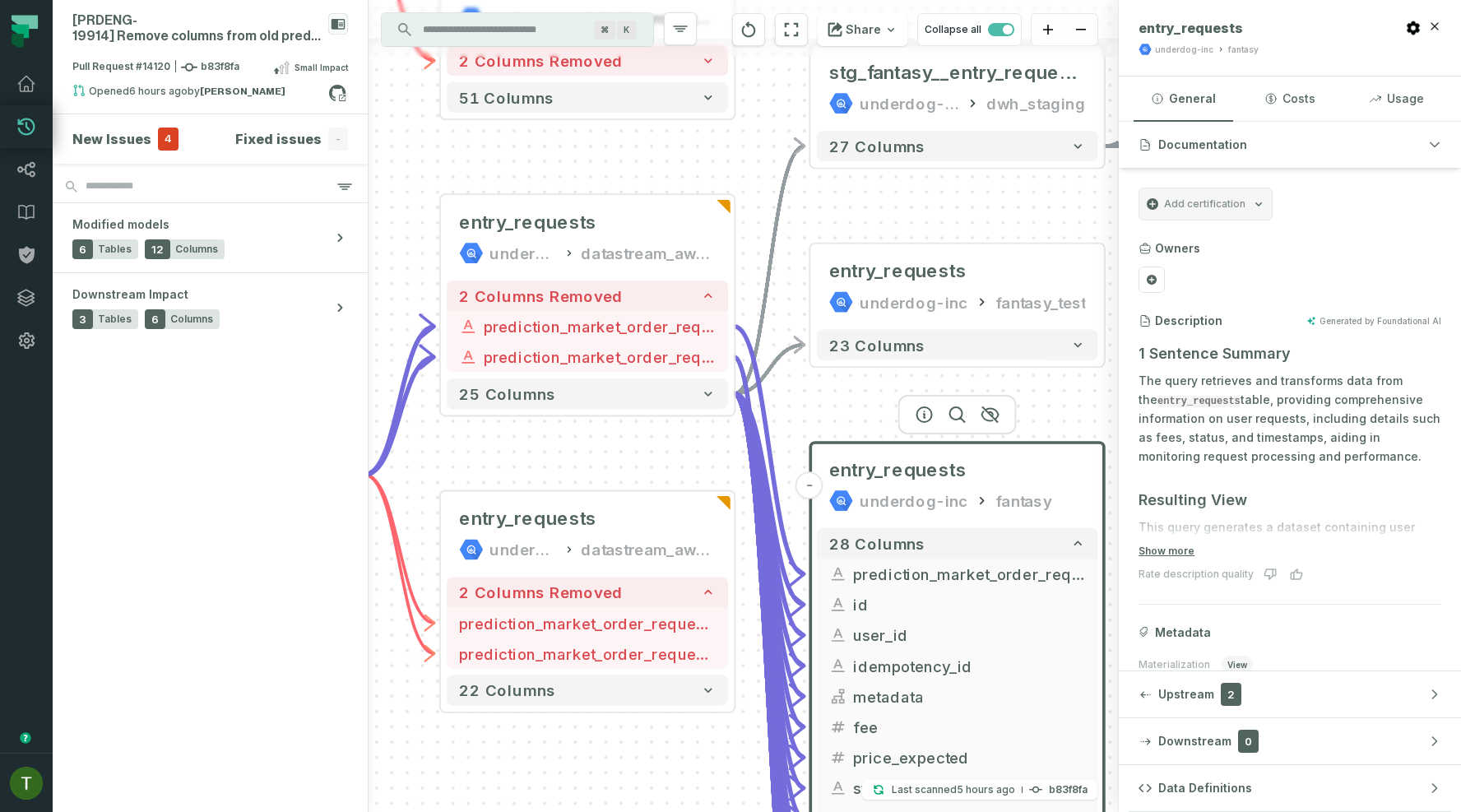
click at [653, 479] on div "+ int_entry_slips underdog-inc dwh_intermediate + 174 columns + stg_fantasy__en…" at bounding box center [743, 406] width 750 height 812
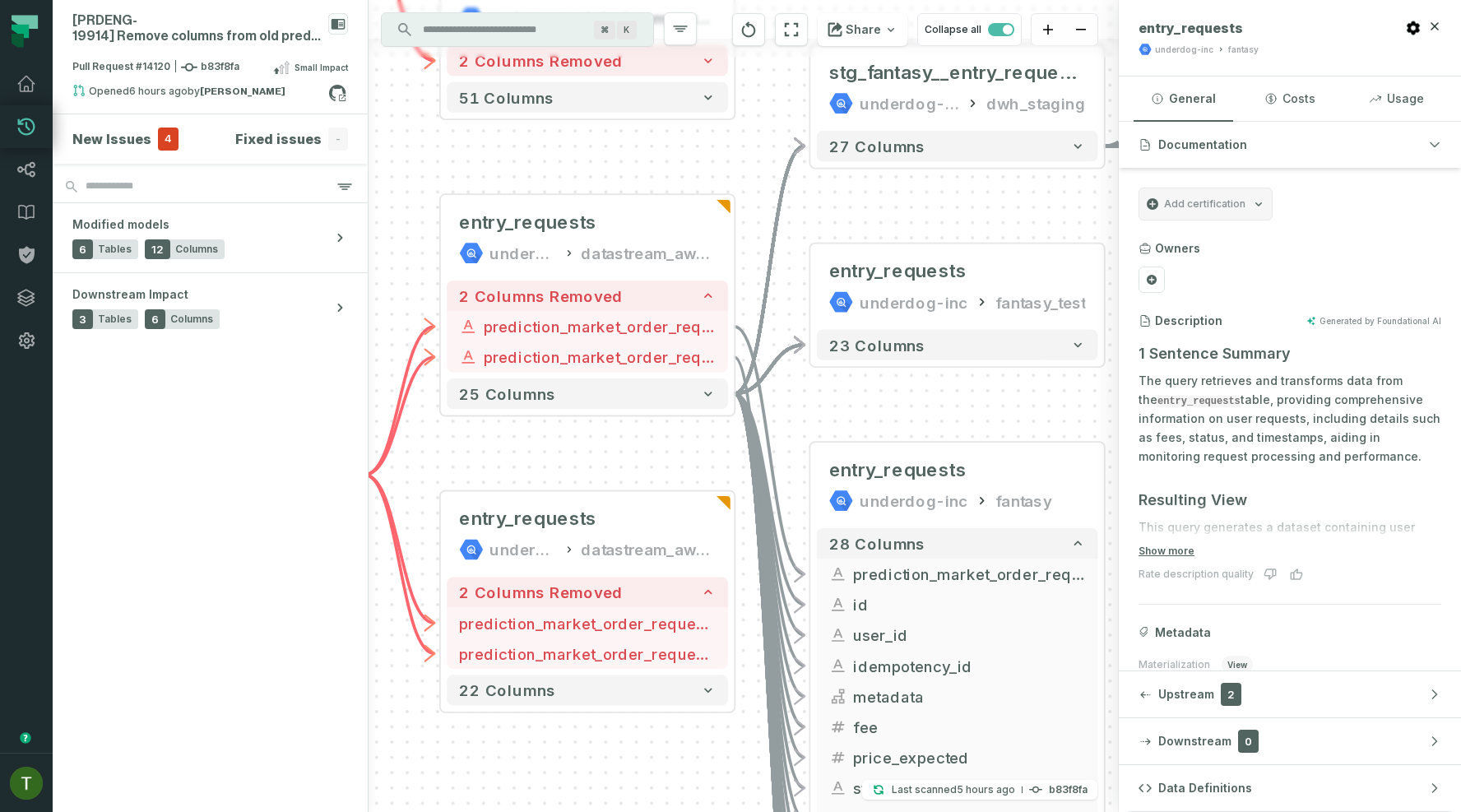
click at [741, 370] on icon "Edge from efc88f98663eea194e7f751f3a337386 to 44a4c81b5dda9ee4f38a85d1e37b1785" at bounding box center [769, 270] width 70 height 247
click at [625, 422] on div "+ int_entry_slips underdog-inc dwh_intermediate + 174 columns + stg_fantasy__en…" at bounding box center [743, 406] width 750 height 812
click at [878, 486] on div "entry_requests underdog-inc fantasy" at bounding box center [957, 484] width 282 height 73
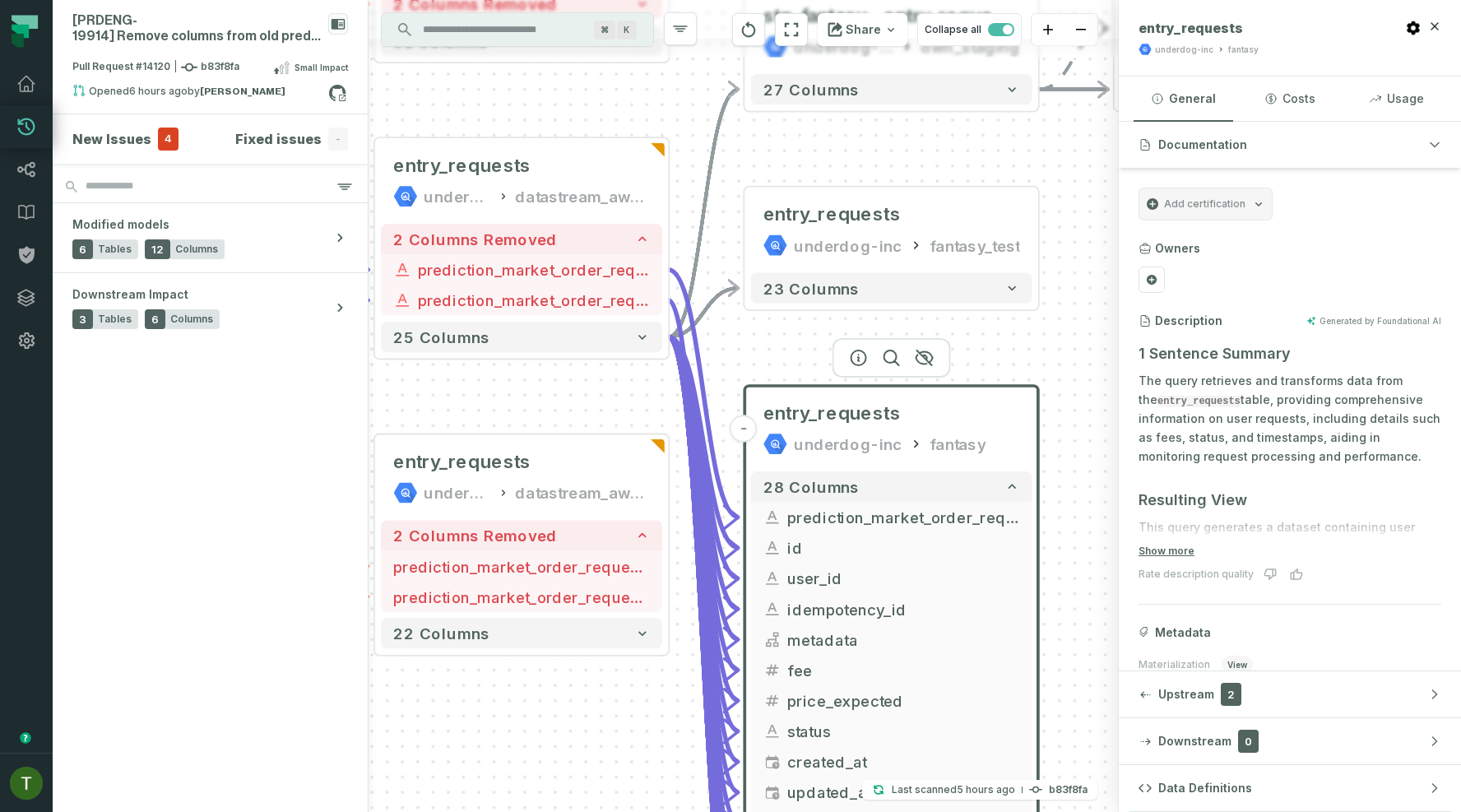
drag, startPoint x: 1062, startPoint y: 433, endPoint x: 908, endPoint y: 341, distance: 179.4
click at [908, 386] on header "- entry_requests underdog-inc fantasy" at bounding box center [891, 425] width 294 height 80
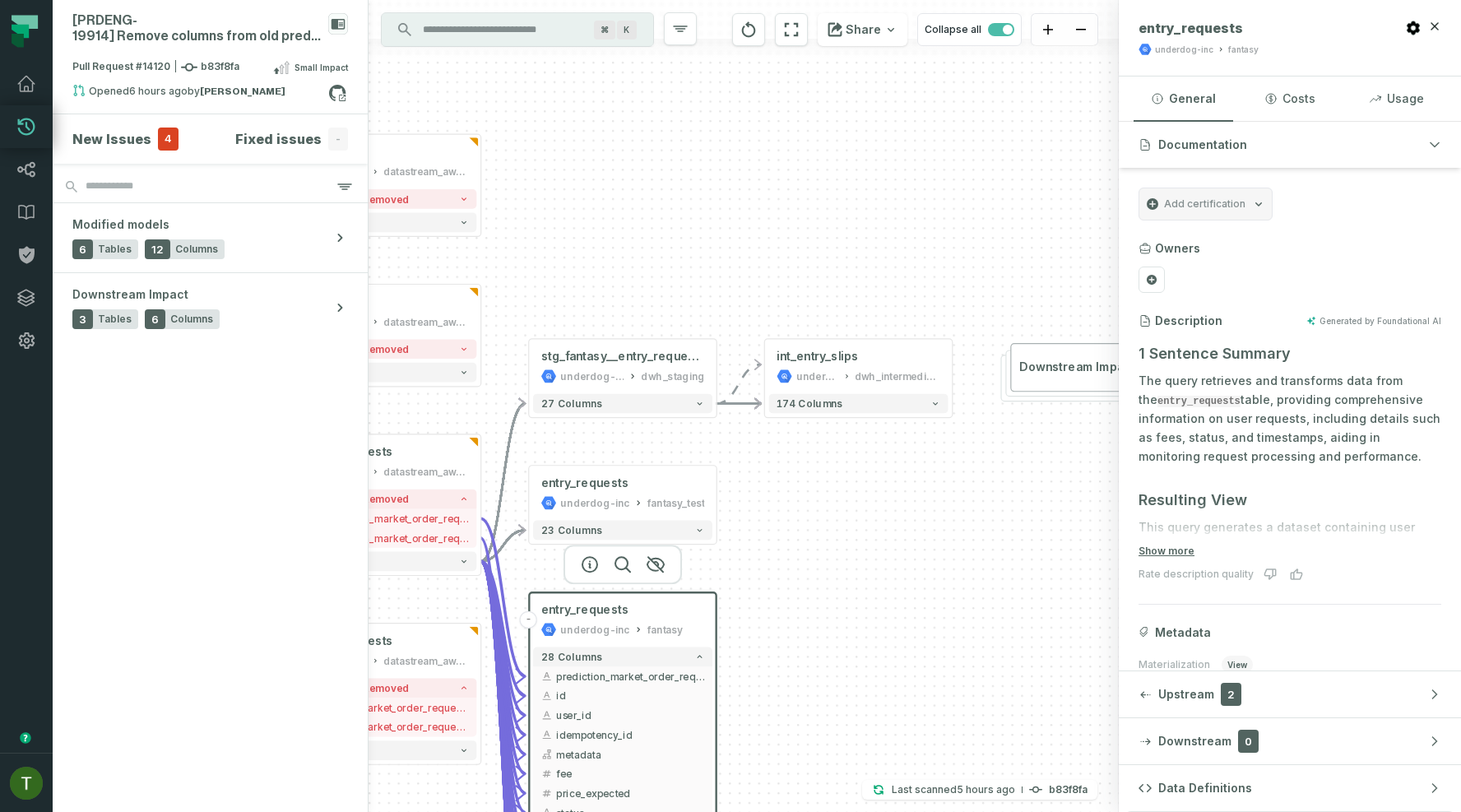
drag, startPoint x: 919, startPoint y: 200, endPoint x: 712, endPoint y: 432, distance: 310.9
click at [712, 432] on div "+ int_entry_slips underdog-inc dwh_intermediate + 174 columns + stg_fantasy__en…" at bounding box center [743, 406] width 750 height 812
click at [953, 362] on button "+" at bounding box center [952, 367] width 18 height 18
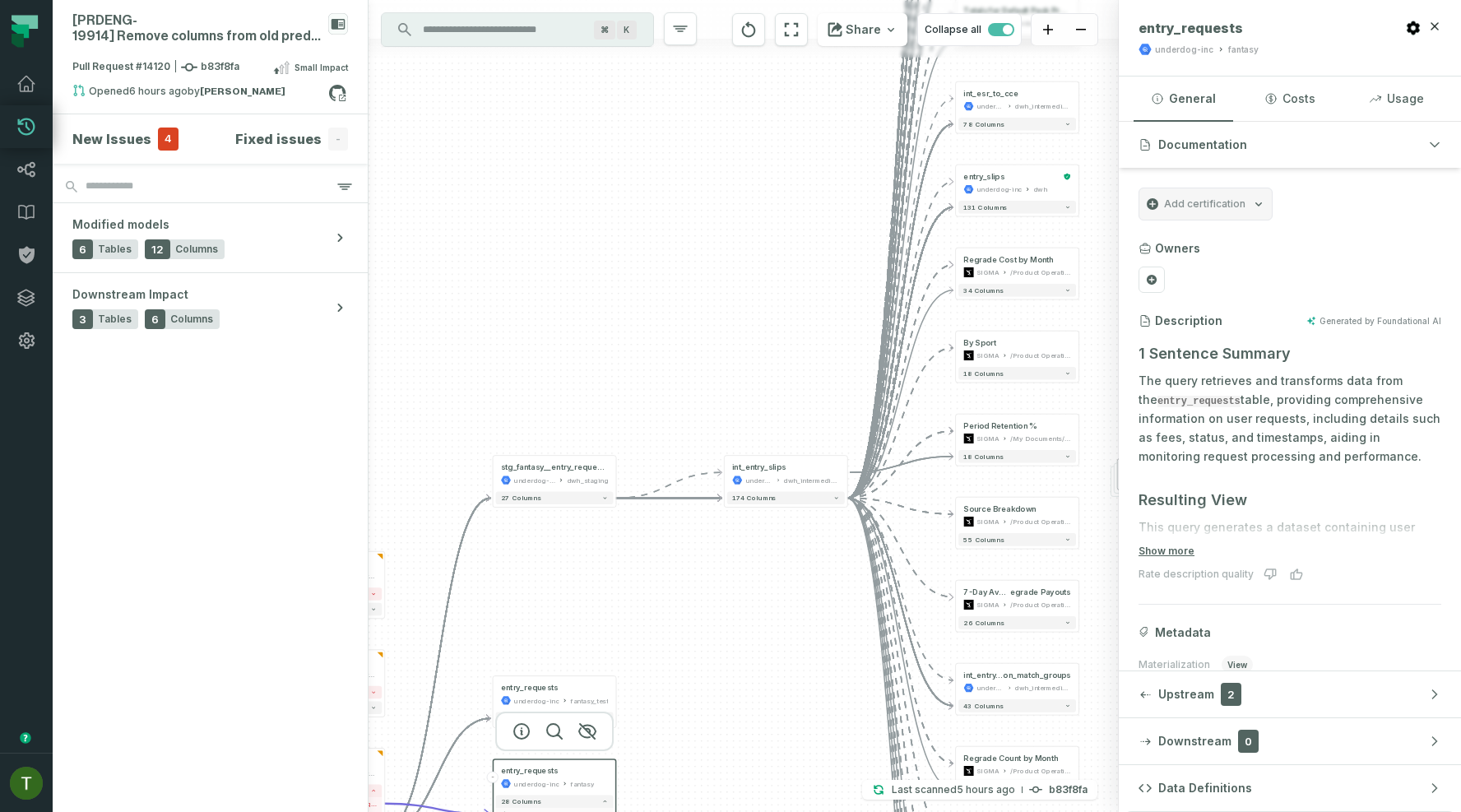
drag, startPoint x: 602, startPoint y: 594, endPoint x: 1053, endPoint y: 474, distance: 466.7
click at [1053, 474] on div "+ int_ud1_bets underdog-inc dwh_intermediate + 98 columns + int_entry_slip_resu…" at bounding box center [743, 406] width 750 height 812
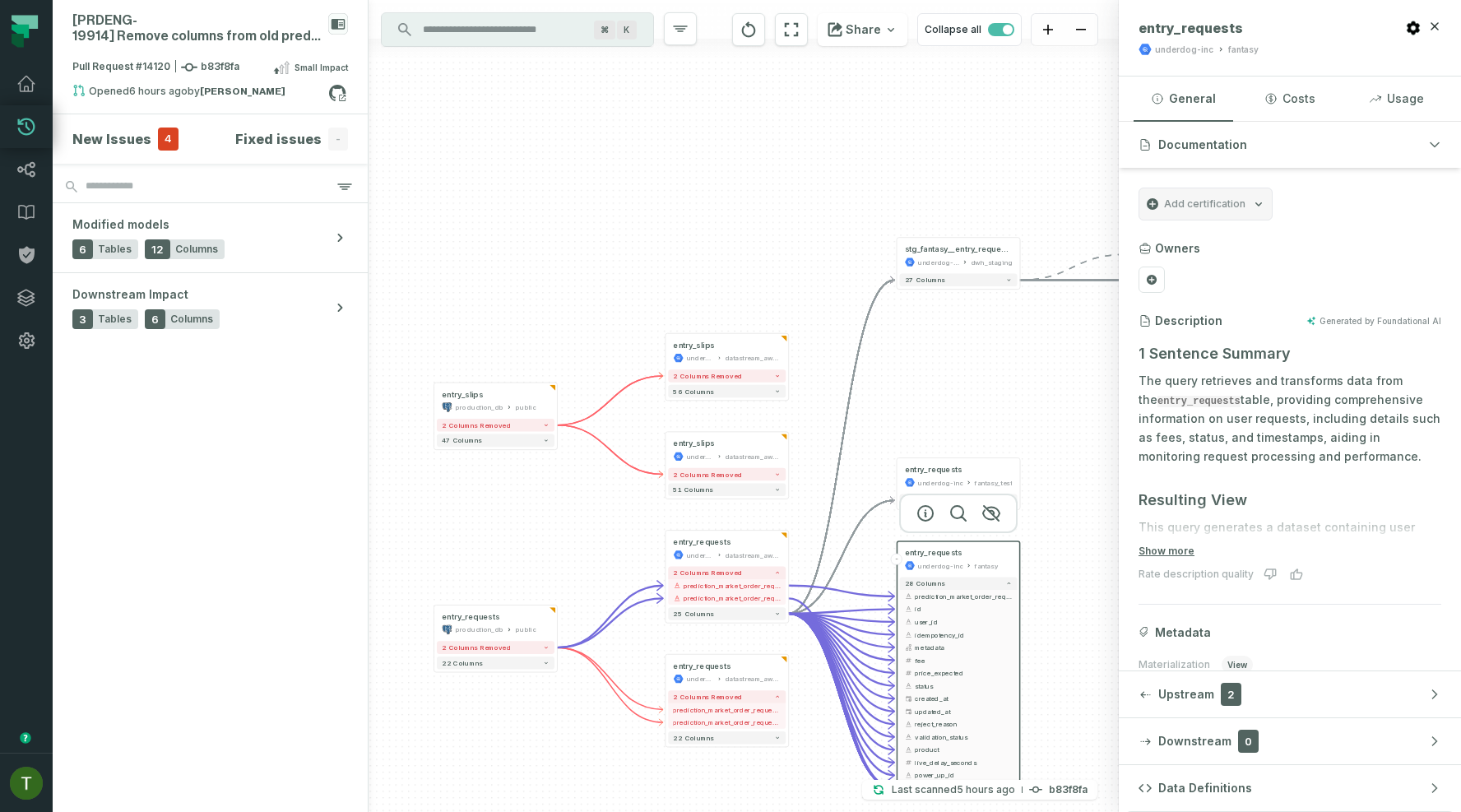
drag, startPoint x: 739, startPoint y: 539, endPoint x: 931, endPoint y: 353, distance: 267.3
click at [931, 353] on div "+ int_ud1_bets underdog-inc dwh_intermediate + 98 columns + int_entry_slip_resu…" at bounding box center [743, 406] width 750 height 812
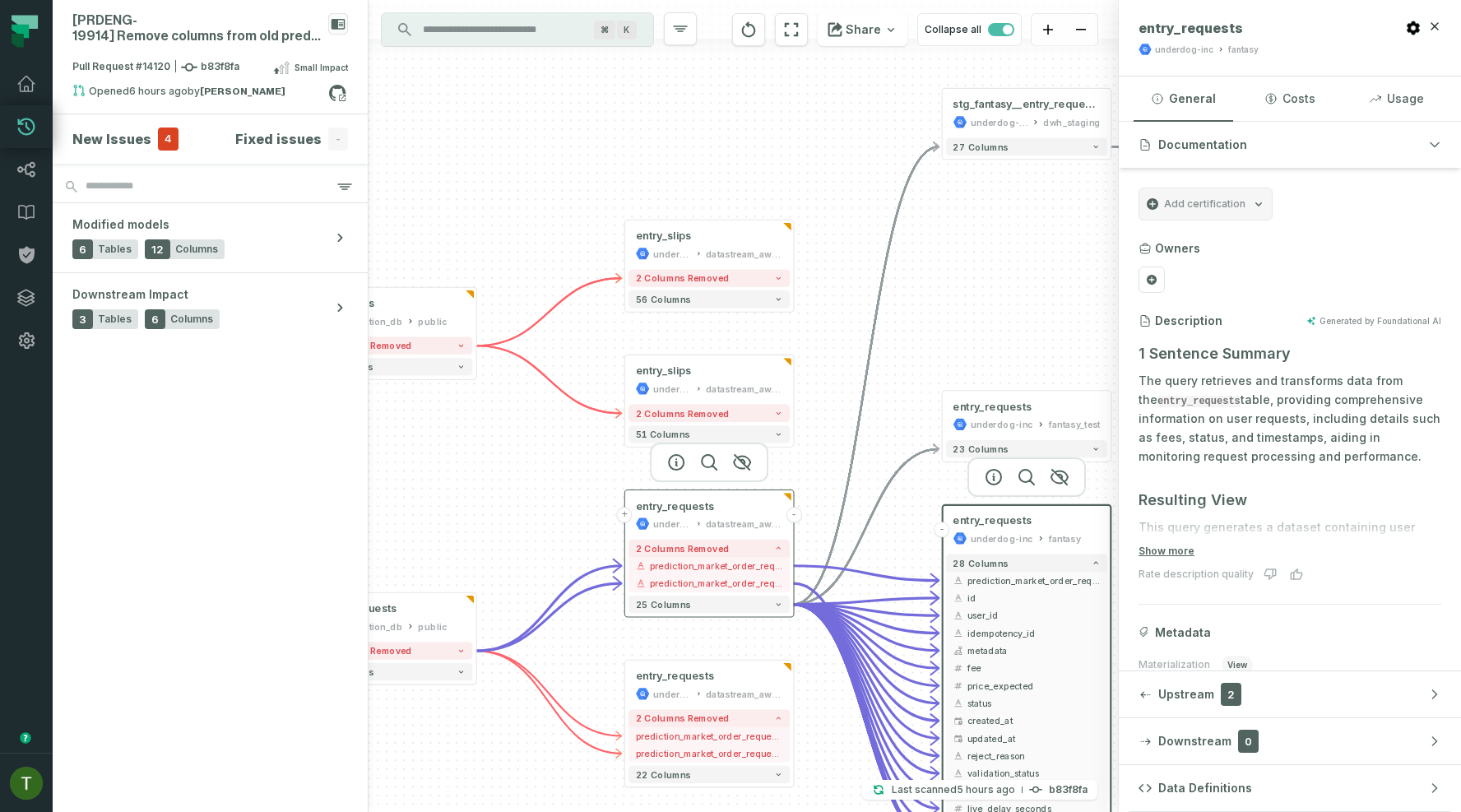
click at [723, 527] on div "datastream_aws_fantasy_public" at bounding box center [745, 524] width 77 height 14
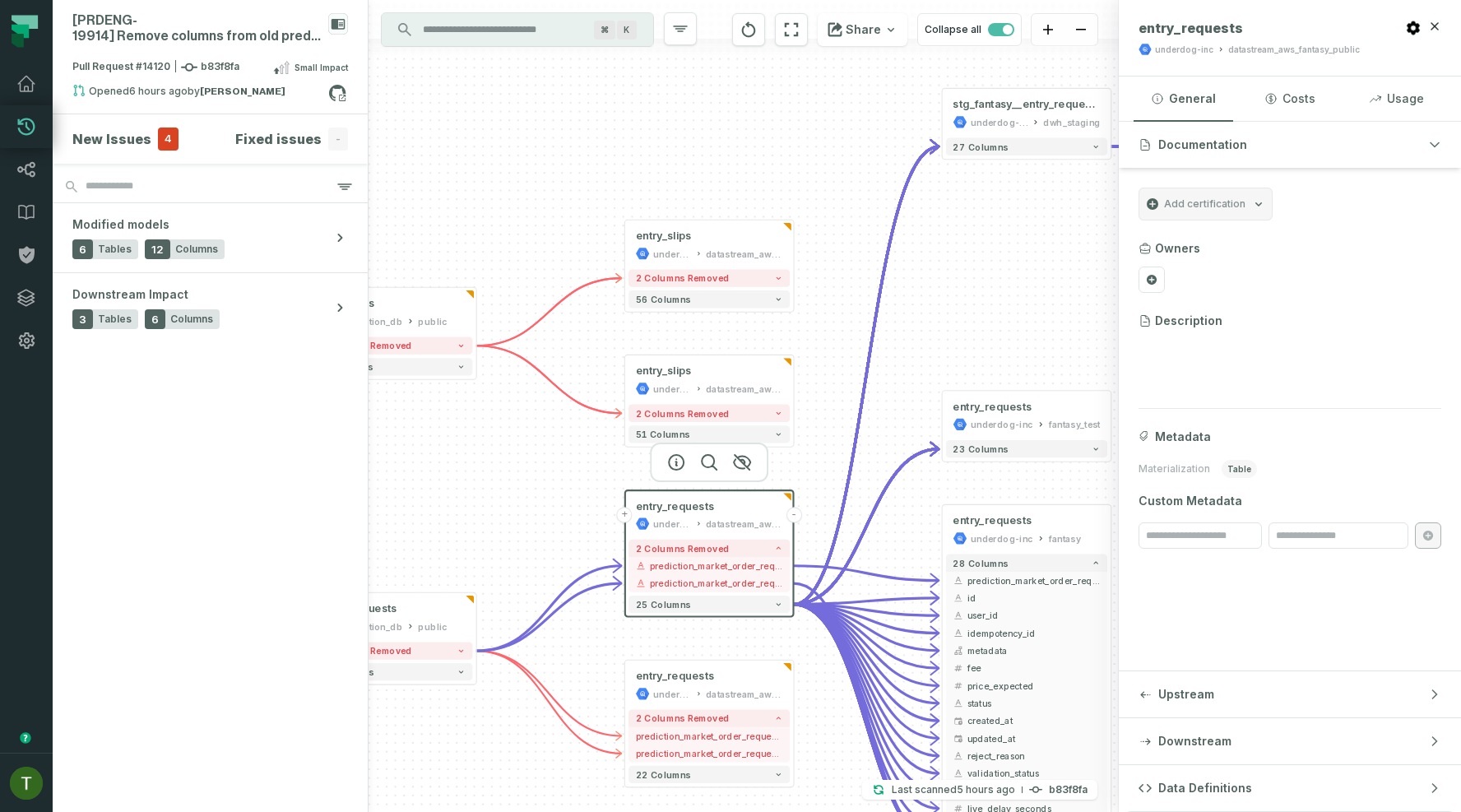
click at [743, 614] on div "2 columns removed - prediction_market_order_request_id - - prediction_market_or…" at bounding box center [709, 576] width 168 height 81
click at [740, 598] on button "25 columns" at bounding box center [709, 603] width 161 height 18
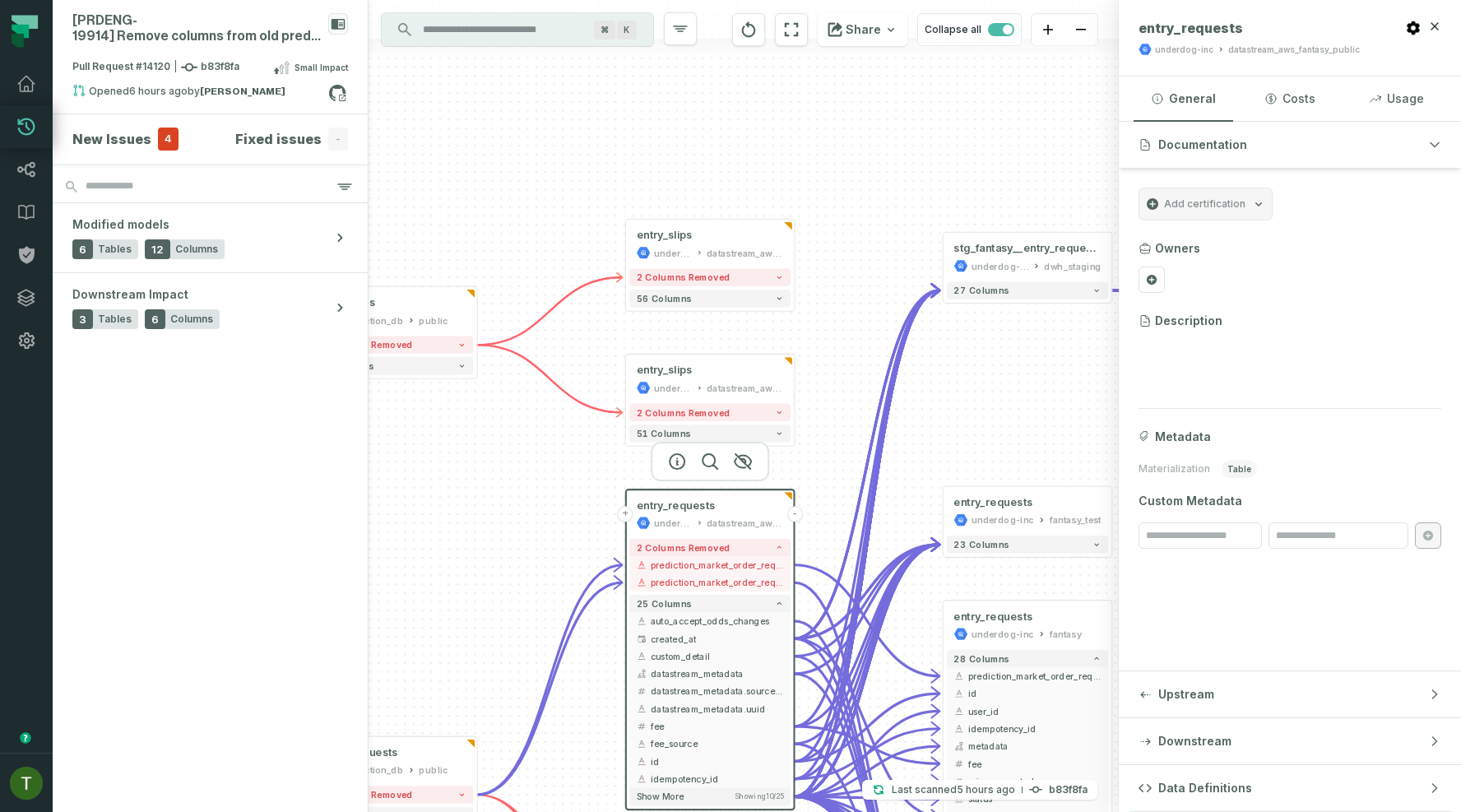
drag, startPoint x: 883, startPoint y: 628, endPoint x: 880, endPoint y: 366, distance: 262.0
click at [880, 366] on g at bounding box center [1025, 233] width 1097 height 2051
drag, startPoint x: 857, startPoint y: 495, endPoint x: 835, endPoint y: 282, distance: 214.1
click at [835, 192] on div "+ int_ud1_bets underdog-inc dwh_intermediate + 98 columns + int_entry_slip_resu…" at bounding box center [743, 406] width 750 height 812
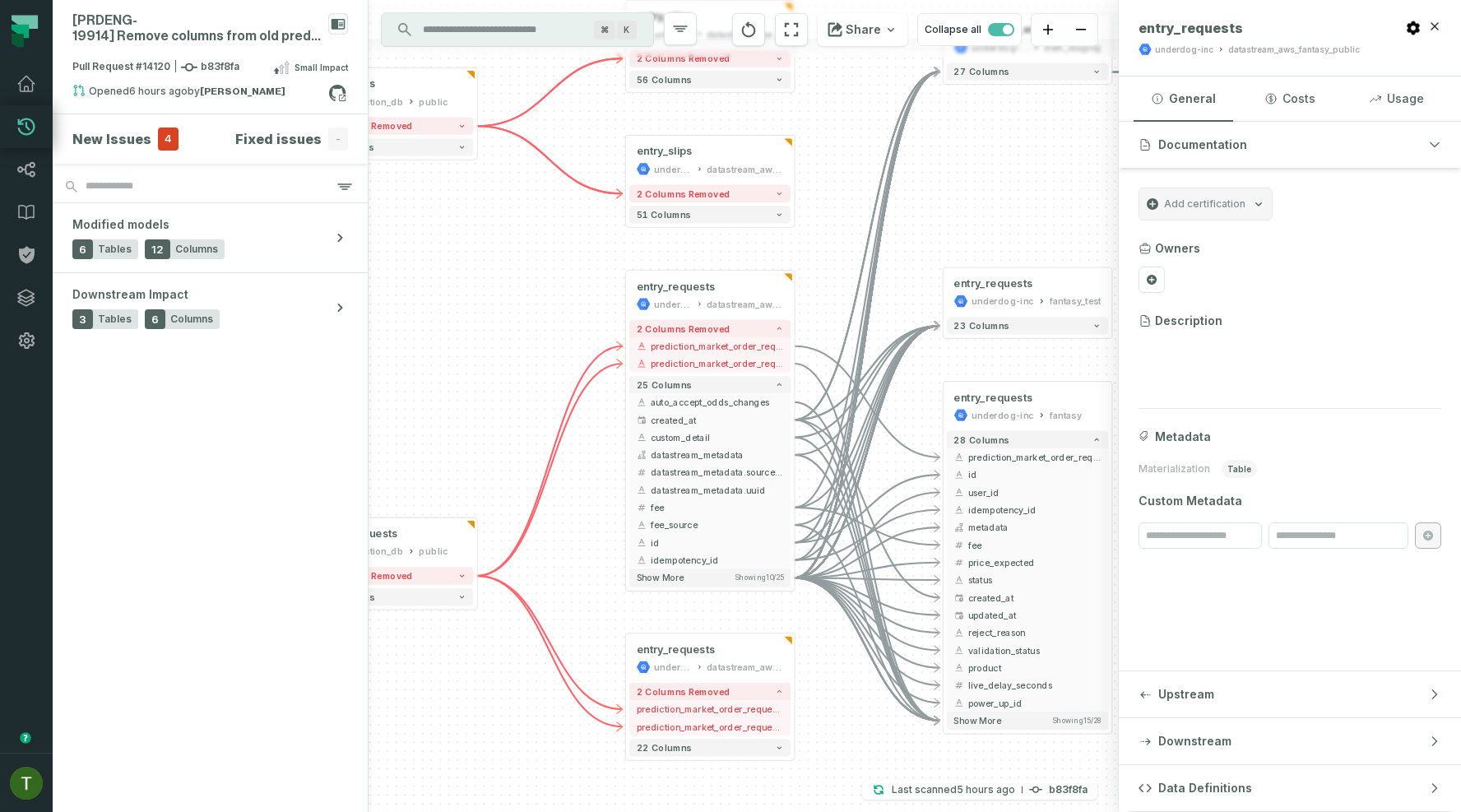
drag, startPoint x: 835, startPoint y: 366, endPoint x: 827, endPoint y: 71, distance: 295.1
click at [827, 71] on div "+ int_ud1_bets underdog-inc dwh_intermediate + 98 columns + int_entry_slip_resu…" at bounding box center [743, 406] width 750 height 812
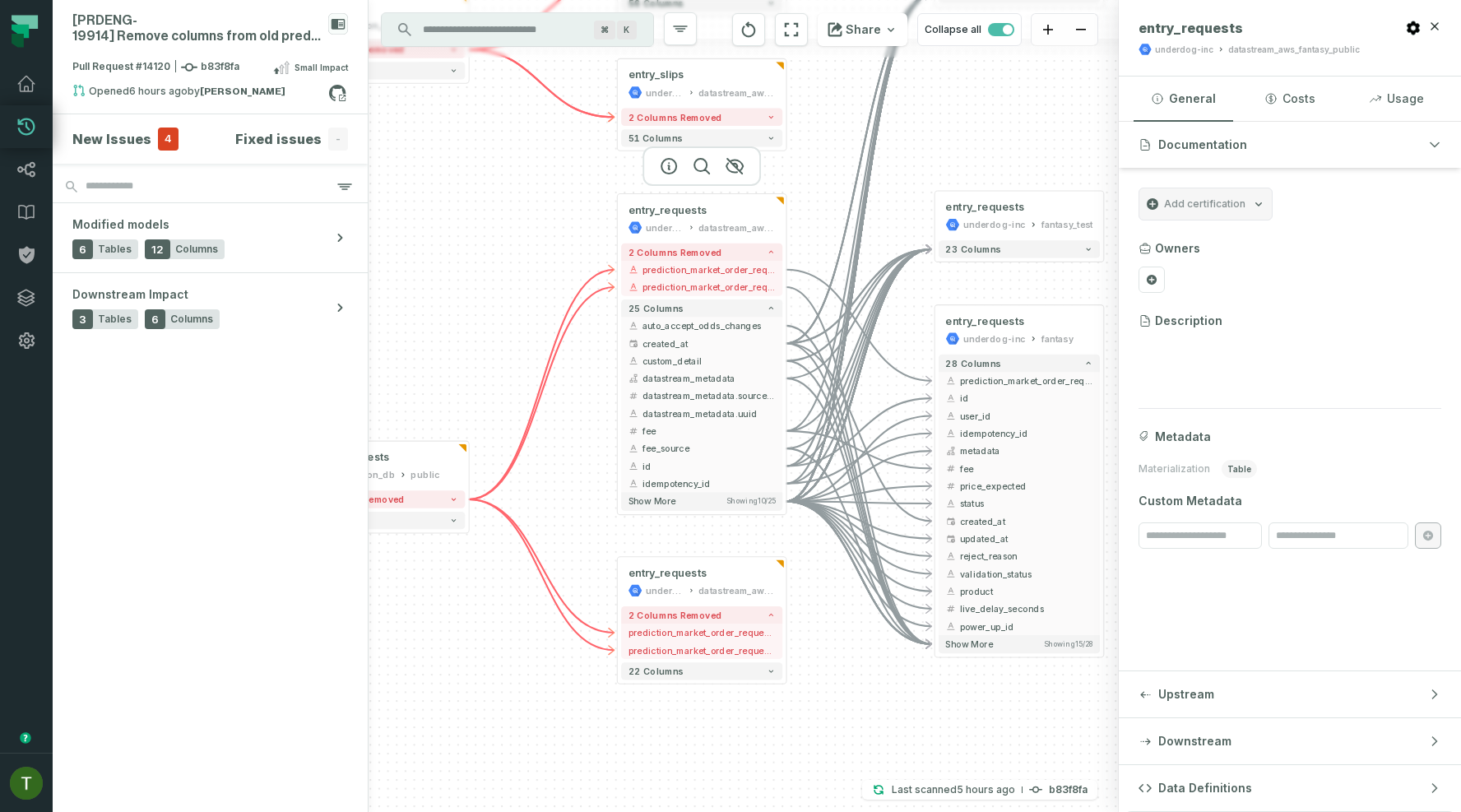
click at [704, 186] on div at bounding box center [701, 166] width 118 height 39
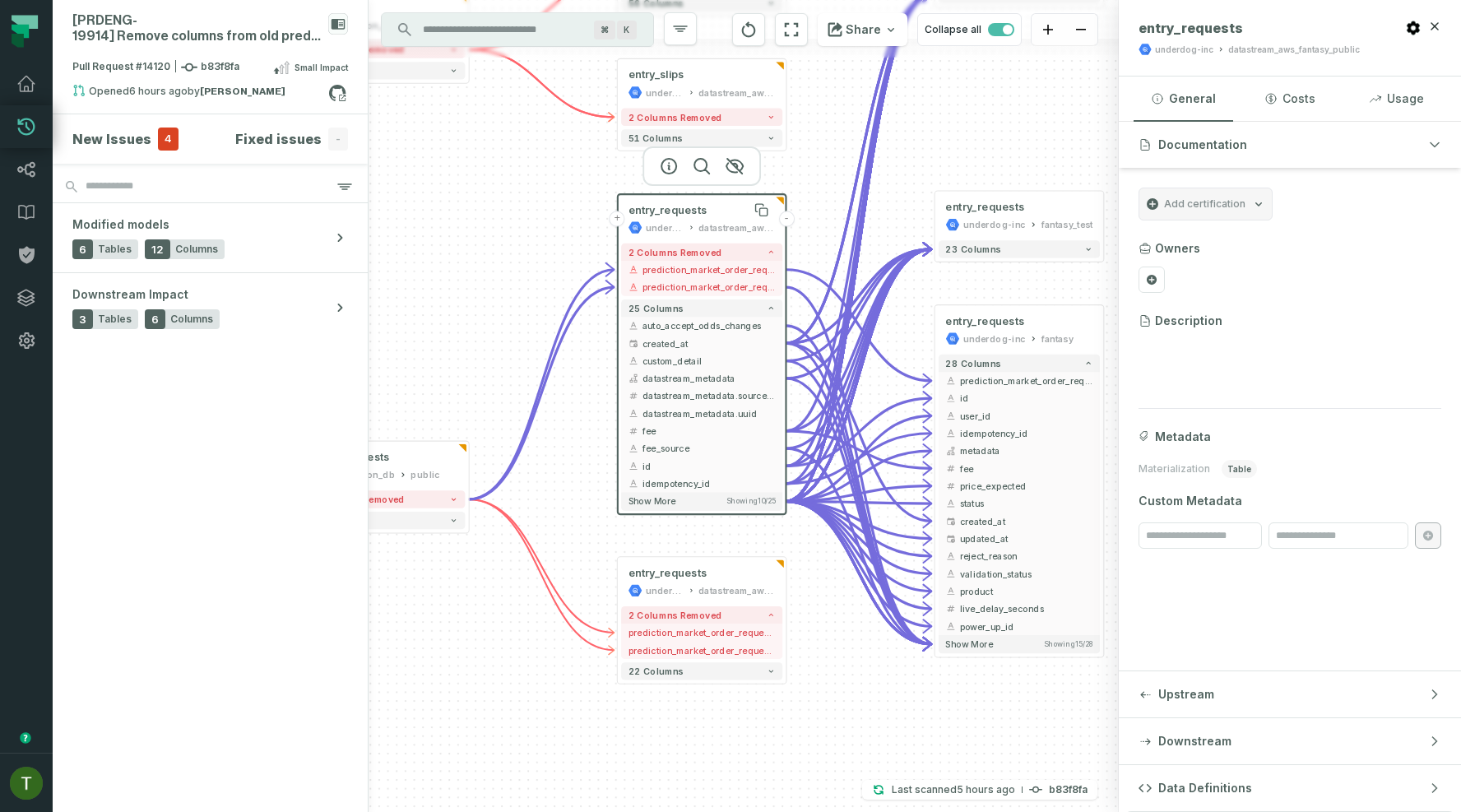
click at [706, 207] on div "entry_requests" at bounding box center [702, 210] width 147 height 14
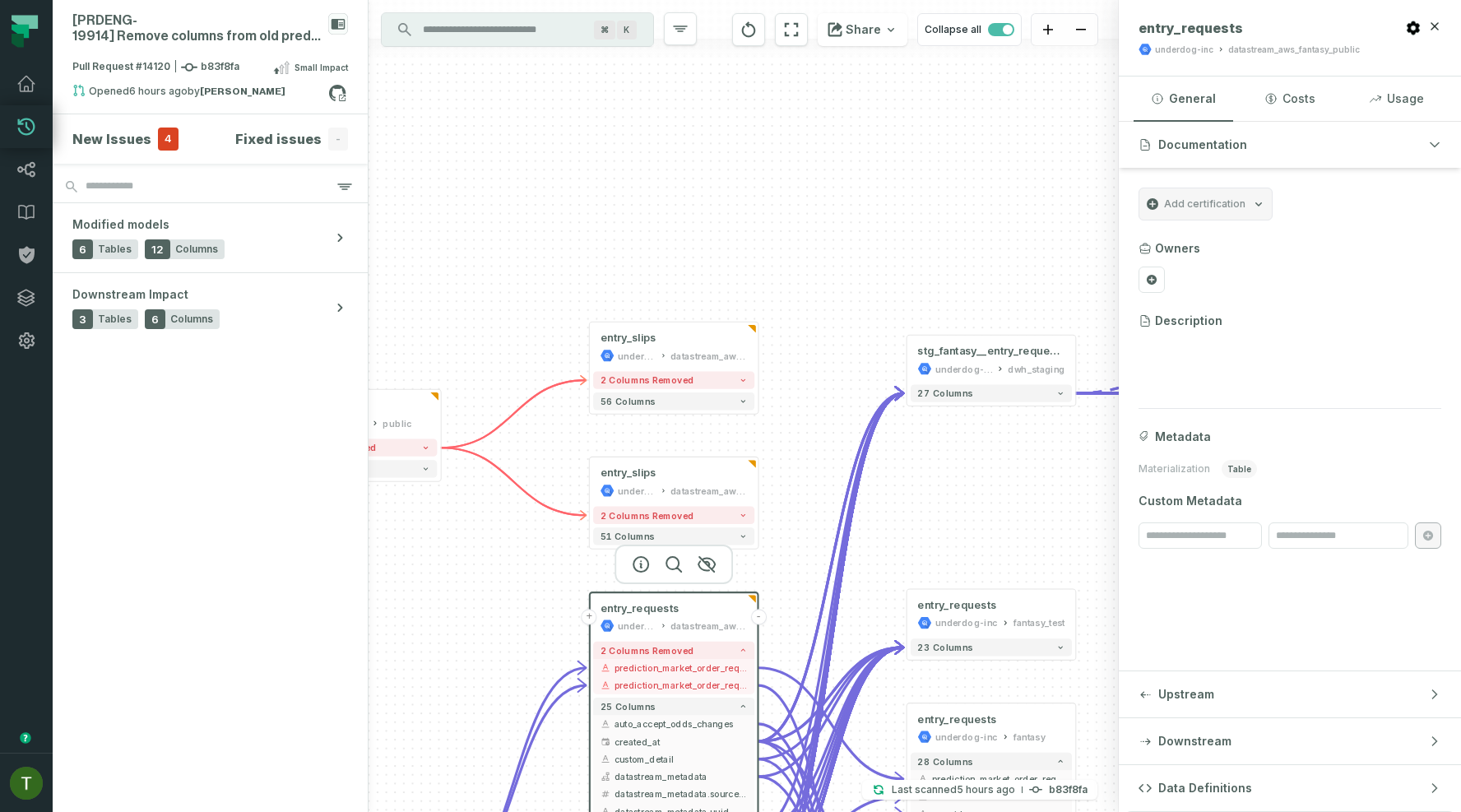
drag, startPoint x: 909, startPoint y: 329, endPoint x: 880, endPoint y: 623, distance: 295.4
click at [880, 623] on div "+ int_ud1_bets underdog-inc dwh_intermediate + 98 columns + int_entry_slip_resu…" at bounding box center [743, 406] width 750 height 812
click at [709, 504] on div "2 columns removed 51 columns" at bounding box center [673, 527] width 168 height 46
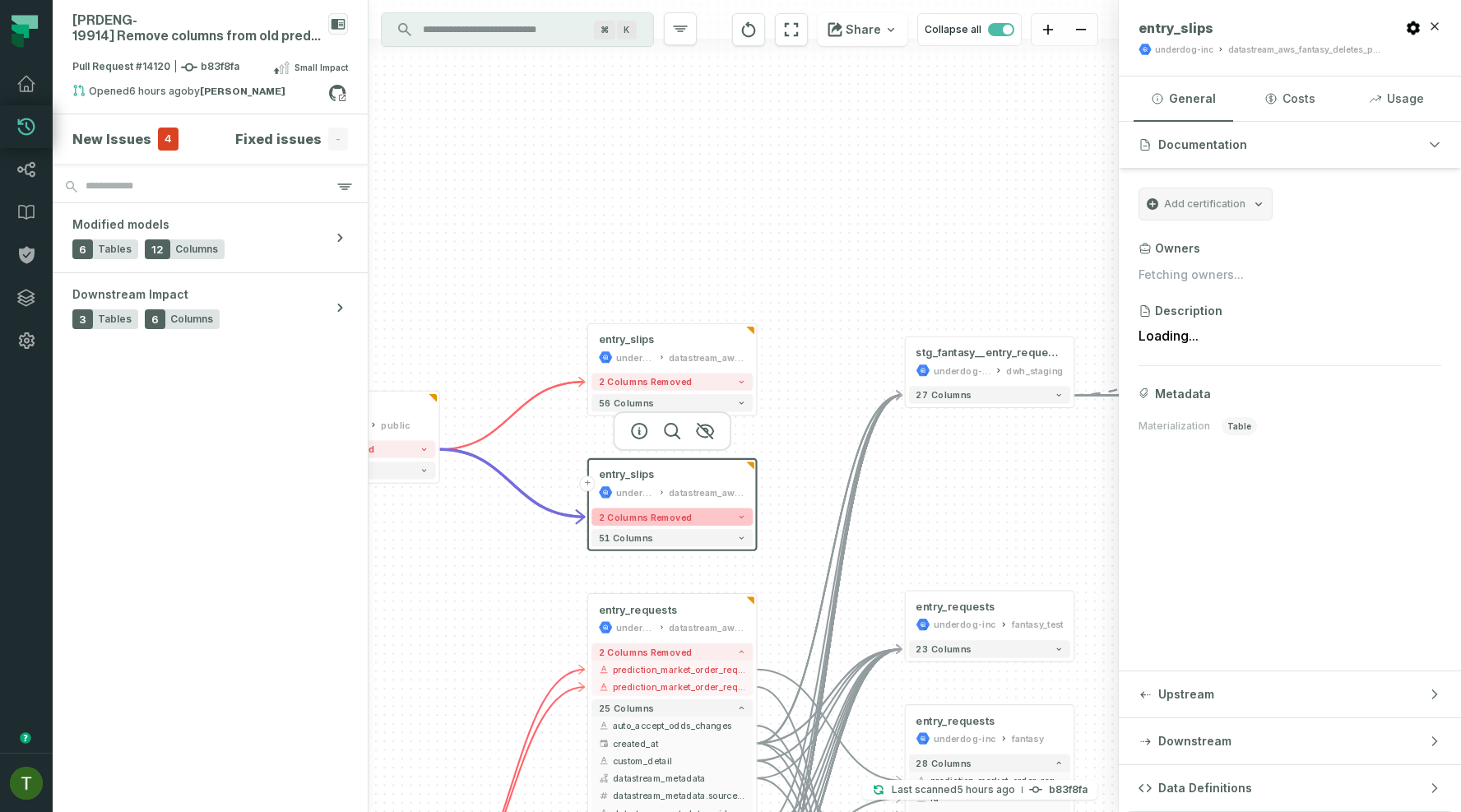
click at [710, 509] on button "2 columns removed" at bounding box center [672, 517] width 161 height 18
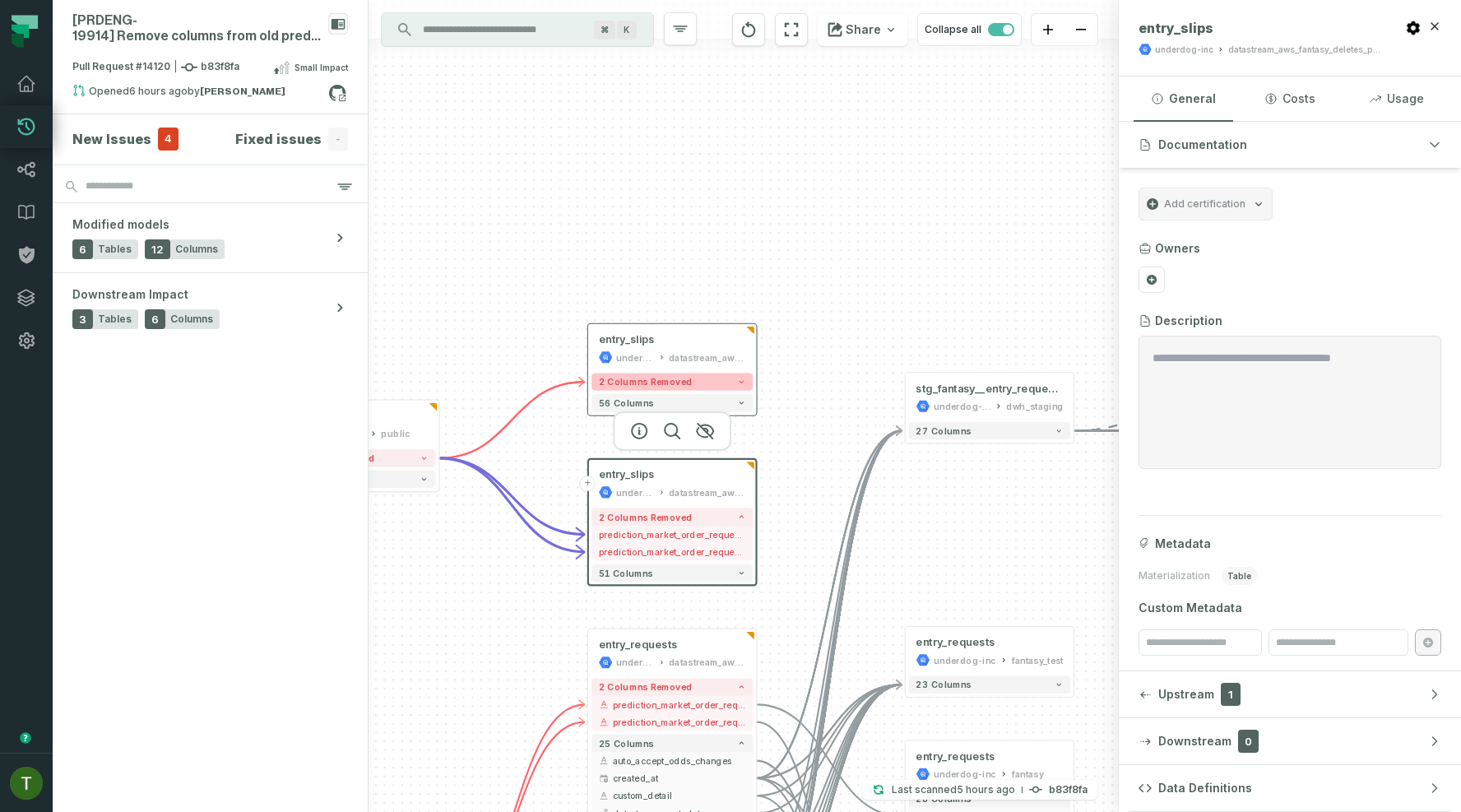
click at [730, 384] on button "2 columns removed" at bounding box center [672, 381] width 161 height 18
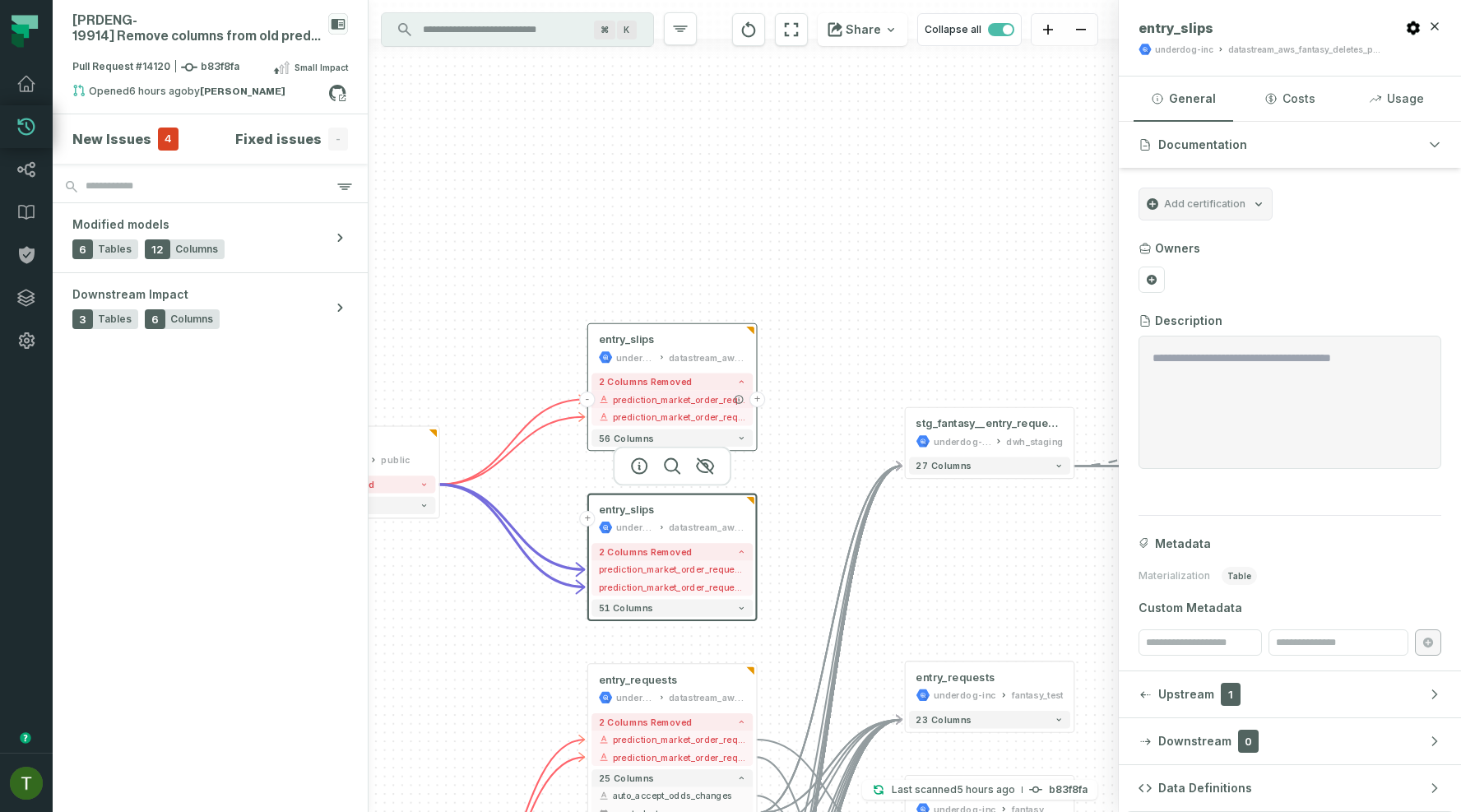
click at [757, 401] on button "+" at bounding box center [757, 399] width 16 height 16
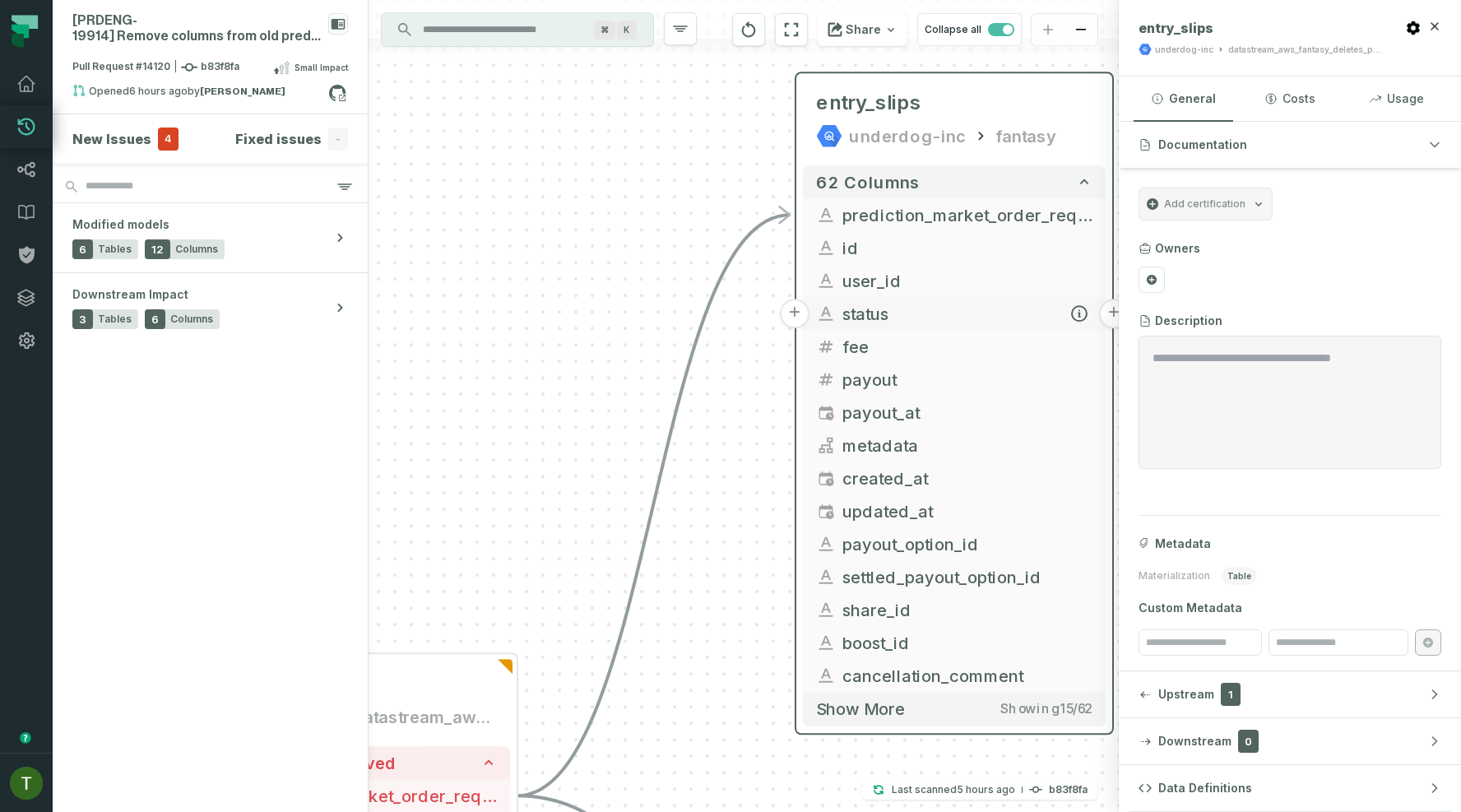
drag, startPoint x: 772, startPoint y: 468, endPoint x: 992, endPoint y: 324, distance: 262.9
click at [992, 324] on button "status" at bounding box center [953, 314] width 303 height 33
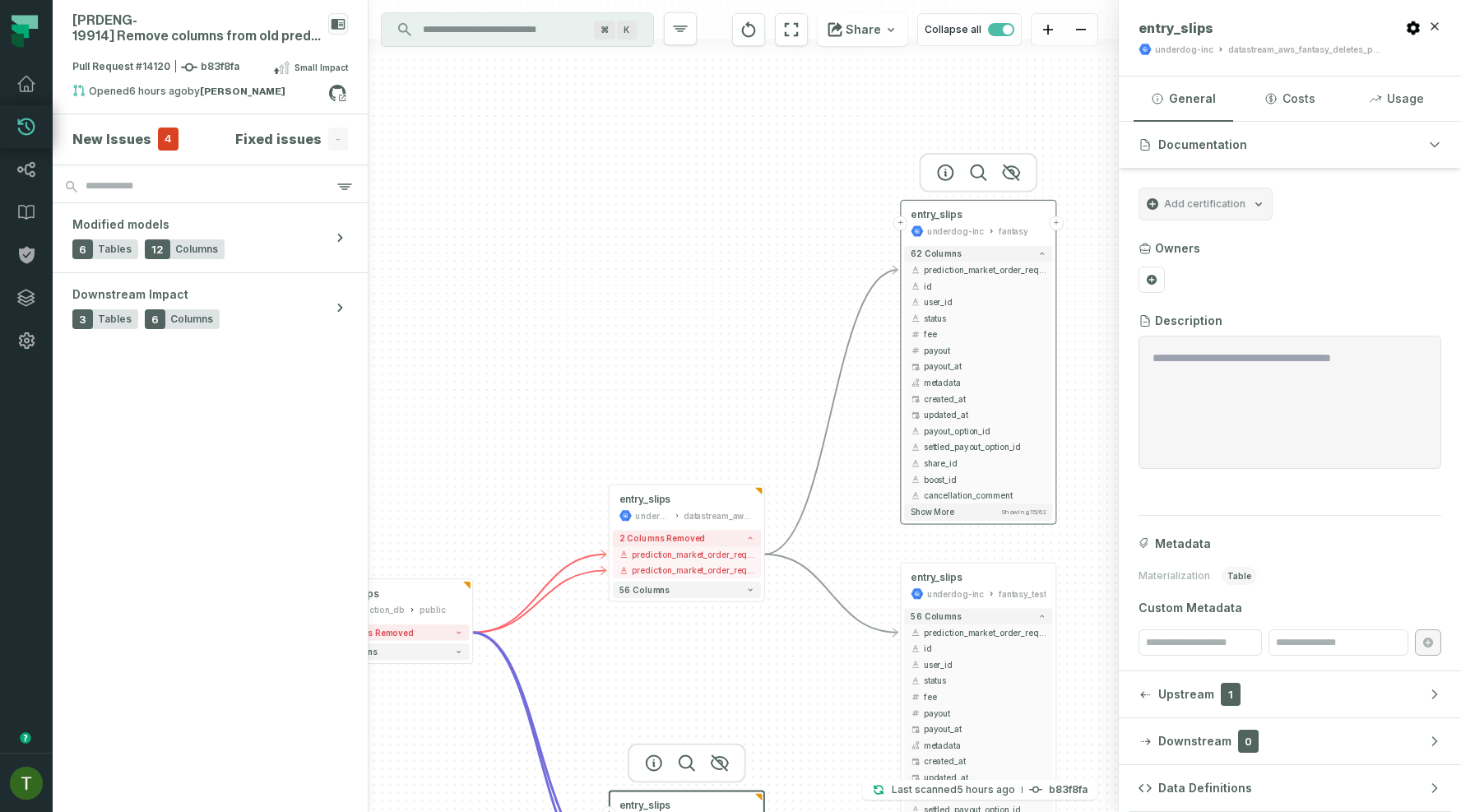
click at [999, 224] on div "fantasy" at bounding box center [1014, 231] width 30 height 13
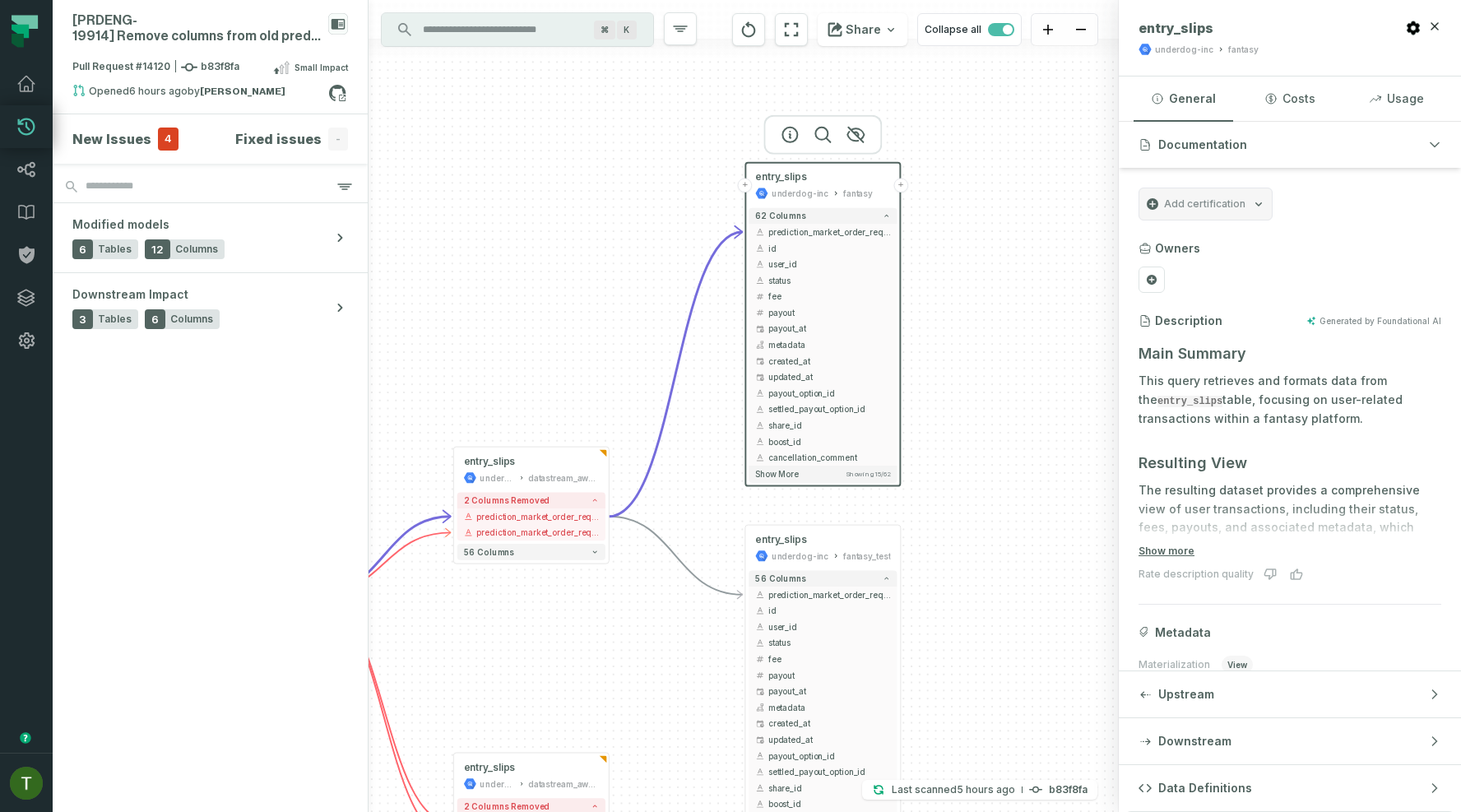
drag, startPoint x: 1076, startPoint y: 297, endPoint x: 906, endPoint y: 252, distance: 175.9
click at [906, 252] on div "+ entry_slips underdog-inc fantasy + 62 columns - prediction_market_order_reque…" at bounding box center [743, 406] width 750 height 812
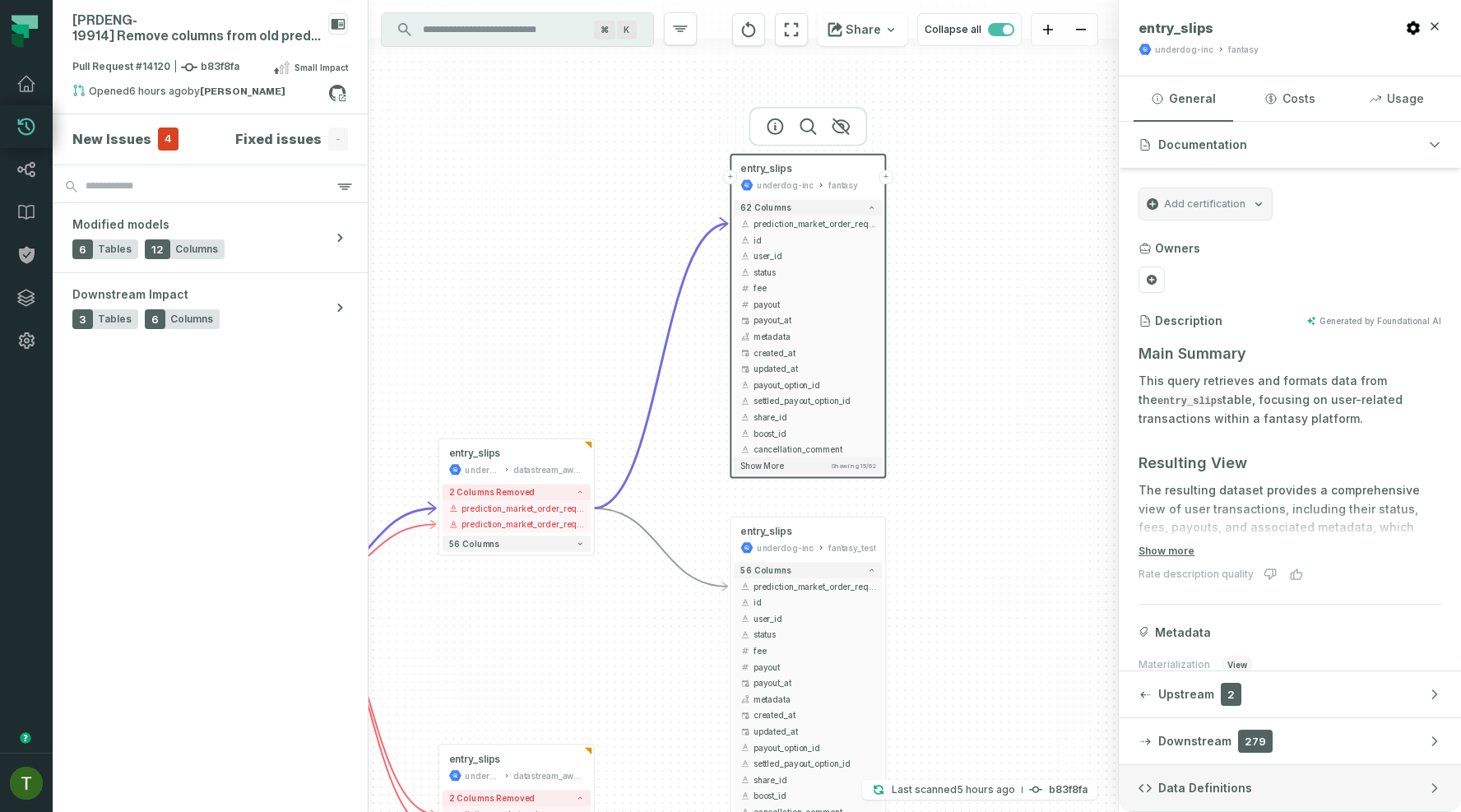
click at [1238, 773] on button "Data Definitions" at bounding box center [1289, 787] width 342 height 46
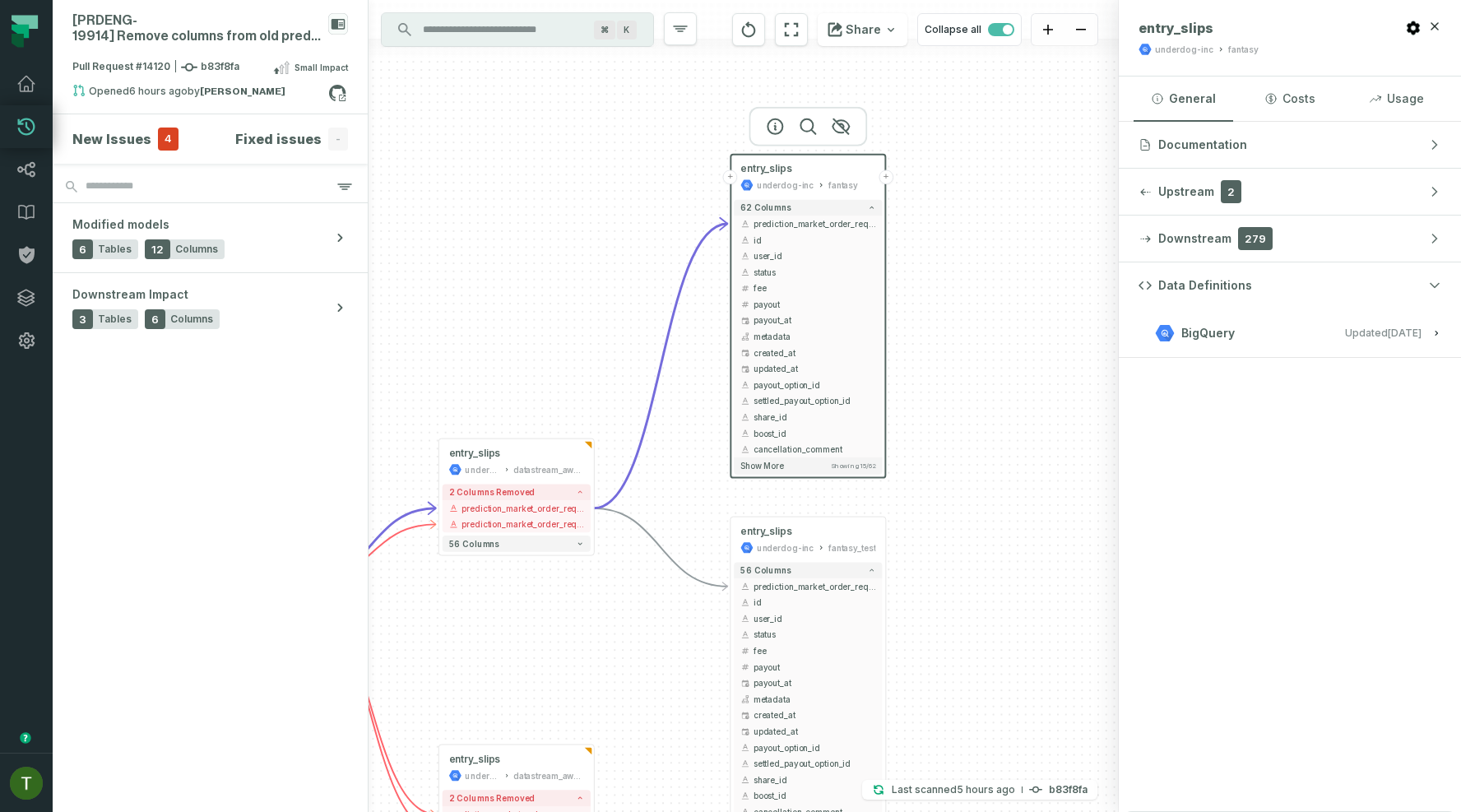
click at [1259, 329] on button "BigQuery Updated [DATE] 1:10:38 AM" at bounding box center [1289, 332] width 303 height 22
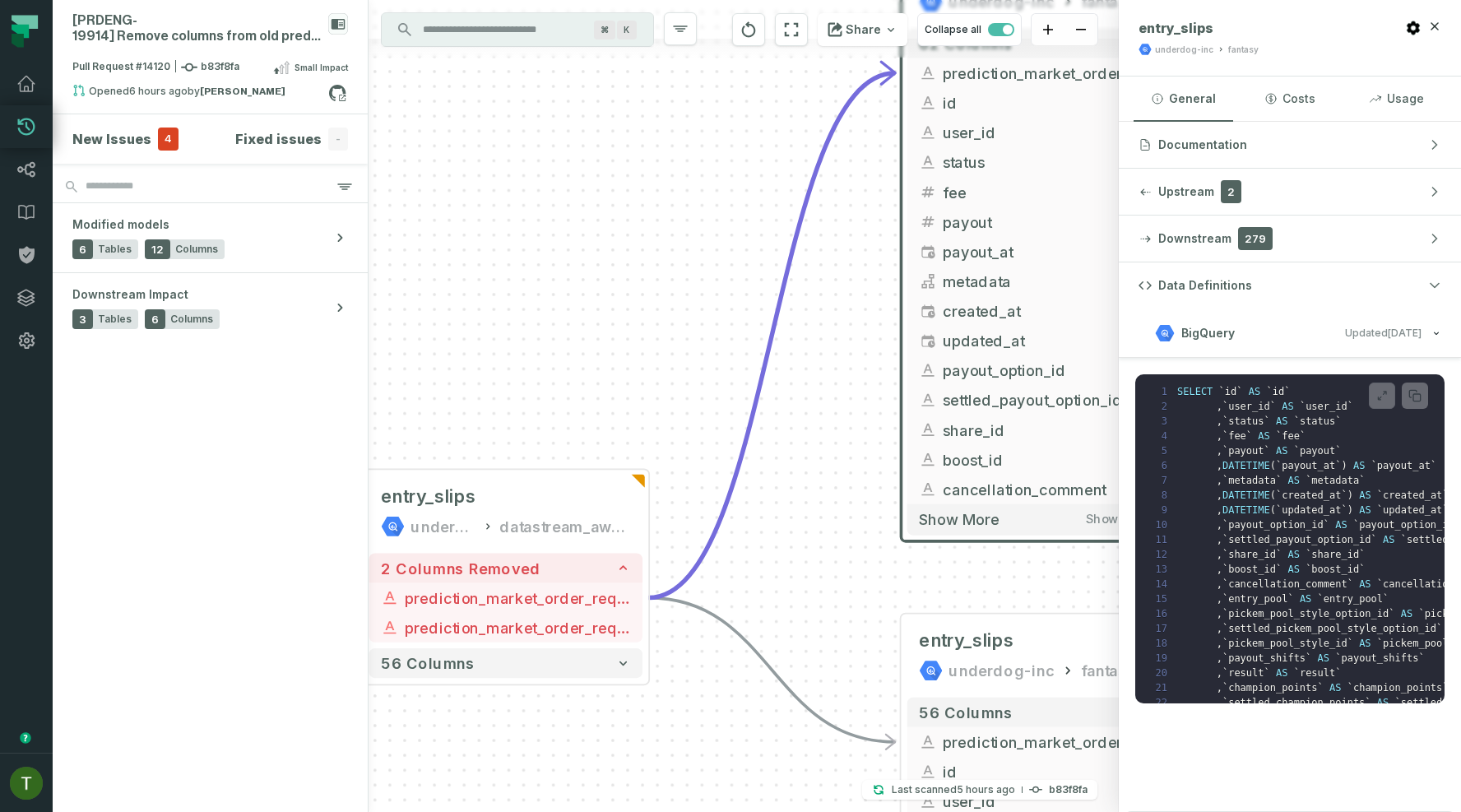
drag, startPoint x: 779, startPoint y: 502, endPoint x: 642, endPoint y: 441, distance: 150.0
click at [642, 441] on div "+ entry_slips underdog-inc fantasy + 62 columns - prediction_market_order_reque…" at bounding box center [743, 406] width 750 height 812
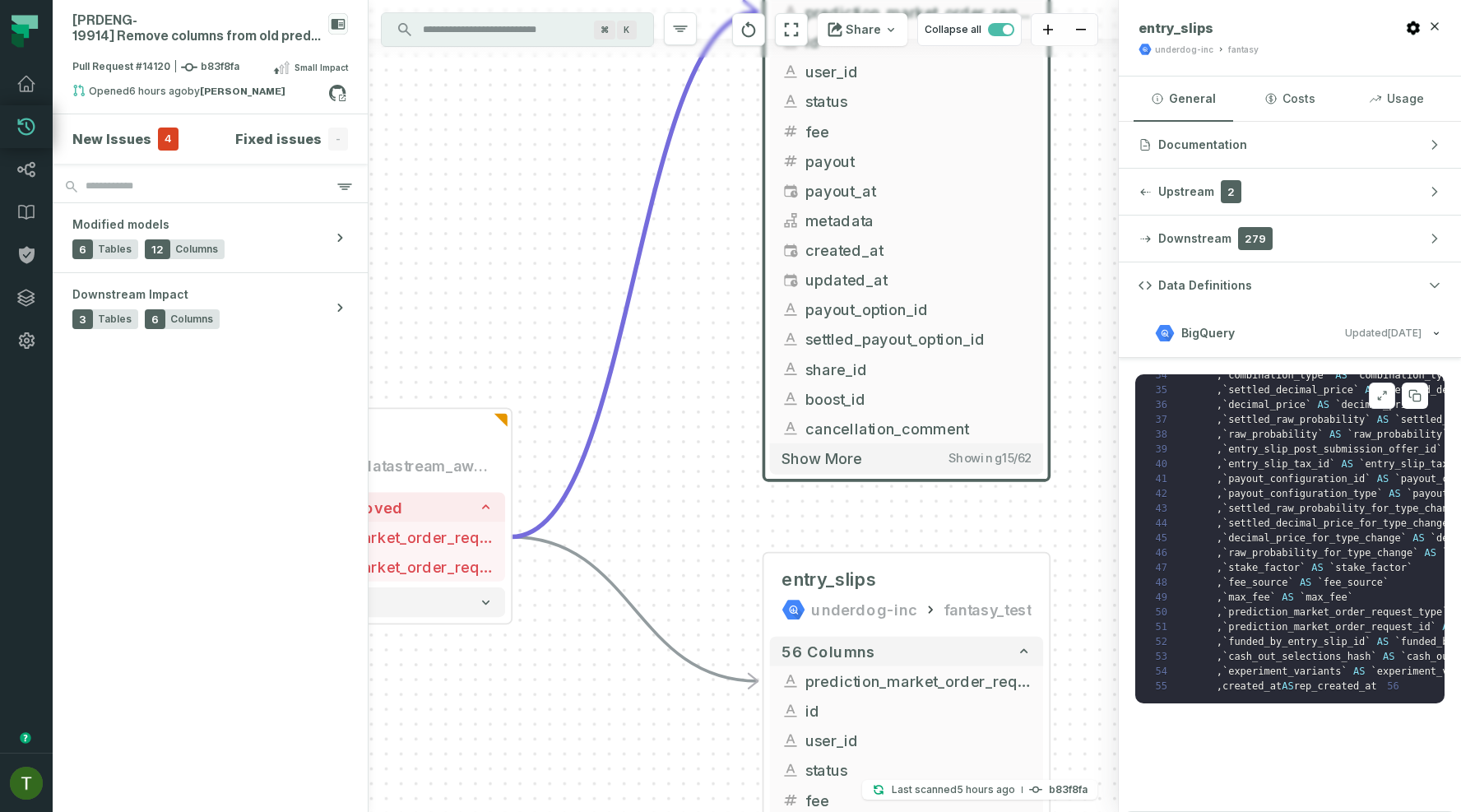
scroll to position [579, 0]
click at [702, 398] on div "+ entry_slips underdog-inc fantasy + 62 columns - prediction_market_order_reque…" at bounding box center [743, 406] width 750 height 812
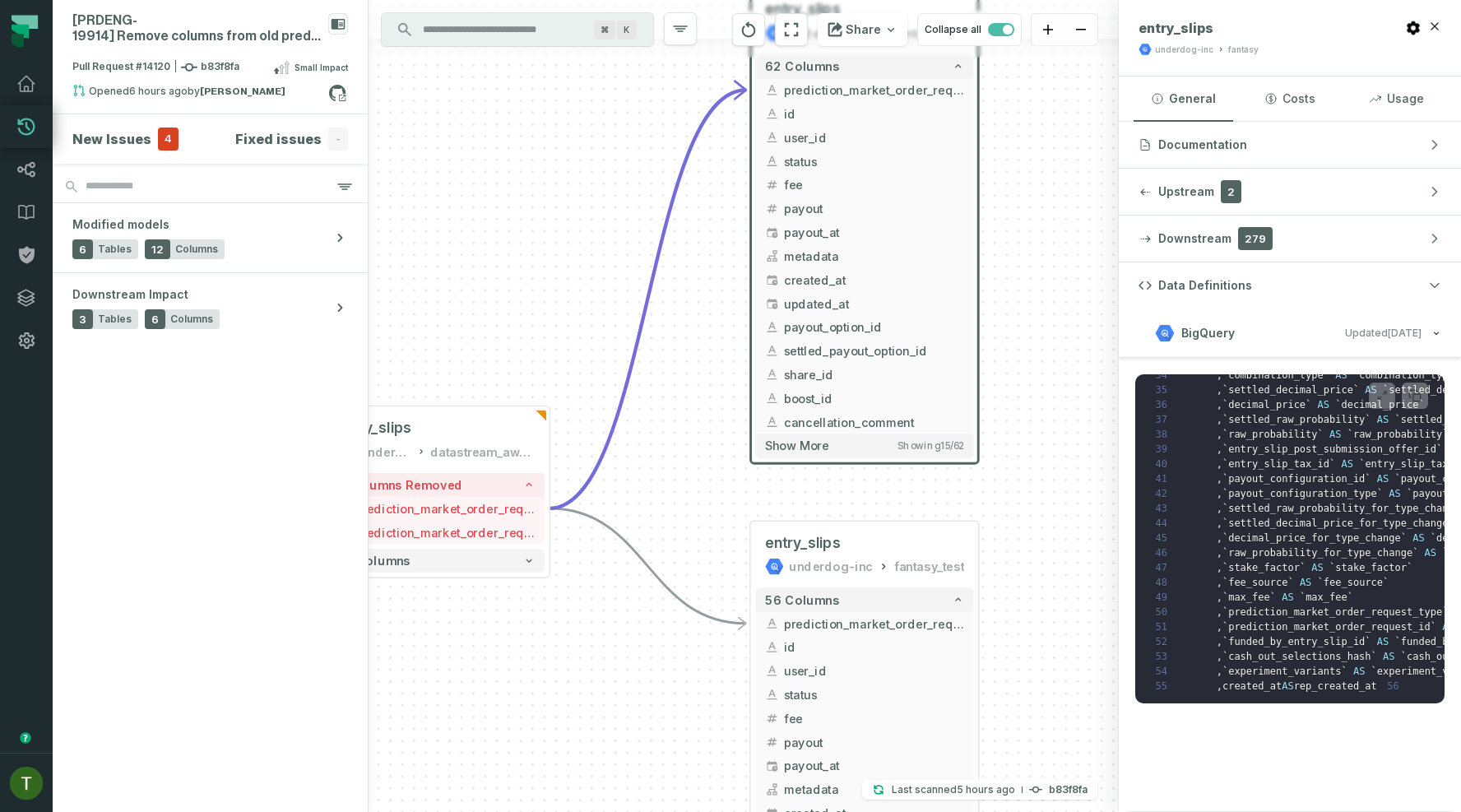
click at [699, 403] on div "+ entry_slips underdog-inc fantasy + 62 columns - prediction_market_order_reque…" at bounding box center [743, 406] width 750 height 812
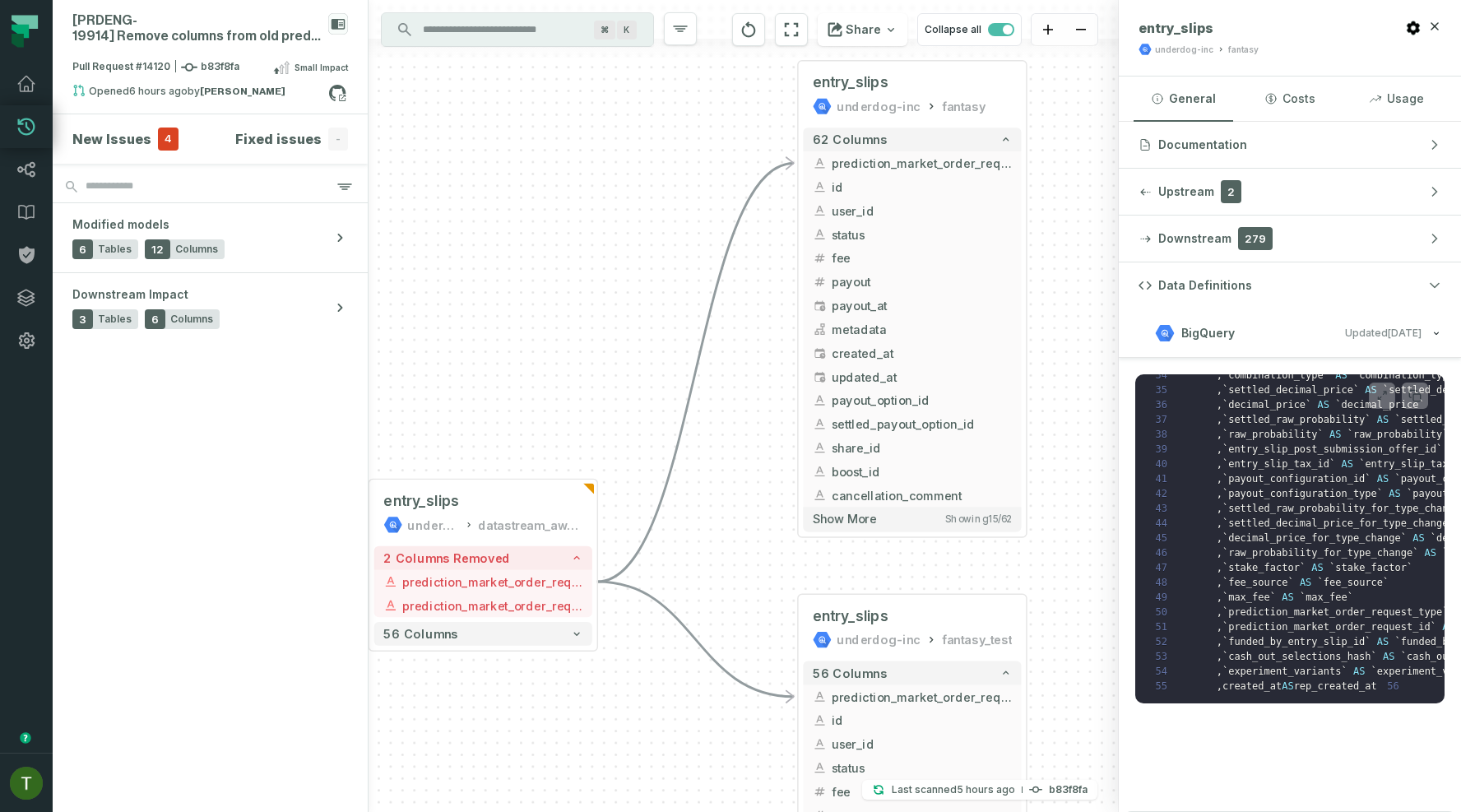
drag, startPoint x: 699, startPoint y: 403, endPoint x: 759, endPoint y: 557, distance: 165.3
click at [759, 557] on div "+ entry_slips underdog-inc fantasy + 62 columns - prediction_market_order_reque…" at bounding box center [743, 406] width 750 height 812
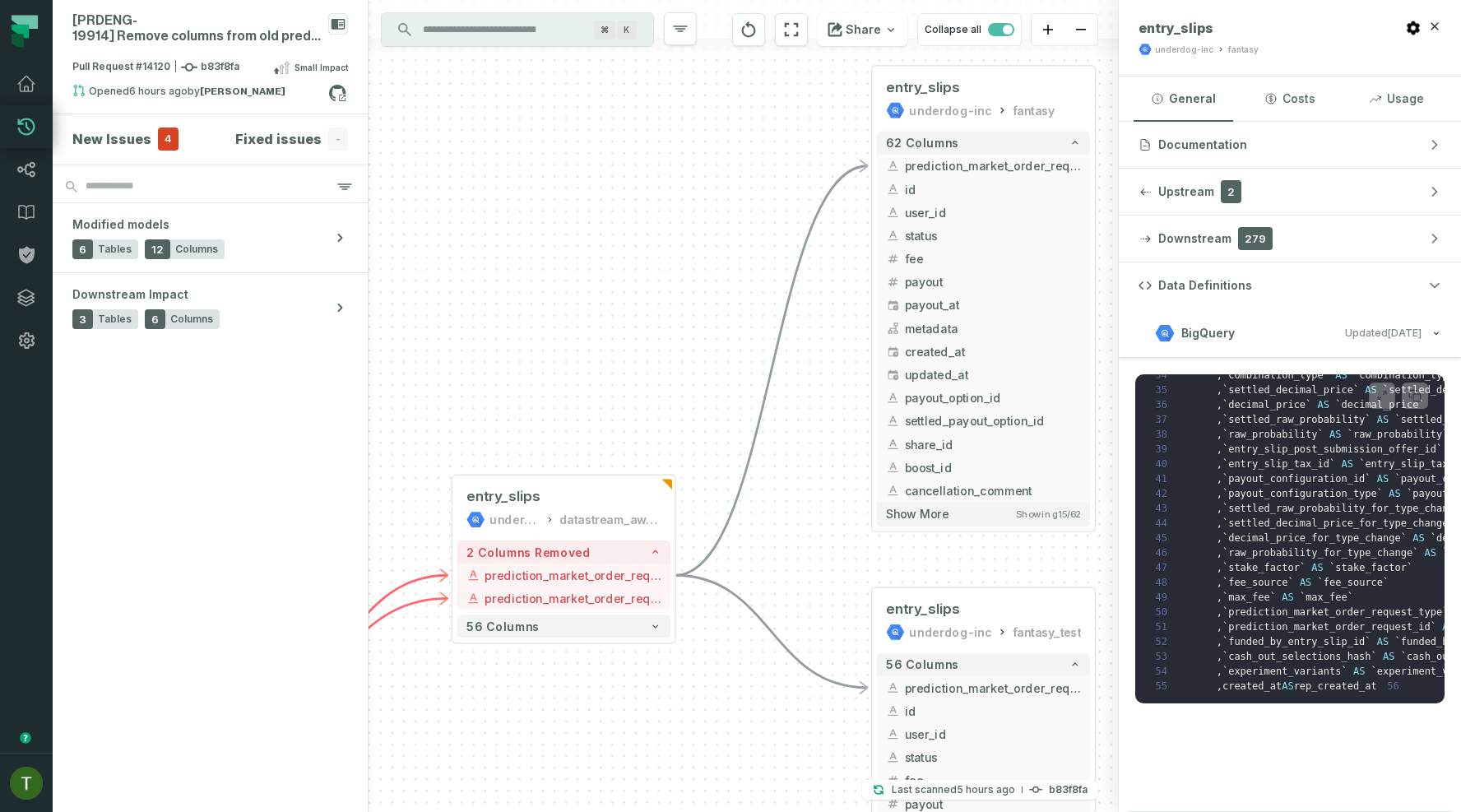
drag, startPoint x: 647, startPoint y: 280, endPoint x: 709, endPoint y: 195, distance: 105.2
click at [709, 195] on div "+ entry_slips underdog-inc fantasy + 62 columns - prediction_market_order_reque…" at bounding box center [743, 406] width 750 height 812
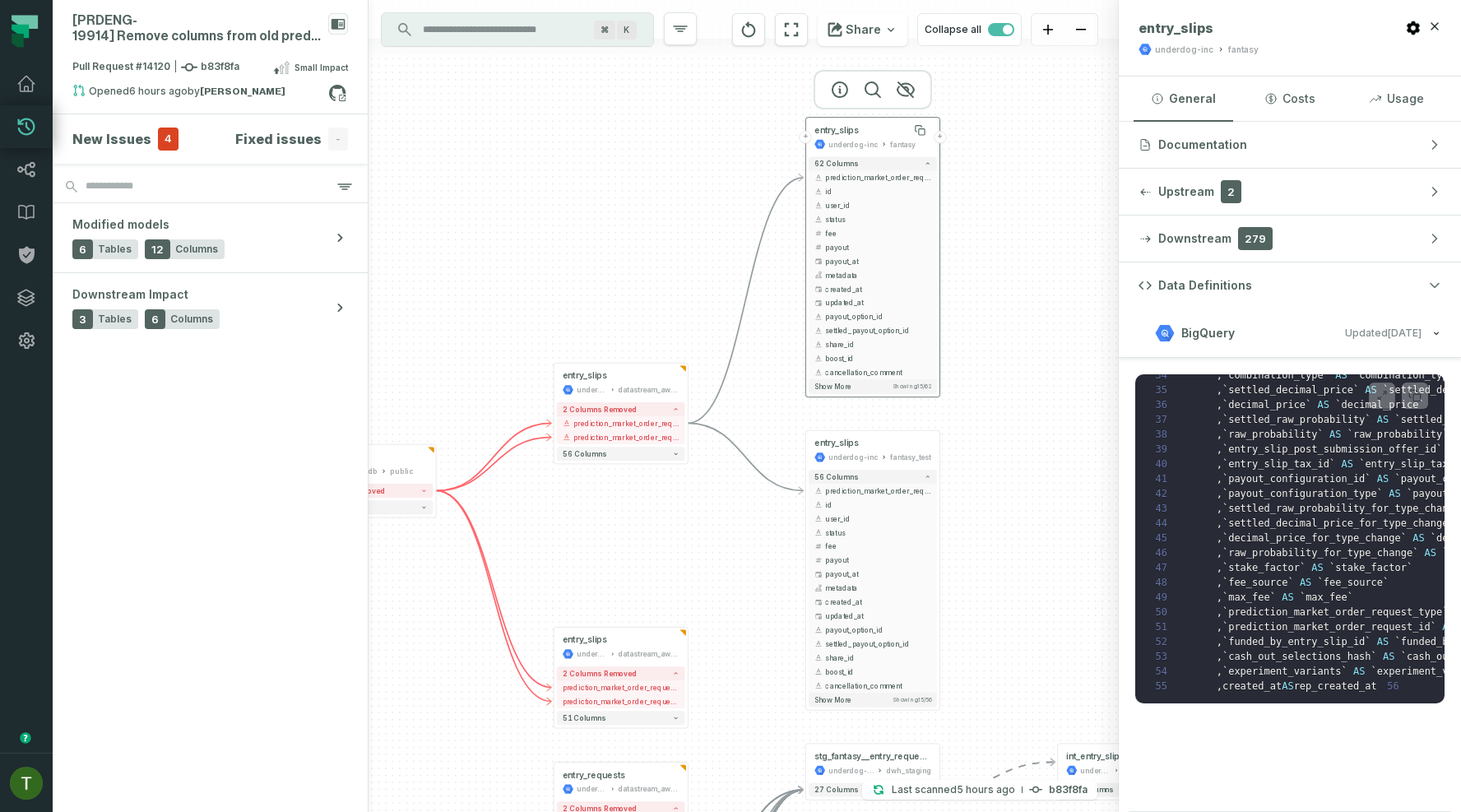
click at [852, 128] on span "entry_slips" at bounding box center [836, 131] width 45 height 11
click at [1258, 245] on span "279" at bounding box center [1254, 239] width 34 height 23
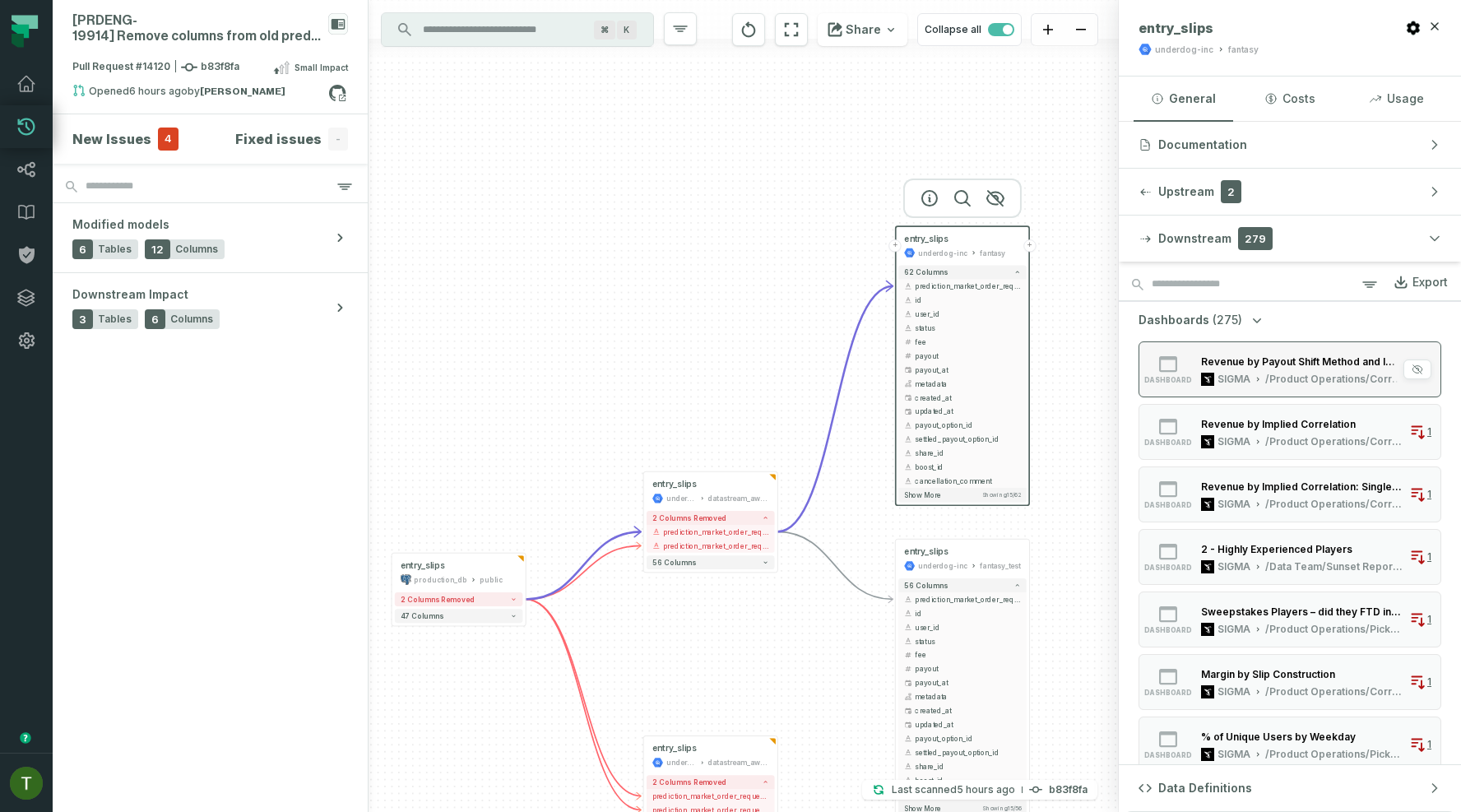
drag, startPoint x: 1033, startPoint y: 277, endPoint x: 1170, endPoint y: 367, distance: 163.9
click at [1170, 367] on div "[PRDENG- 19914] Remove columns from old prediction order association Pull Reque…" at bounding box center [757, 406] width 1408 height 812
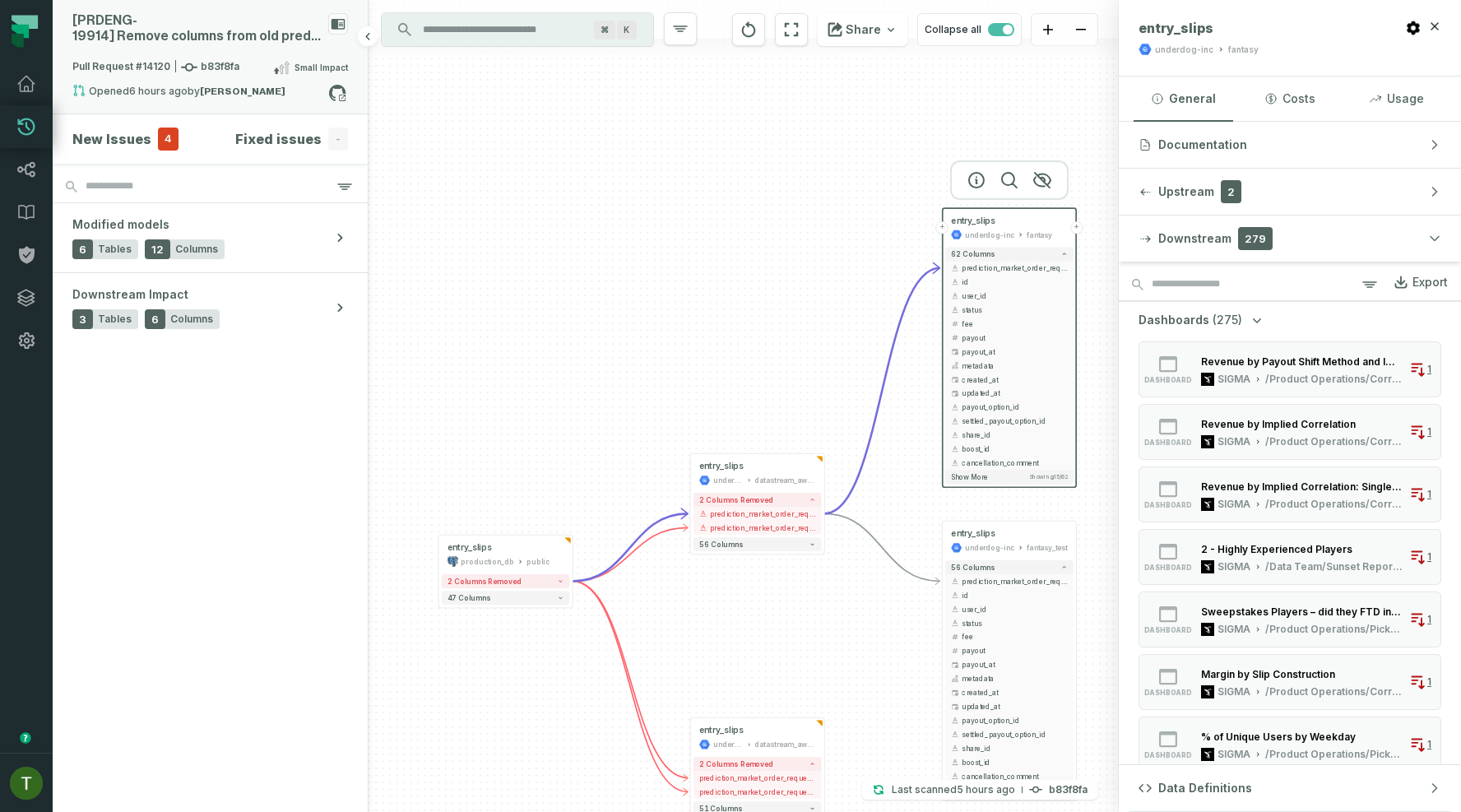
click at [180, 22] on div "[PRDENG- 19914] Remove columns from old prediction order association" at bounding box center [197, 29] width 249 height 32
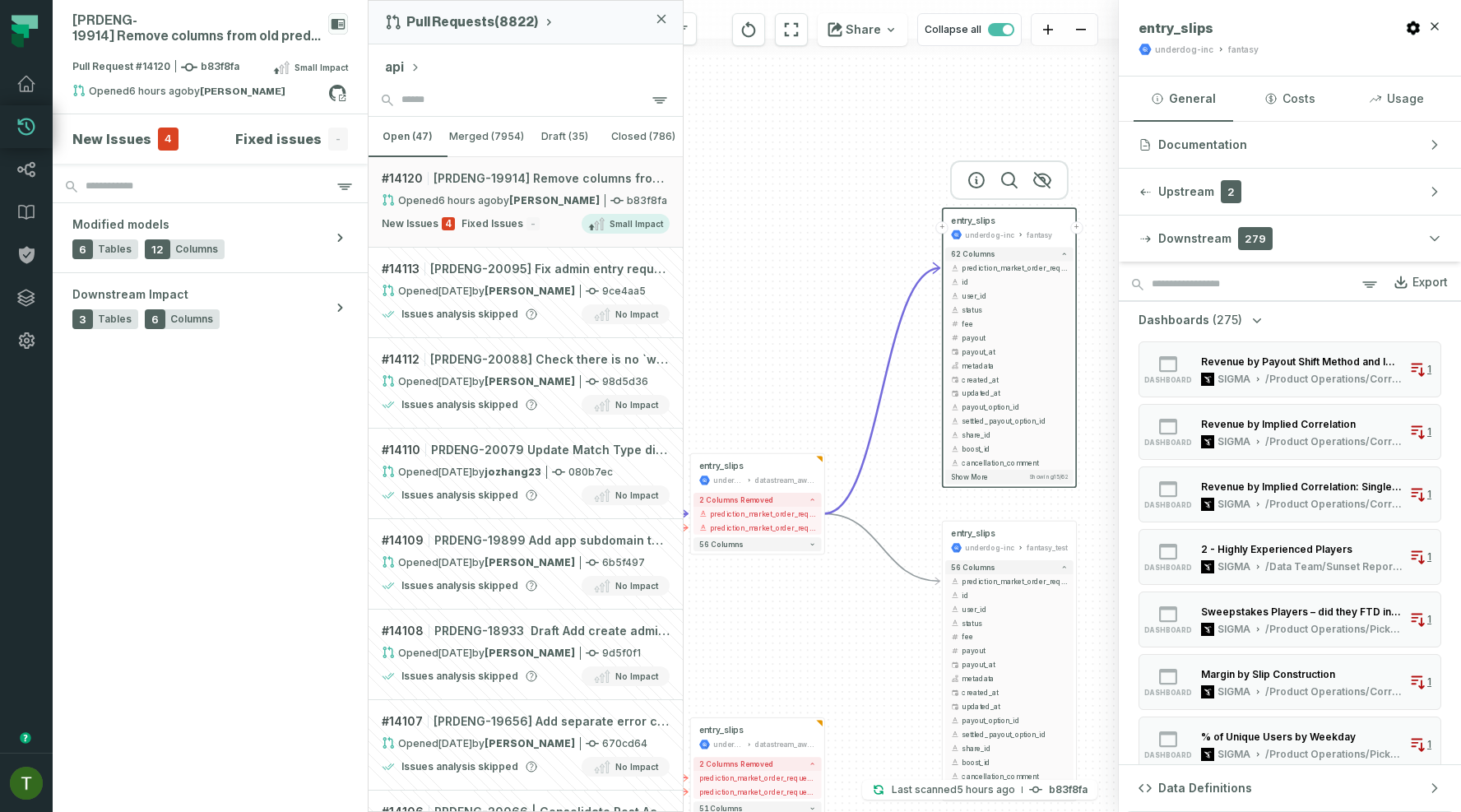
click at [404, 69] on button "api" at bounding box center [403, 68] width 35 height 20
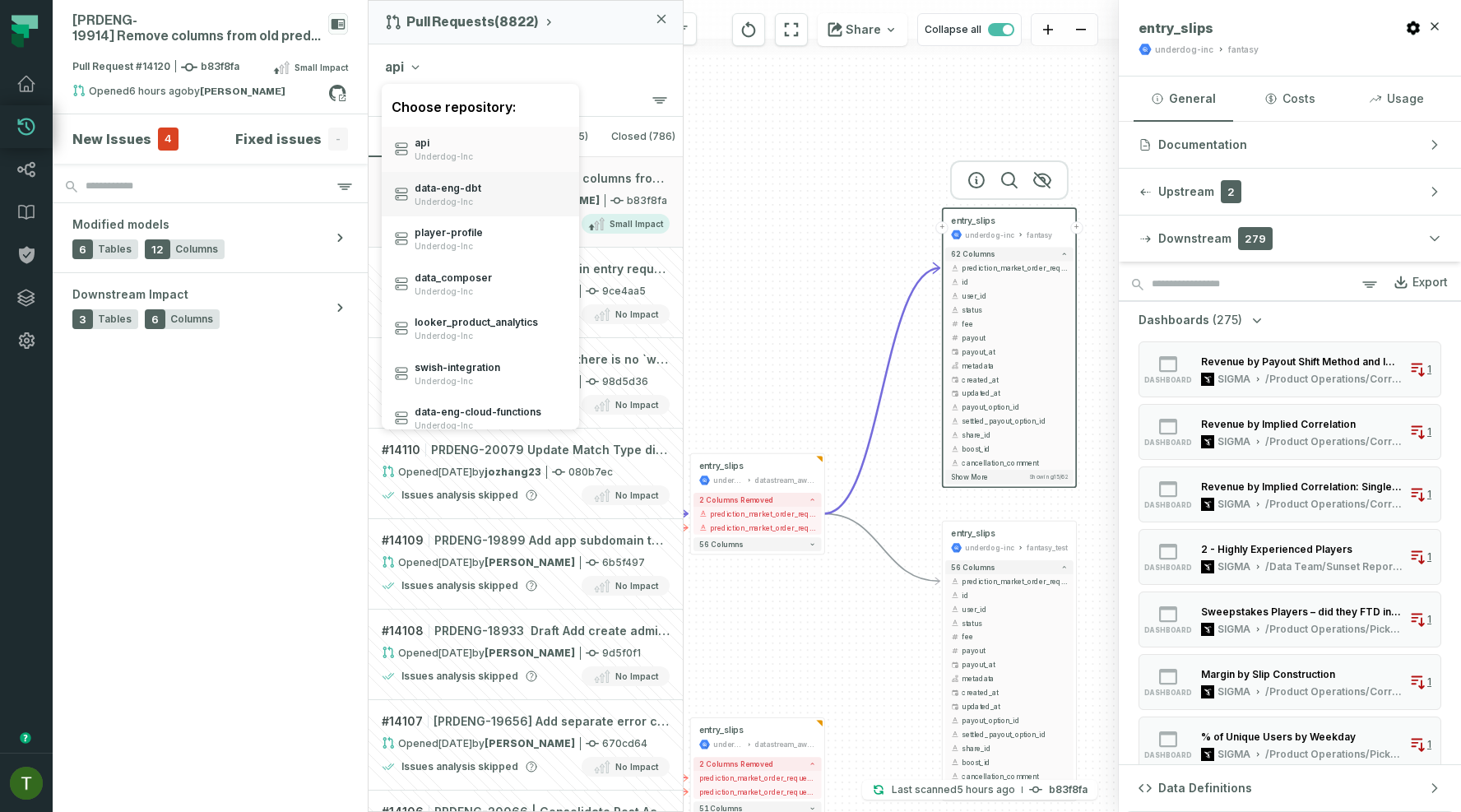
click at [443, 192] on span "data- eng- dbt" at bounding box center [448, 188] width 67 height 13
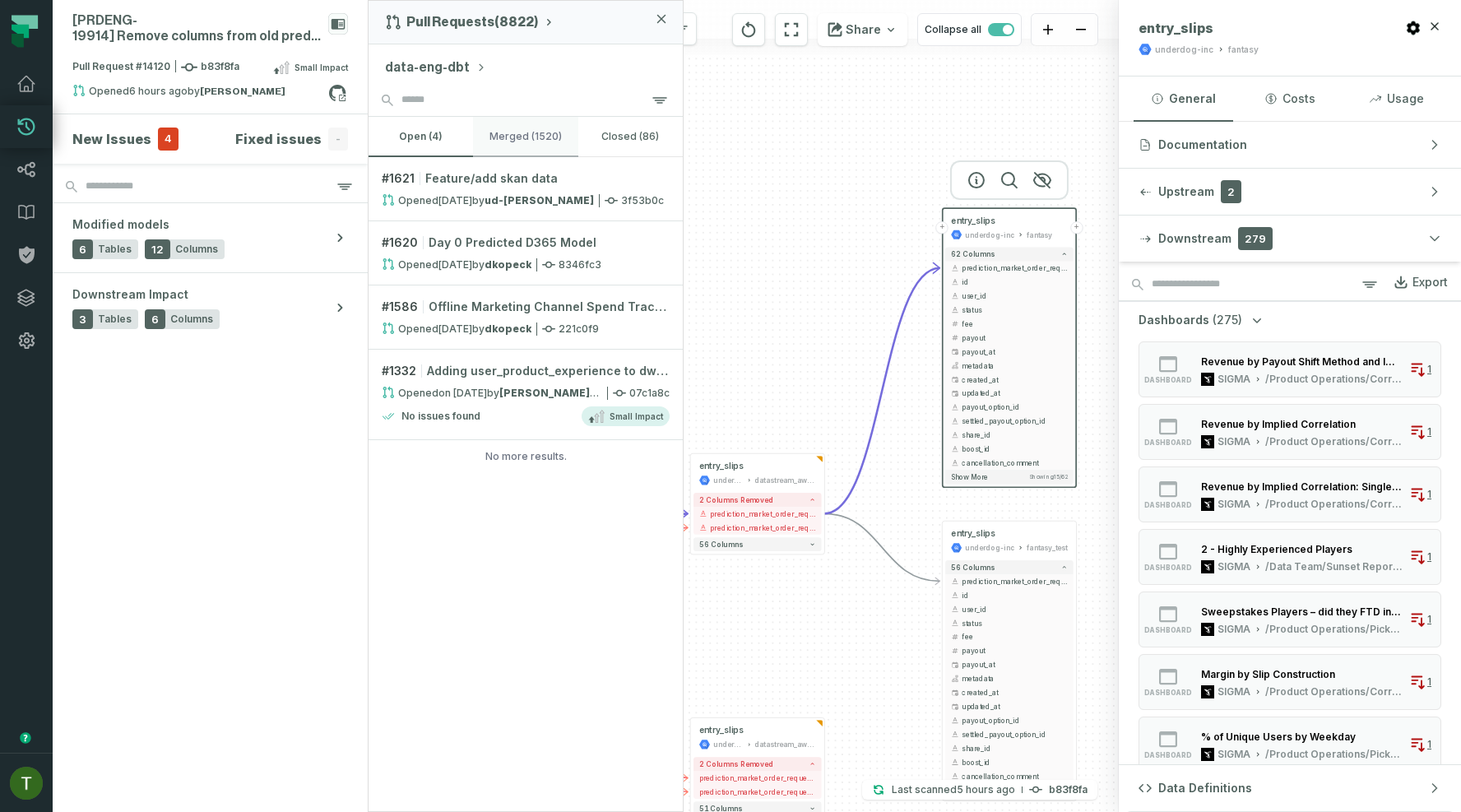
click at [509, 146] on button "merged (1520)" at bounding box center [524, 136] width 104 height 39
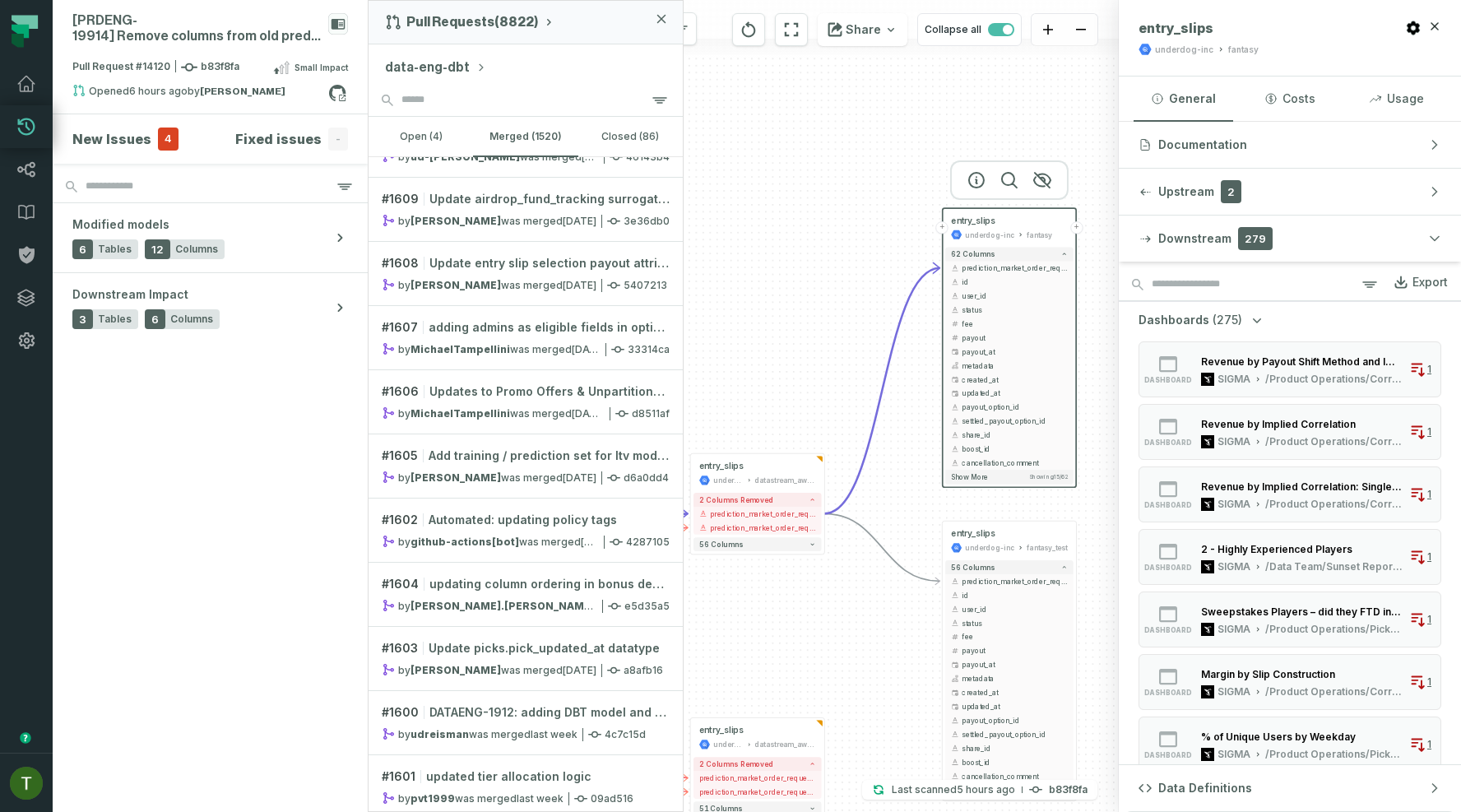
scroll to position [0, 0]
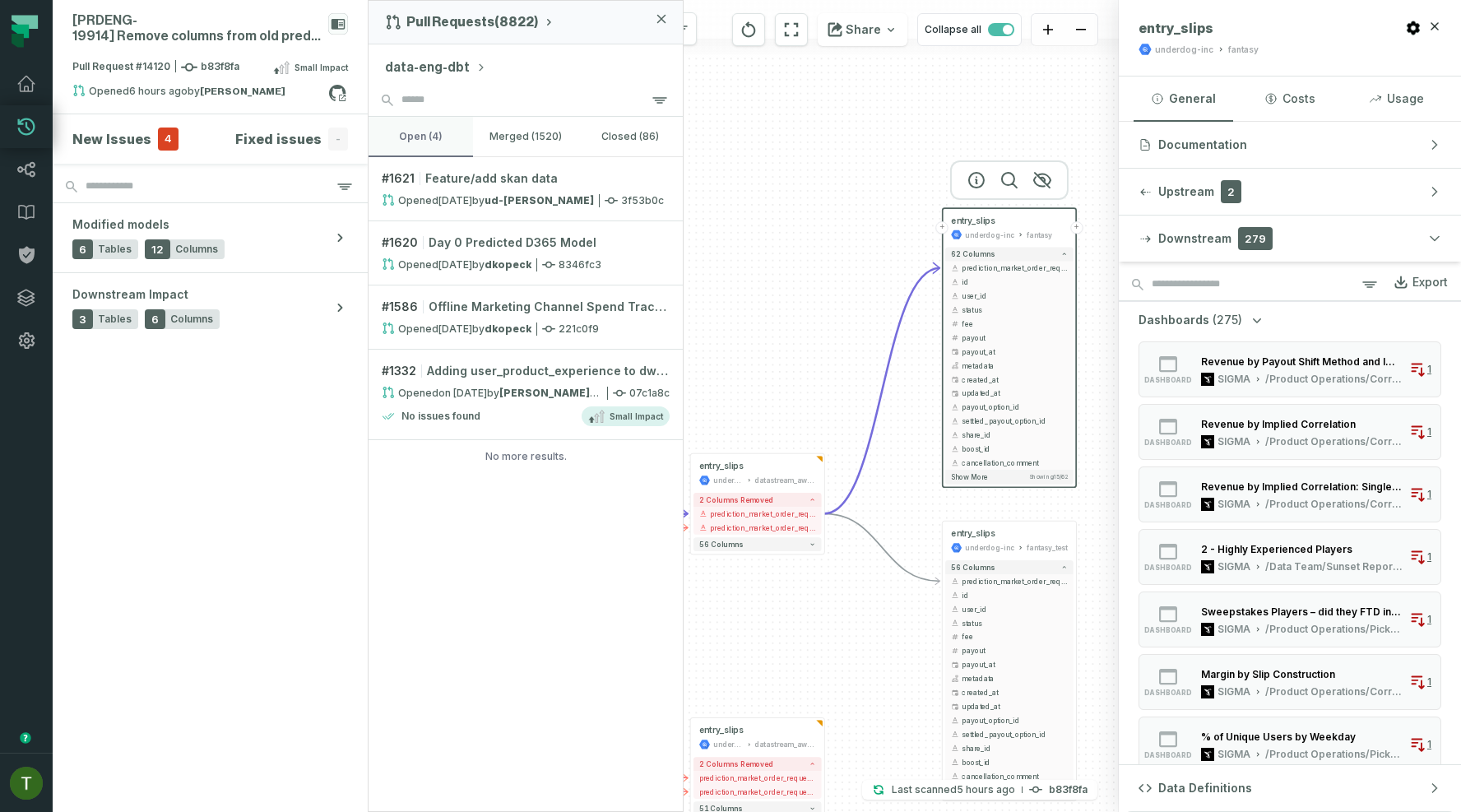
click at [438, 126] on button "open (4)" at bounding box center [420, 136] width 104 height 39
click at [495, 144] on button "merged (1520)" at bounding box center [524, 136] width 104 height 39
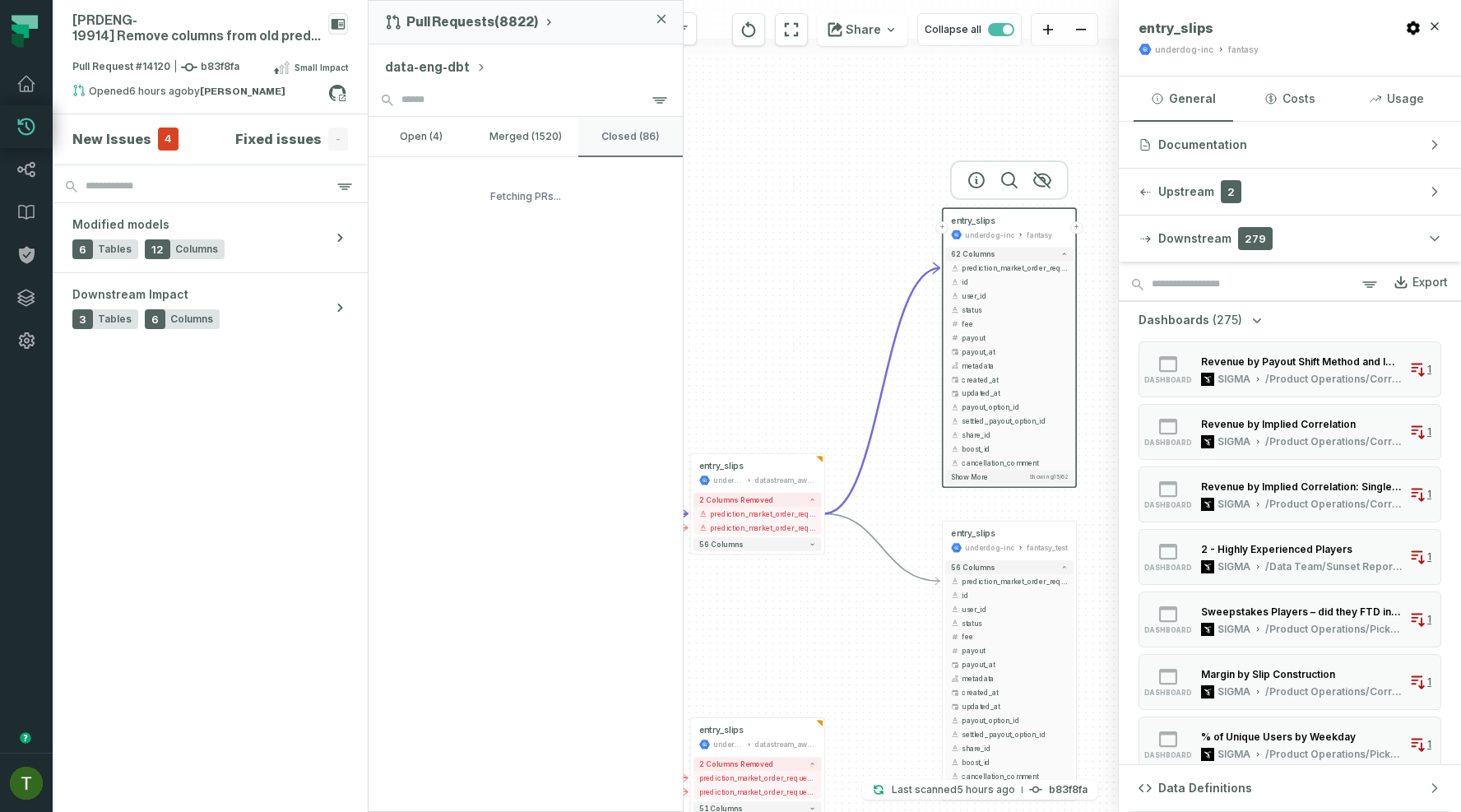
click at [630, 146] on button "closed (86)" at bounding box center [630, 136] width 104 height 39
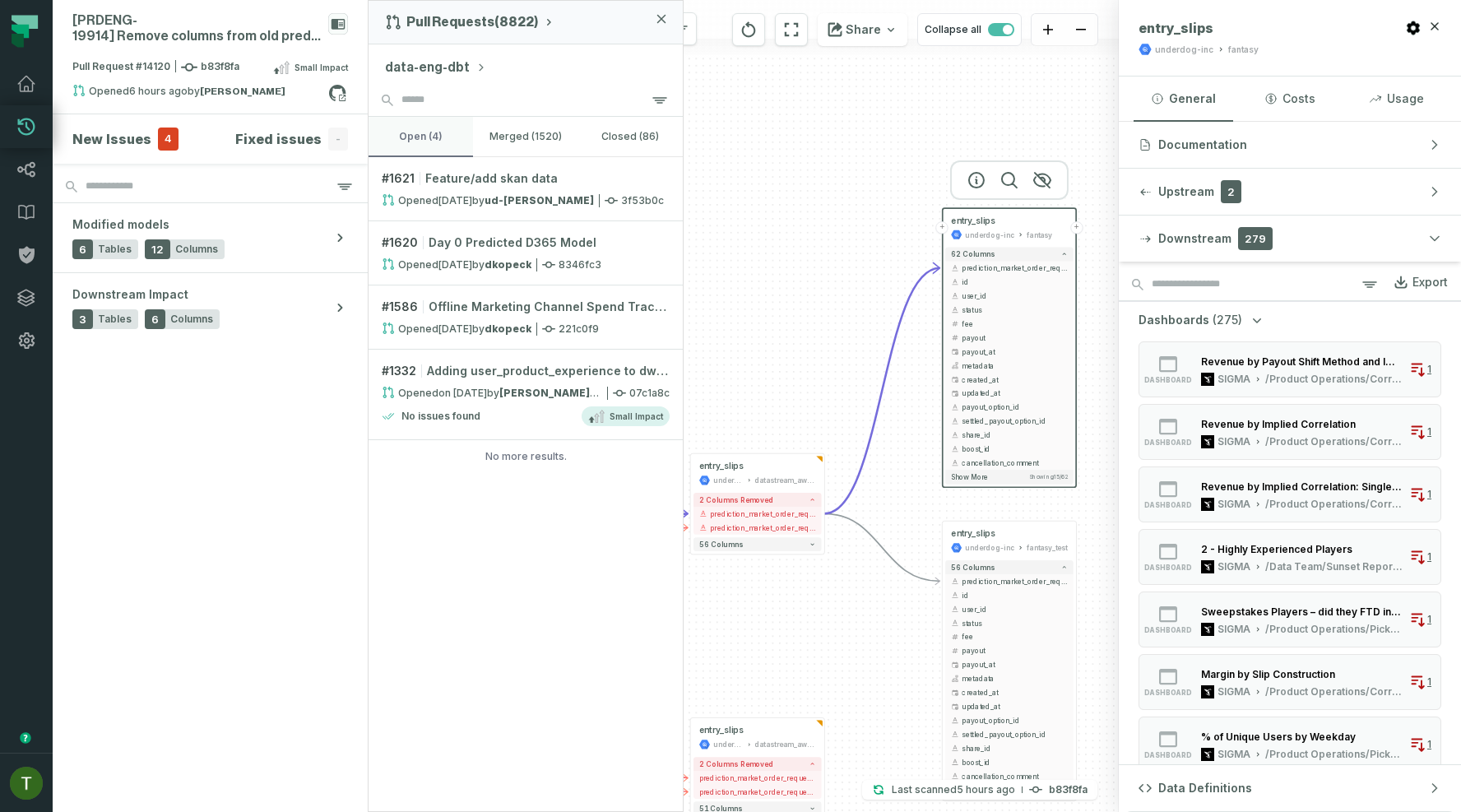
click at [430, 124] on button "open (4)" at bounding box center [420, 136] width 104 height 39
click at [531, 258] on strong "dkopeck" at bounding box center [507, 264] width 46 height 12
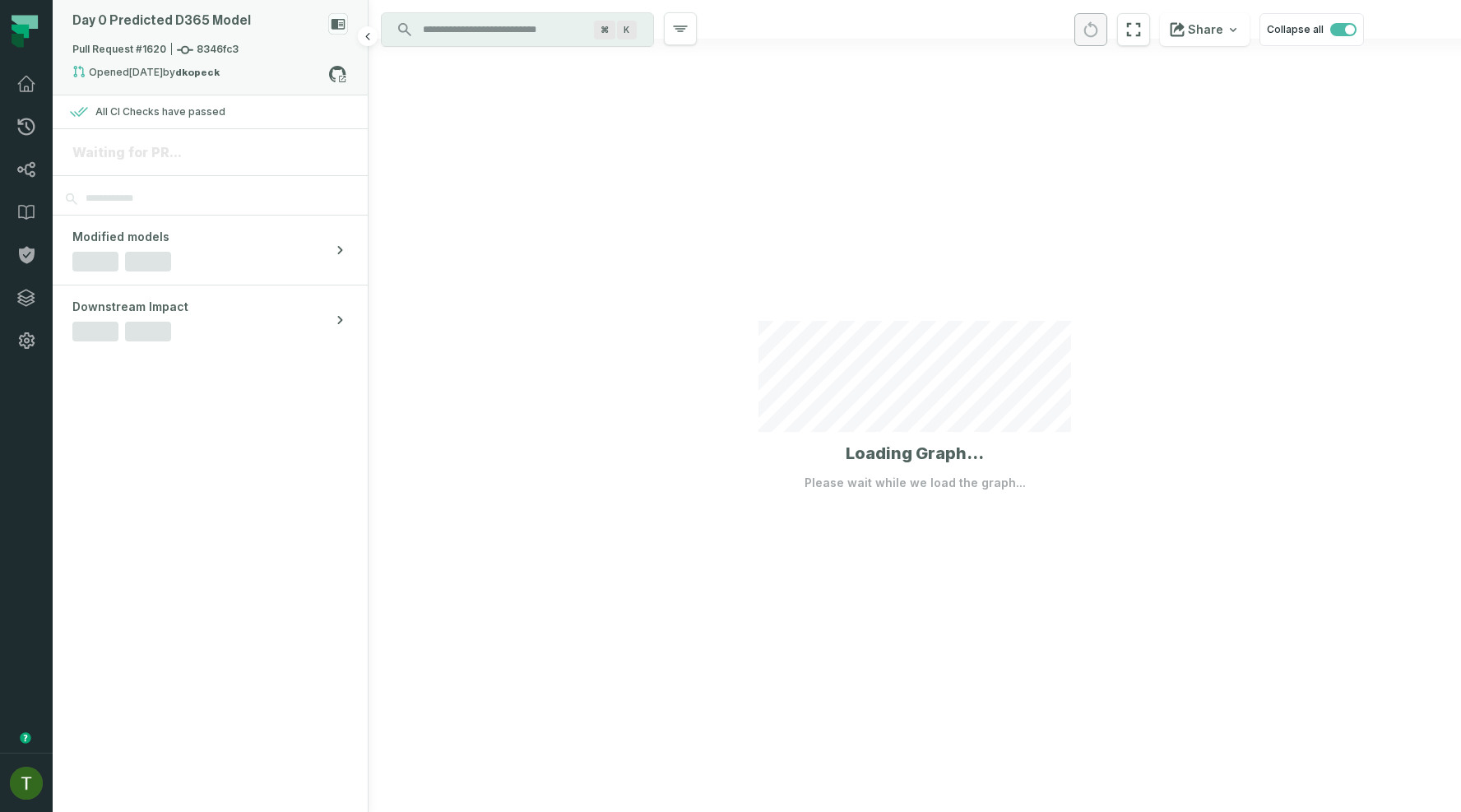
click at [132, 53] on span "Pull Request #1620 8346fc3" at bounding box center [155, 50] width 166 height 17
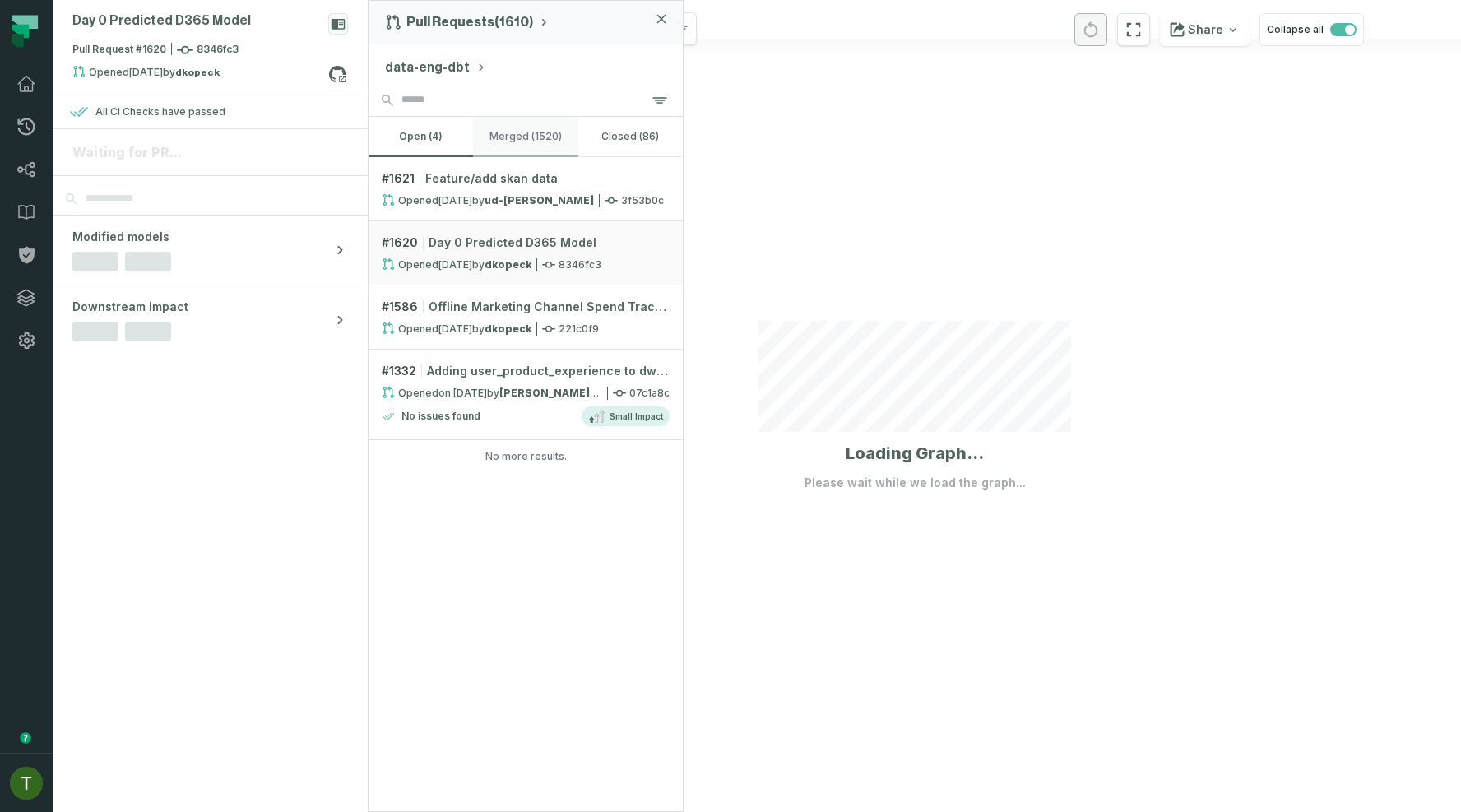
click at [483, 139] on button "merged (1520)" at bounding box center [524, 136] width 104 height 39
